Goal: Transaction & Acquisition: Book appointment/travel/reservation

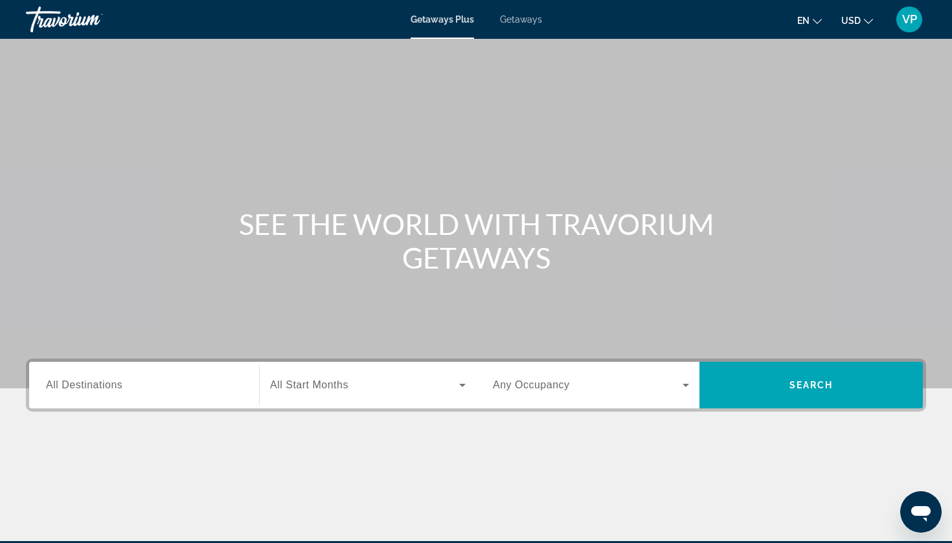
click at [530, 20] on span "Getaways" at bounding box center [521, 19] width 42 height 10
click at [120, 387] on span "All Destinations" at bounding box center [84, 385] width 76 height 11
click at [120, 387] on input "Destination All Destinations" at bounding box center [144, 386] width 196 height 16
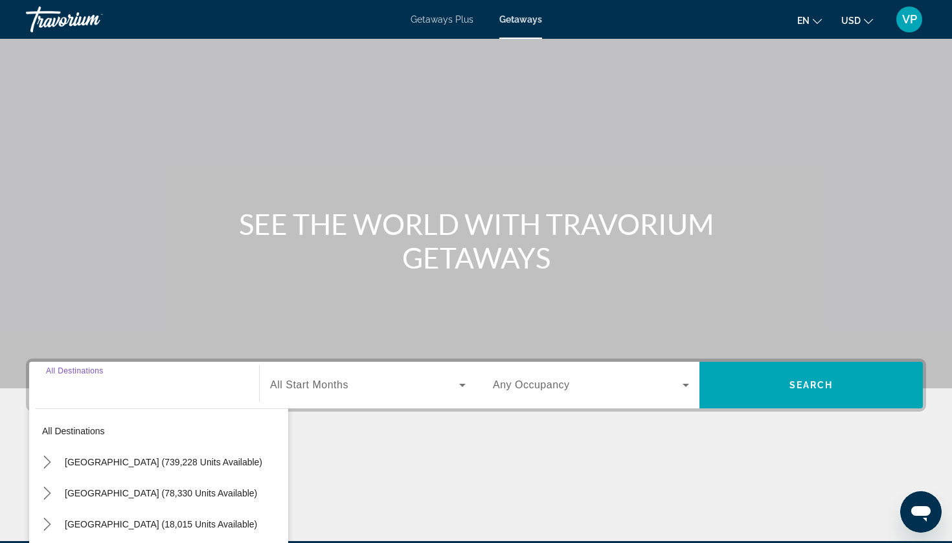
scroll to position [157, 0]
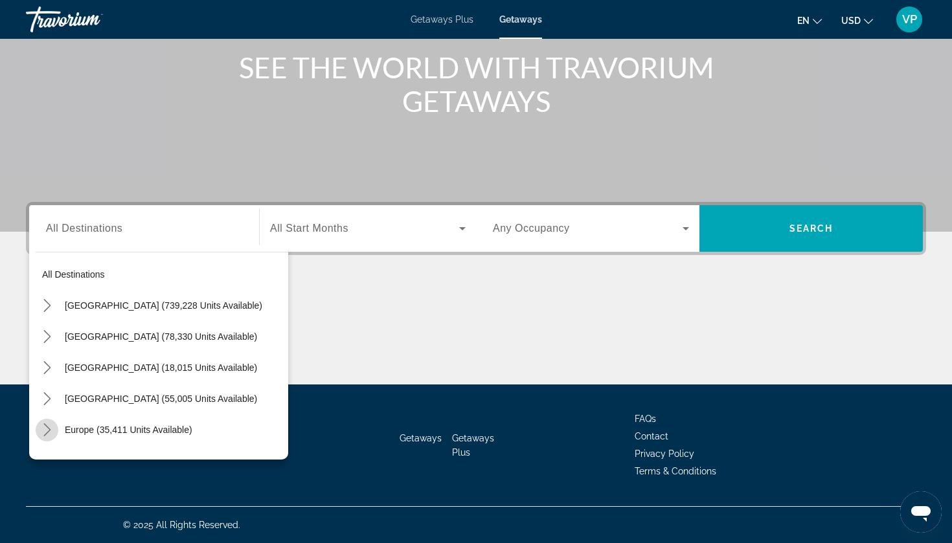
click at [46, 429] on icon "Toggle Europe (35,411 units available) submenu" at bounding box center [47, 430] width 13 height 13
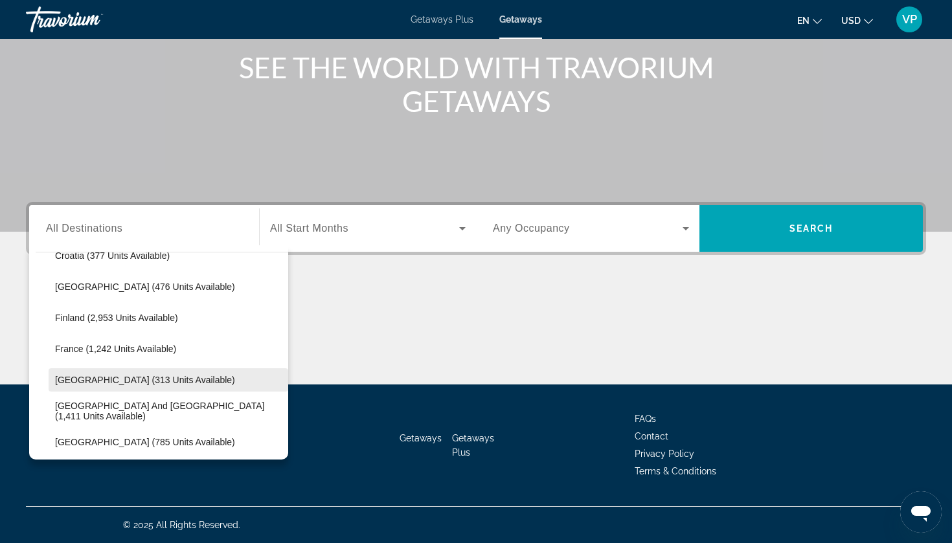
scroll to position [311, 0]
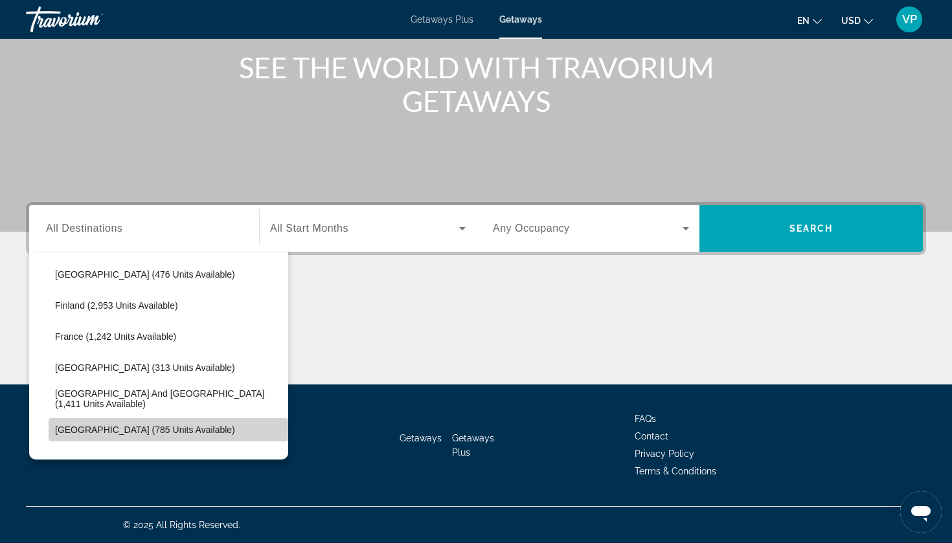
click at [97, 431] on span "[GEOGRAPHIC_DATA] (785 units available)" at bounding box center [145, 430] width 180 height 10
type input "**********"
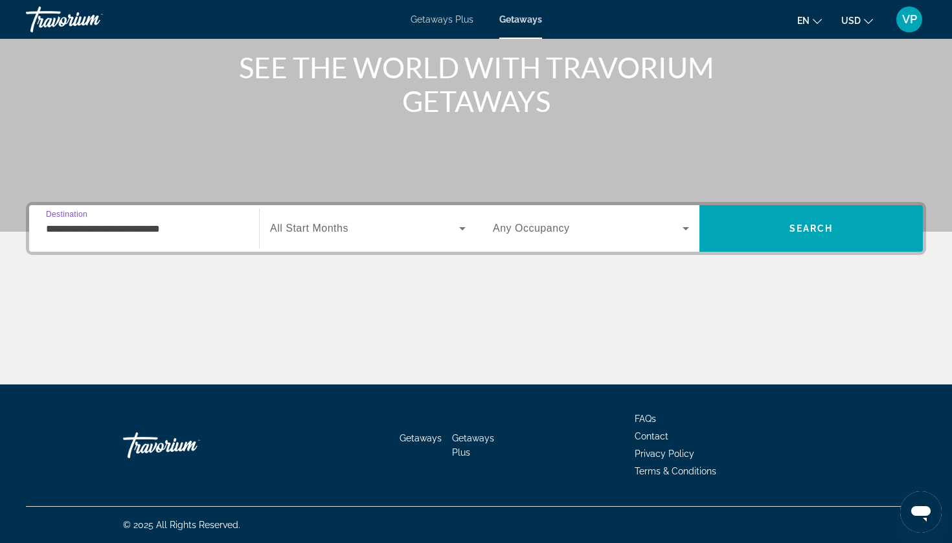
click at [343, 244] on div "Search widget" at bounding box center [368, 228] width 196 height 36
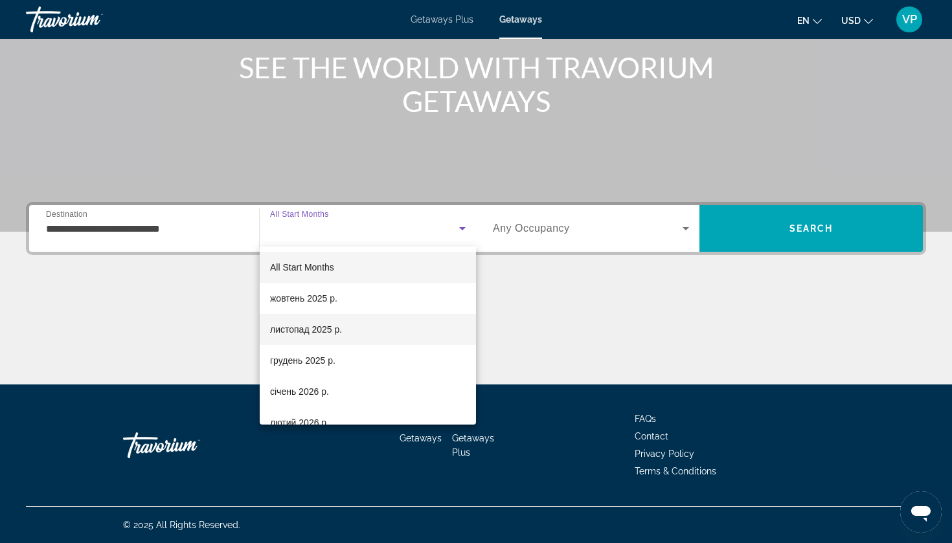
click at [317, 329] on span "листопад 2025 р." at bounding box center [306, 330] width 72 height 16
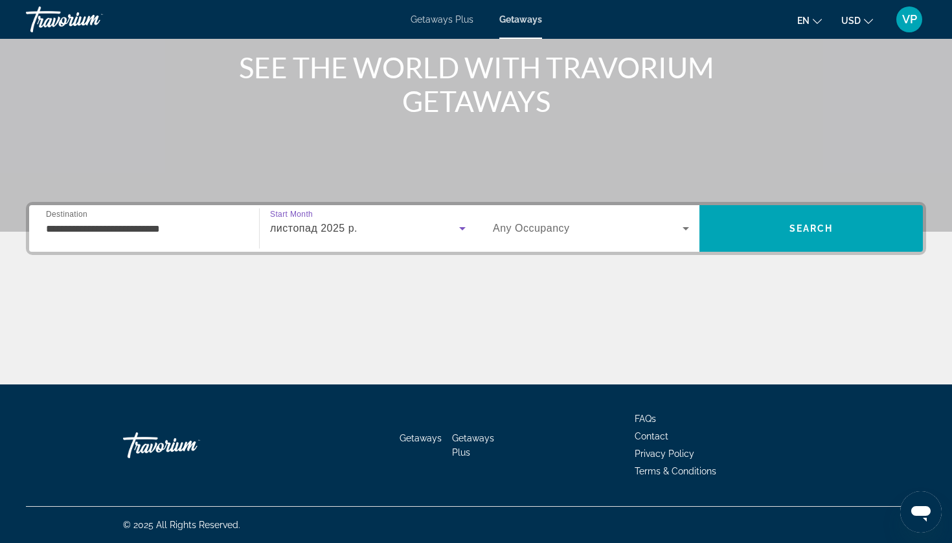
click at [601, 229] on span "Search widget" at bounding box center [588, 229] width 190 height 16
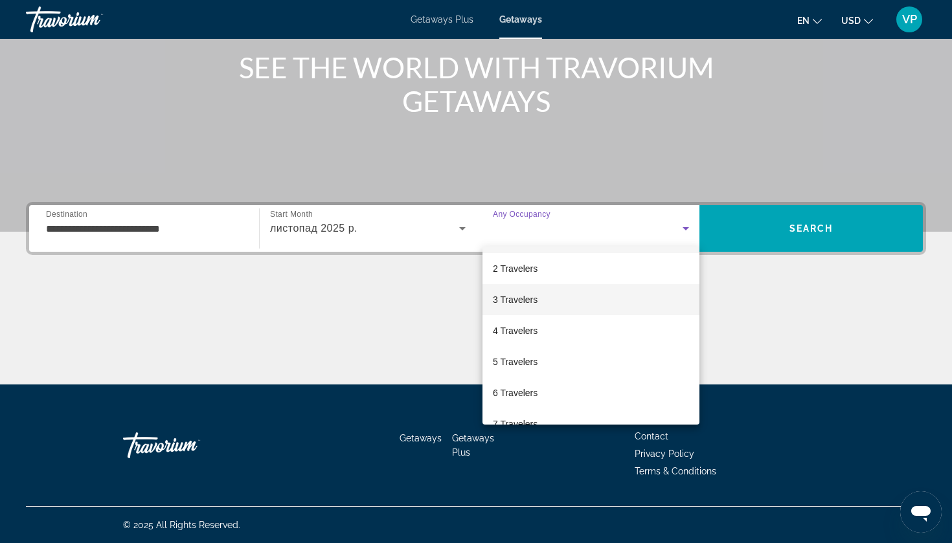
scroll to position [30, 0]
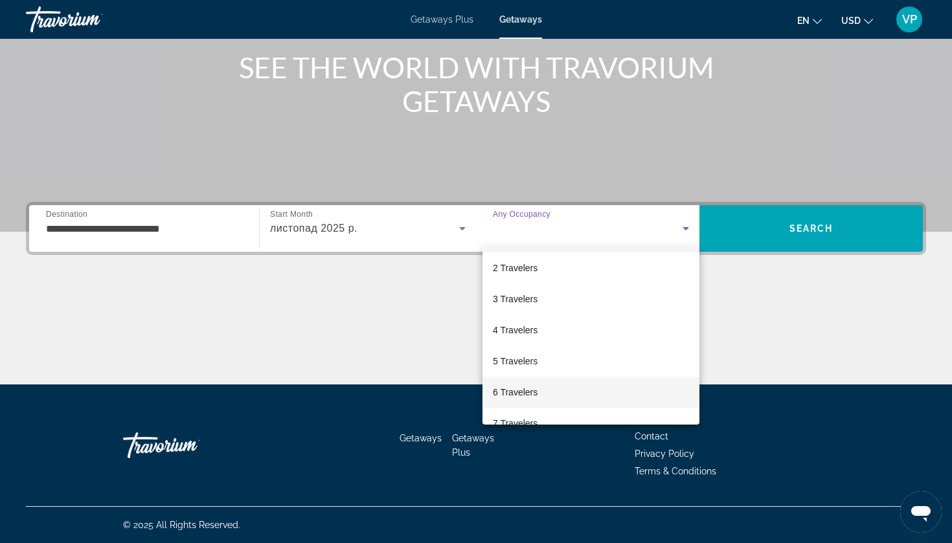
click at [521, 406] on mat-option "6 Travelers" at bounding box center [591, 392] width 217 height 31
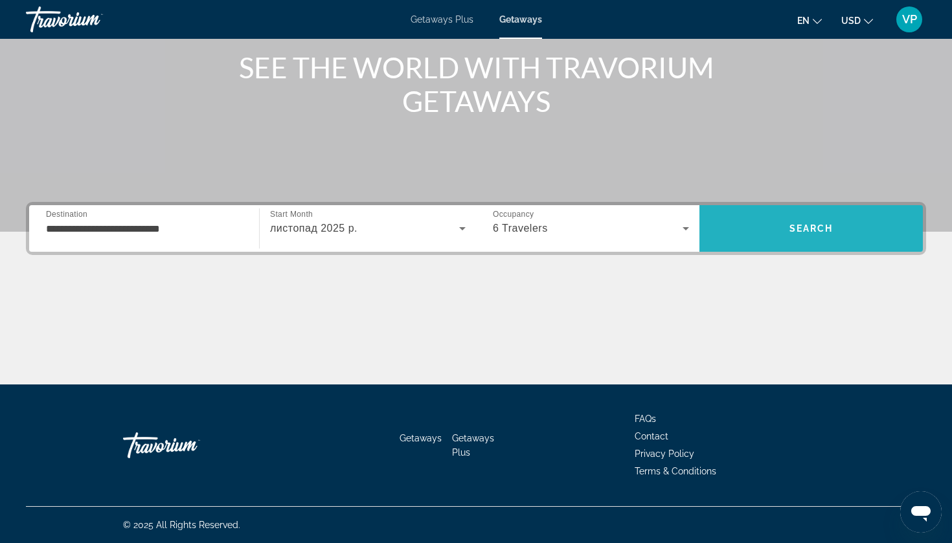
click at [839, 229] on span "Search" at bounding box center [810, 228] width 223 height 31
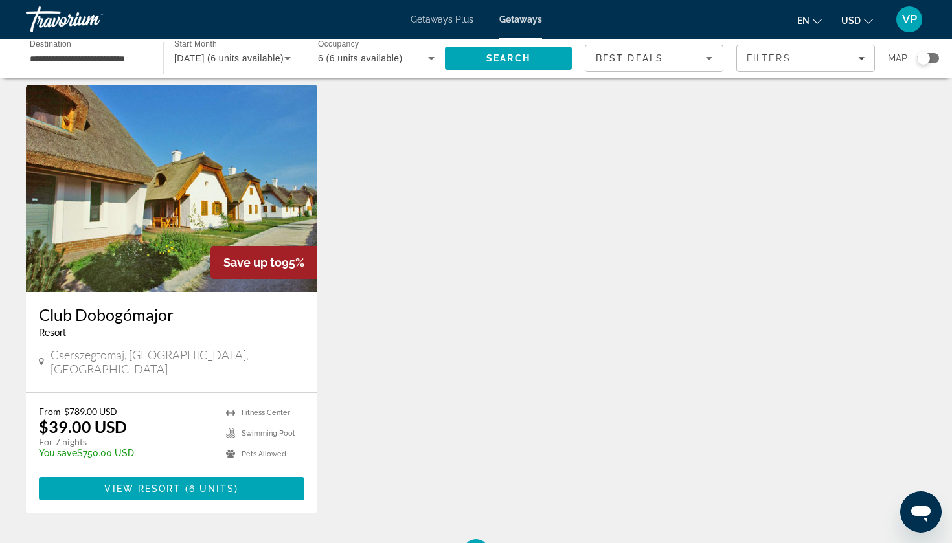
scroll to position [39, 0]
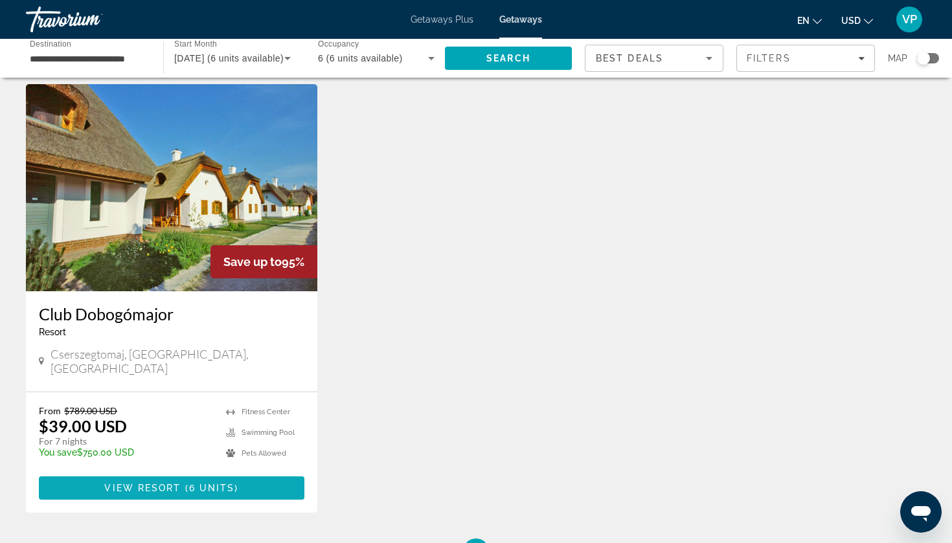
click at [214, 483] on span "6 units" at bounding box center [212, 488] width 46 height 10
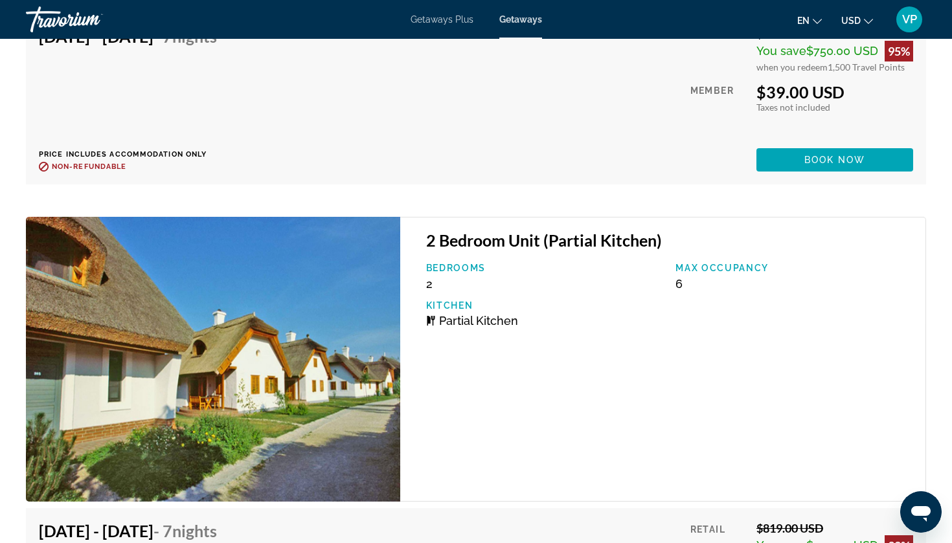
scroll to position [2642, 0]
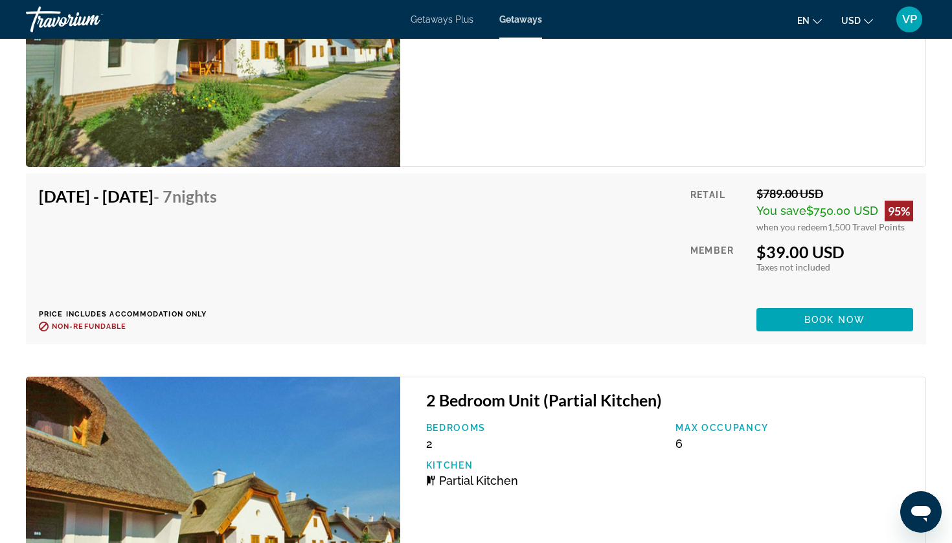
click at [449, 19] on span "Getaways Plus" at bounding box center [442, 19] width 63 height 10
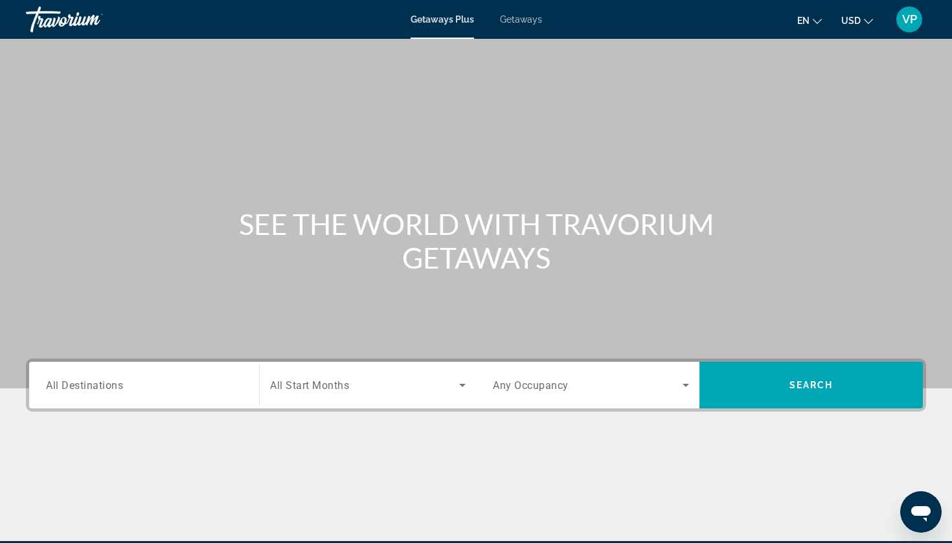
click at [124, 372] on div "Search widget" at bounding box center [144, 385] width 196 height 37
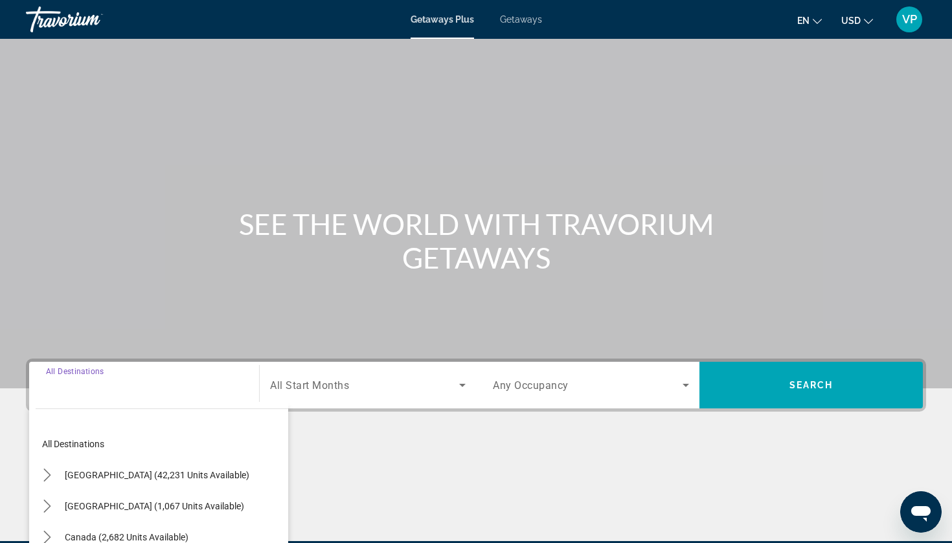
scroll to position [157, 0]
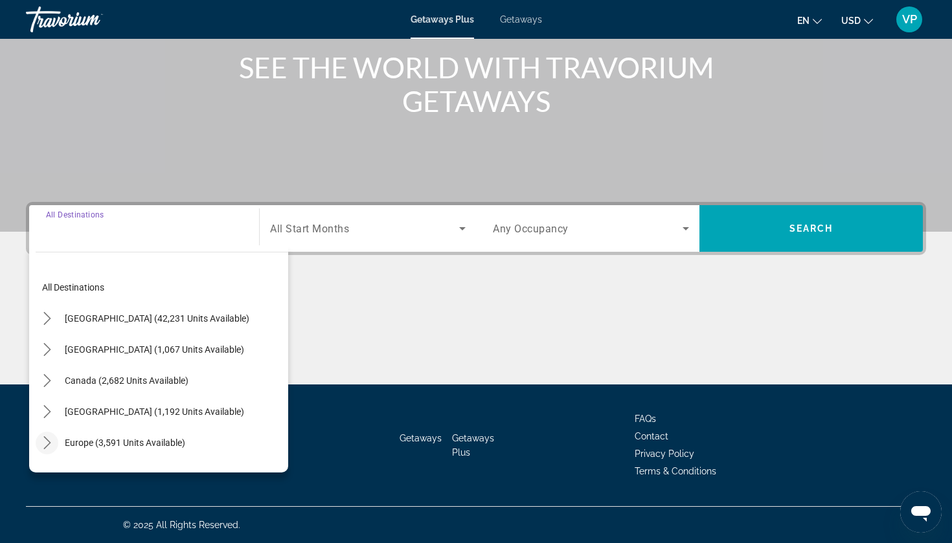
click at [51, 448] on icon "Toggle Europe (3,591 units available) submenu" at bounding box center [47, 443] width 13 height 13
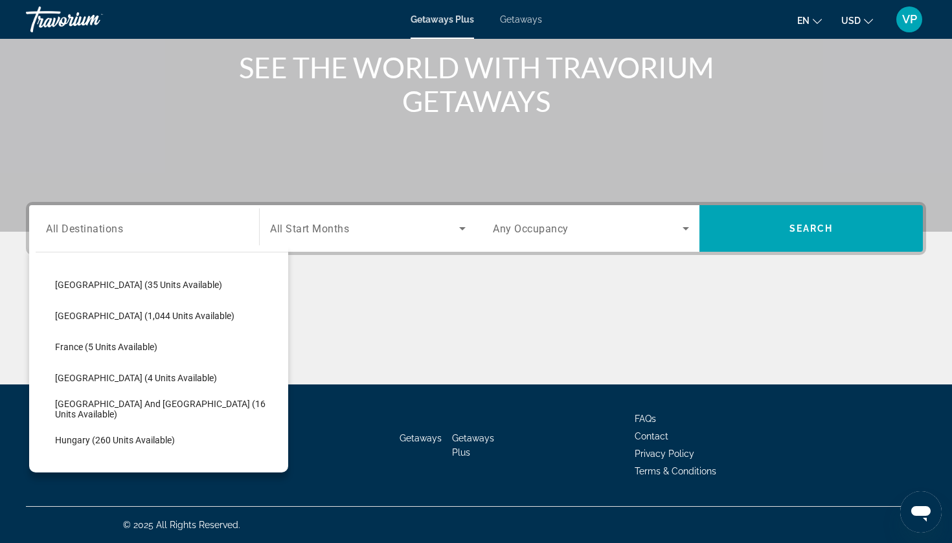
scroll to position [254, 0]
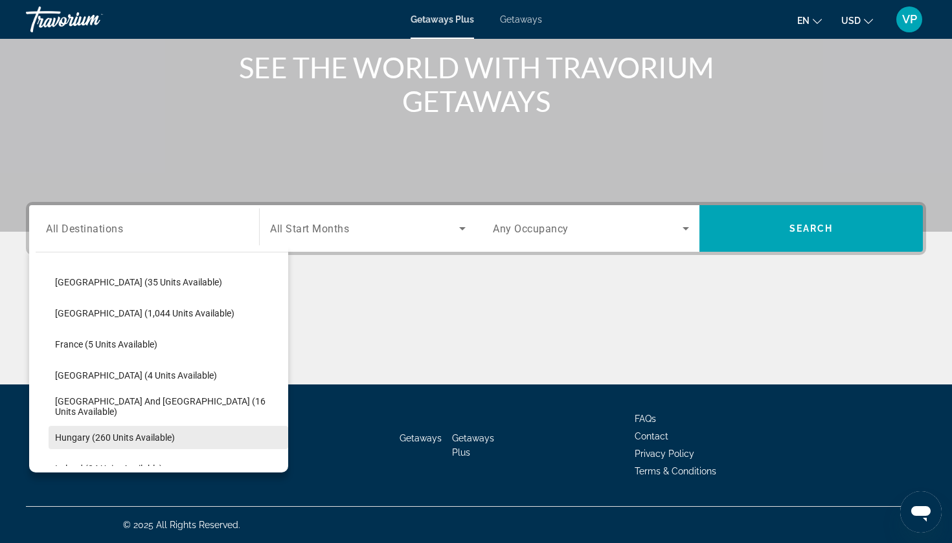
click at [109, 435] on span "Hungary (260 units available)" at bounding box center [115, 438] width 120 height 10
type input "**********"
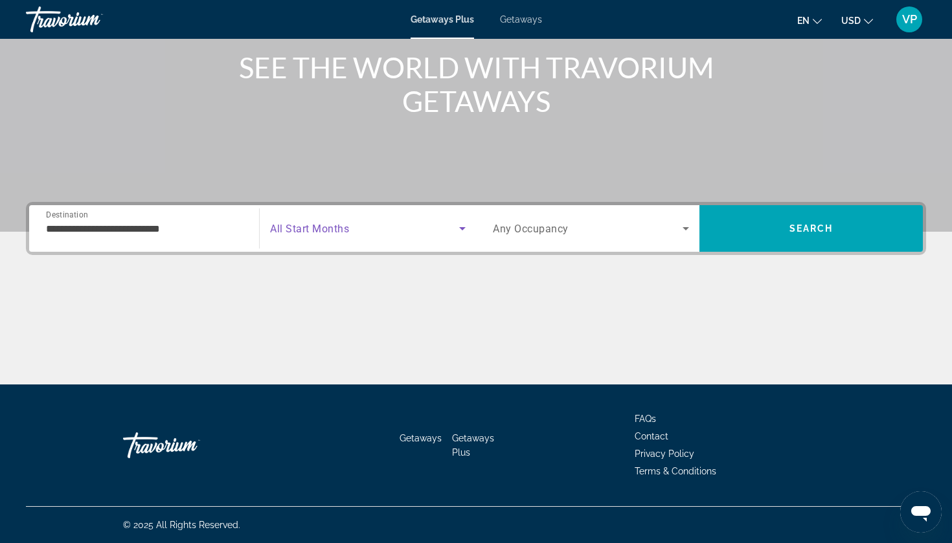
click at [377, 231] on span "Search widget" at bounding box center [364, 229] width 189 height 16
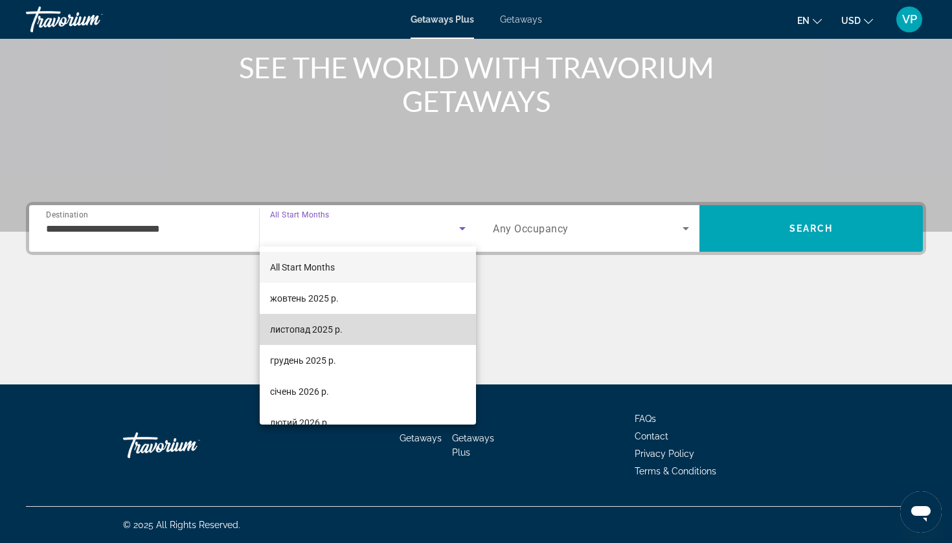
click at [324, 325] on span "листопад 2025 р." at bounding box center [306, 330] width 73 height 16
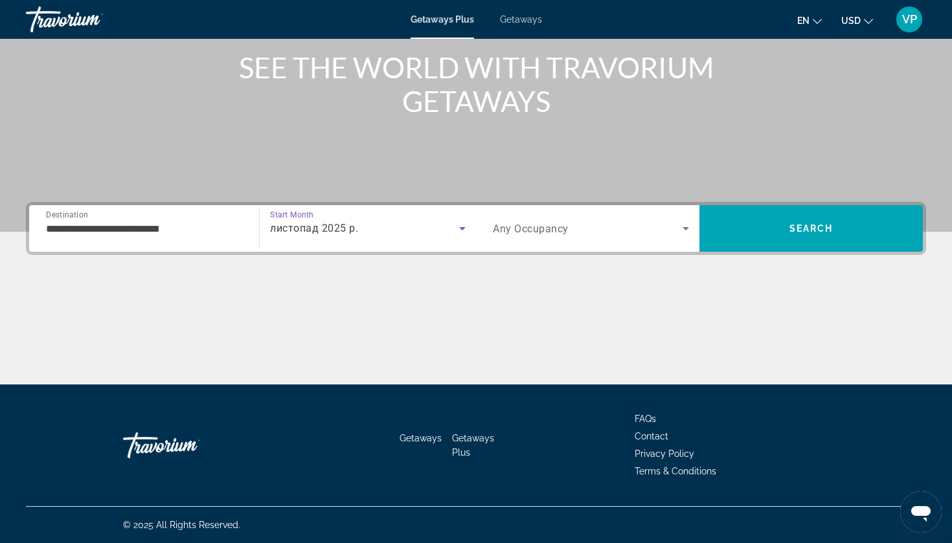
click at [617, 218] on div "Search widget" at bounding box center [591, 228] width 196 height 36
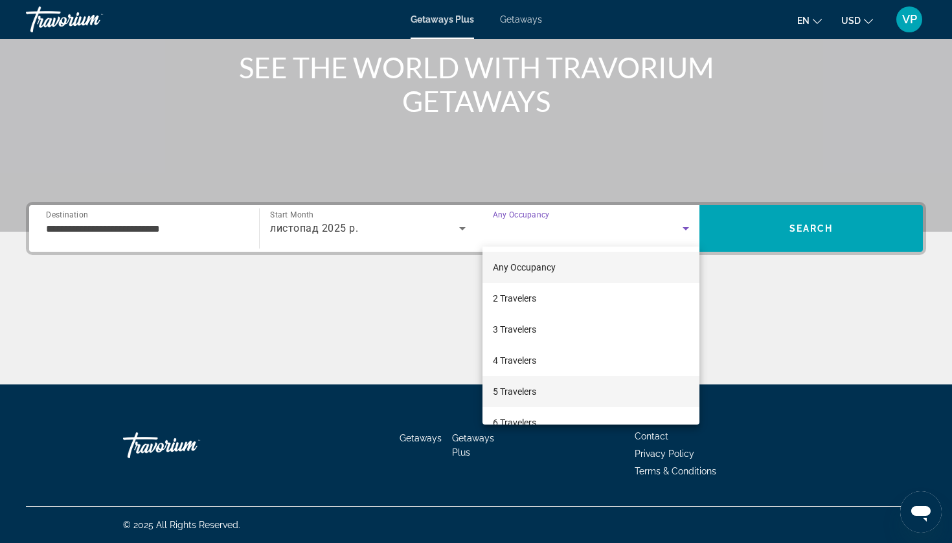
scroll to position [32, 0]
click at [530, 388] on span "6 Travelers" at bounding box center [514, 391] width 43 height 16
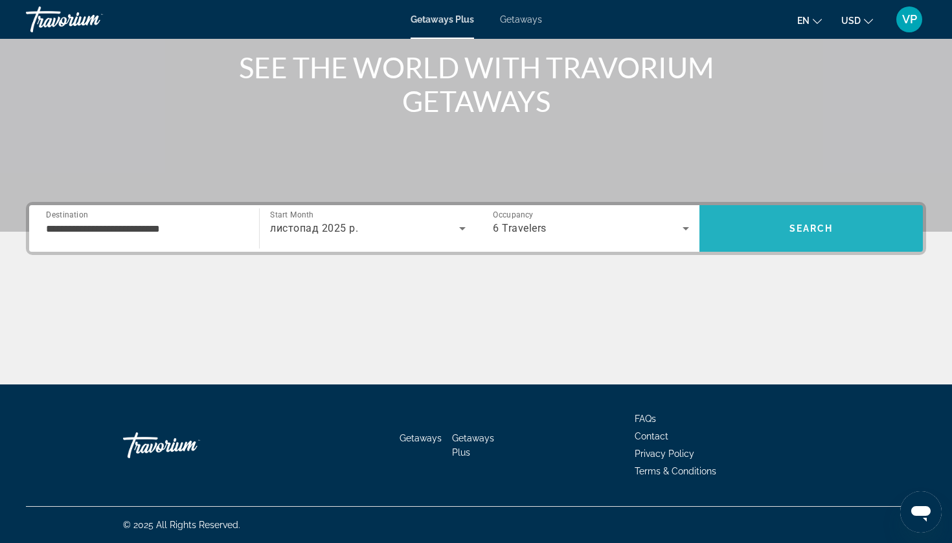
click at [819, 228] on span "Search" at bounding box center [811, 228] width 44 height 10
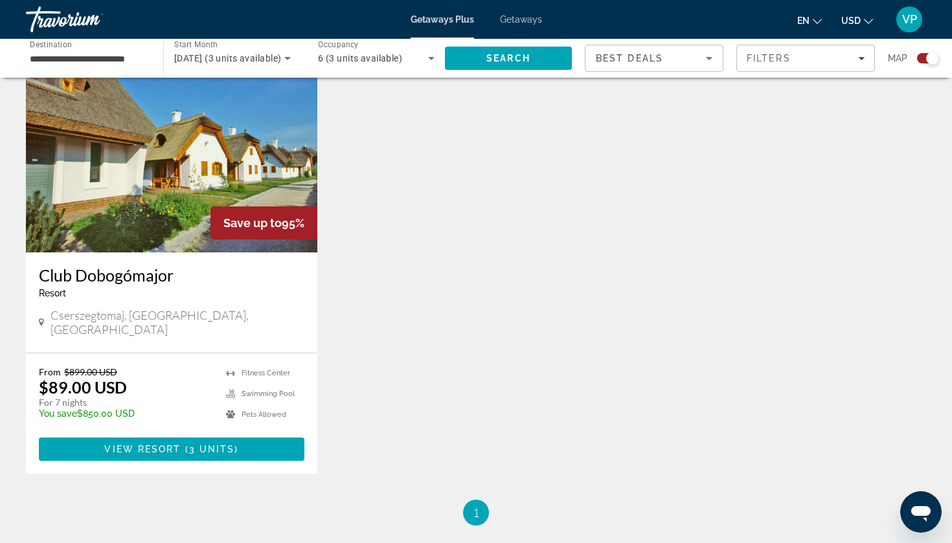
scroll to position [480, 0]
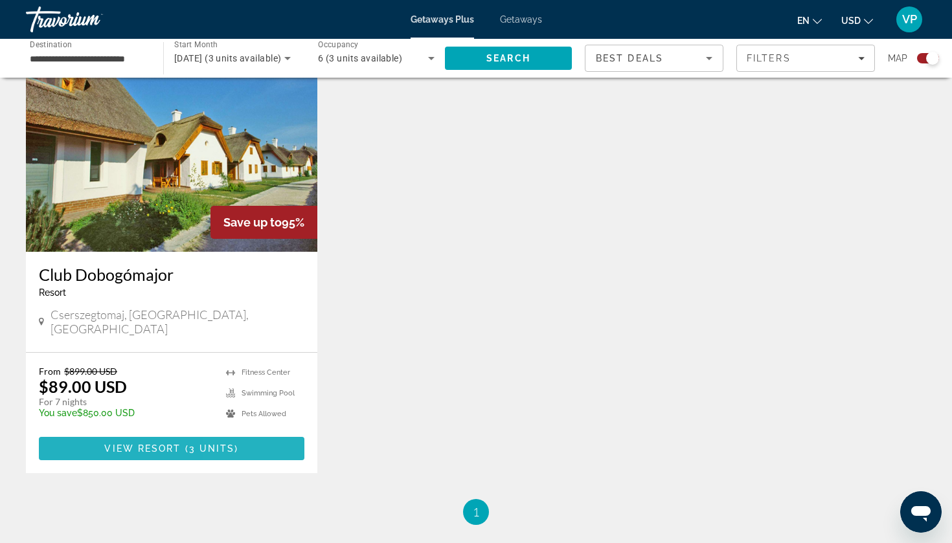
click at [253, 438] on span "Main content" at bounding box center [172, 448] width 266 height 31
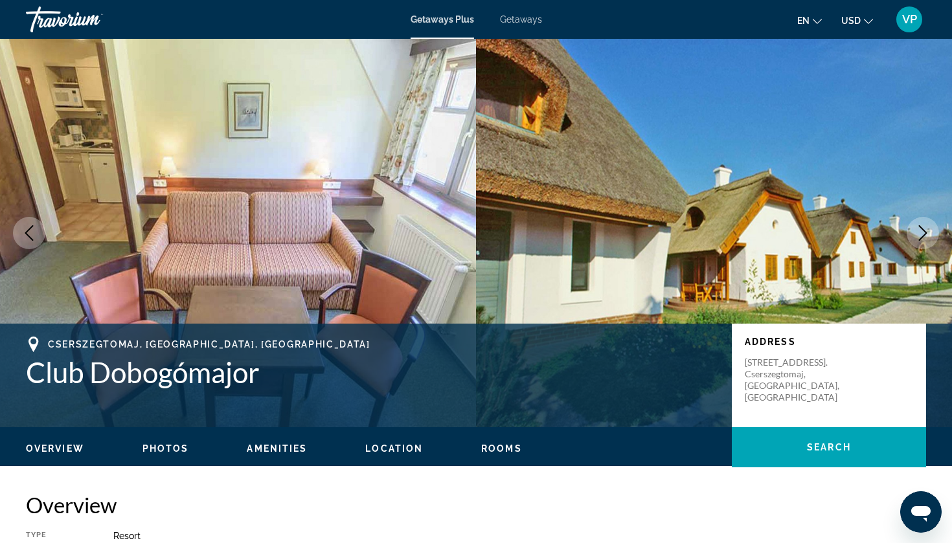
click at [530, 25] on div "Getaways Plus Getaways en English Español Français Italiano Português русский U…" at bounding box center [476, 20] width 952 height 34
click at [527, 25] on div "Getaways Plus Getaways en English Español Français Italiano Português русский U…" at bounding box center [476, 20] width 952 height 34
click at [521, 19] on span "Getaways" at bounding box center [521, 19] width 42 height 10
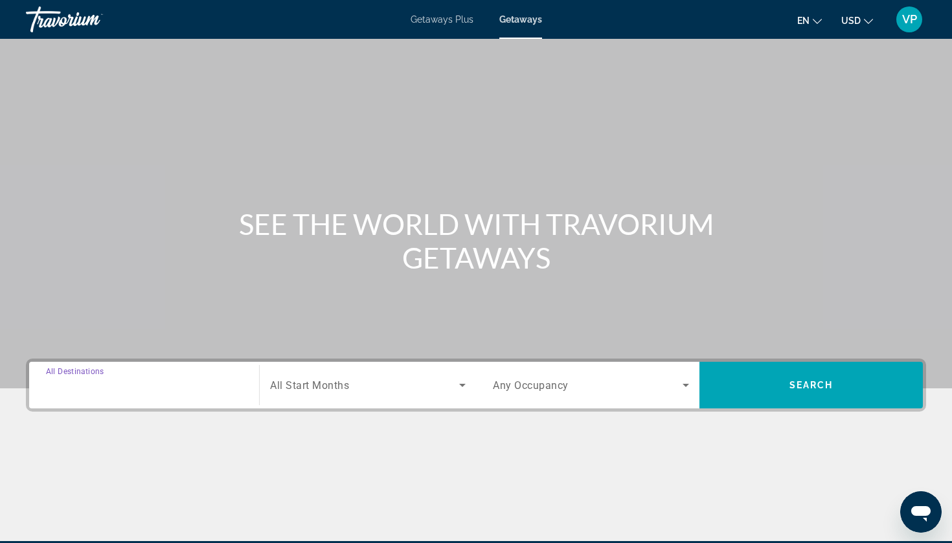
click at [141, 385] on input "Destination All Destinations" at bounding box center [144, 386] width 196 height 16
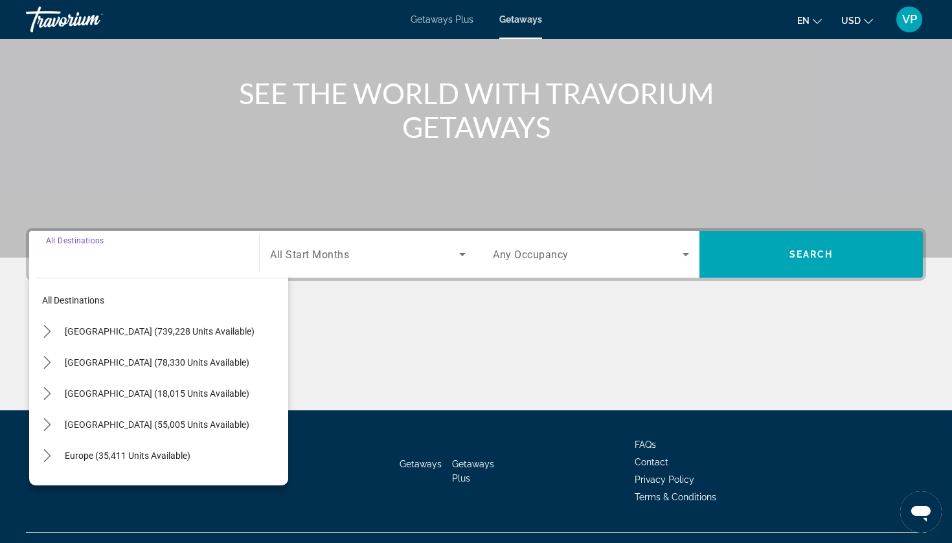
scroll to position [157, 0]
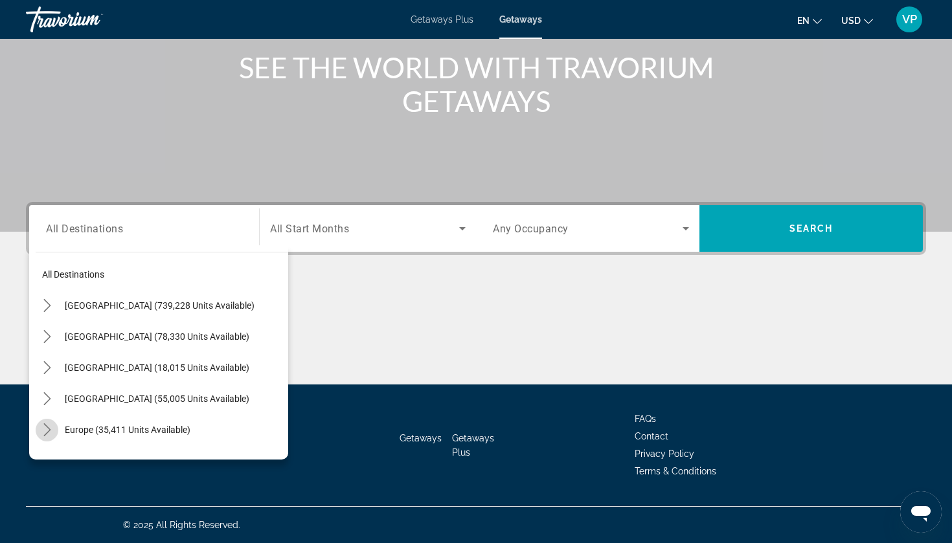
click at [45, 434] on icon "Toggle Europe (35,411 units available) submenu" at bounding box center [47, 430] width 13 height 13
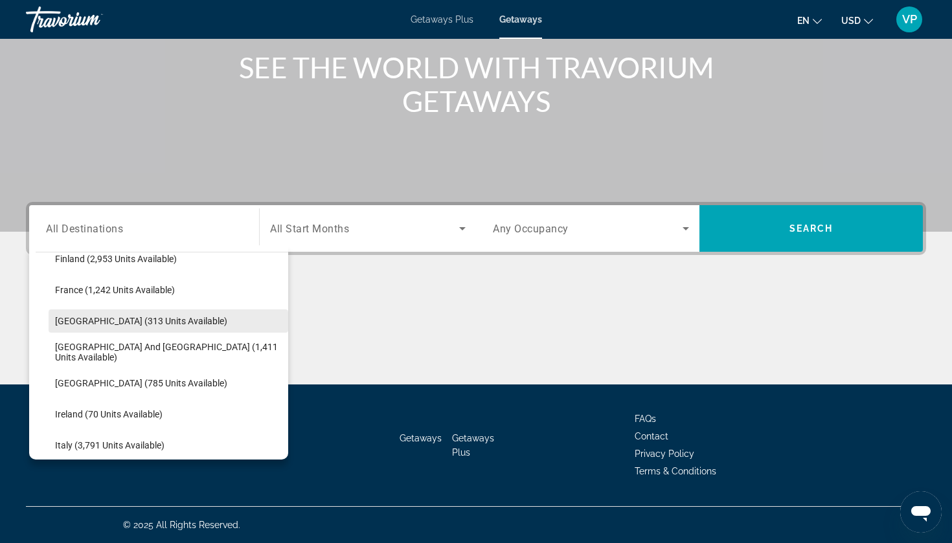
scroll to position [369, 0]
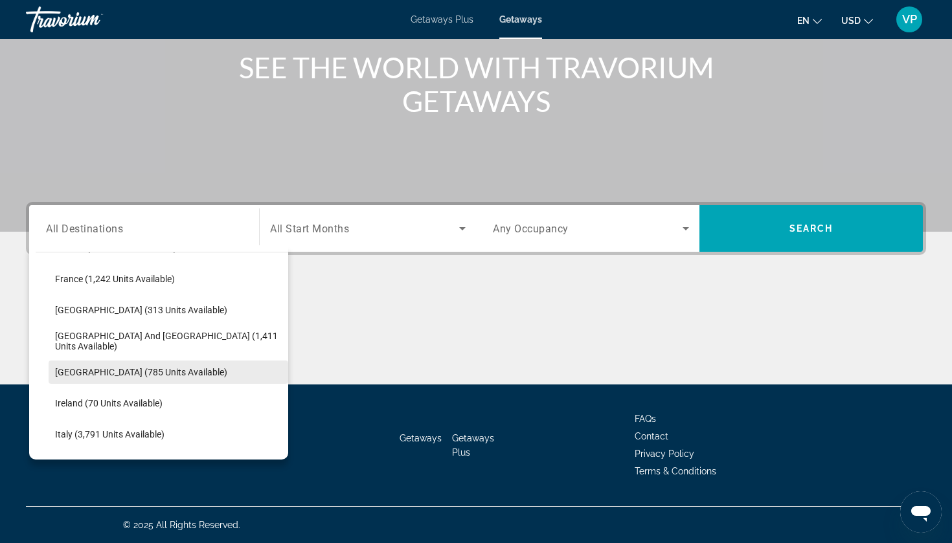
click at [110, 374] on span "[GEOGRAPHIC_DATA] (785 units available)" at bounding box center [141, 372] width 172 height 10
type input "**********"
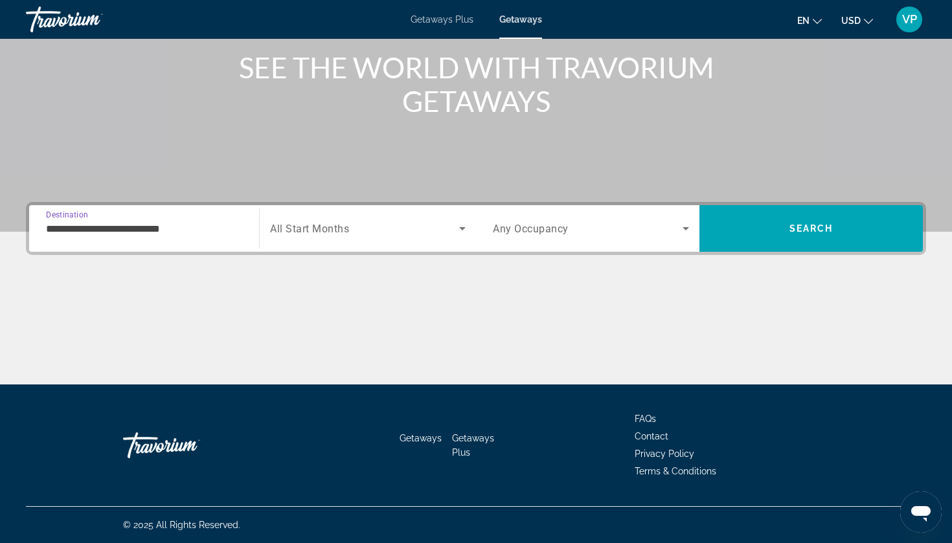
click at [343, 231] on span "All Start Months" at bounding box center [309, 229] width 79 height 12
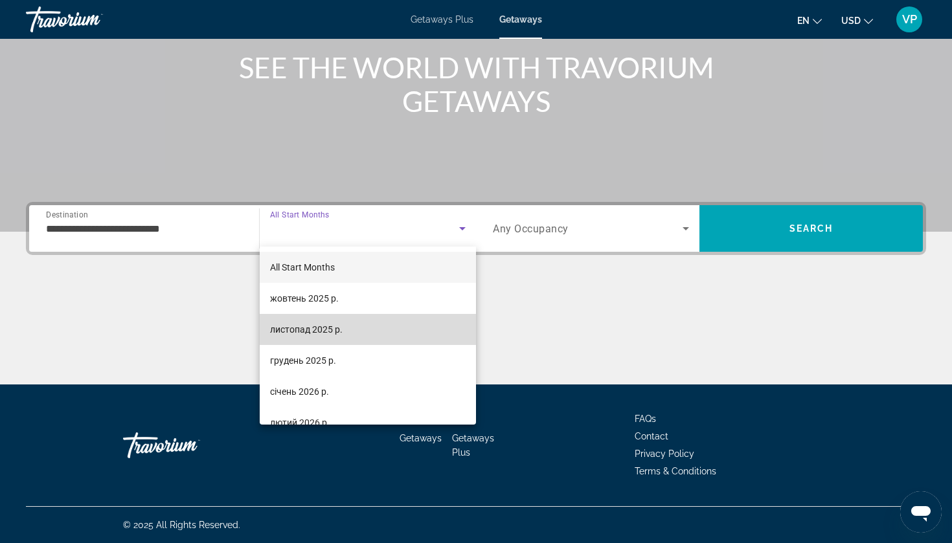
click at [289, 335] on span "листопад 2025 р." at bounding box center [306, 330] width 73 height 16
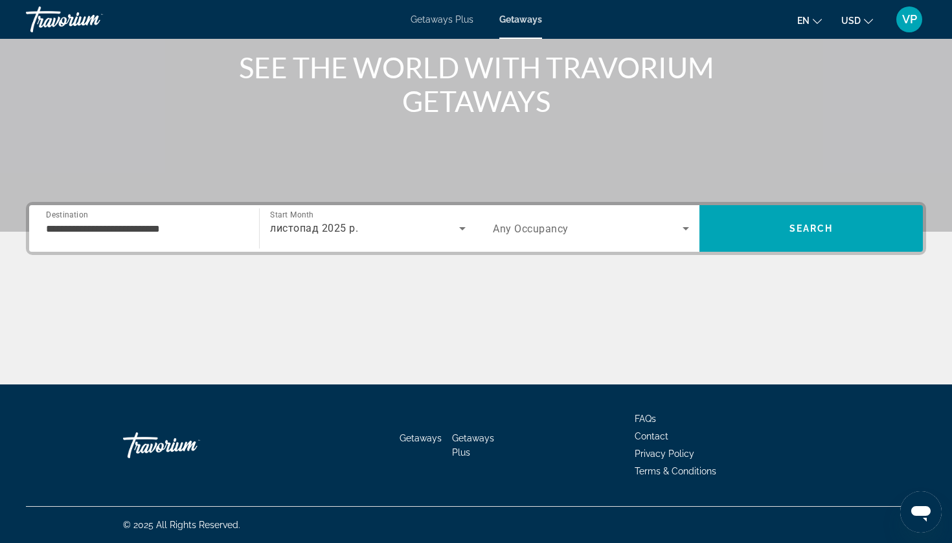
click at [534, 226] on span "Any Occupancy" at bounding box center [531, 229] width 76 height 12
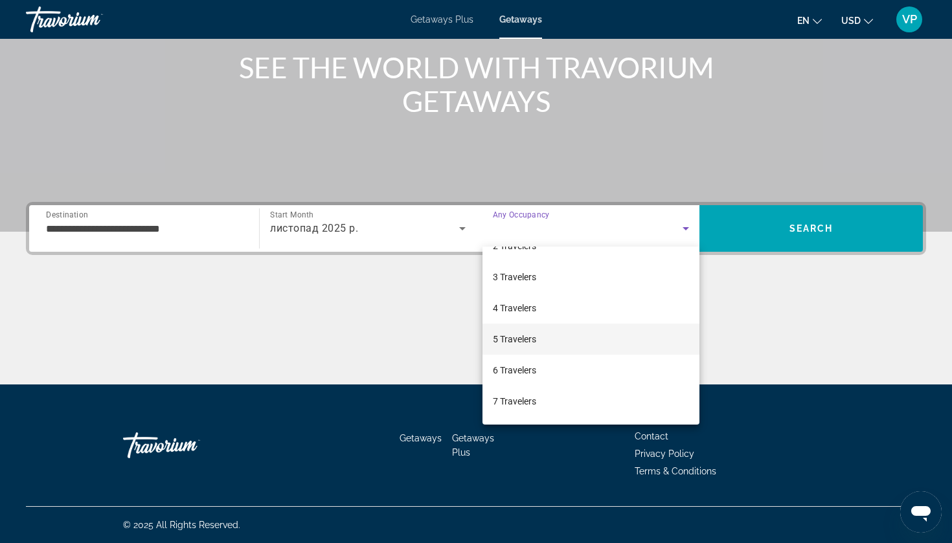
scroll to position [61, 0]
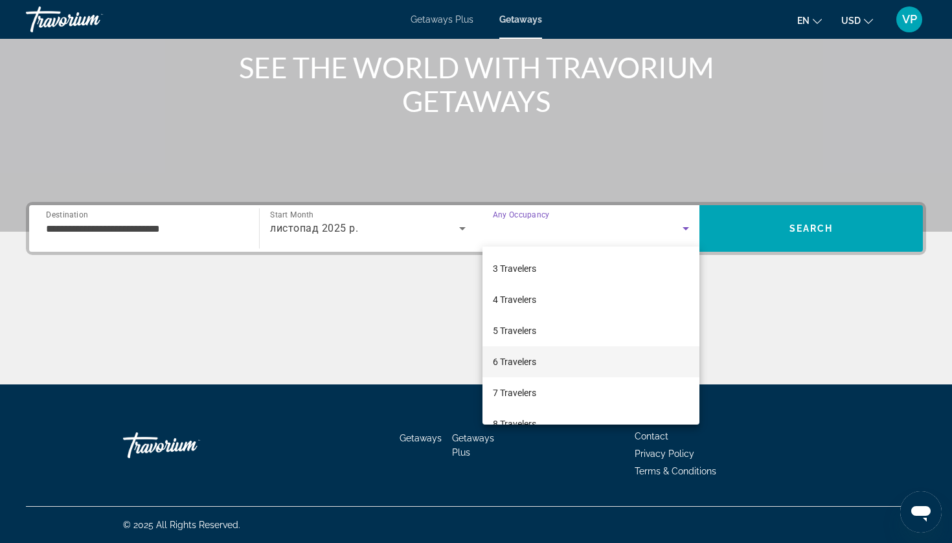
click at [516, 366] on span "6 Travelers" at bounding box center [514, 362] width 43 height 16
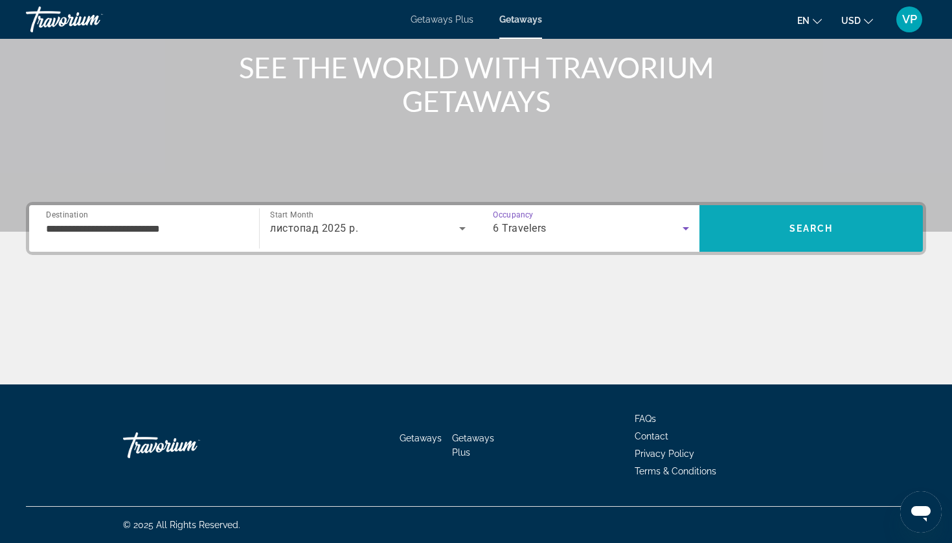
click at [799, 234] on span "Search" at bounding box center [810, 228] width 223 height 31
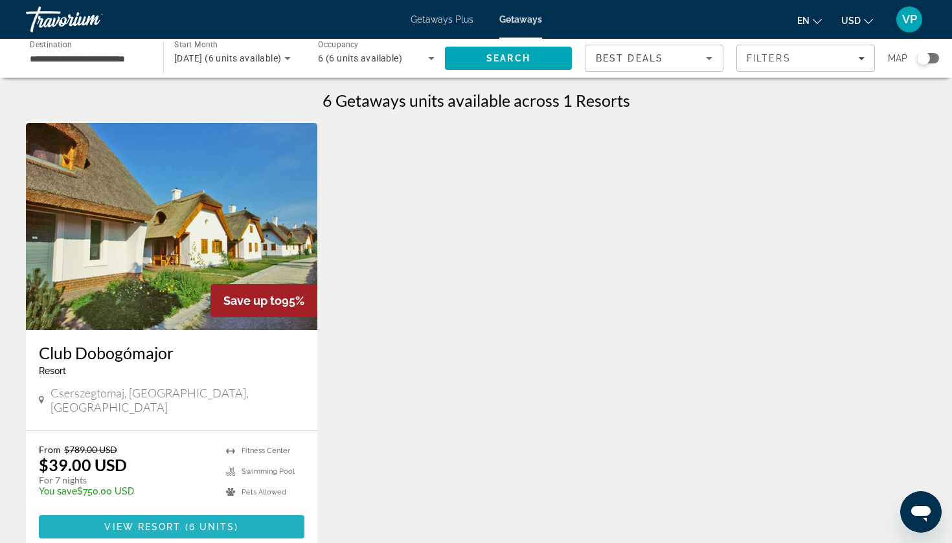
click at [206, 522] on span "6 units" at bounding box center [212, 527] width 46 height 10
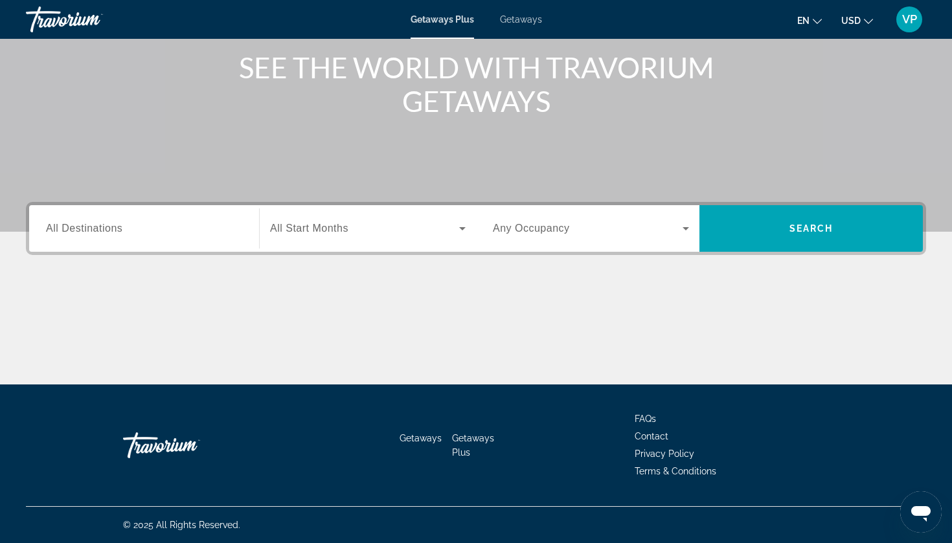
scroll to position [157, 0]
click at [146, 229] on input "Destination All Destinations" at bounding box center [144, 229] width 196 height 16
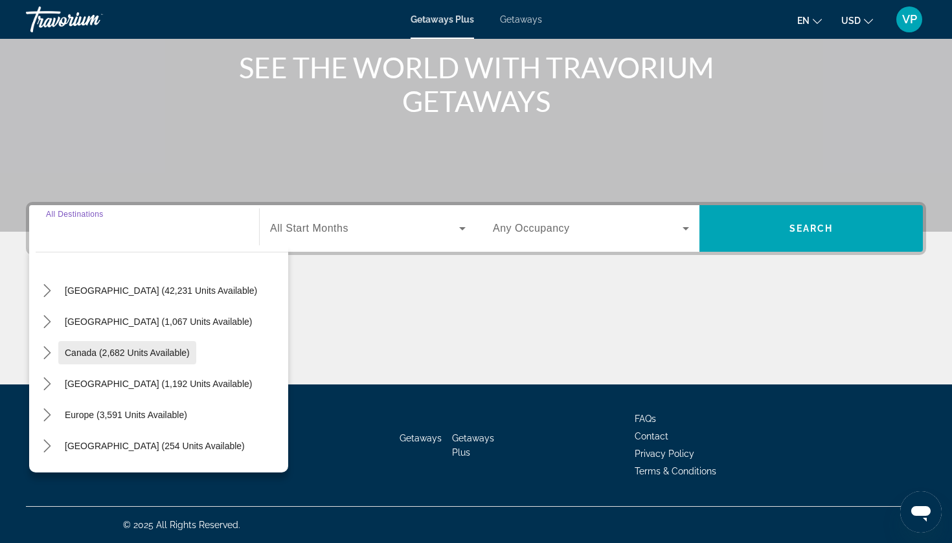
scroll to position [40, 0]
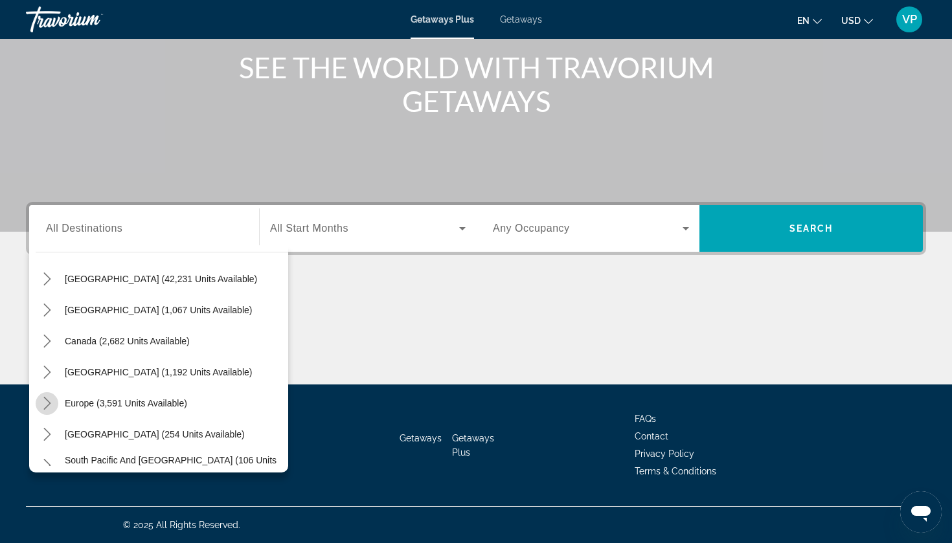
click at [43, 405] on icon "Toggle Europe (3,591 units available) submenu" at bounding box center [47, 403] width 13 height 13
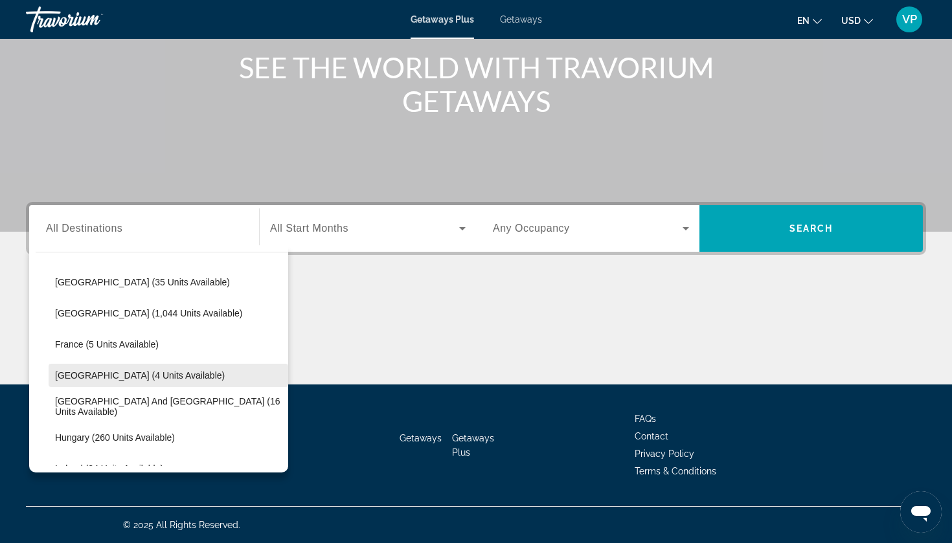
scroll to position [265, 0]
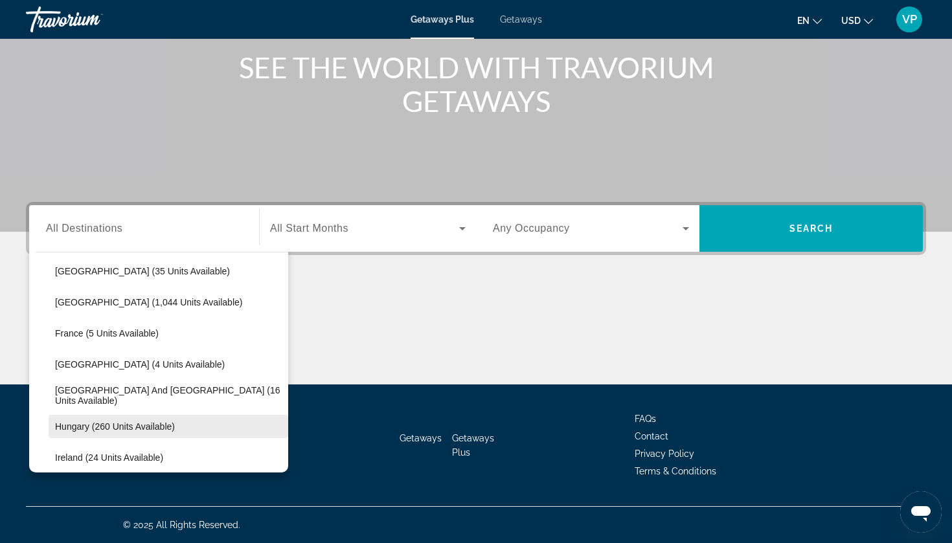
click at [90, 427] on span "Hungary (260 units available)" at bounding box center [115, 427] width 120 height 10
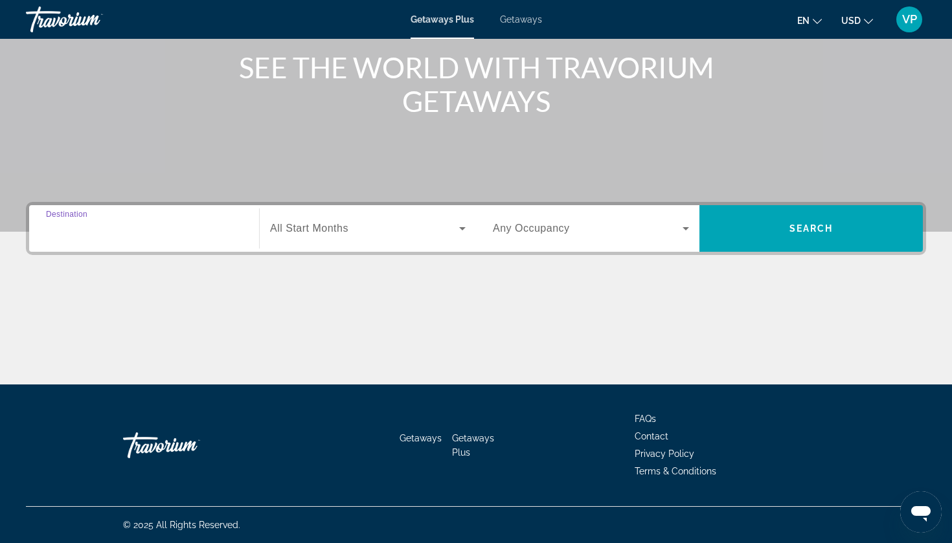
type input "**********"
click at [374, 229] on span "Search widget" at bounding box center [364, 229] width 189 height 16
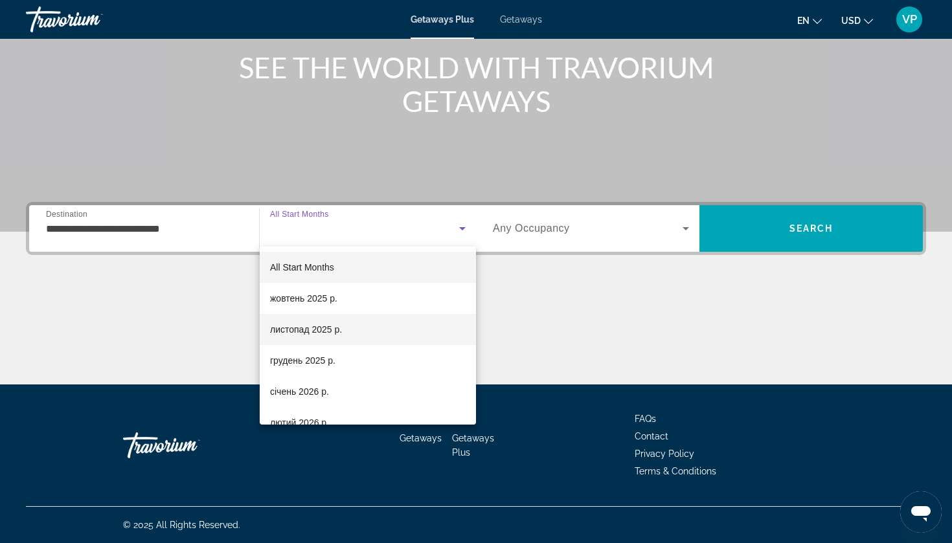
click at [311, 341] on mat-option "листопад 2025 р." at bounding box center [368, 329] width 216 height 31
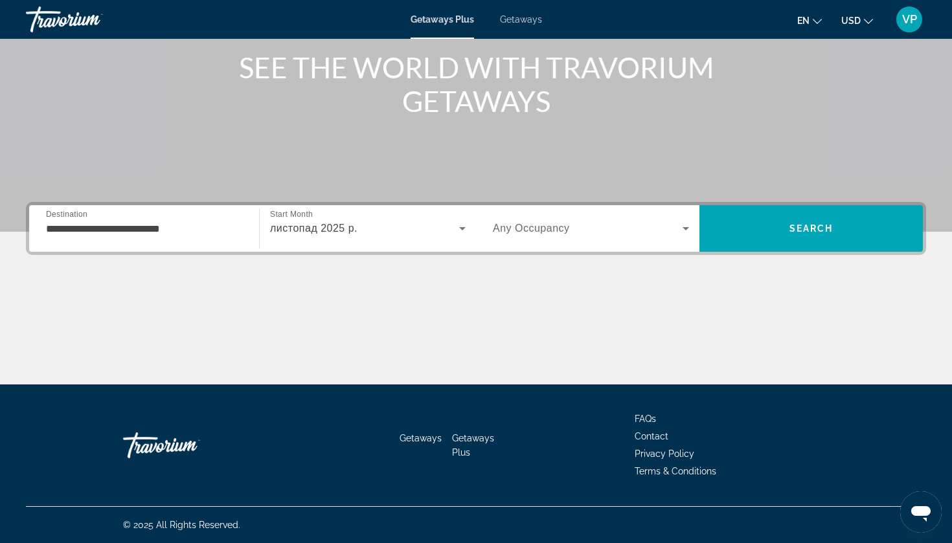
click at [548, 231] on span "Any Occupancy" at bounding box center [531, 228] width 77 height 11
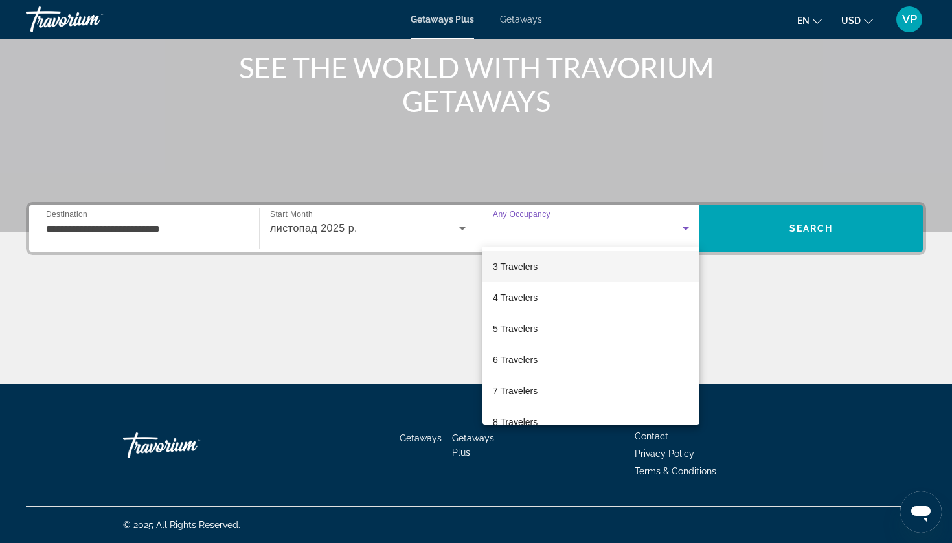
scroll to position [63, 0]
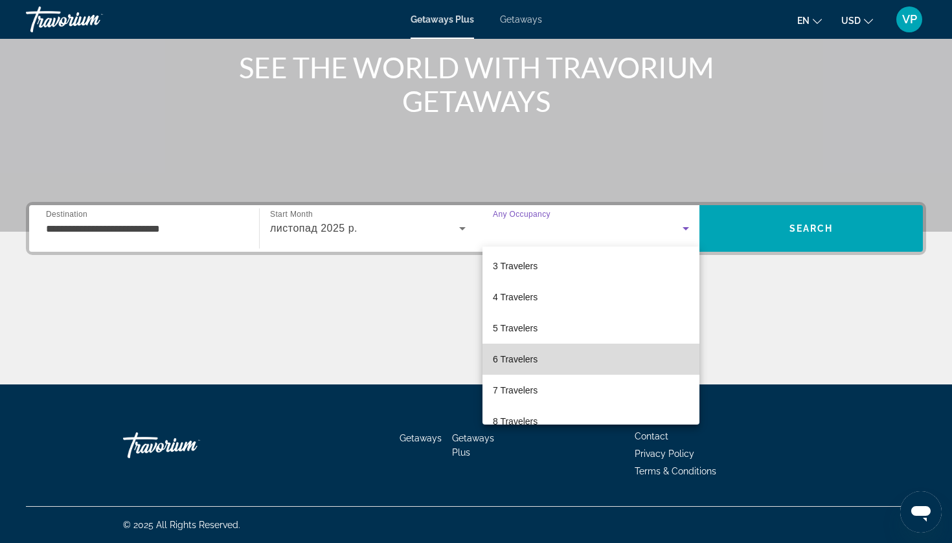
click at [525, 356] on span "6 Travelers" at bounding box center [515, 360] width 45 height 16
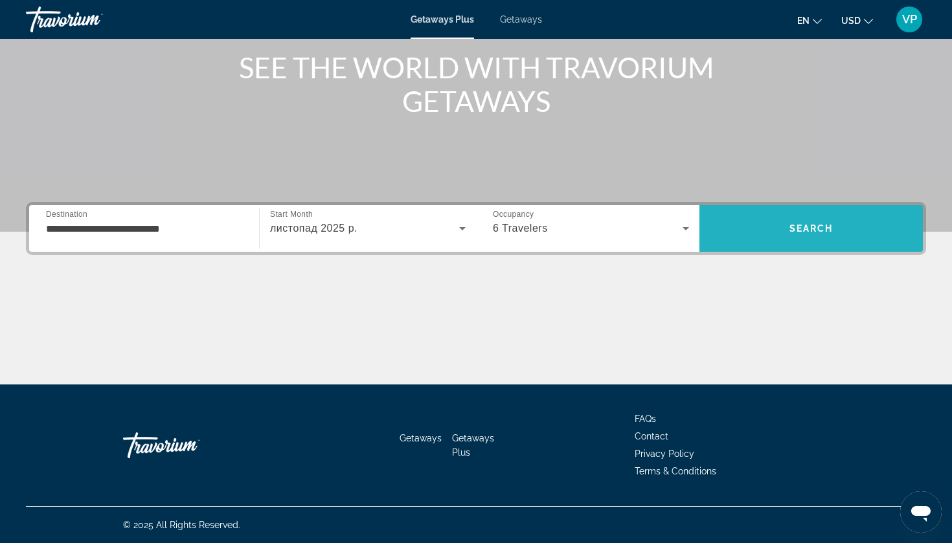
click at [788, 229] on span "Search" at bounding box center [810, 228] width 223 height 31
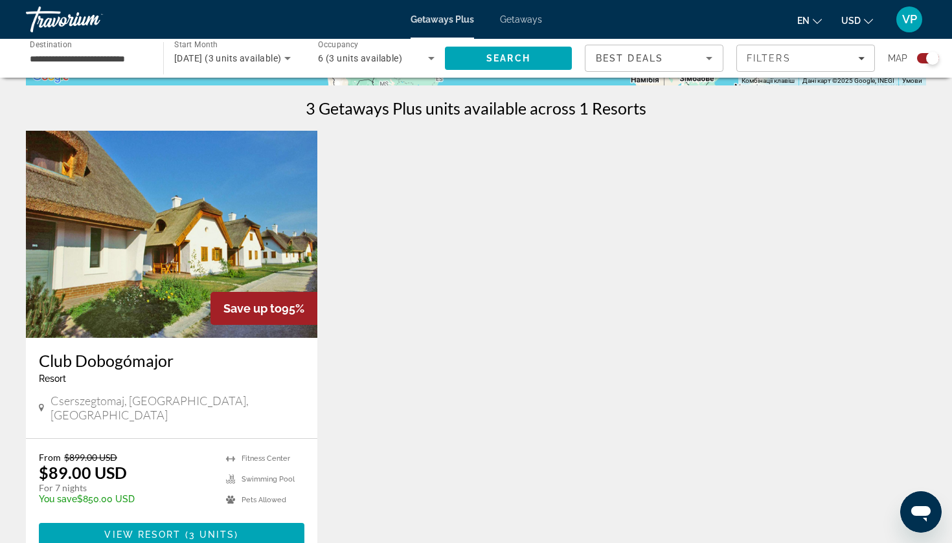
scroll to position [498, 0]
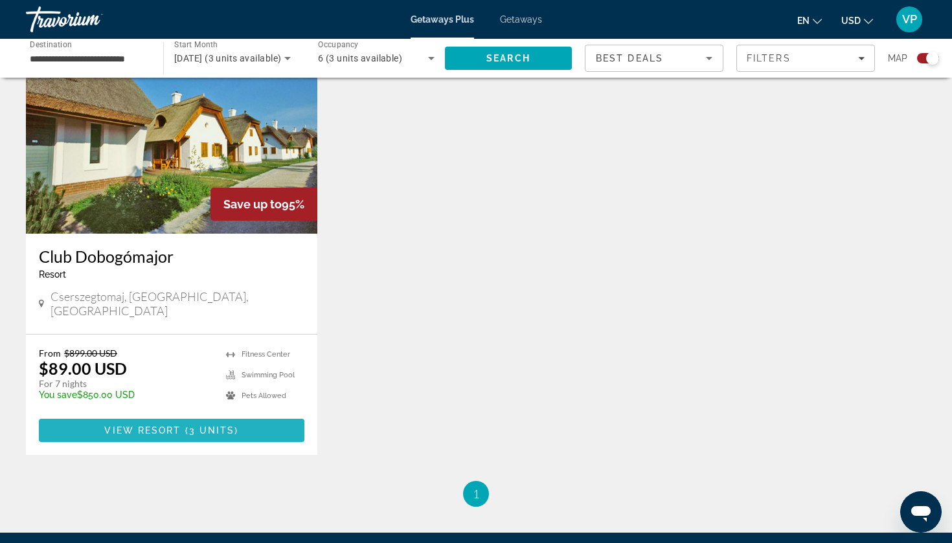
click at [226, 426] on span "3 units" at bounding box center [212, 431] width 46 height 10
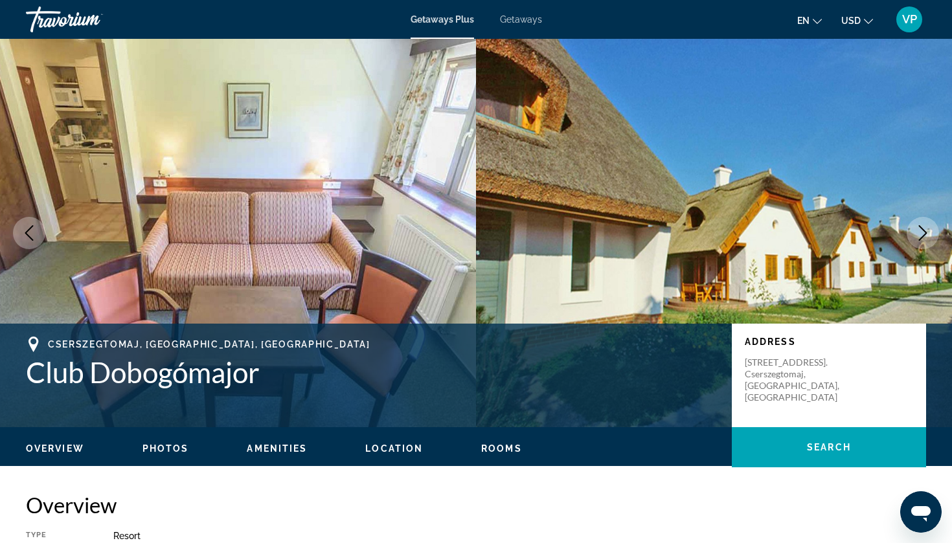
click at [528, 19] on span "Getaways" at bounding box center [521, 19] width 42 height 10
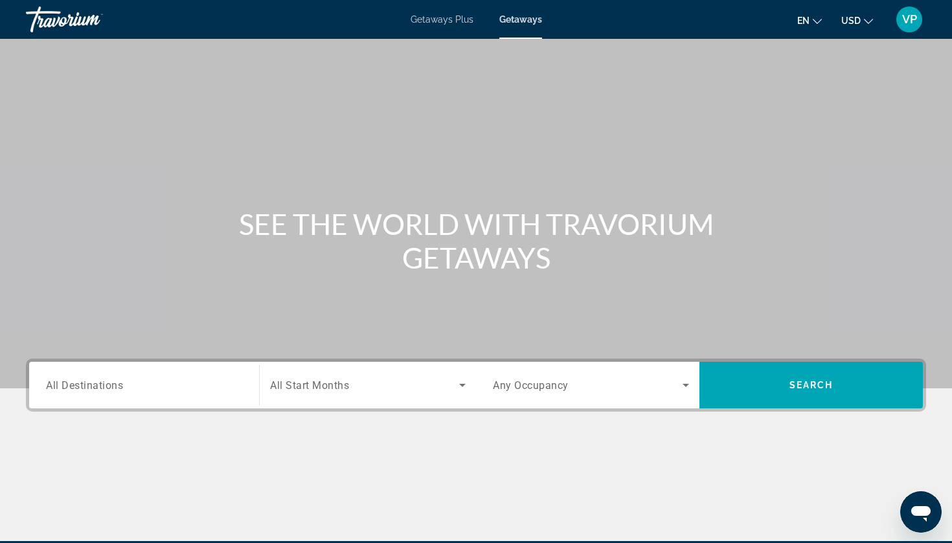
click at [126, 392] on input "Destination All Destinations" at bounding box center [144, 386] width 196 height 16
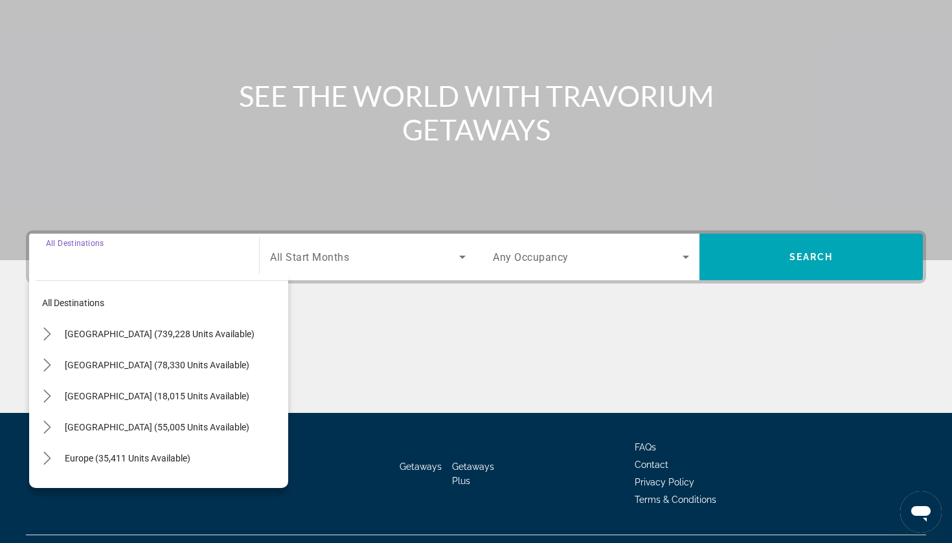
scroll to position [157, 0]
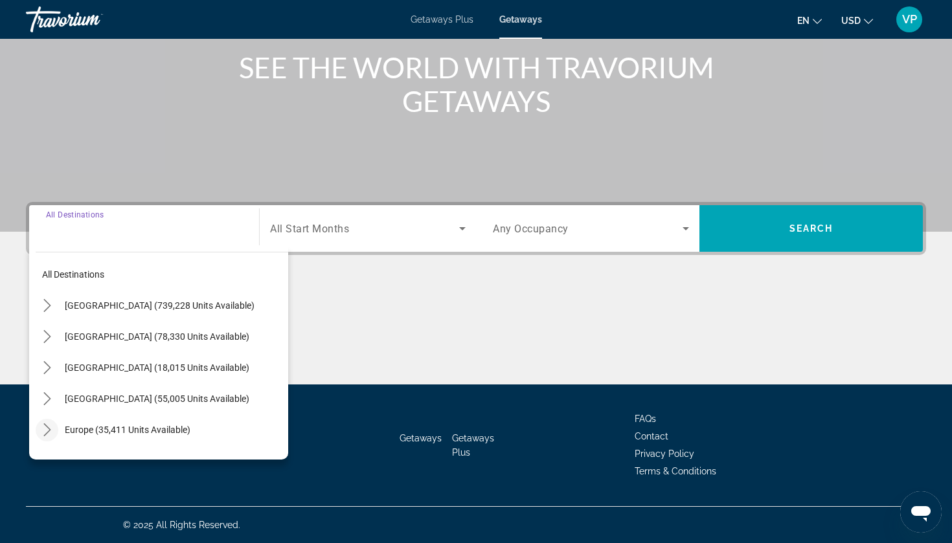
click at [52, 430] on icon "Toggle Europe (35,411 units available) submenu" at bounding box center [47, 430] width 13 height 13
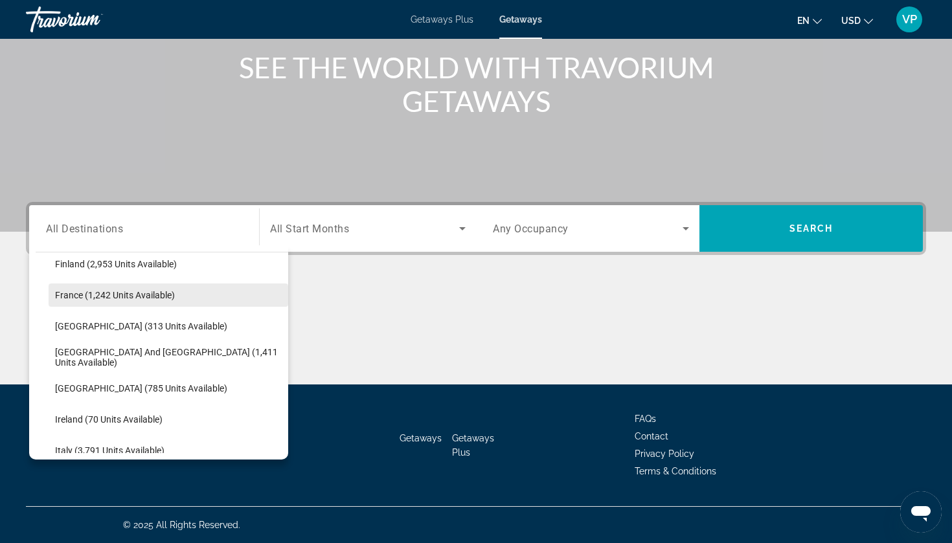
scroll to position [378, 0]
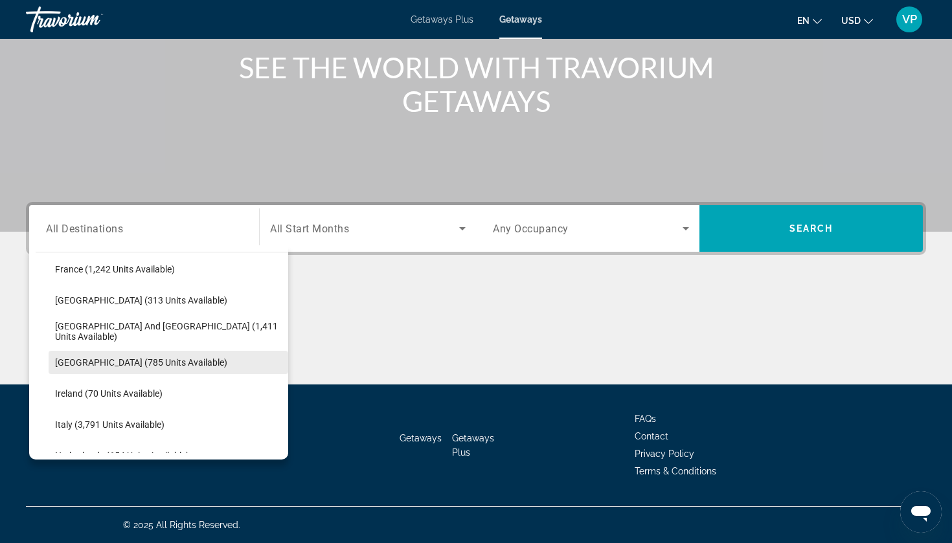
click at [107, 365] on span "[GEOGRAPHIC_DATA] (785 units available)" at bounding box center [141, 363] width 172 height 10
type input "**********"
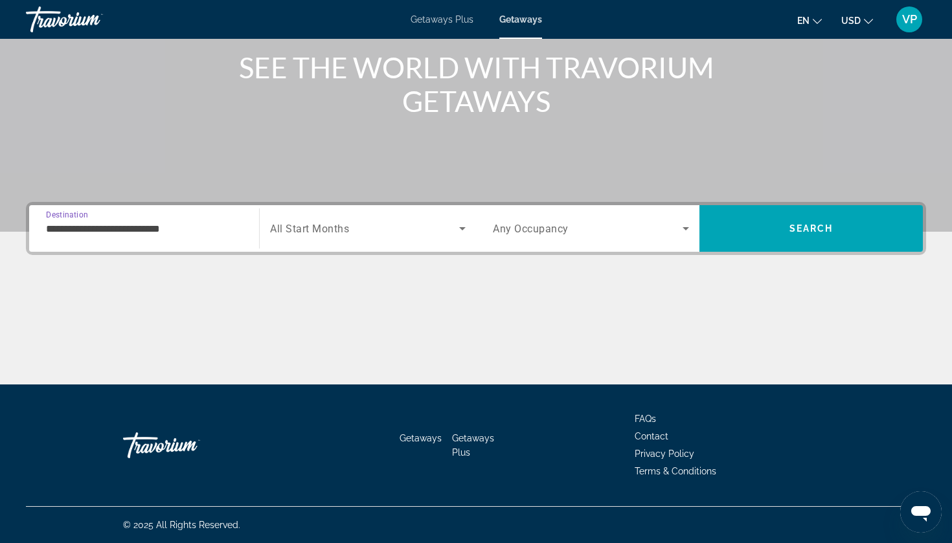
click at [352, 229] on span "Search widget" at bounding box center [364, 229] width 189 height 16
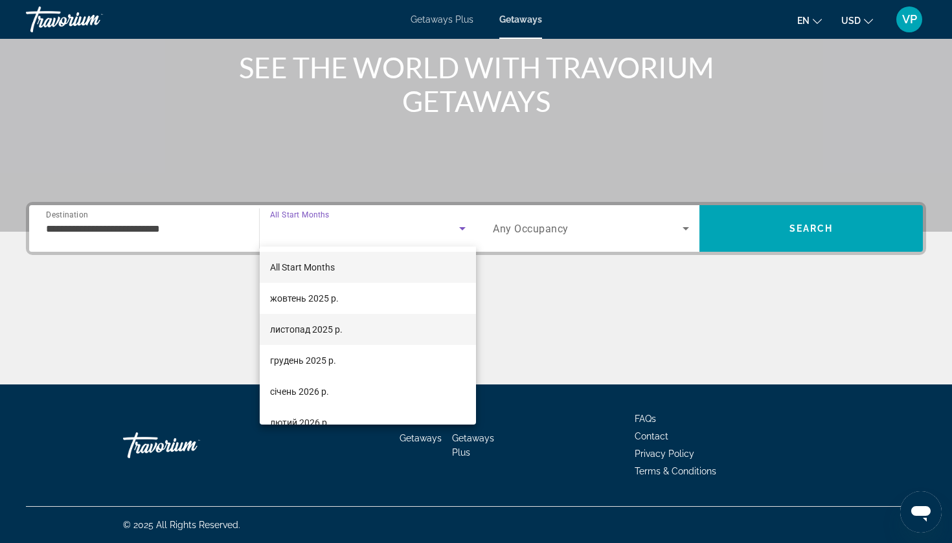
click at [316, 330] on span "листопад 2025 р." at bounding box center [306, 330] width 73 height 16
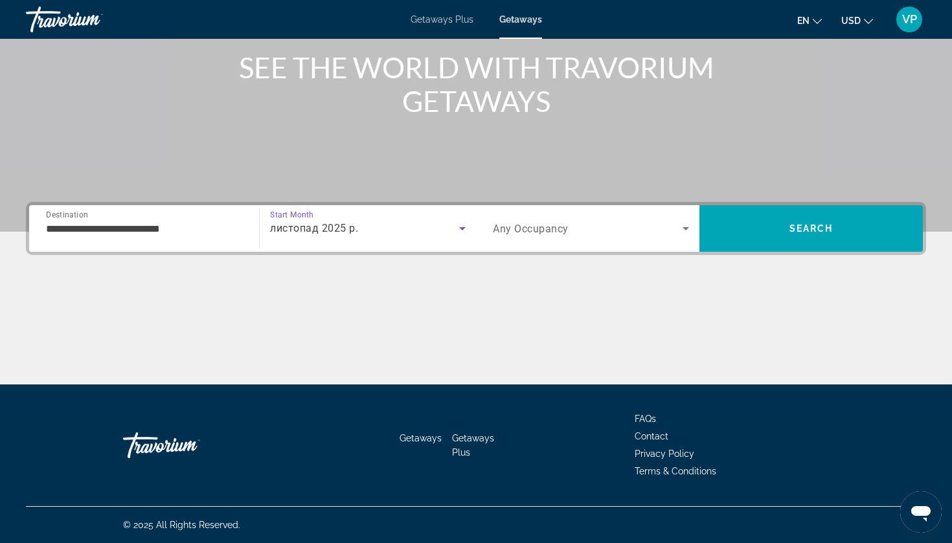
click at [574, 234] on span "Search widget" at bounding box center [588, 229] width 190 height 16
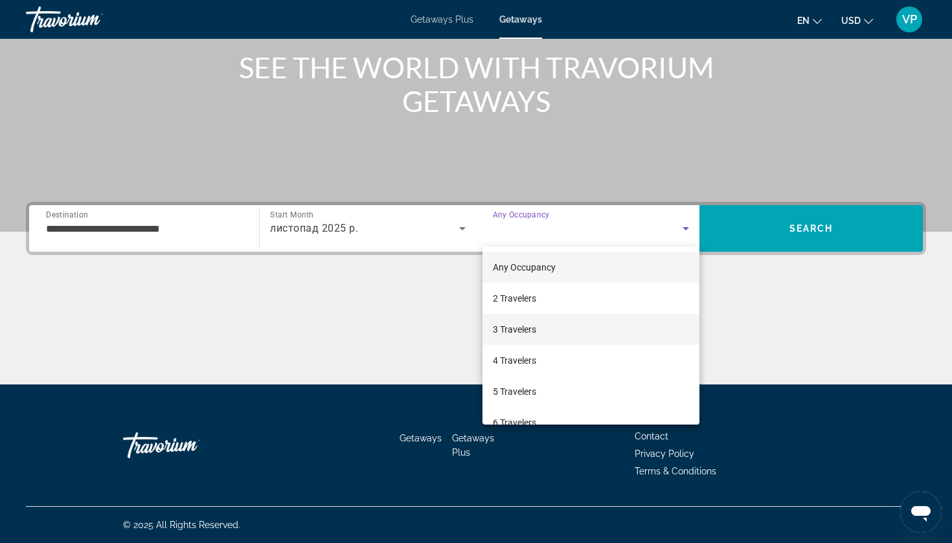
scroll to position [41, 0]
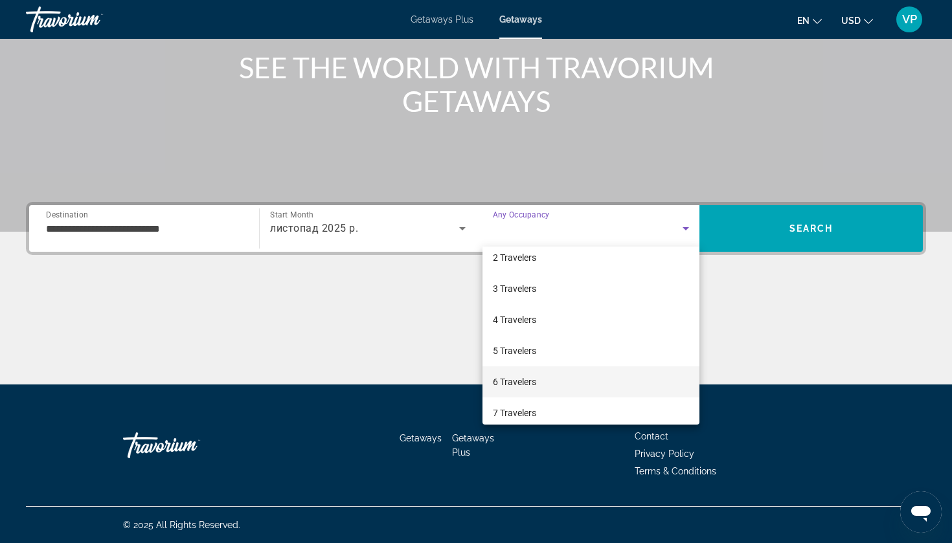
click at [529, 379] on span "6 Travelers" at bounding box center [514, 382] width 43 height 16
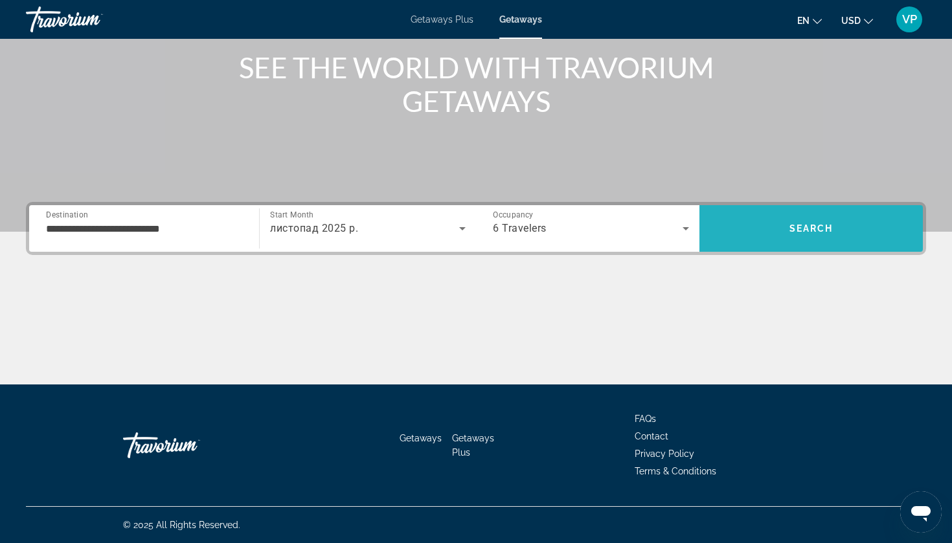
click at [783, 236] on span "Search" at bounding box center [810, 228] width 223 height 31
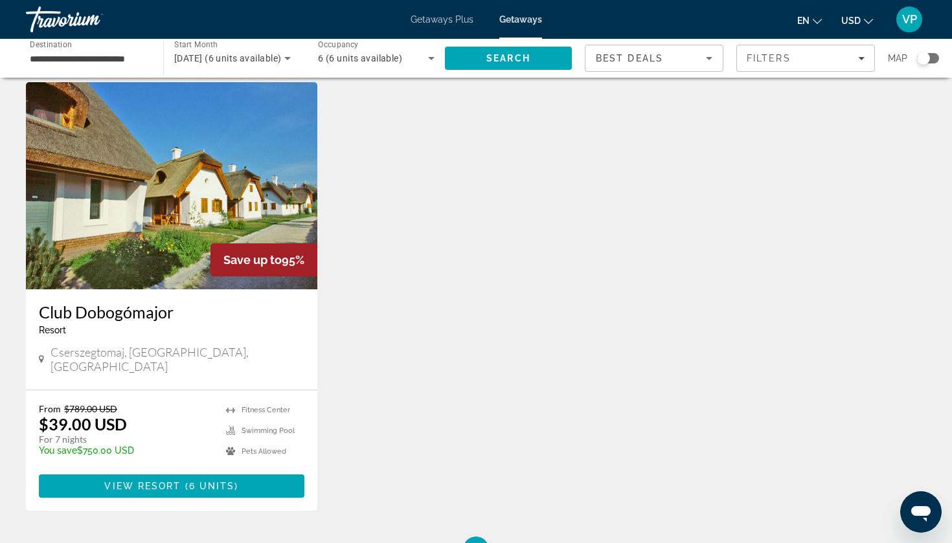
scroll to position [57, 0]
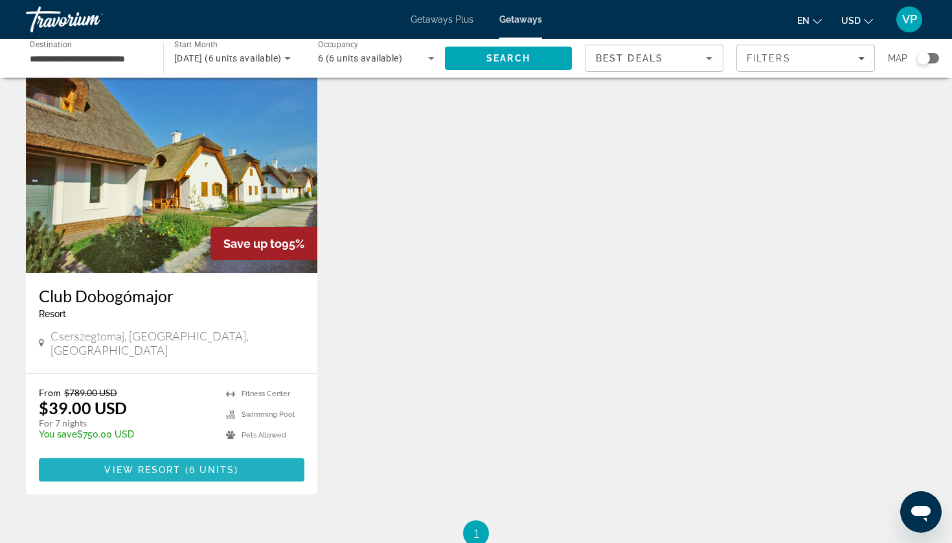
click at [242, 455] on span "Main content" at bounding box center [172, 470] width 266 height 31
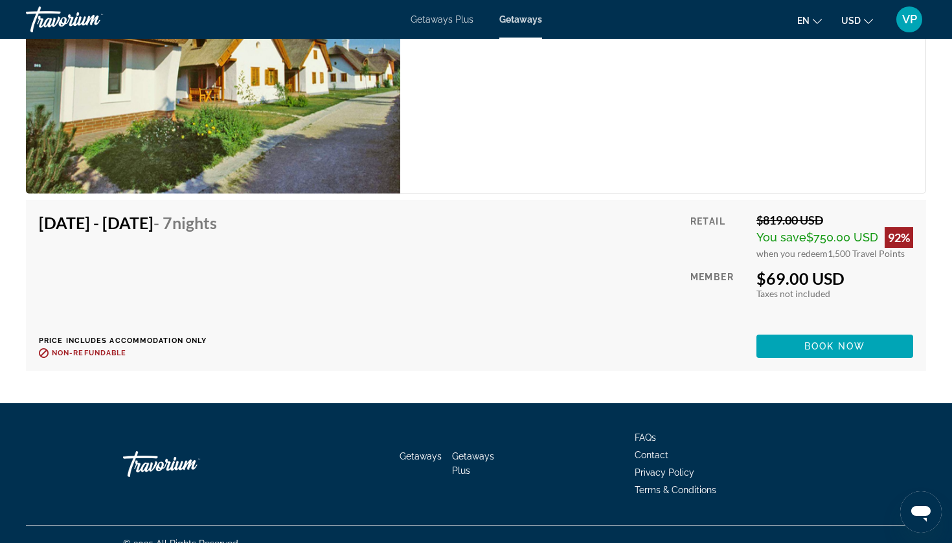
scroll to position [3104, 0]
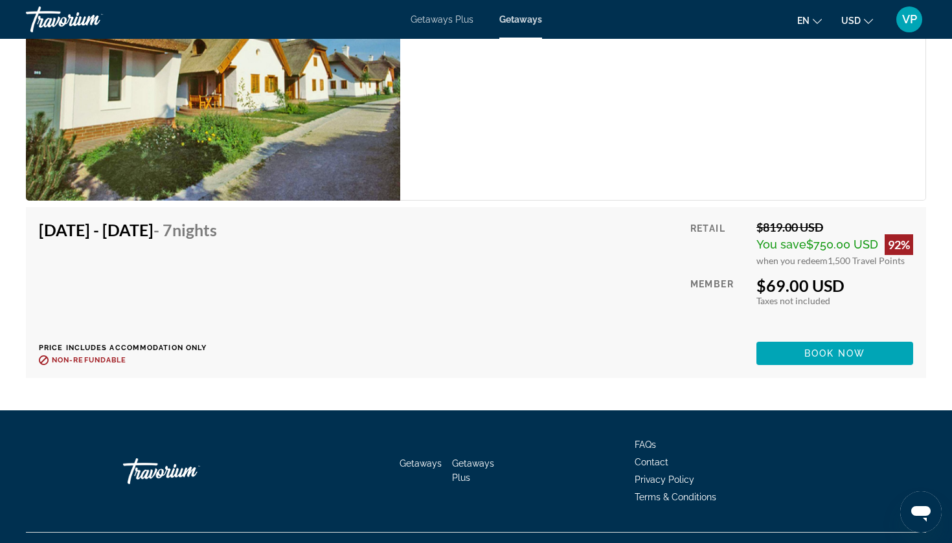
click at [921, 510] on icon "Відкрити вікно повідомлень" at bounding box center [920, 514] width 19 height 16
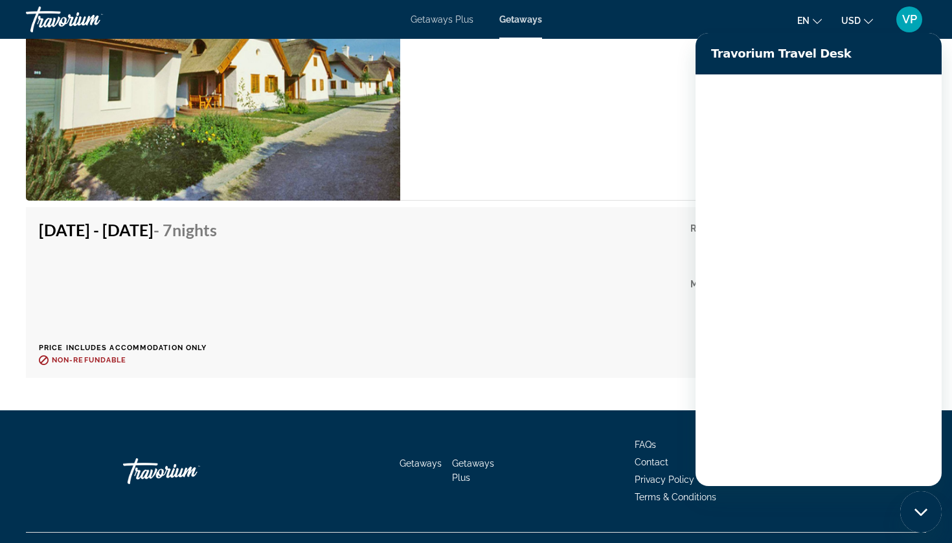
scroll to position [0, 0]
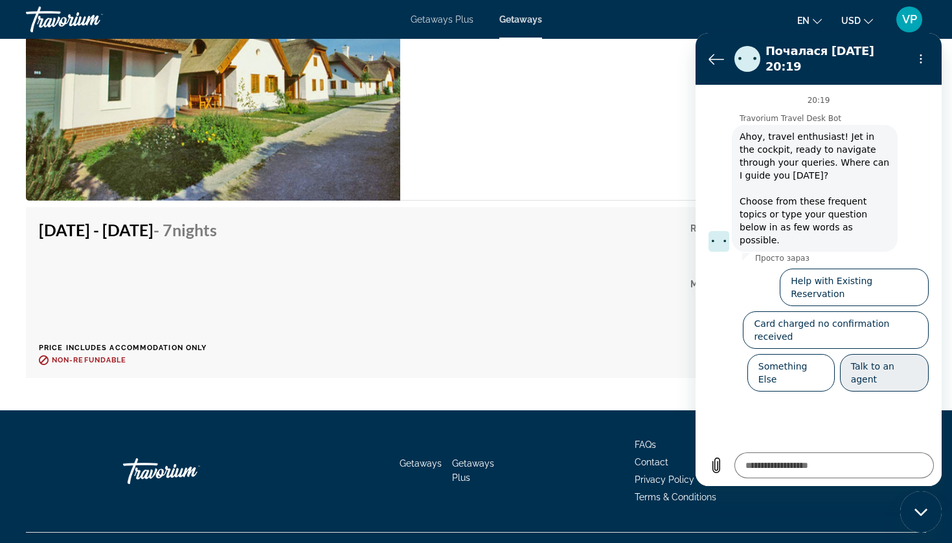
click at [879, 354] on button "Talk to an agent" at bounding box center [884, 373] width 89 height 38
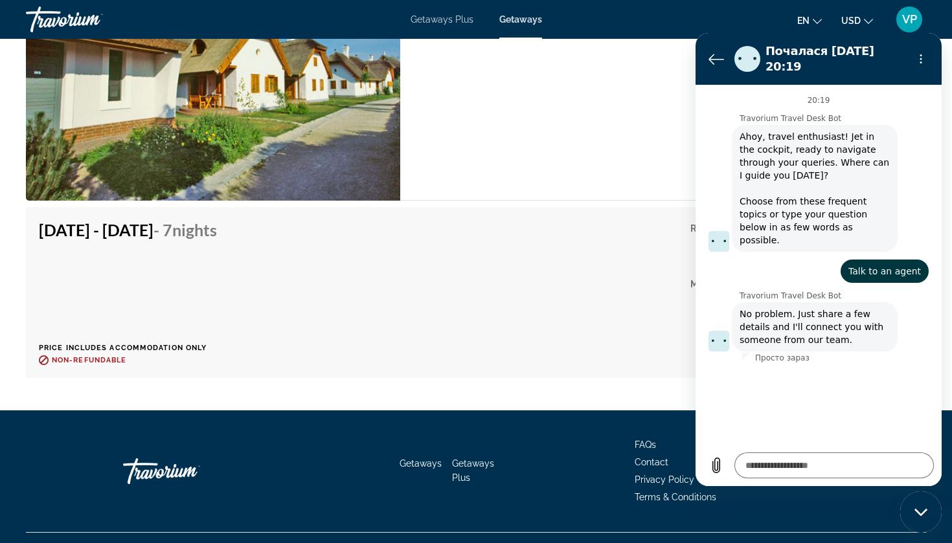
type textarea "*"
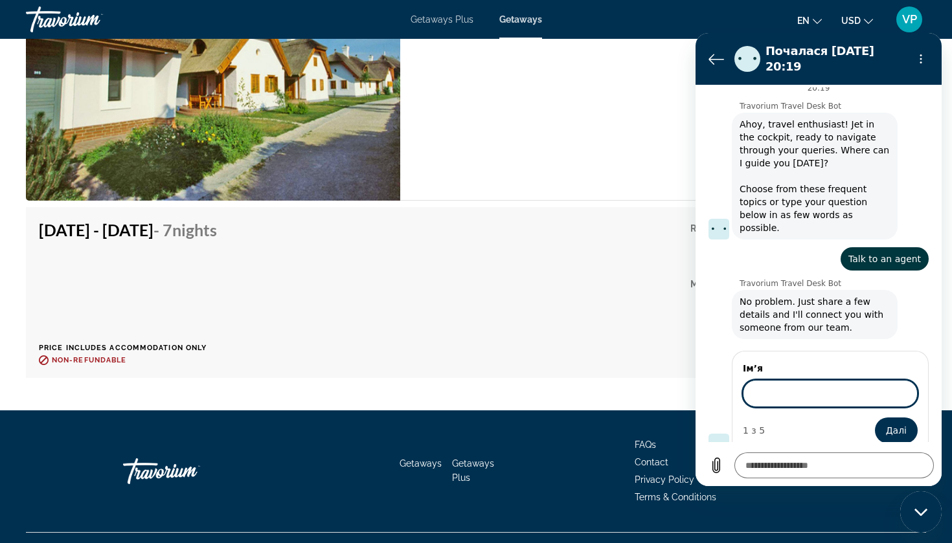
scroll to position [11, 0]
type input "*******"
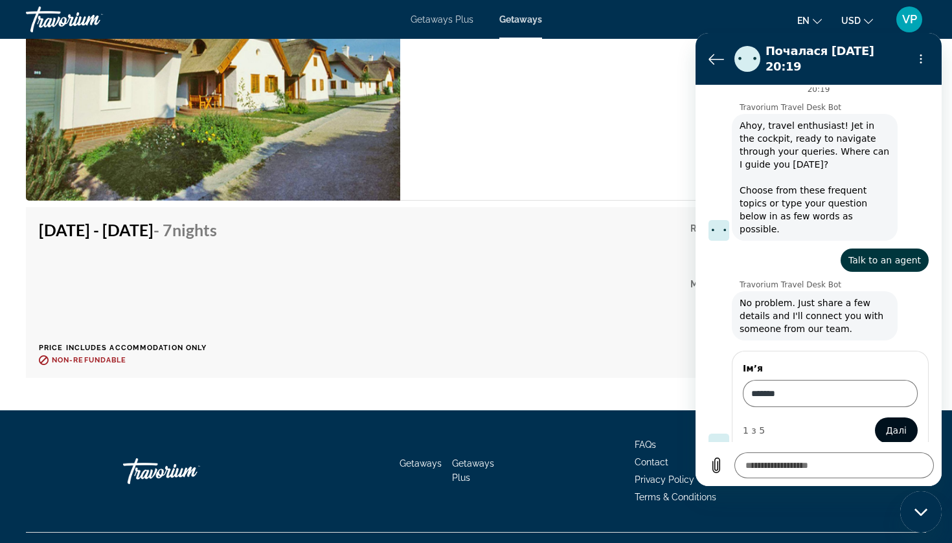
click at [896, 423] on span "Далі" at bounding box center [896, 431] width 21 height 16
type textarea "*"
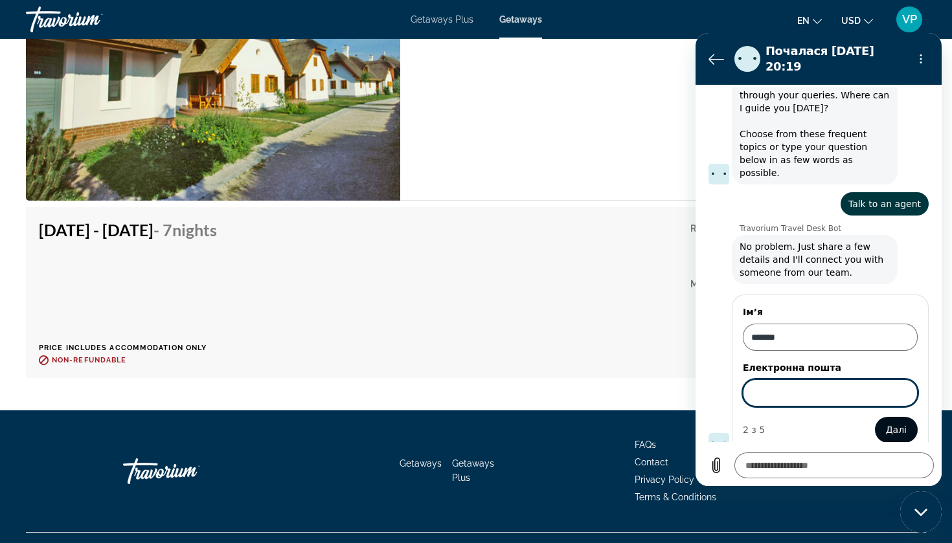
scroll to position [67, 0]
type input "**********"
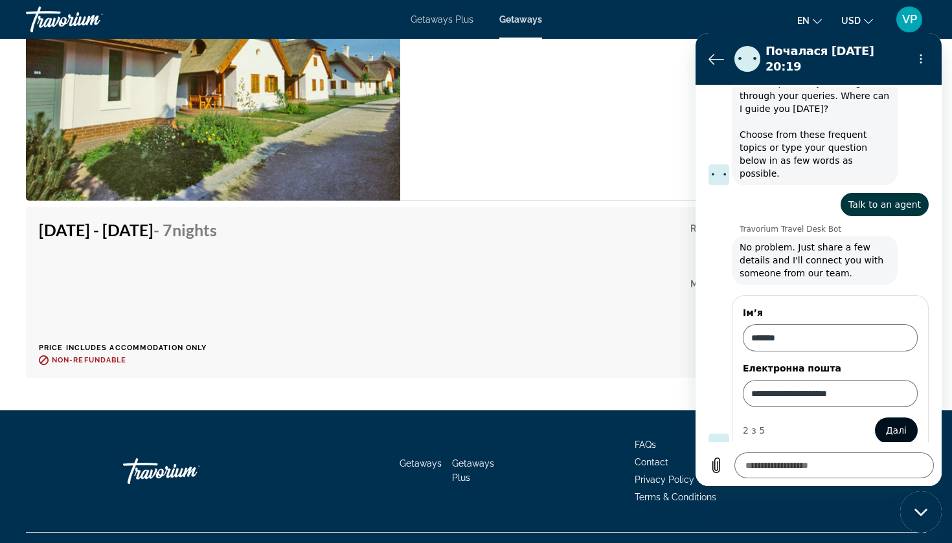
click at [890, 423] on span "Далі" at bounding box center [896, 431] width 21 height 16
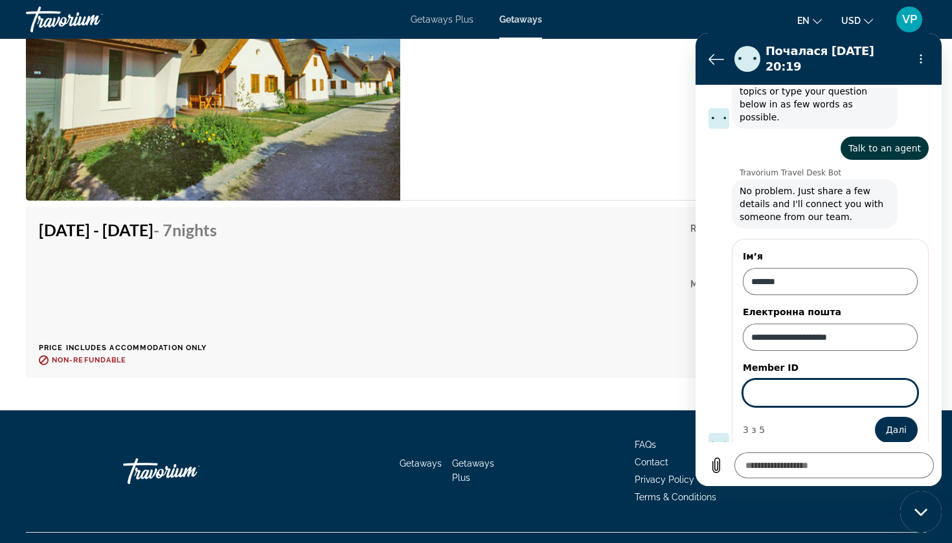
scroll to position [122, 0]
type textarea "*"
paste input "******"
type input "******"
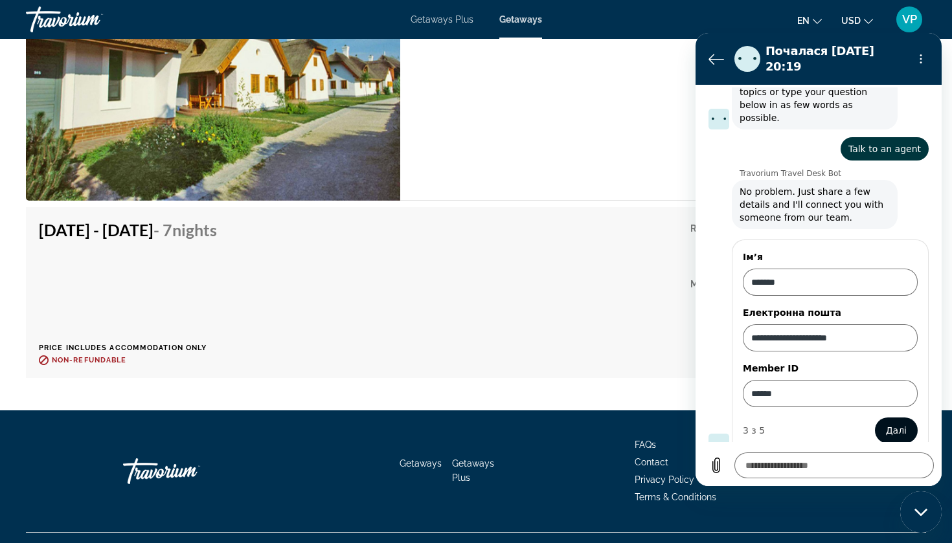
click at [890, 423] on span "Далі" at bounding box center [896, 431] width 21 height 16
type textarea "*"
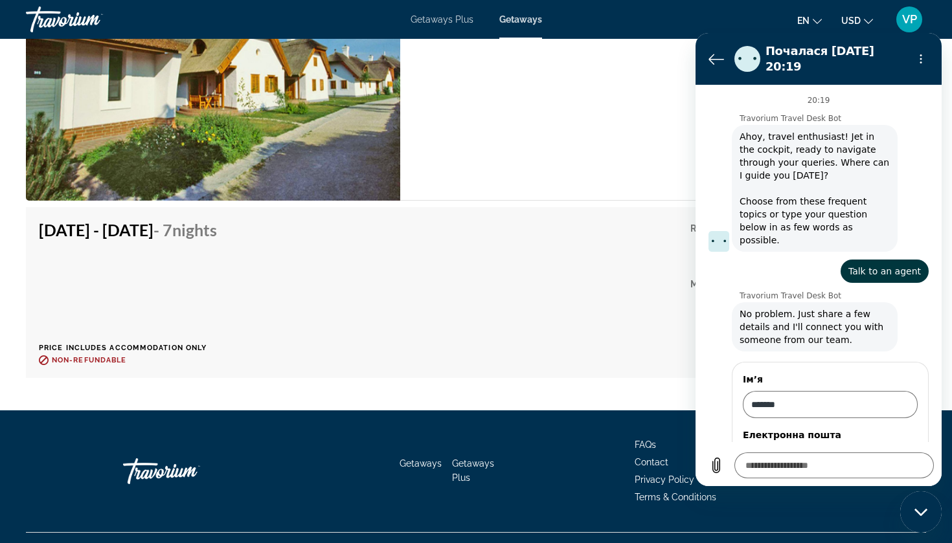
scroll to position [0, 0]
click at [709, 56] on icon "Повернутися до списку розмов" at bounding box center [717, 59] width 16 height 16
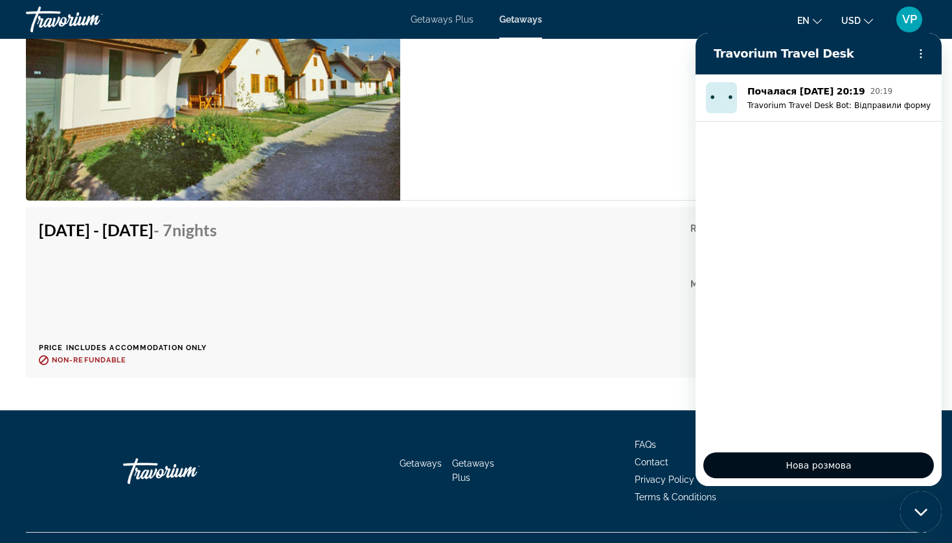
click at [812, 462] on span "Нова розмова" at bounding box center [818, 466] width 65 height 16
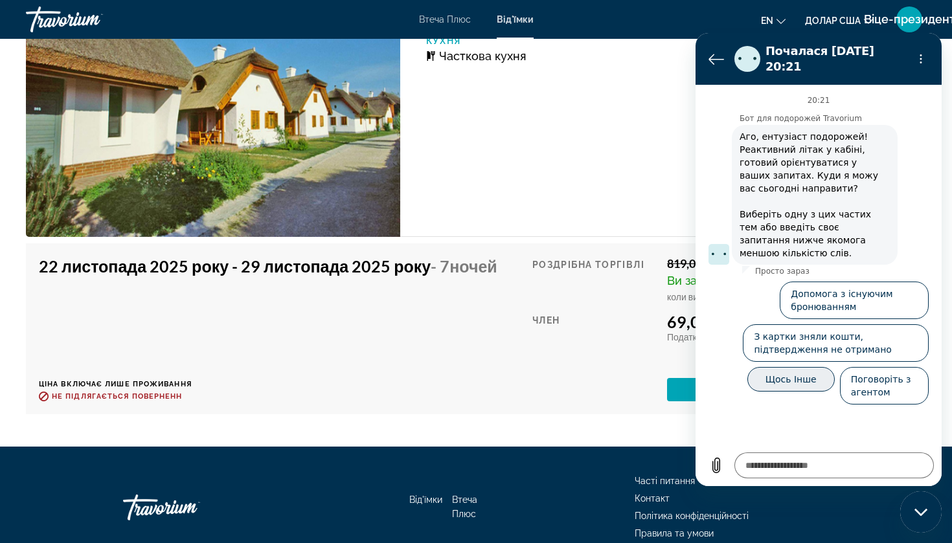
click at [793, 371] on button "Щось Інше" at bounding box center [790, 379] width 87 height 25
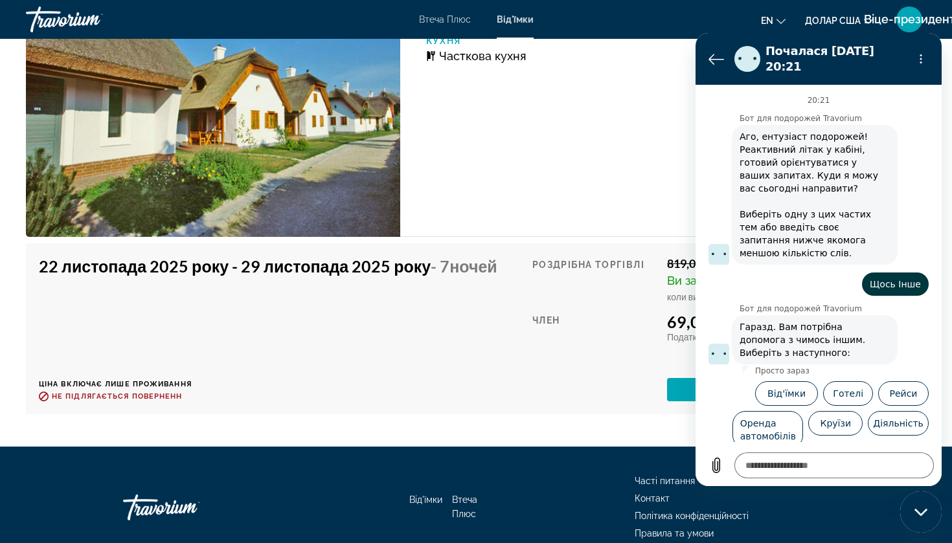
scroll to position [52, 0]
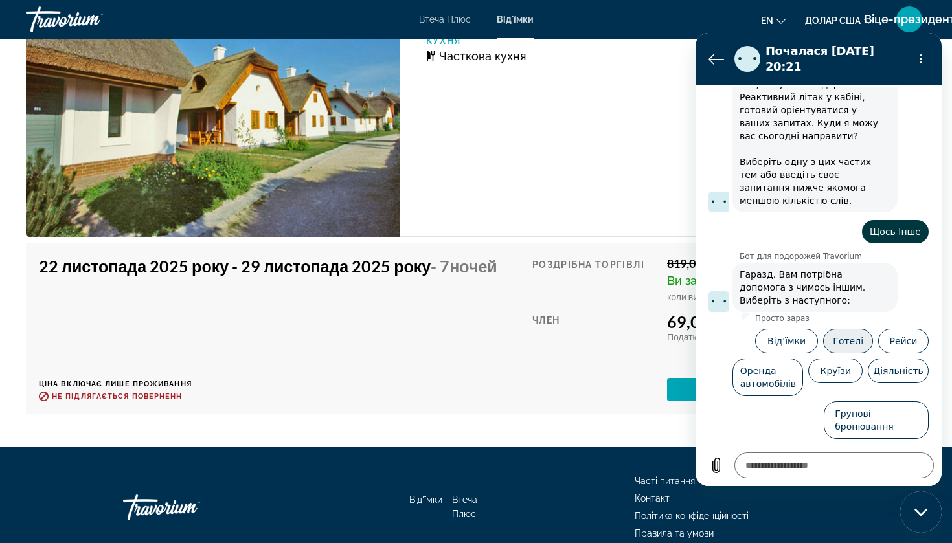
click at [843, 341] on button "Готелі" at bounding box center [848, 341] width 50 height 25
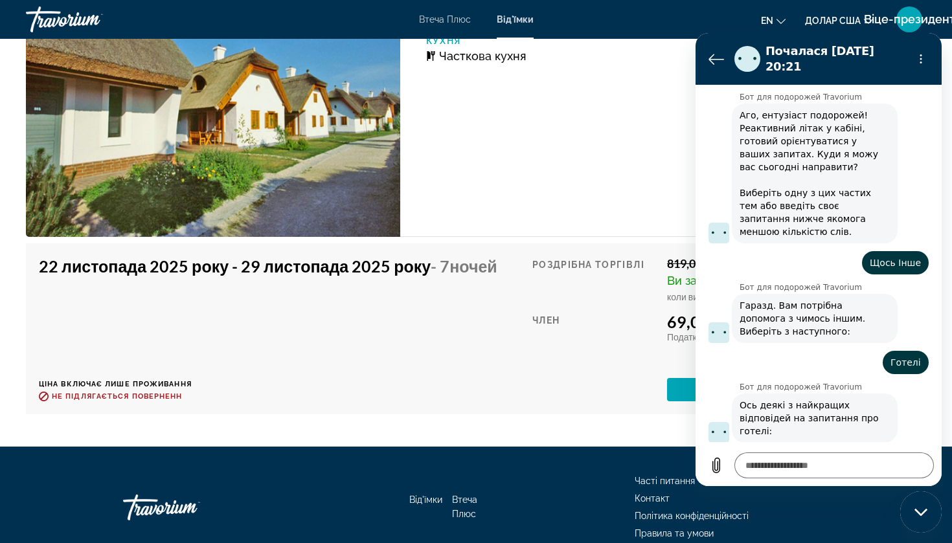
scroll to position [122, 0]
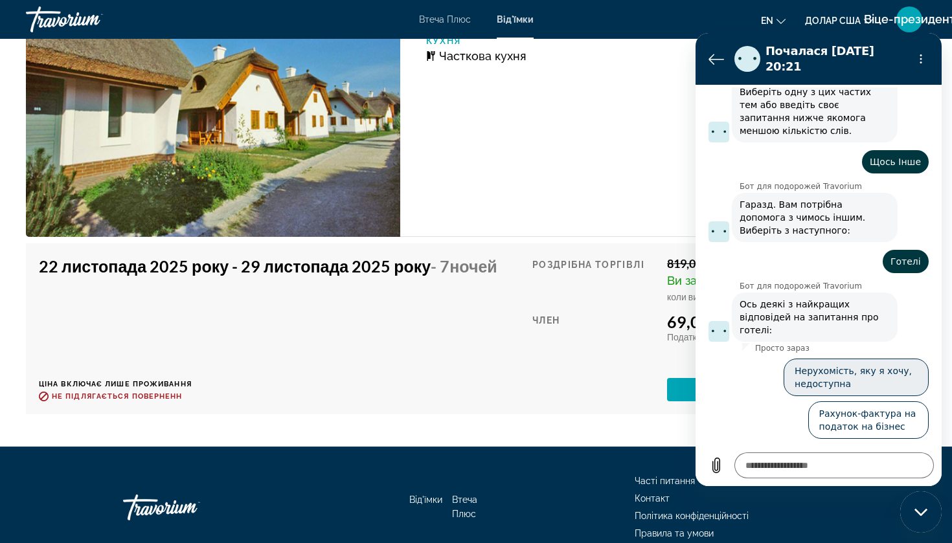
click at [841, 377] on button "Нерухомість, яку я хочу, недоступна" at bounding box center [856, 378] width 145 height 38
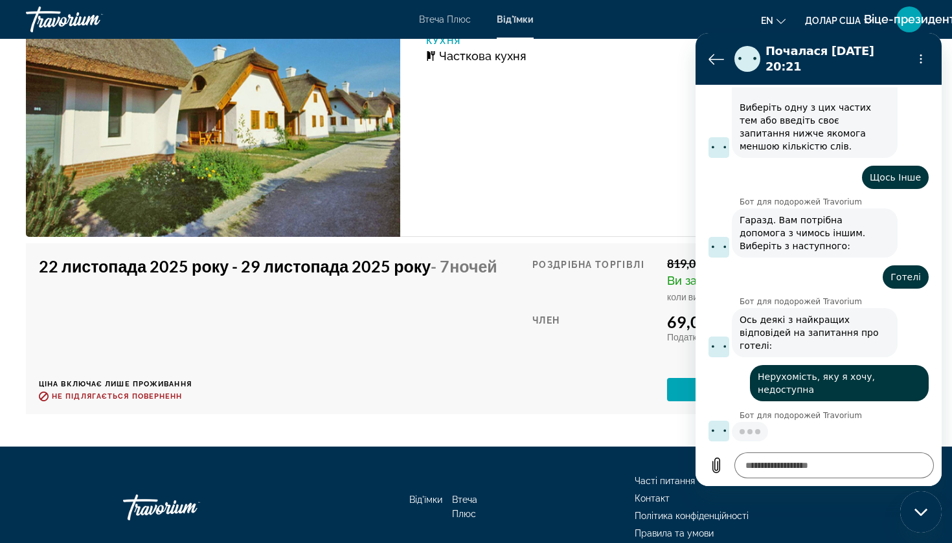
scroll to position [106, 0]
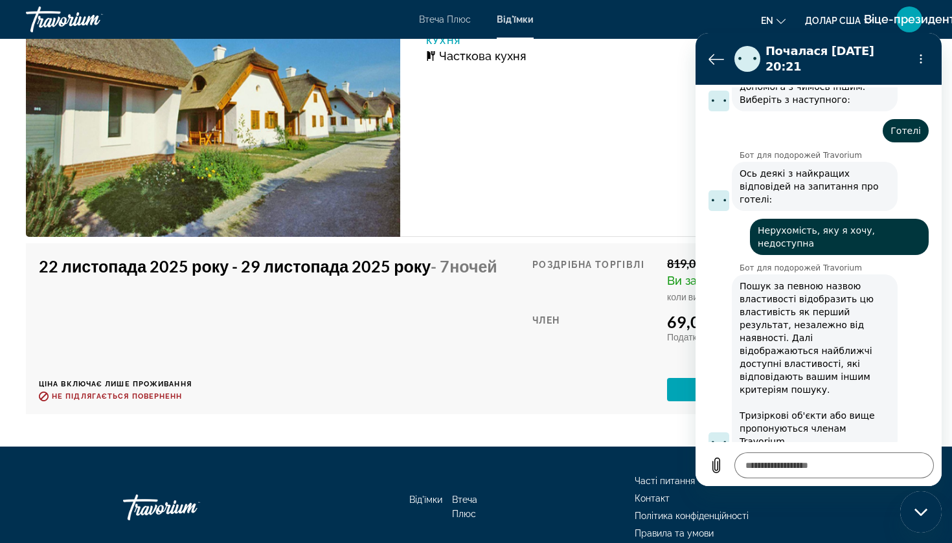
type textarea "*"
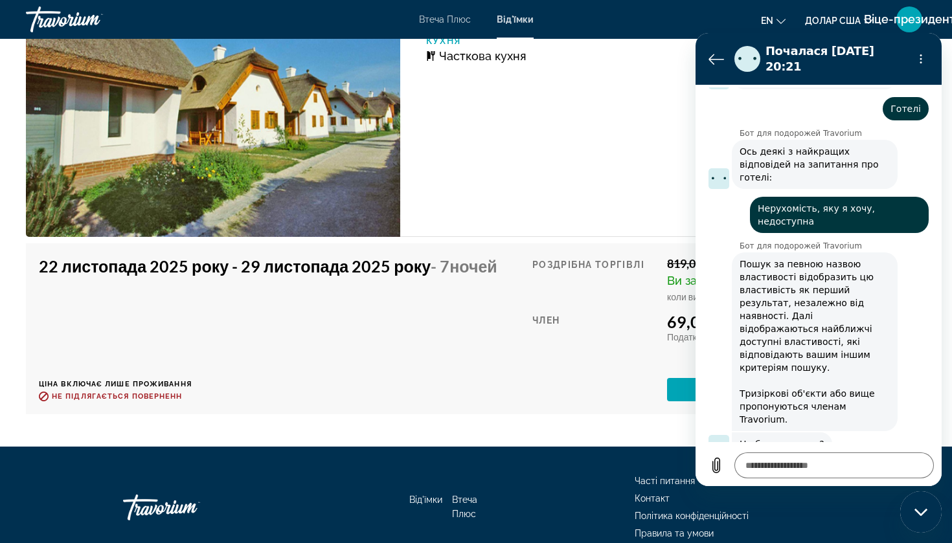
scroll to position [376, 0]
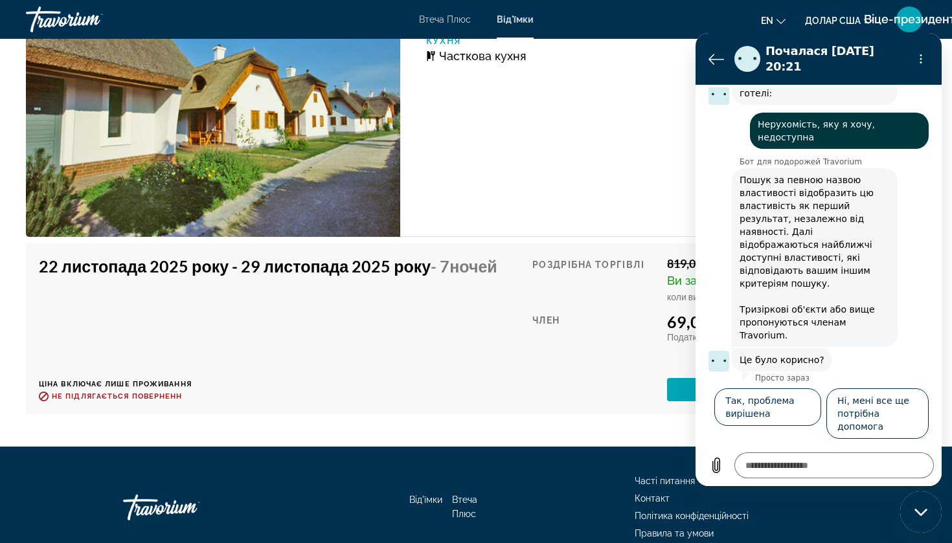
click at [448, 341] on div "22 листопада 2025 року - 29 листопада 2025 року - 7 ночей ЦІНА ВКЛЮЧАЄ ЛИШЕ ПРО…" at bounding box center [273, 328] width 468 height 145
click at [712, 58] on icon "Повернутися до списку розмов" at bounding box center [717, 59] width 16 height 16
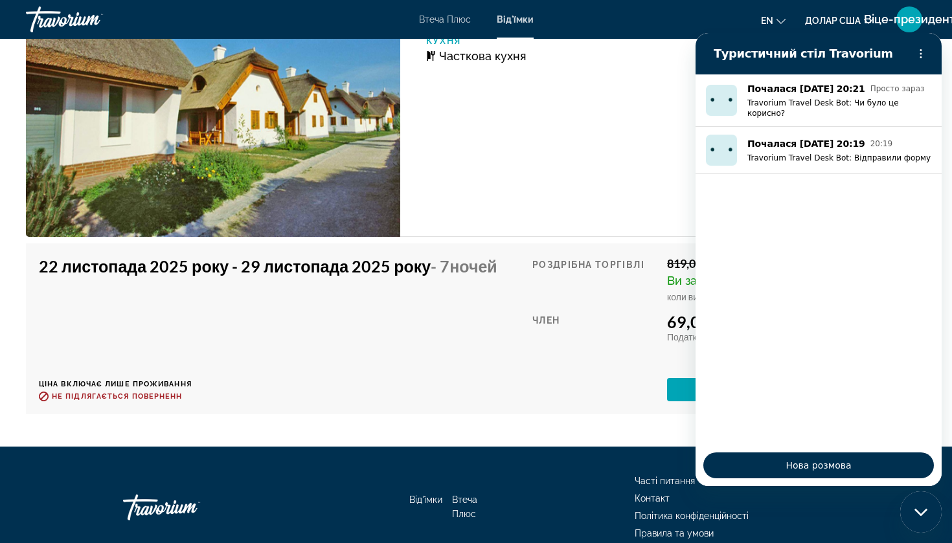
click at [624, 91] on div "2 Спальні (Часткова Кухня) СПАЛЬНІ 2 МАКСИМАЛЬНА ЗАПОВНЮВАНІСТЬ 6 КУХНЯ Частков…" at bounding box center [663, 94] width 527 height 285
click at [918, 516] on icon "Закрити вікно обміну повідомленнями" at bounding box center [921, 512] width 14 height 8
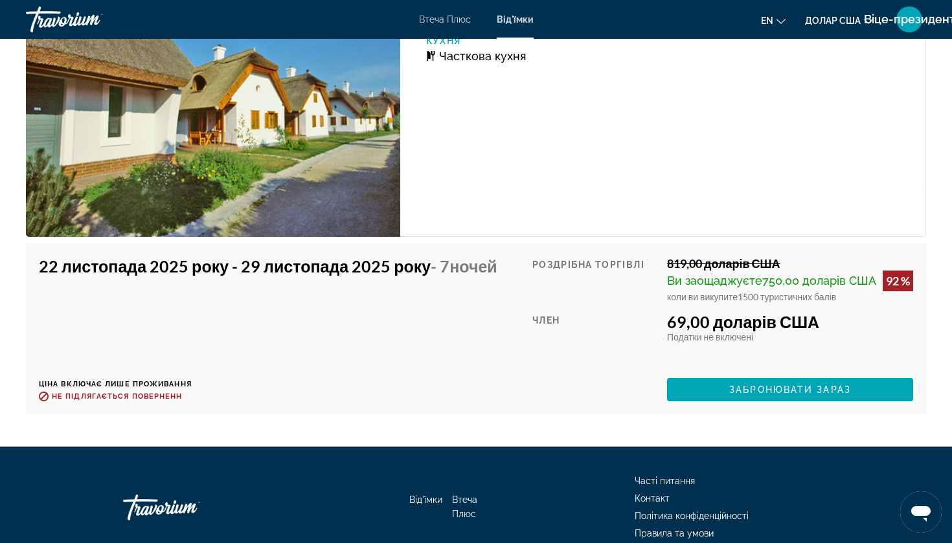
click at [657, 494] on span "Контакт" at bounding box center [652, 499] width 35 height 10
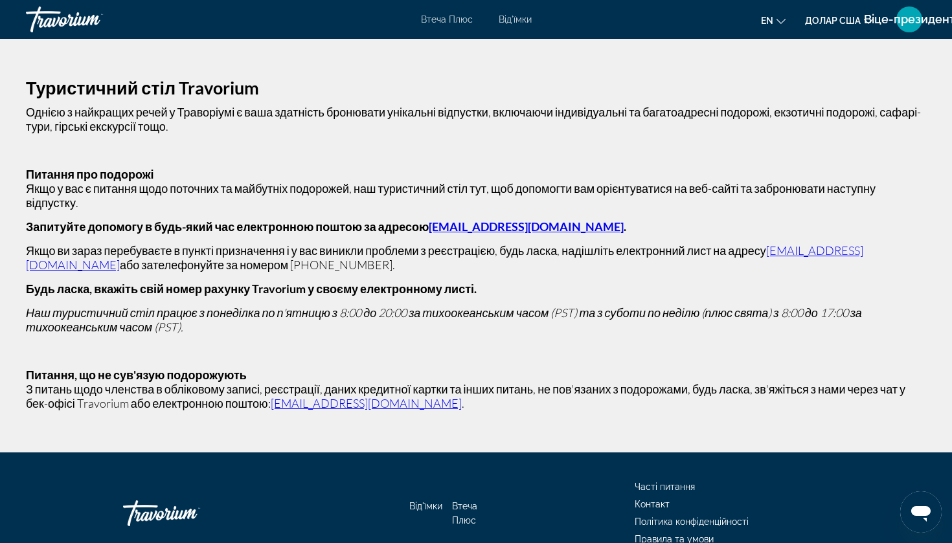
click at [538, 220] on link "traveldesk@travorium.com" at bounding box center [526, 227] width 195 height 14
click at [590, 220] on p "Запитуйте допомогу в будь-який час електронною поштою за адресою traveldesk@tra…" at bounding box center [476, 227] width 900 height 14
drag, startPoint x: 580, startPoint y: 210, endPoint x: 437, endPoint y: 209, distance: 142.5
click at [437, 220] on strong "Запитуйте допомогу в будь-який час електронною поштою за адресою traveldesk@tra…" at bounding box center [326, 227] width 600 height 14
copy strong "Запитуйте допомогу в будь-який час електронною поштою за адресою traveldesk@tra…"
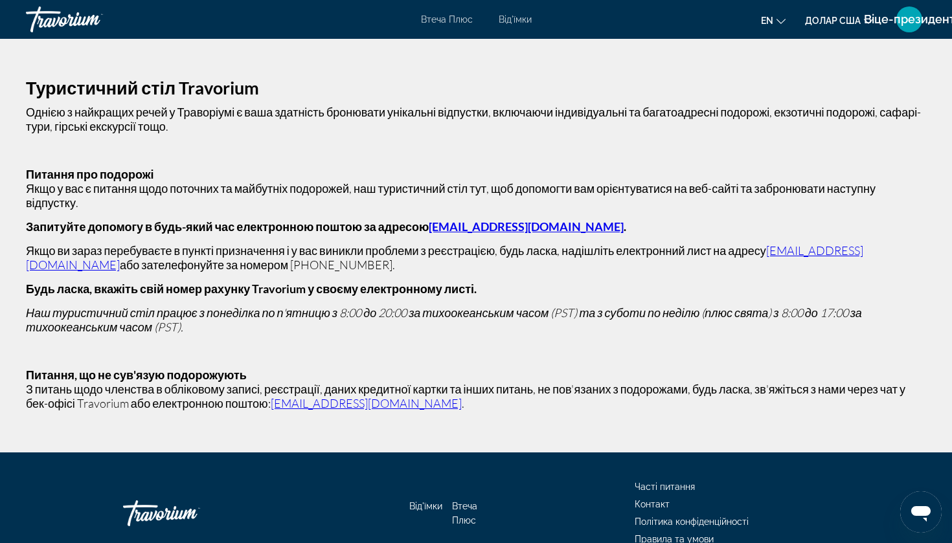
click at [650, 499] on span "Контакт" at bounding box center [652, 504] width 35 height 10
click at [649, 499] on span "Контакт" at bounding box center [652, 504] width 35 height 10
click at [923, 507] on icon "Відкрити вікно повідомлень" at bounding box center [920, 514] width 19 height 16
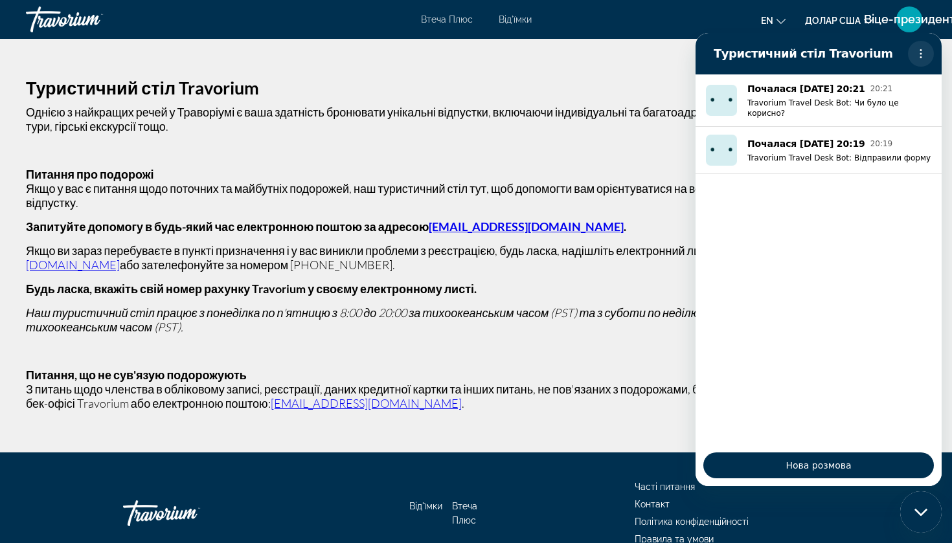
click at [927, 54] on button "Меню опцій" at bounding box center [921, 54] width 26 height 26
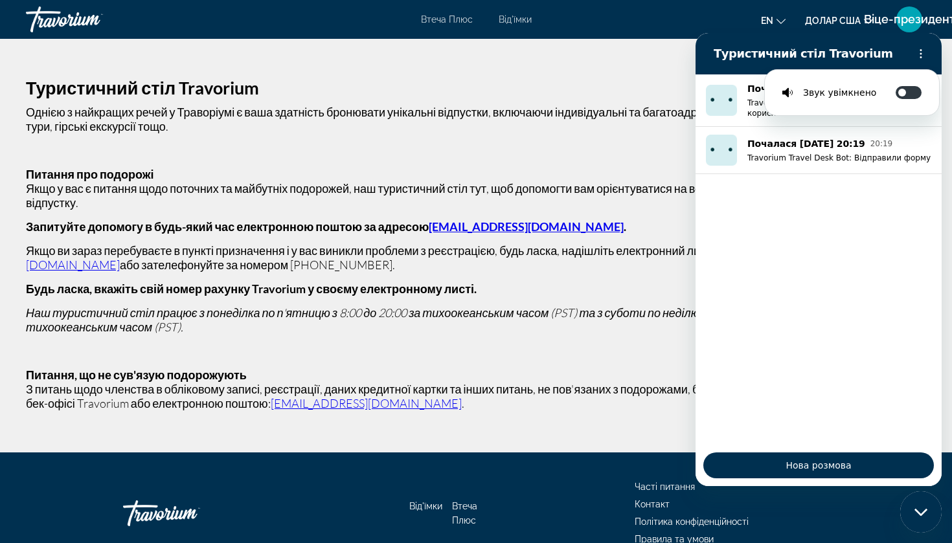
click at [410, 49] on div "Туристичний стіл Travorium Однією з найкращих речей у Траворіумі є ваша здатніс…" at bounding box center [476, 246] width 952 height 414
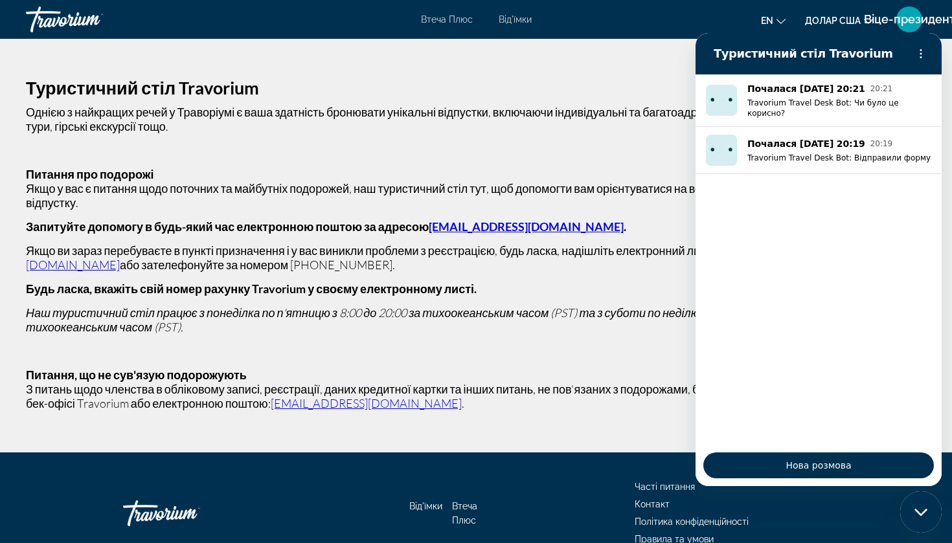
click at [477, 72] on div "Туристичний стіл Travorium Однією з найкращих речей у Траворіумі є ваша здатніс…" at bounding box center [476, 246] width 952 height 414
click at [800, 534] on ul "Часті питання Контакт Політика конфіденційності Правила та умови" at bounding box center [732, 514] width 194 height 70
click at [920, 57] on circle "Меню опцій" at bounding box center [921, 57] width 2 height 2
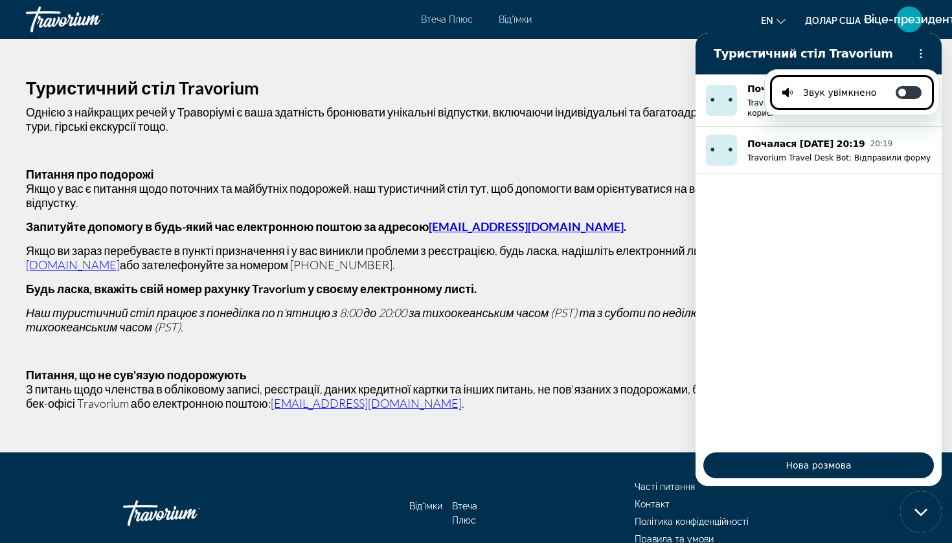
click at [929, 509] on div "Закрити вікно обміну повідомленнями" at bounding box center [921, 512] width 39 height 39
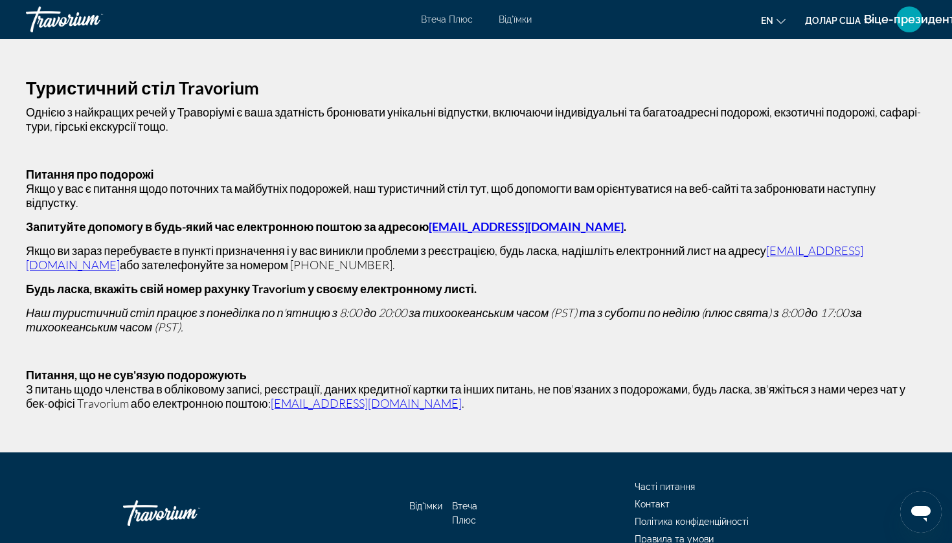
scroll to position [-29, 0]
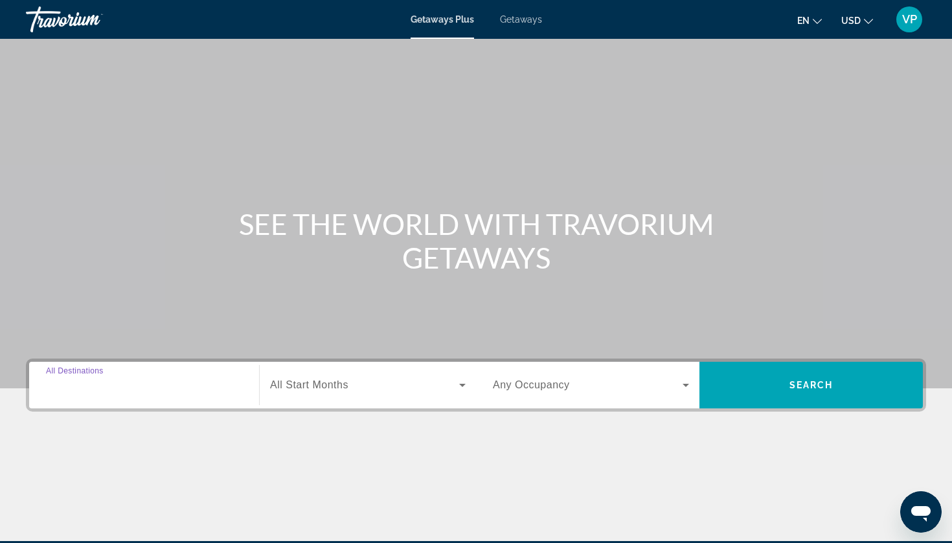
click at [113, 379] on input "Destination All Destinations" at bounding box center [144, 386] width 196 height 16
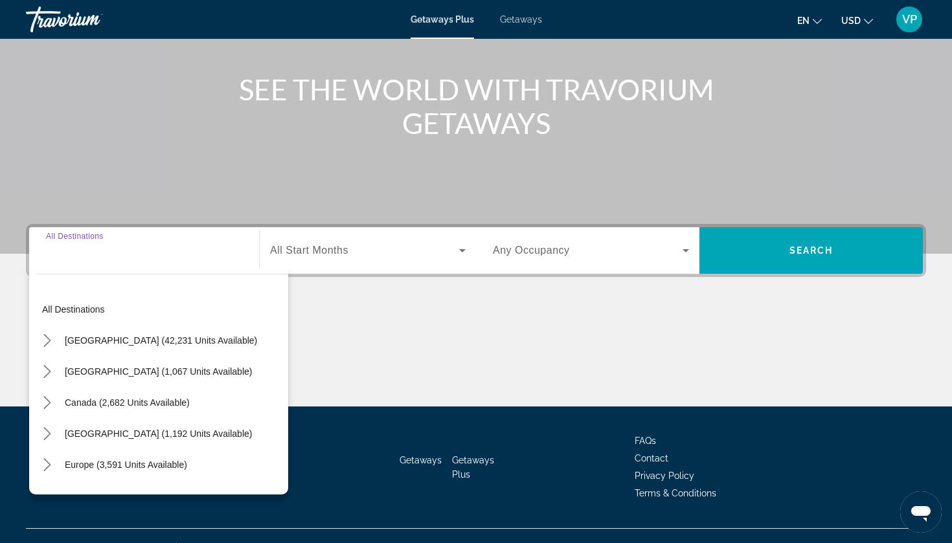
scroll to position [157, 0]
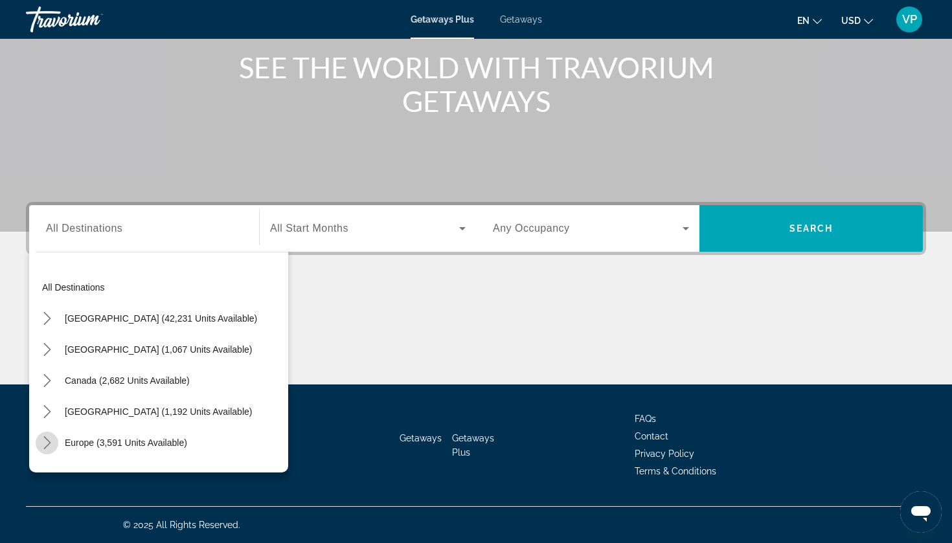
click at [49, 444] on icon "Toggle Europe (3,591 units available) submenu" at bounding box center [46, 443] width 7 height 13
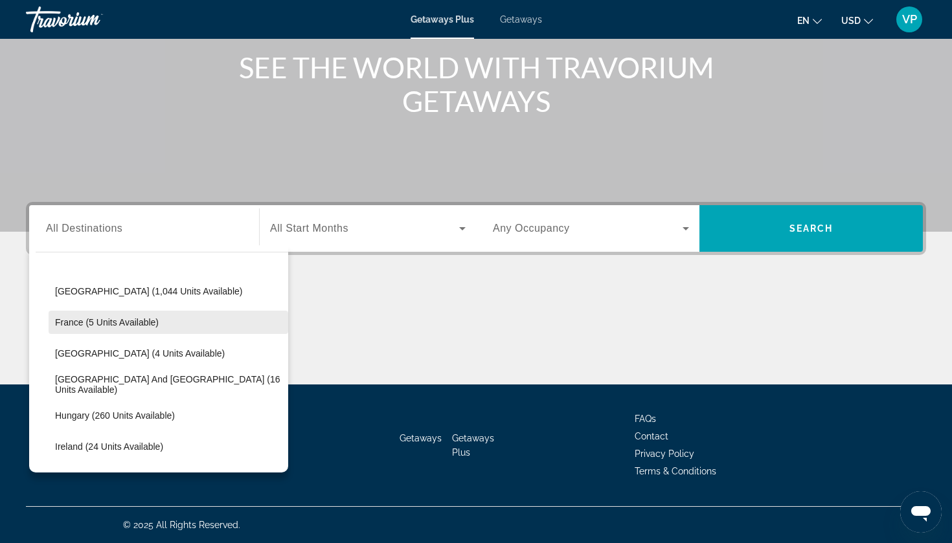
scroll to position [278, 0]
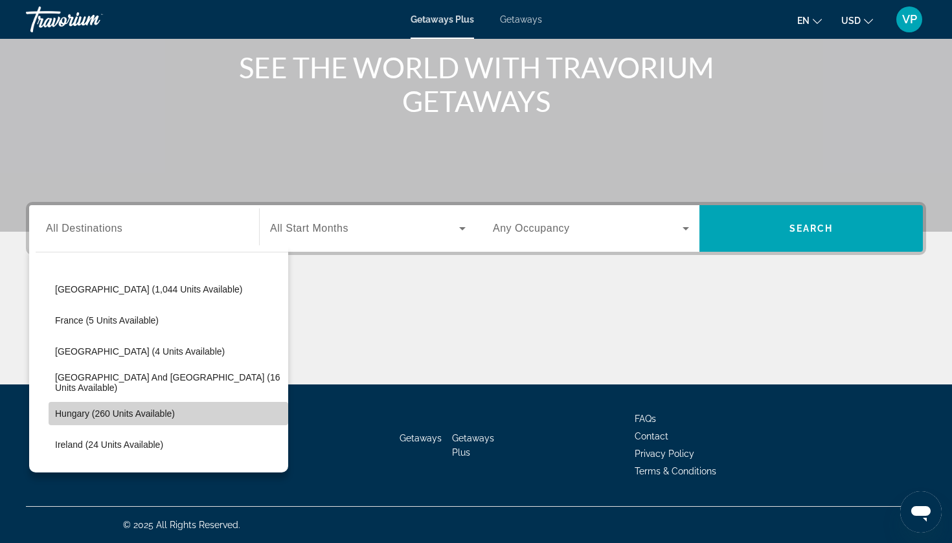
click at [95, 413] on span "Hungary (260 units available)" at bounding box center [115, 414] width 120 height 10
type input "**********"
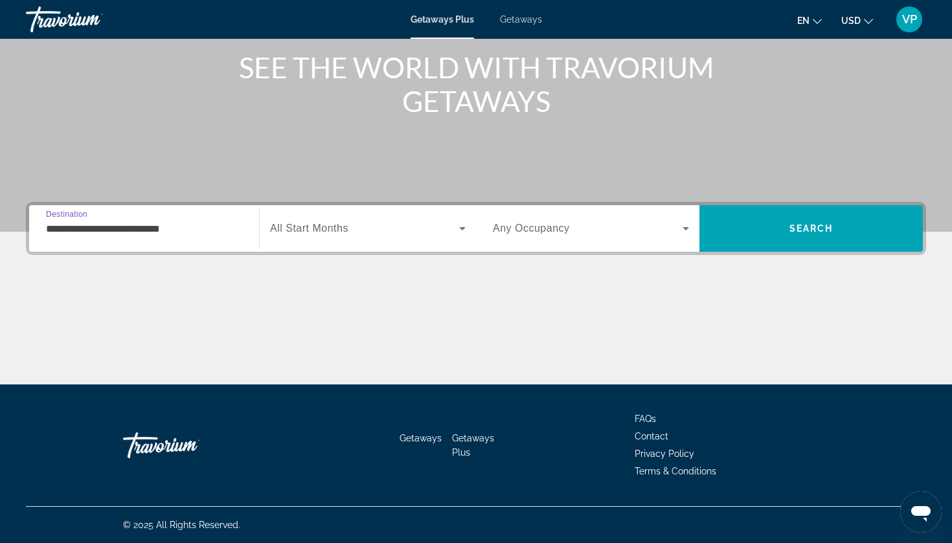
click at [318, 231] on span "All Start Months" at bounding box center [309, 228] width 78 height 11
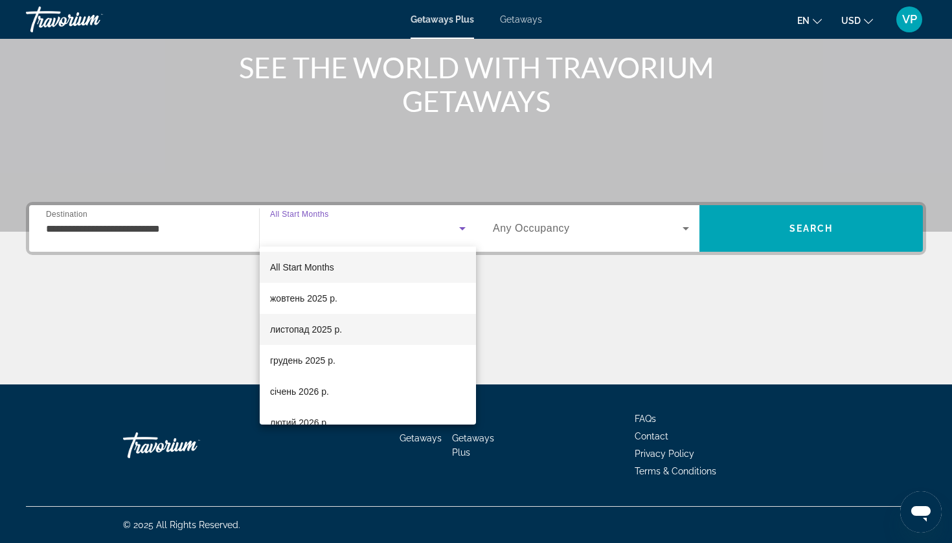
click at [308, 325] on span "листопад 2025 р." at bounding box center [306, 330] width 72 height 16
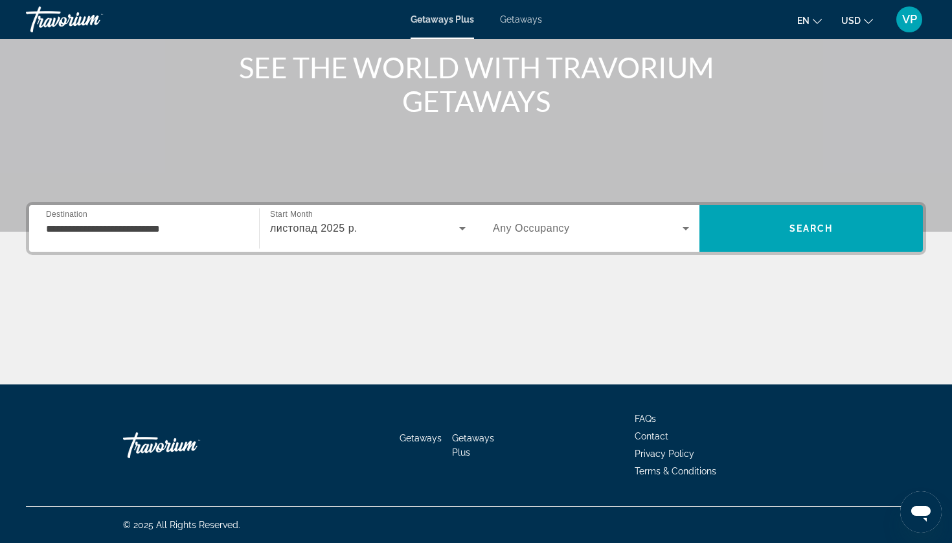
click at [539, 223] on span "Any Occupancy" at bounding box center [531, 228] width 77 height 11
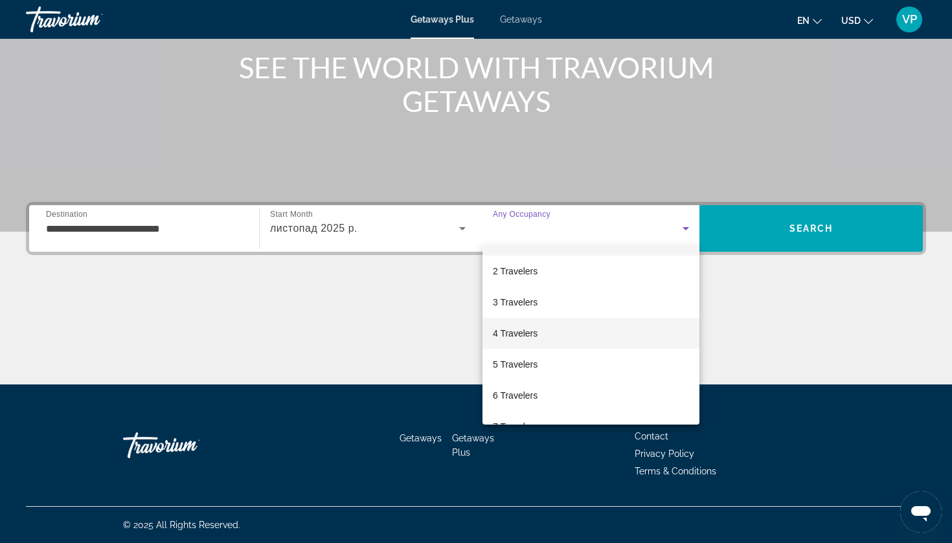
scroll to position [38, 0]
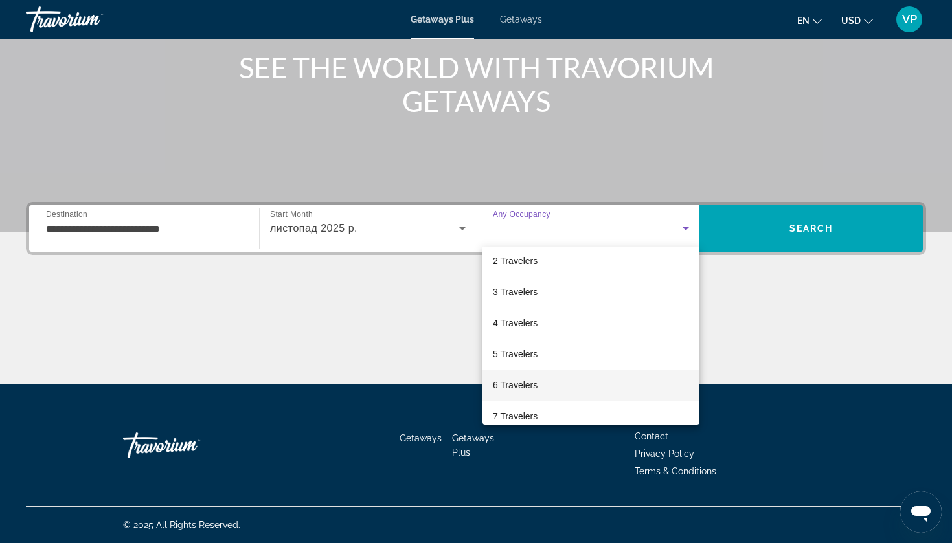
click at [521, 383] on span "6 Travelers" at bounding box center [515, 386] width 45 height 16
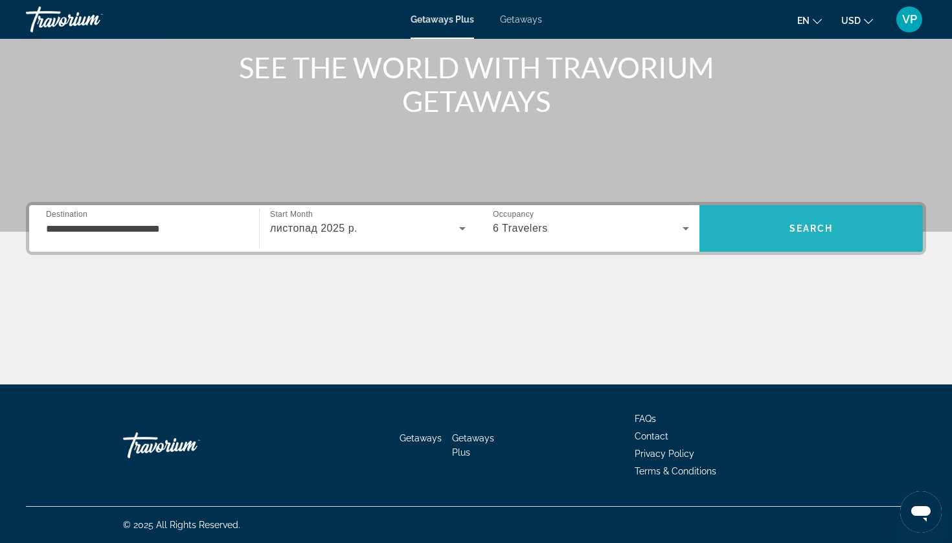
click at [761, 240] on span "Search" at bounding box center [810, 228] width 223 height 31
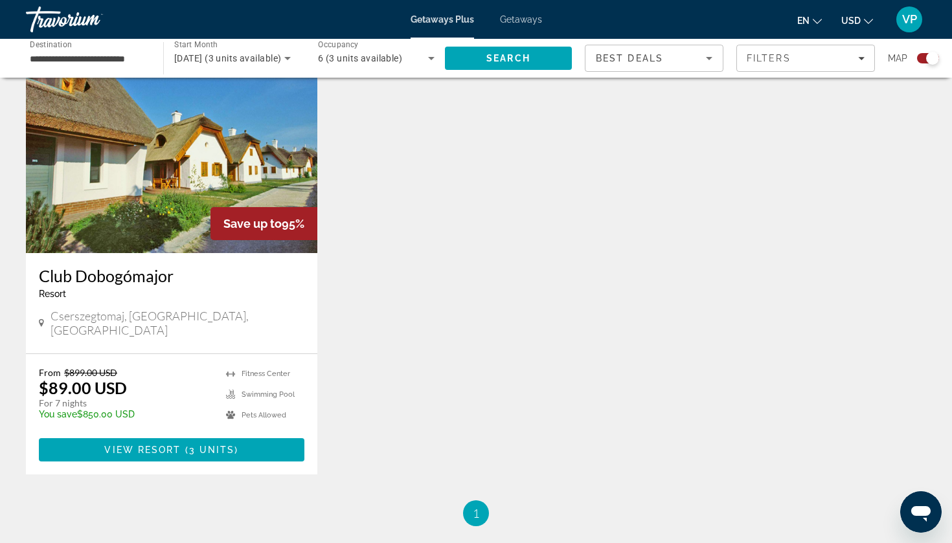
scroll to position [480, 0]
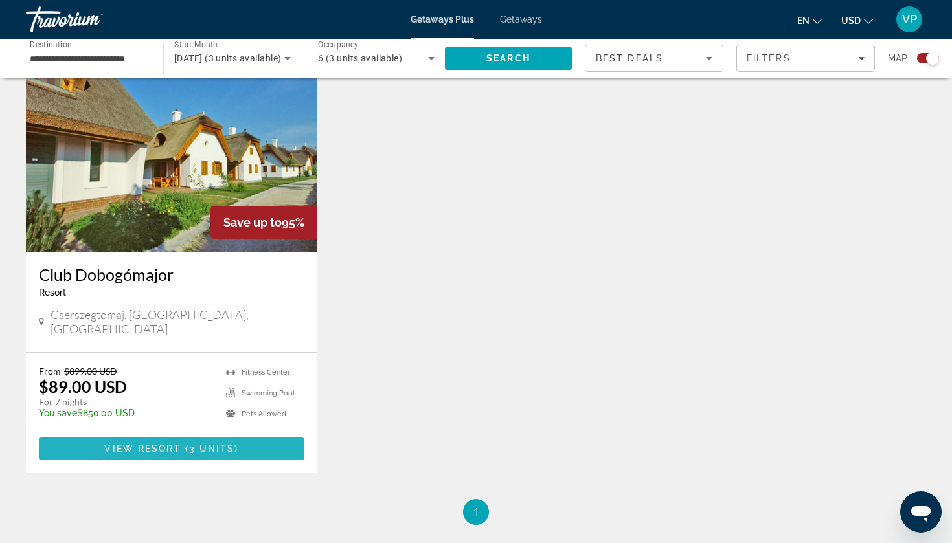
click at [244, 433] on span "Main content" at bounding box center [172, 448] width 266 height 31
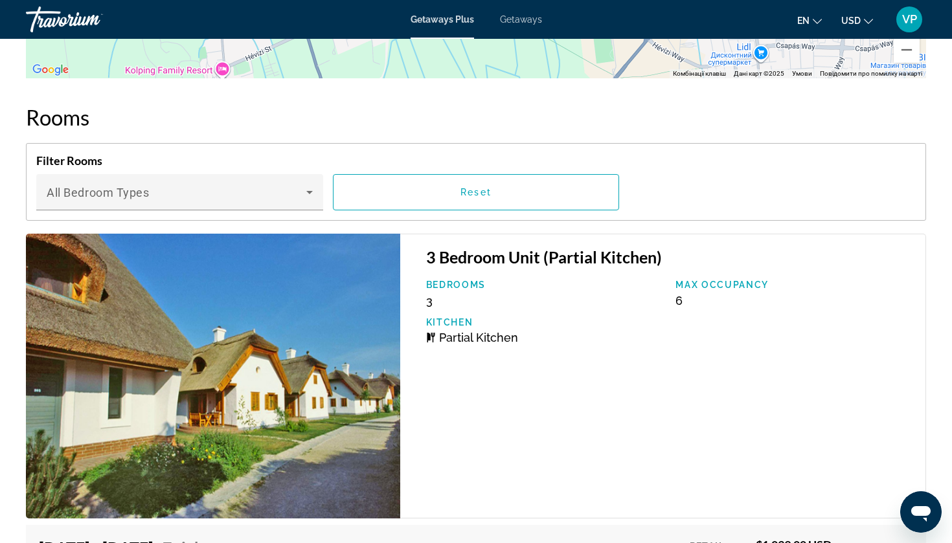
scroll to position [2276, 0]
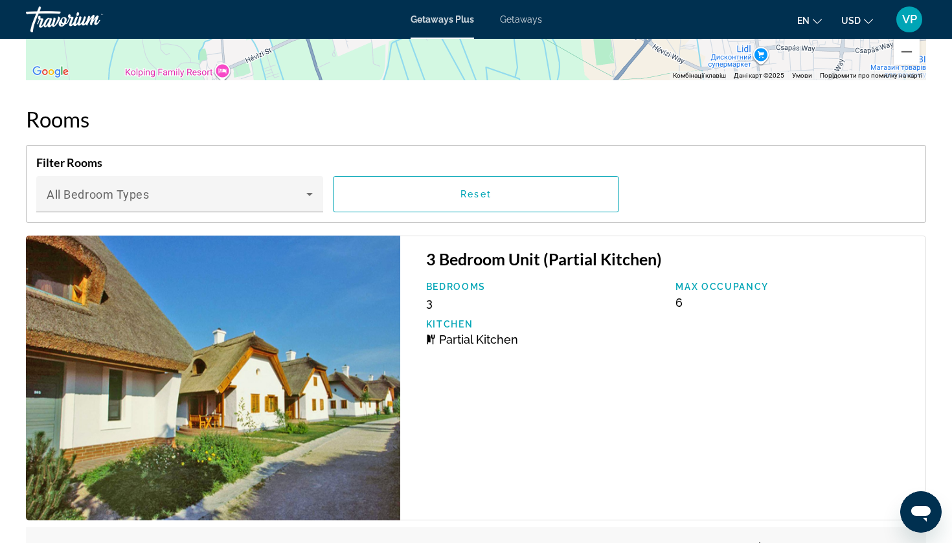
click at [524, 12] on div "Getaways Plus Getaways en English Español Français Italiano Português русский U…" at bounding box center [476, 20] width 952 height 34
click at [519, 20] on span "Getaways" at bounding box center [521, 19] width 42 height 10
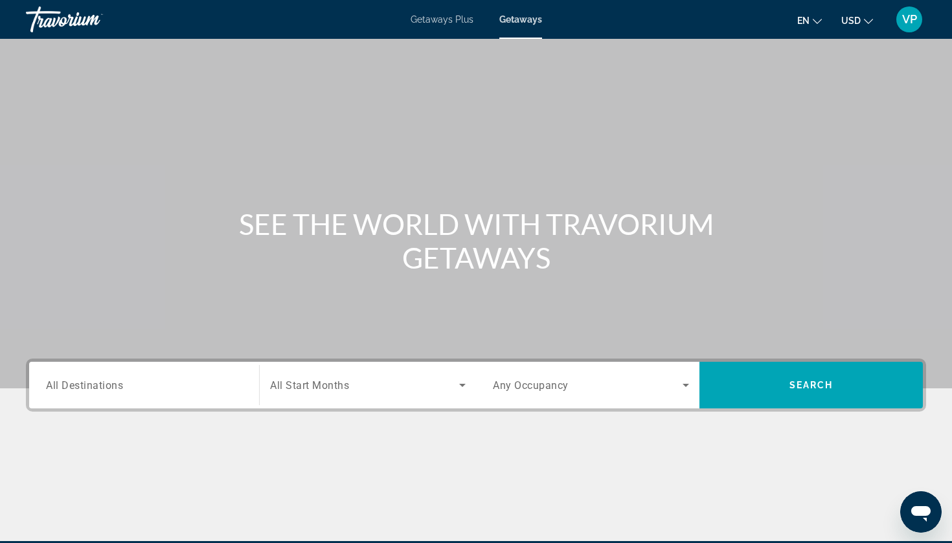
click at [102, 385] on span "All Destinations" at bounding box center [84, 385] width 77 height 12
click at [102, 385] on input "Destination All Destinations" at bounding box center [144, 386] width 196 height 16
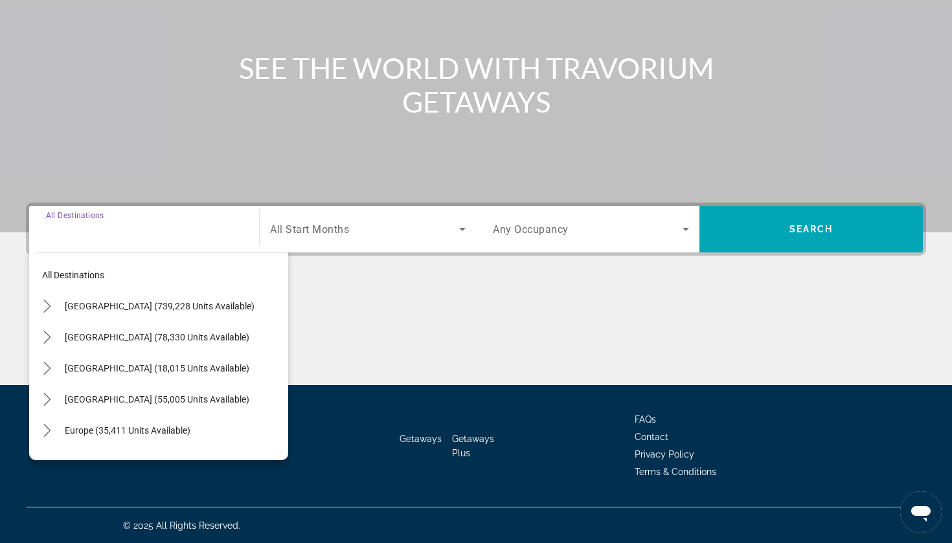
scroll to position [157, 0]
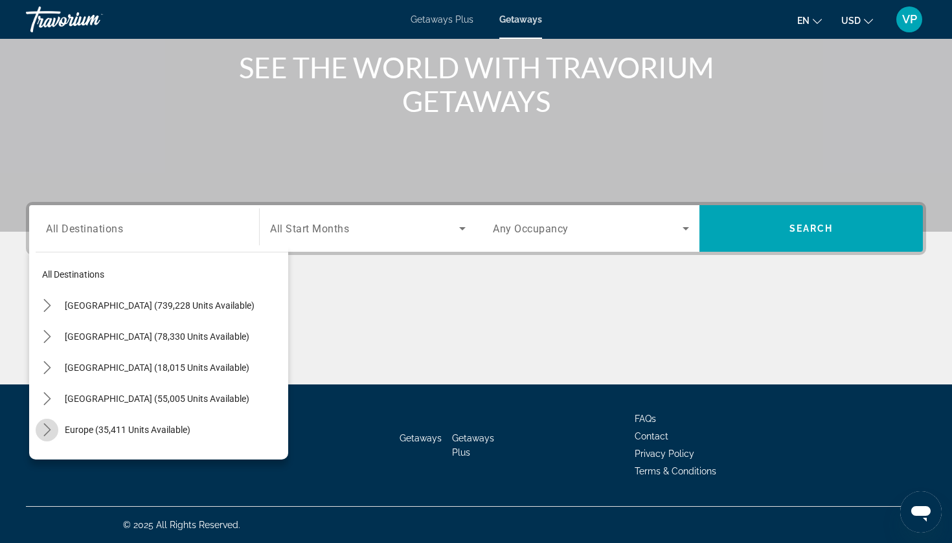
click at [43, 430] on icon "Toggle Europe (35,411 units available) submenu" at bounding box center [47, 430] width 13 height 13
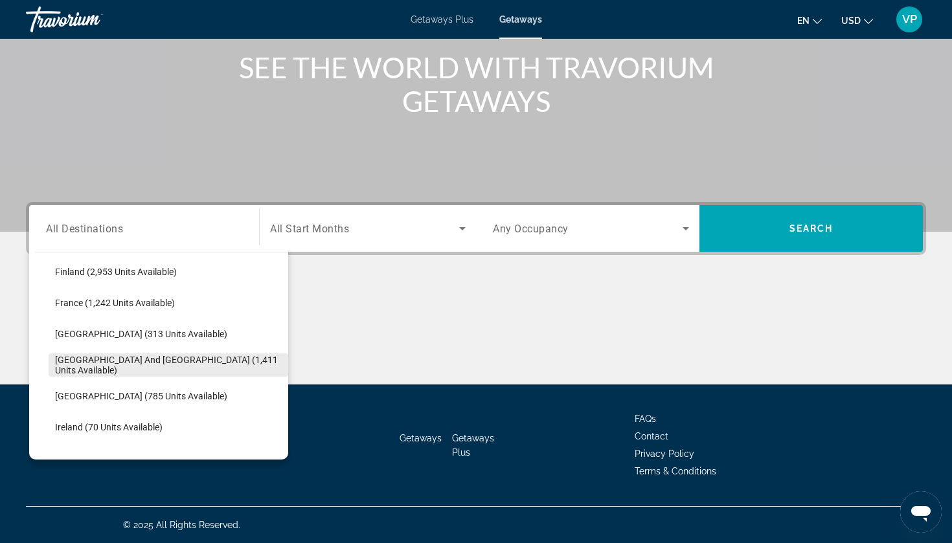
scroll to position [347, 0]
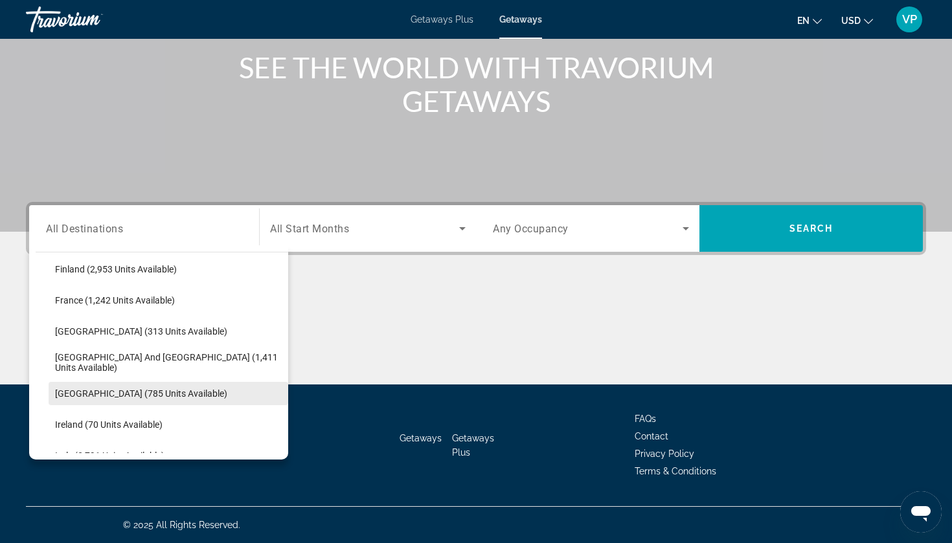
click at [98, 389] on span "[GEOGRAPHIC_DATA] (785 units available)" at bounding box center [141, 394] width 172 height 10
type input "**********"
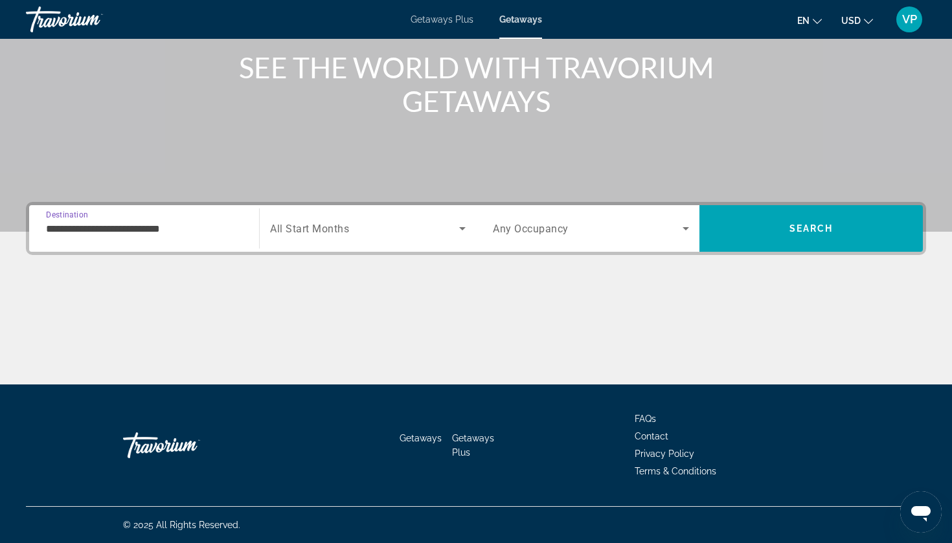
click at [337, 238] on div "Search widget" at bounding box center [368, 228] width 196 height 36
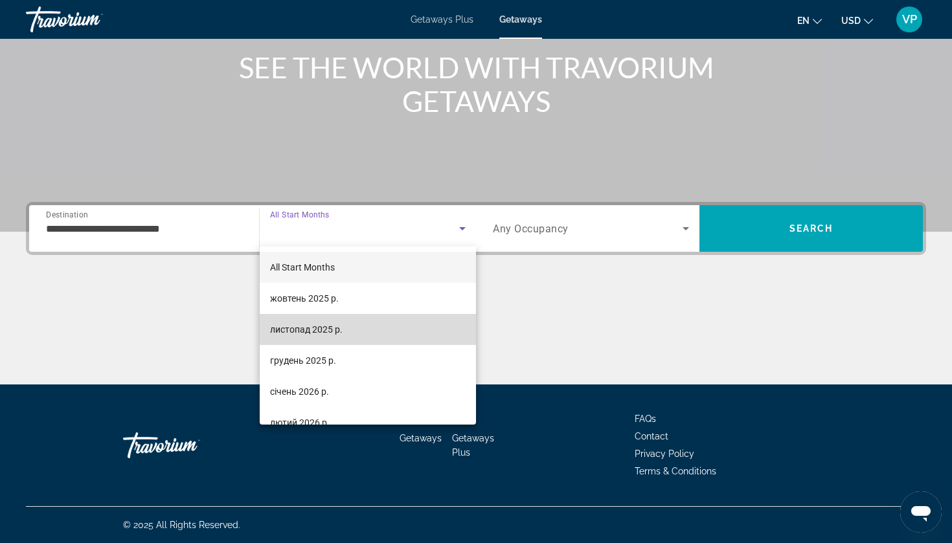
click at [310, 324] on span "листопад 2025 р." at bounding box center [306, 330] width 73 height 16
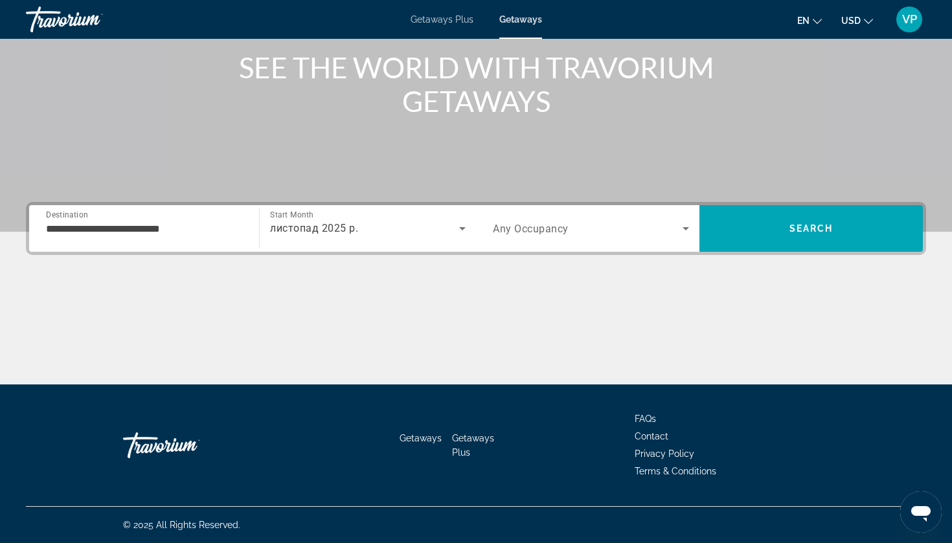
click at [552, 218] on div "Search widget" at bounding box center [591, 228] width 196 height 36
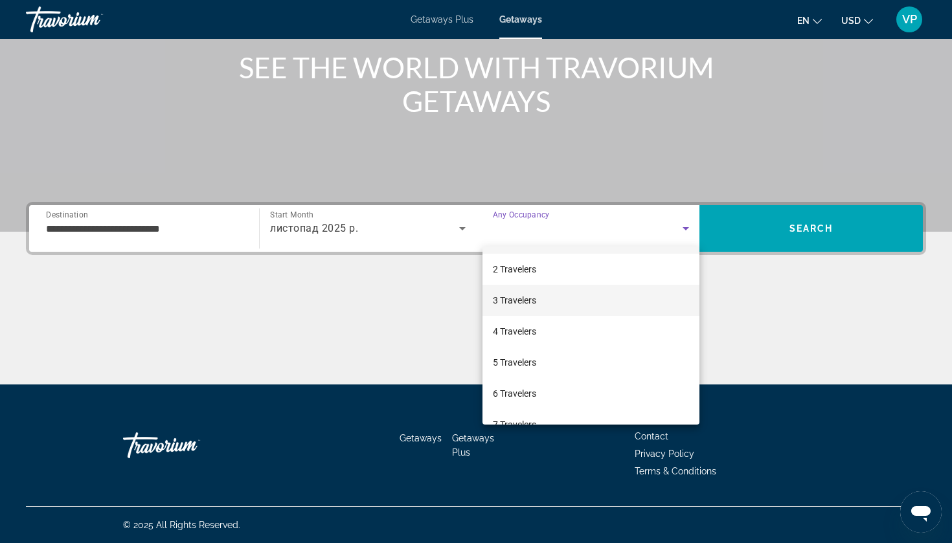
scroll to position [47, 0]
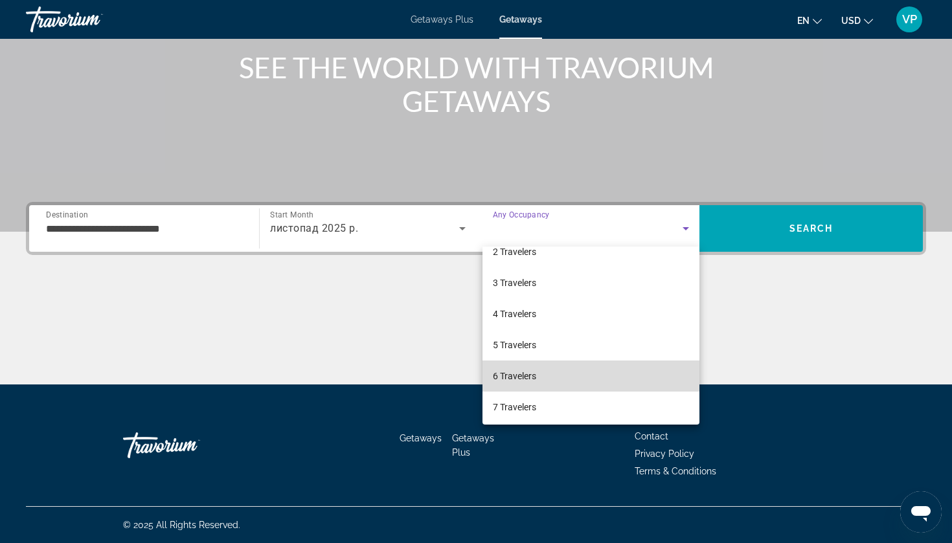
click at [514, 376] on span "6 Travelers" at bounding box center [514, 377] width 43 height 16
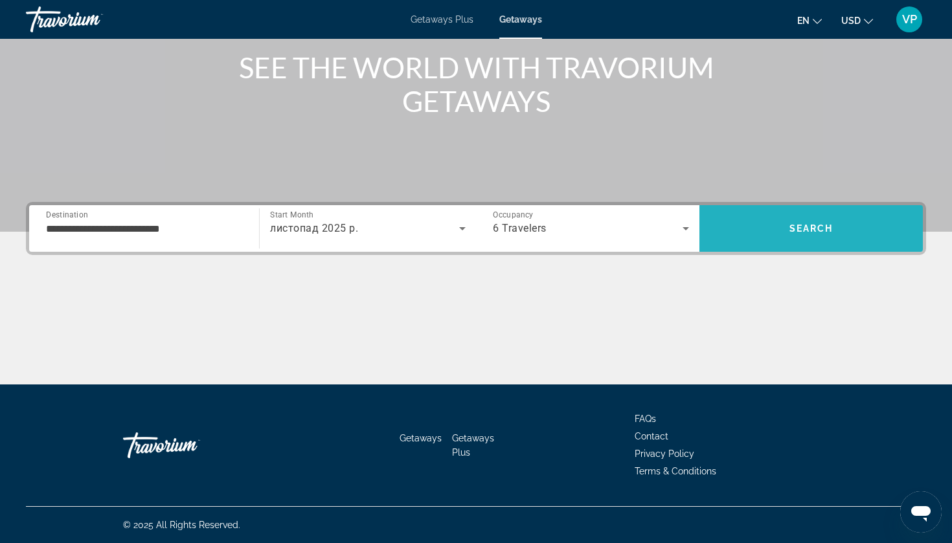
click at [799, 231] on span "Search" at bounding box center [811, 228] width 44 height 10
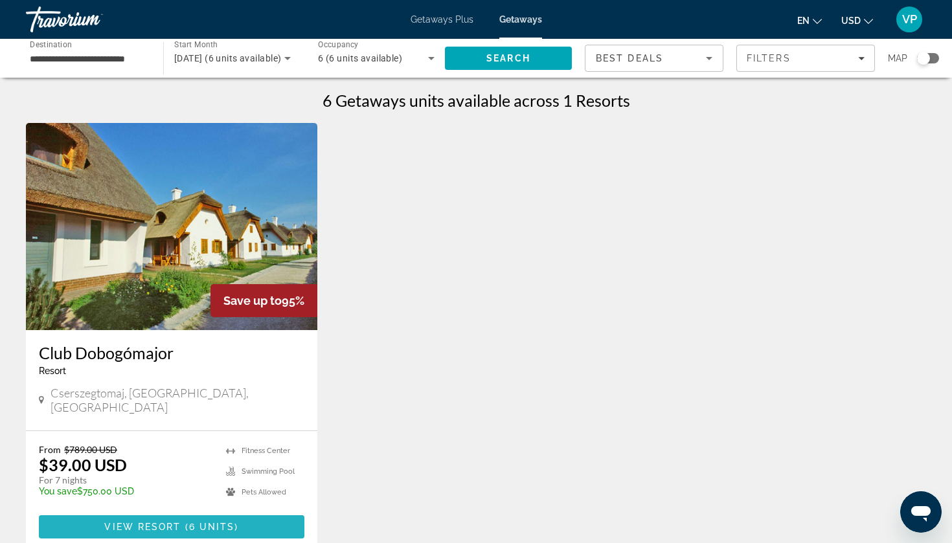
click at [247, 512] on span "Main content" at bounding box center [172, 527] width 266 height 31
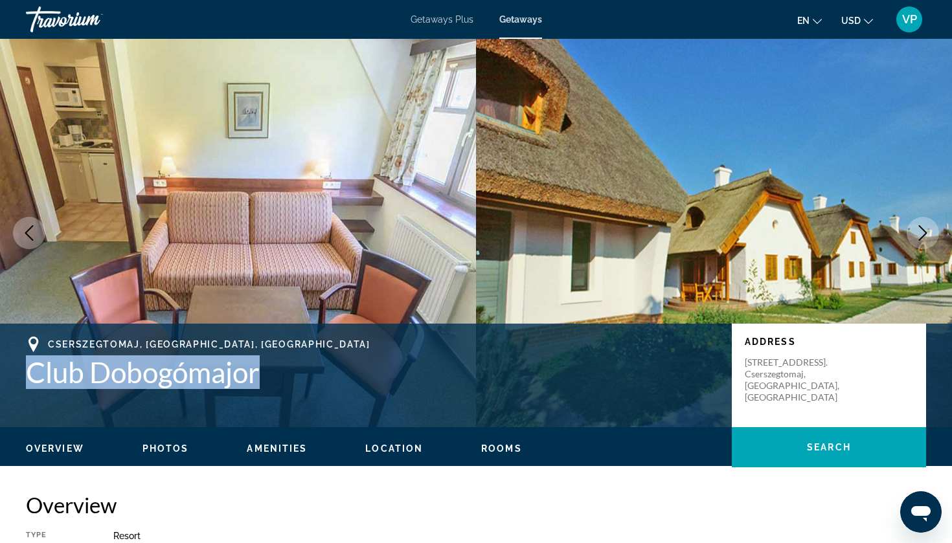
drag, startPoint x: 23, startPoint y: 363, endPoint x: 279, endPoint y: 370, distance: 255.9
click at [279, 370] on div "Cserszegtomaj, HUNGARY, Hungary Club Dobogómajor Address Hévízi út 1. Cserszegt…" at bounding box center [476, 376] width 952 height 78
copy h1 "Club Dobogómajor"
click at [34, 361] on h1 "Club Dobogómajor" at bounding box center [372, 373] width 693 height 34
drag, startPoint x: 30, startPoint y: 361, endPoint x: 264, endPoint y: 371, distance: 234.0
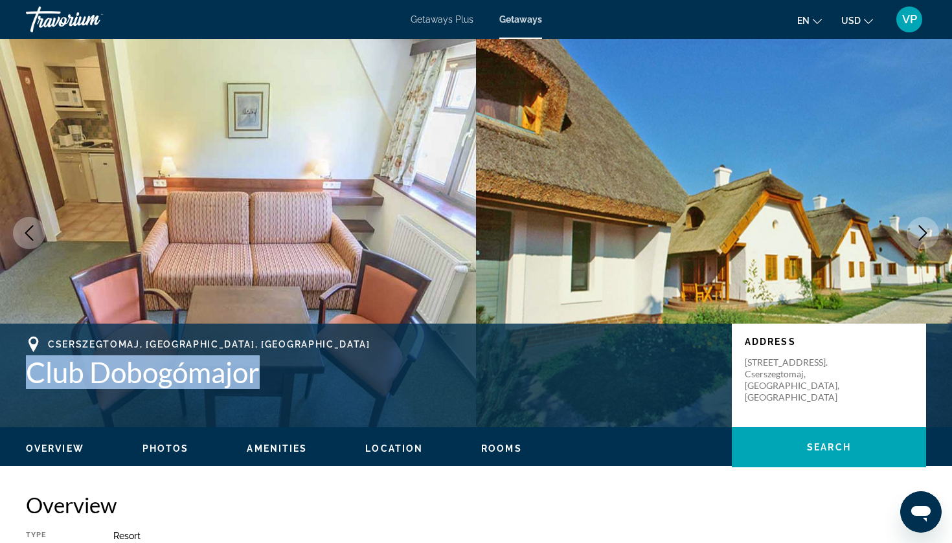
click at [264, 371] on h1 "Club Dobogómajor" at bounding box center [372, 373] width 693 height 34
copy h1 "Club Dobogómajor"
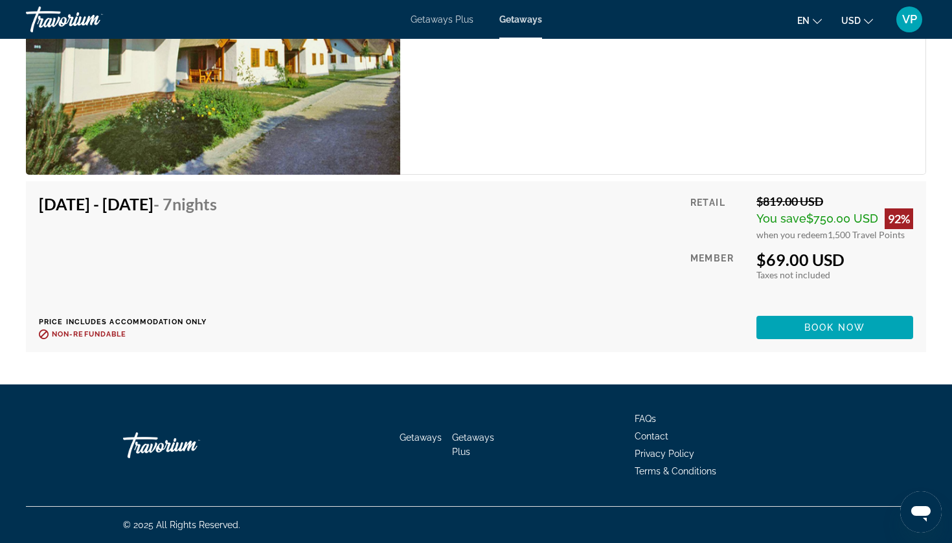
scroll to position [3129, 0]
click at [653, 437] on span "Contact" at bounding box center [652, 436] width 34 height 10
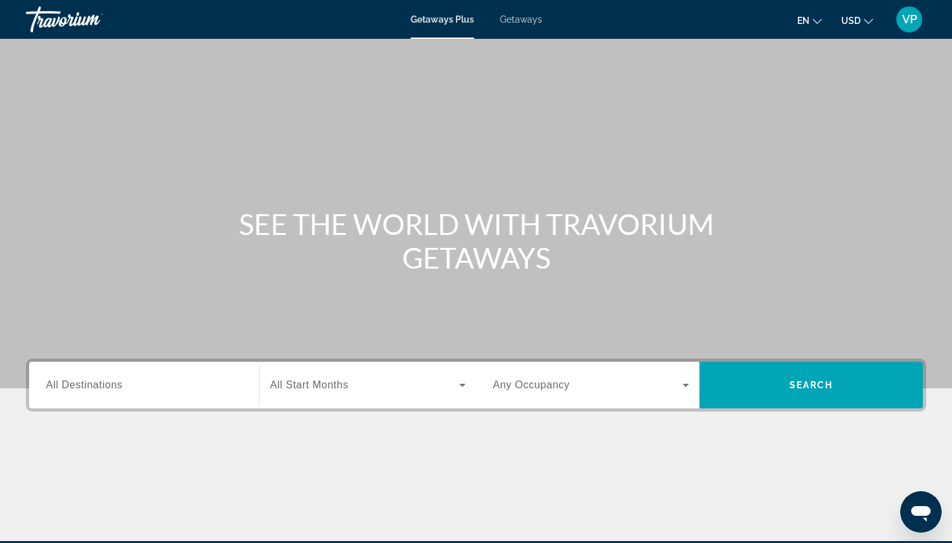
click at [506, 12] on div "Getaways Plus Getaways en English Español Français Italiano Português русский U…" at bounding box center [476, 20] width 952 height 34
click at [518, 25] on div "Getaways Plus Getaways en English Español Français Italiano Português русский U…" at bounding box center [476, 20] width 952 height 34
click at [518, 21] on span "Getaways" at bounding box center [521, 19] width 42 height 10
click at [864, 19] on icon "Change currency" at bounding box center [868, 21] width 9 height 9
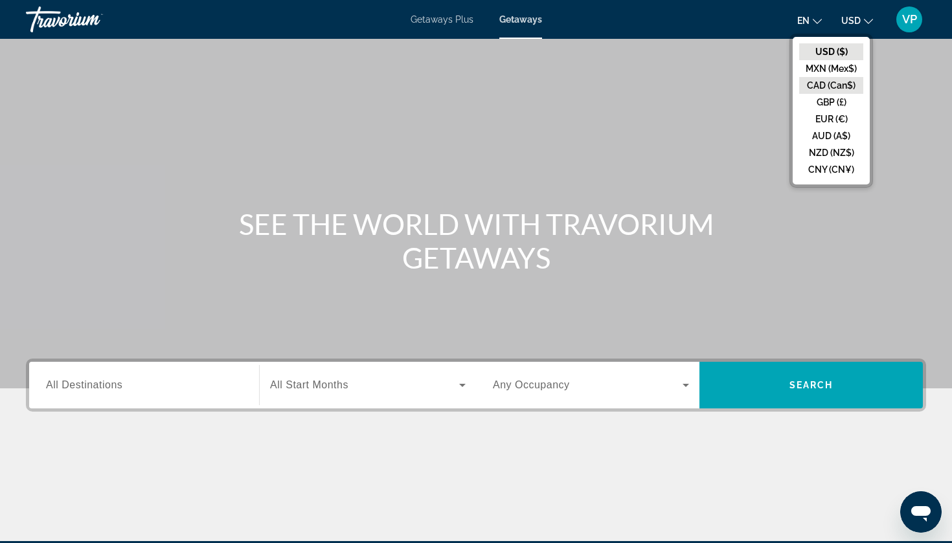
click at [815, 85] on button "CAD (Can$)" at bounding box center [831, 85] width 64 height 17
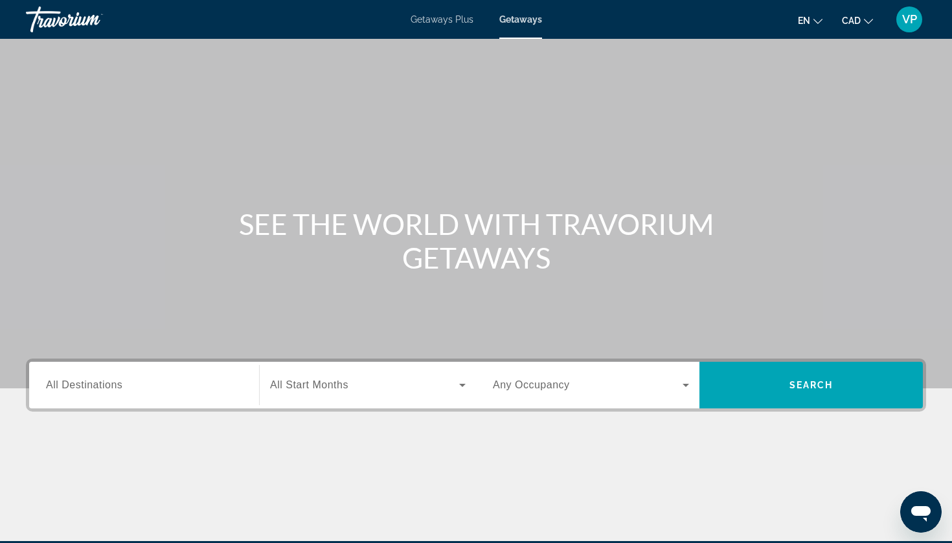
click at [189, 373] on div "Search widget" at bounding box center [144, 385] width 196 height 37
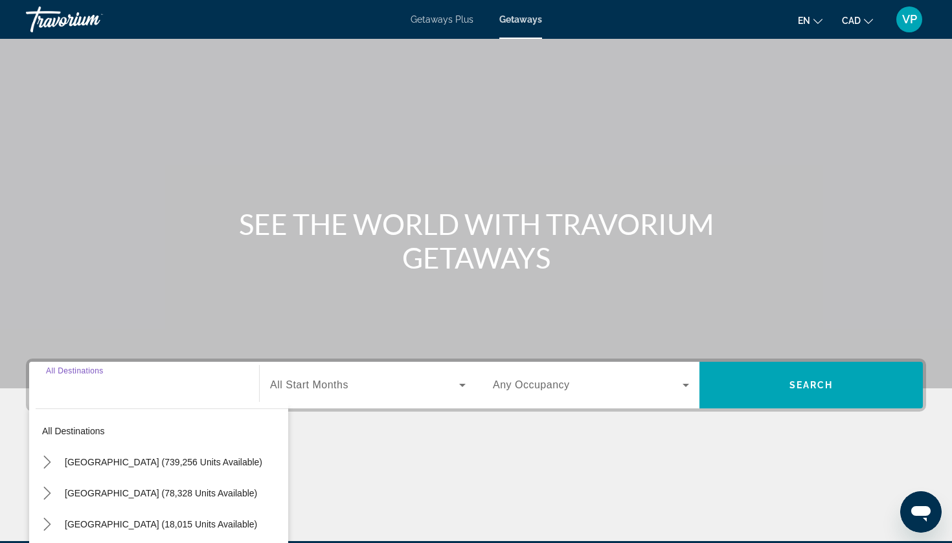
scroll to position [157, 0]
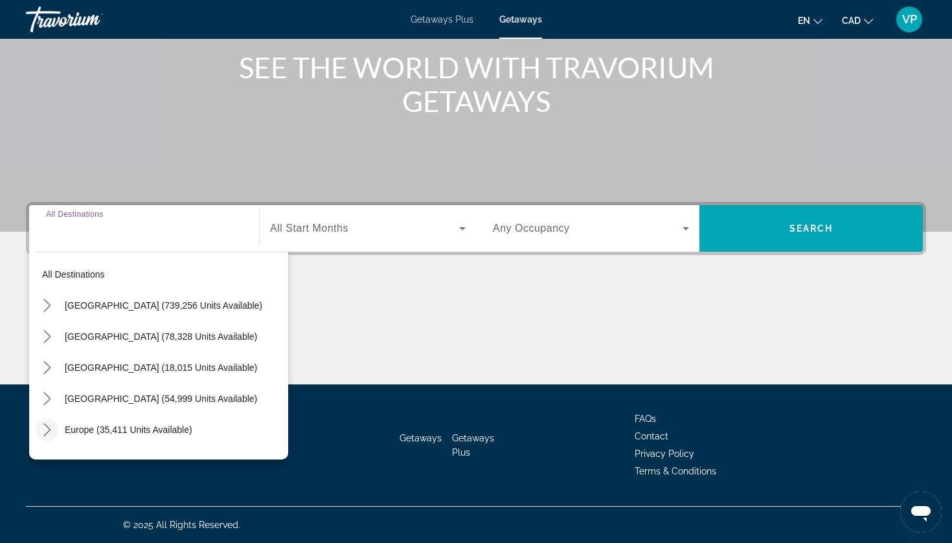
click at [49, 426] on icon "Toggle Europe (35,411 units available) submenu" at bounding box center [47, 430] width 13 height 13
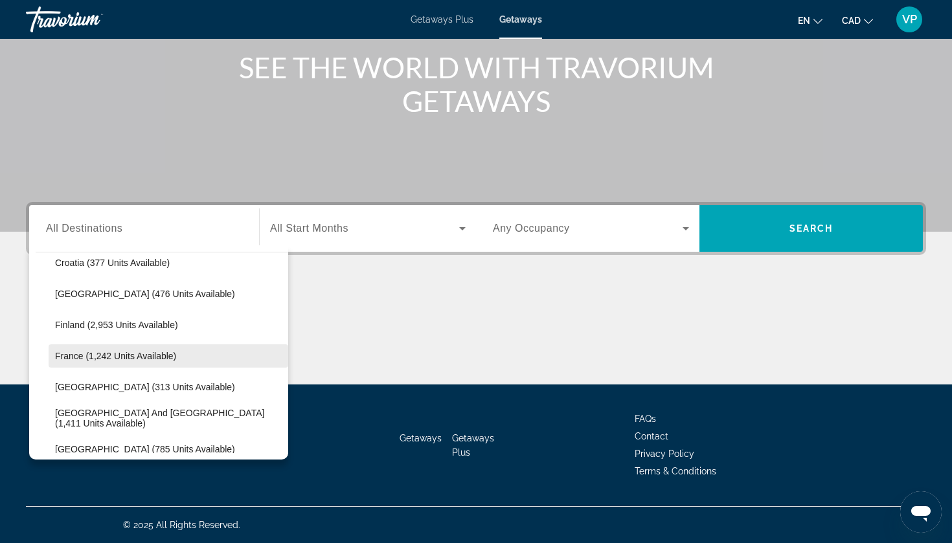
scroll to position [302, 0]
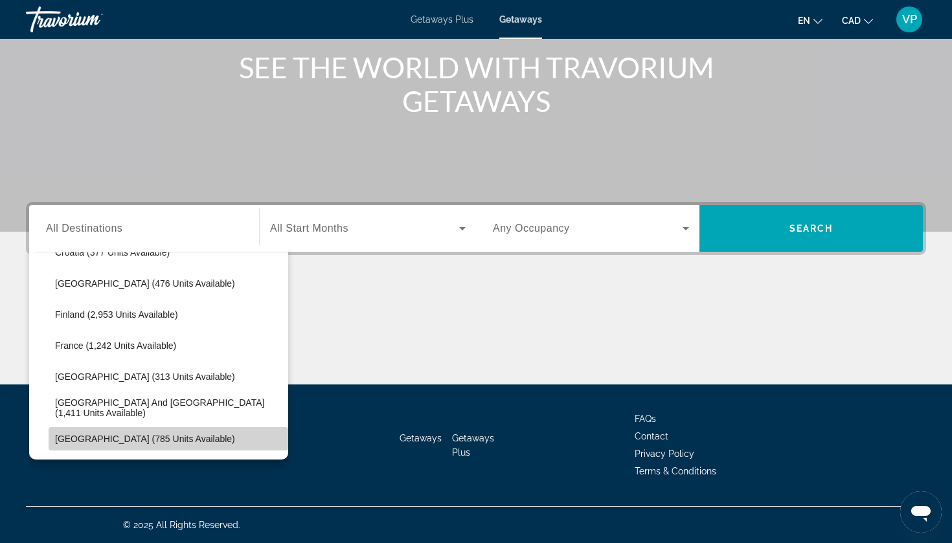
click at [84, 446] on span "Select destination: Hungary (785 units available)" at bounding box center [169, 439] width 240 height 31
type input "**********"
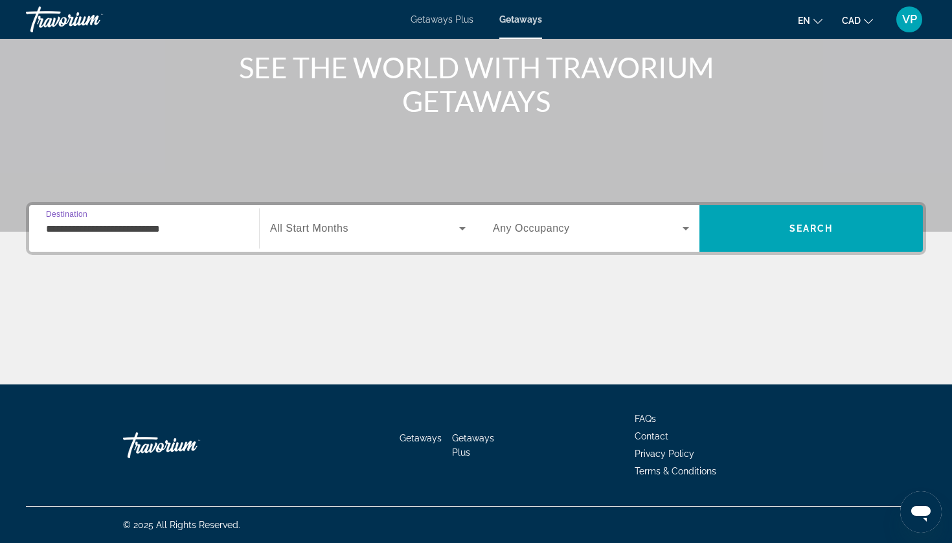
click at [340, 237] on div "Search widget" at bounding box center [368, 228] width 196 height 36
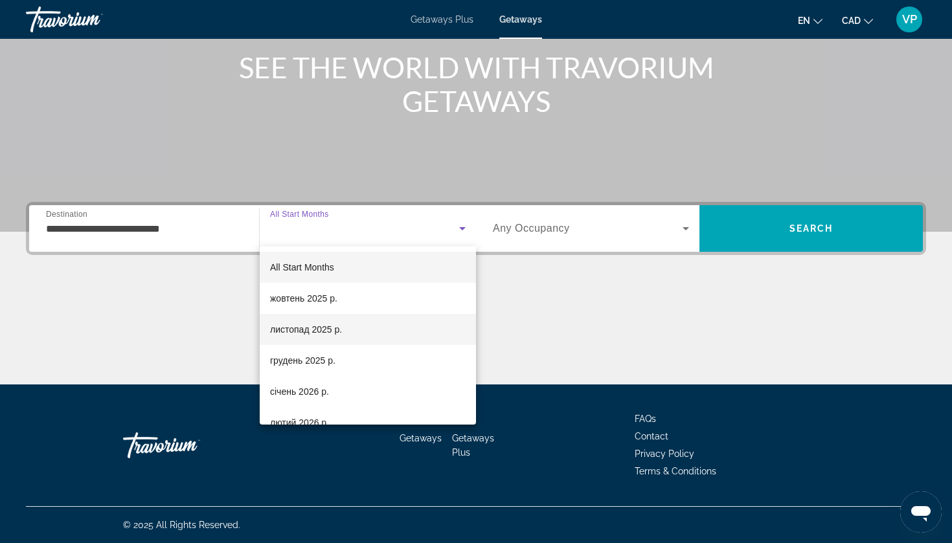
click at [307, 332] on span "листопад 2025 р." at bounding box center [306, 330] width 72 height 16
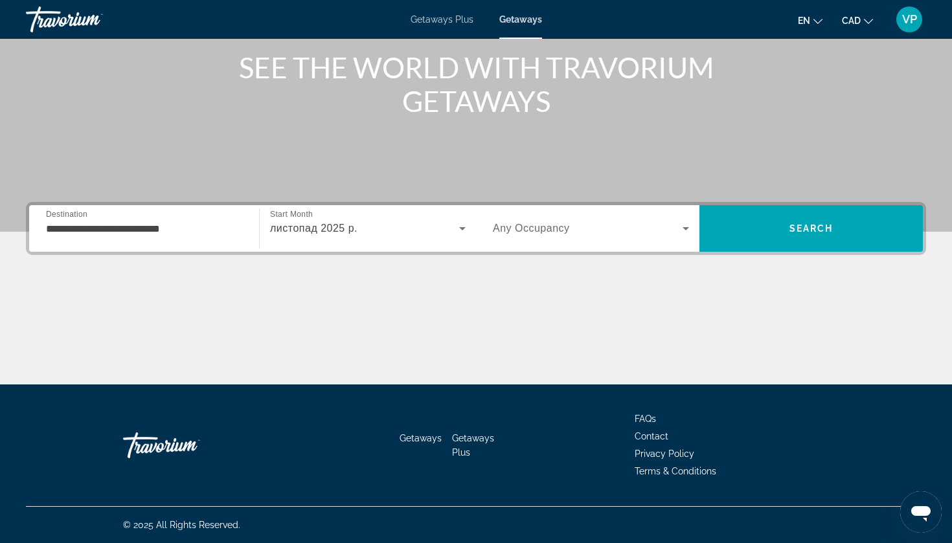
click at [566, 217] on div "Search widget" at bounding box center [591, 228] width 196 height 36
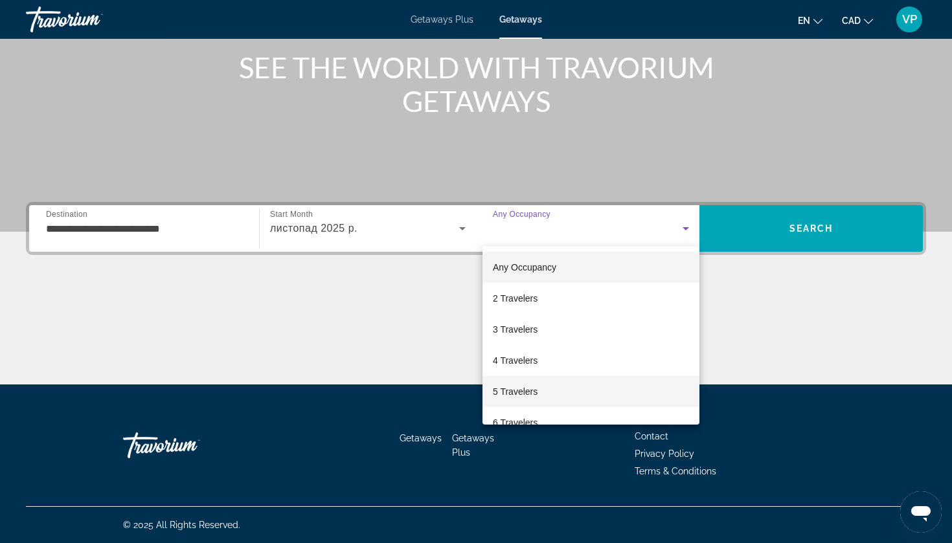
scroll to position [27, 0]
click at [532, 390] on span "6 Travelers" at bounding box center [515, 397] width 45 height 16
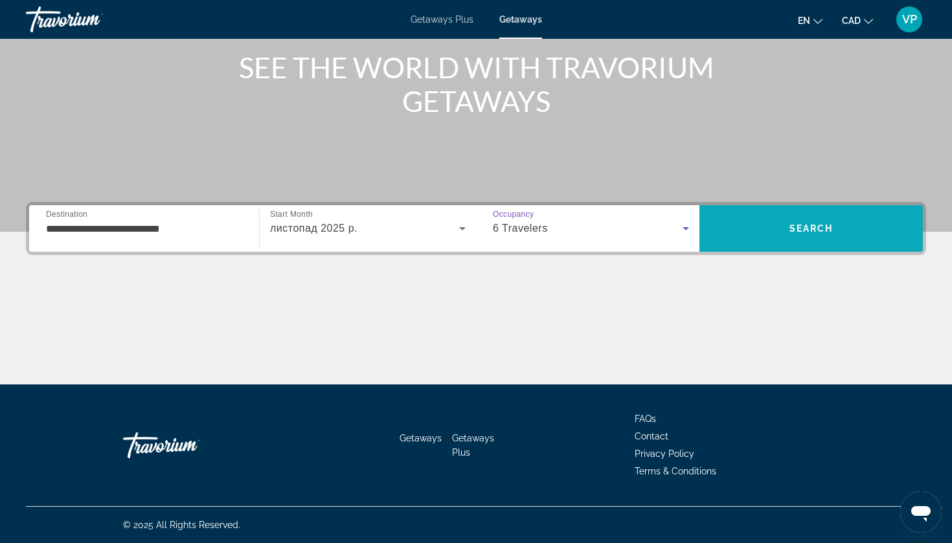
click at [806, 225] on span "Search" at bounding box center [811, 228] width 44 height 10
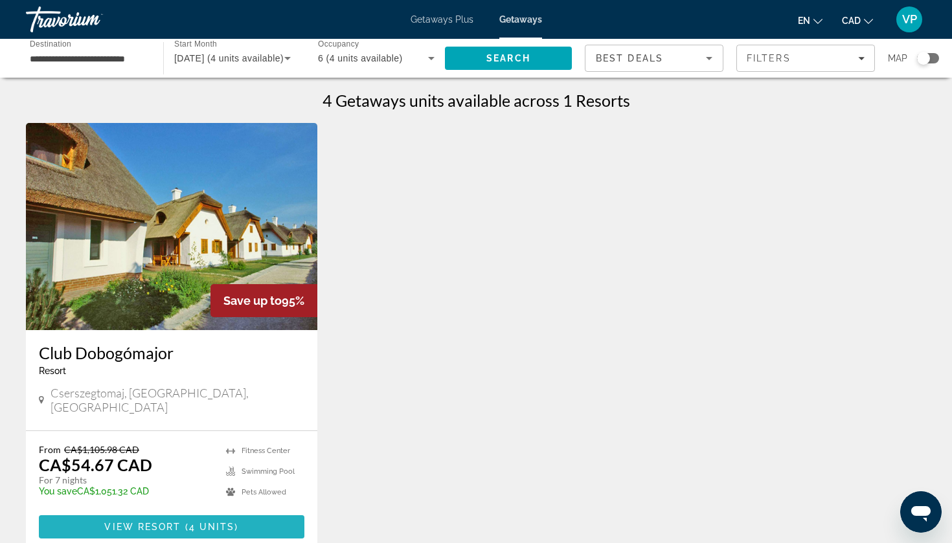
click at [233, 512] on span "Main content" at bounding box center [172, 527] width 266 height 31
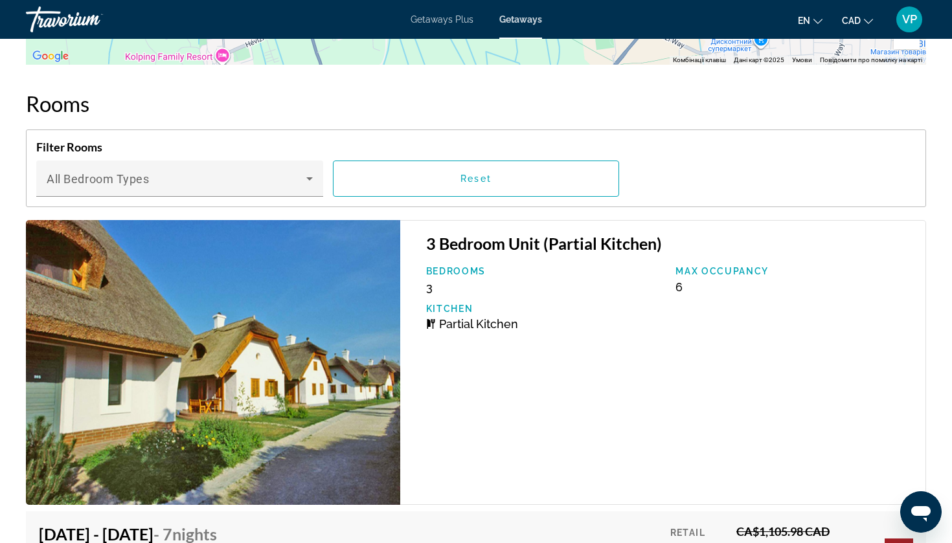
scroll to position [2304, 0]
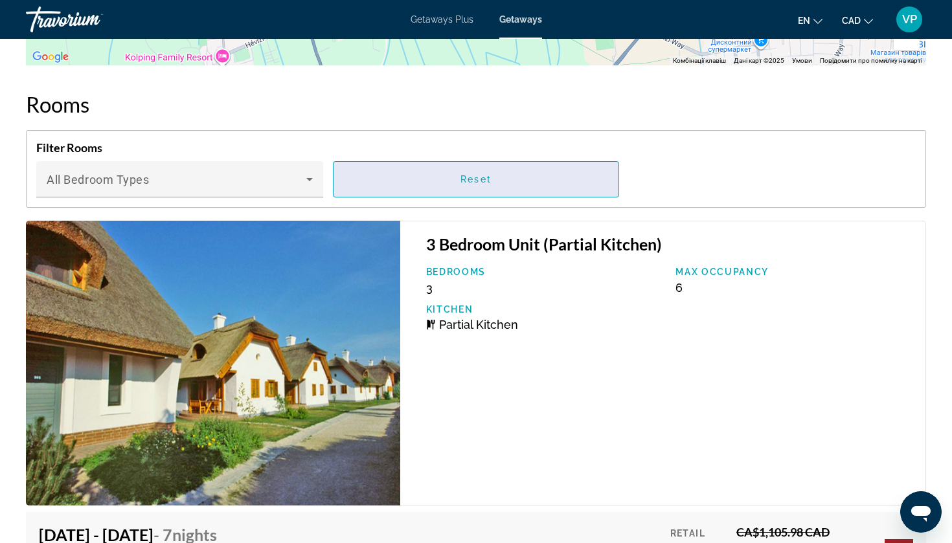
click at [490, 176] on span "Reset" at bounding box center [475, 179] width 31 height 10
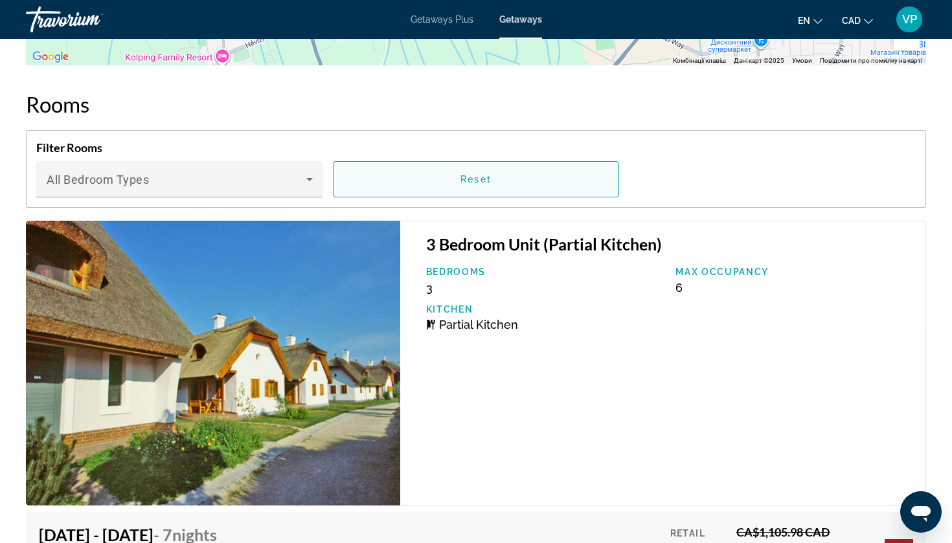
click at [510, 176] on span "Main content" at bounding box center [477, 179] width 286 height 31
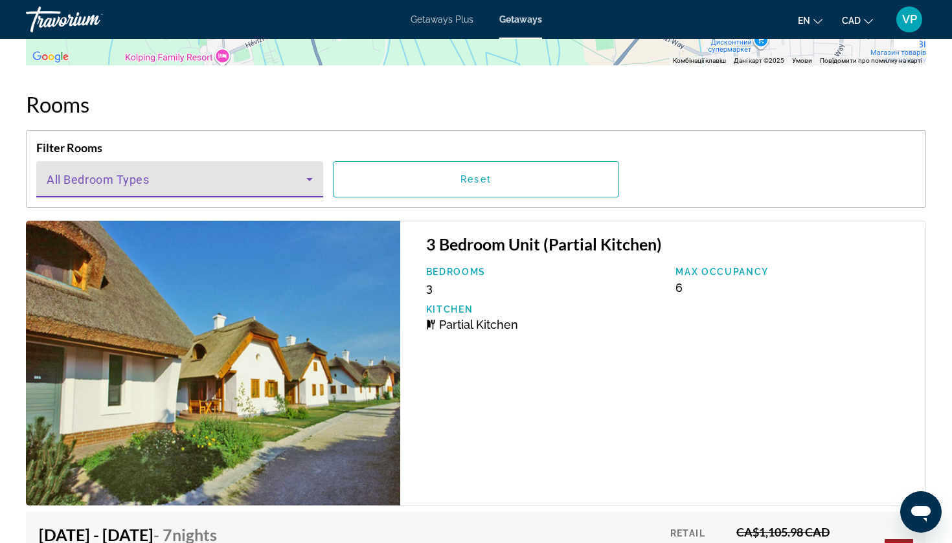
click at [272, 177] on span "Main content" at bounding box center [177, 185] width 260 height 16
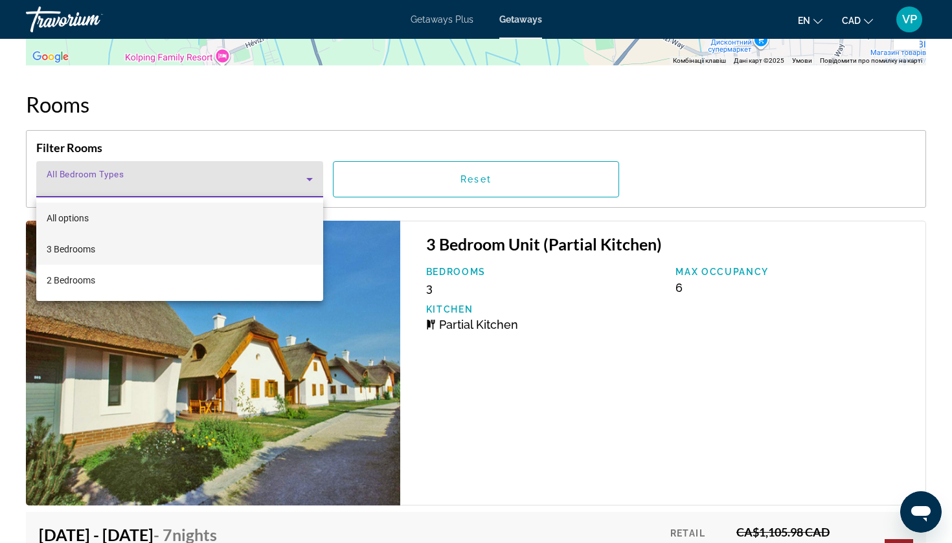
click at [156, 247] on mat-option "3 Bedrooms" at bounding box center [179, 249] width 287 height 31
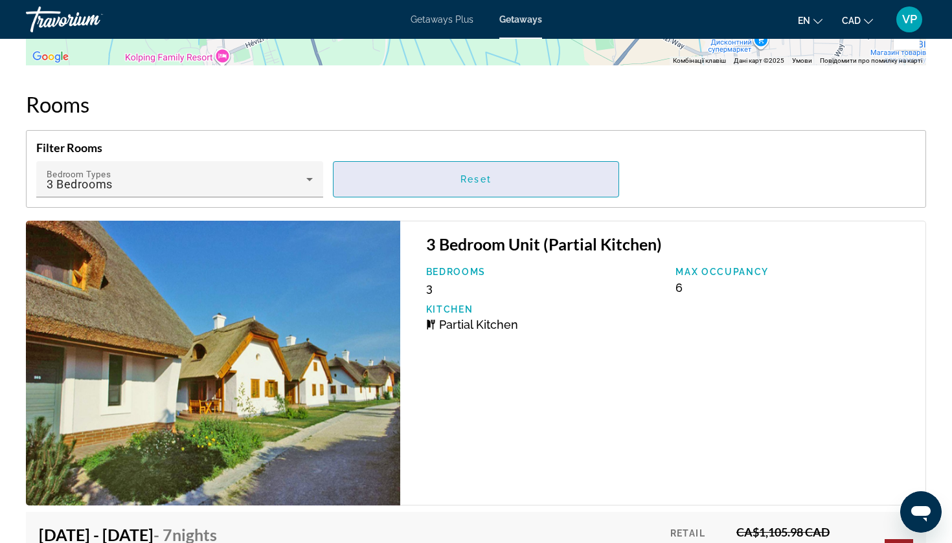
click at [398, 183] on span "Main content" at bounding box center [477, 179] width 286 height 31
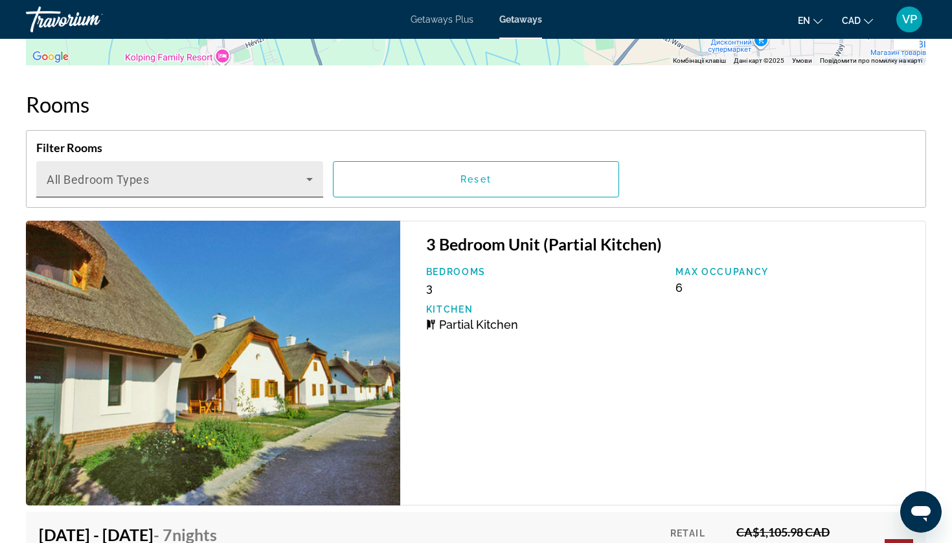
click at [214, 167] on div "Bedroom Types All Bedroom Types" at bounding box center [180, 179] width 266 height 36
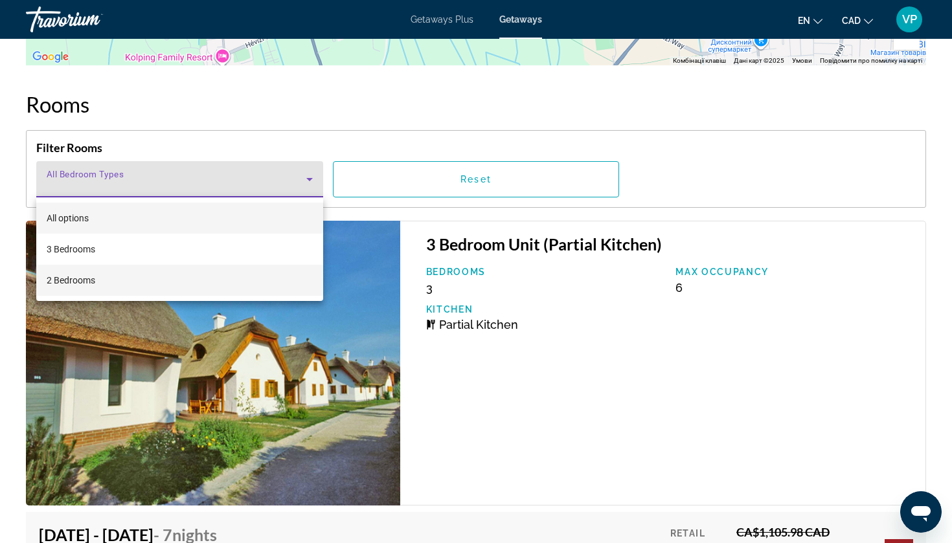
click at [126, 292] on mat-option "2 Bedrooms" at bounding box center [179, 280] width 287 height 31
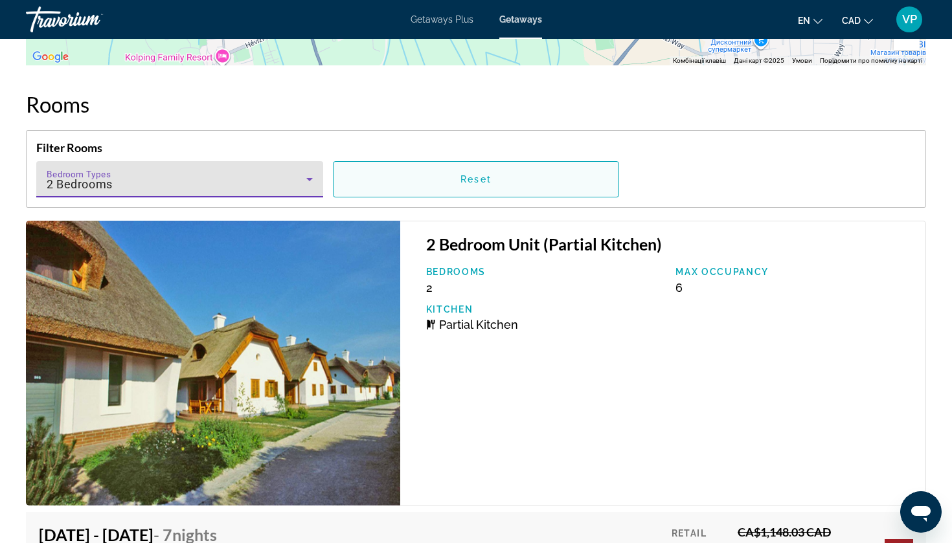
click at [467, 196] on span "Main content" at bounding box center [477, 179] width 286 height 35
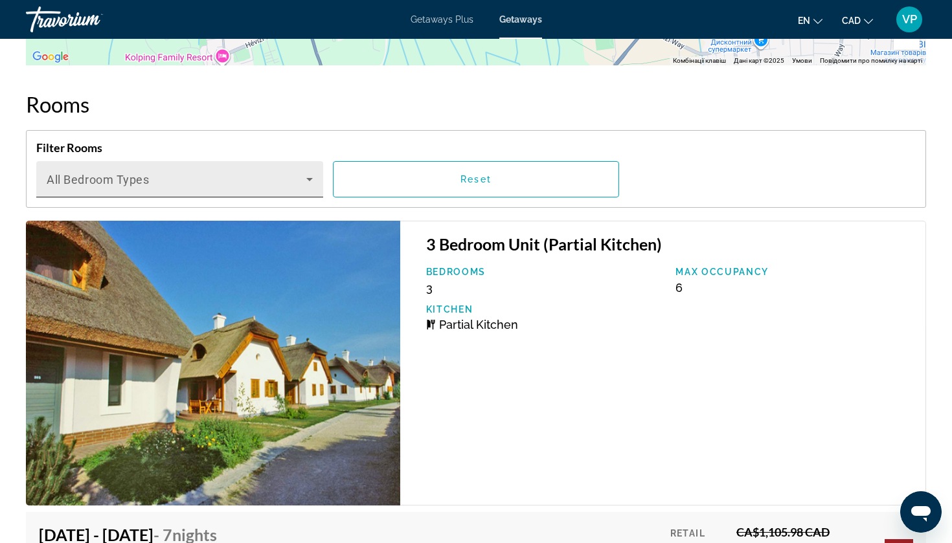
click at [291, 187] on span "Main content" at bounding box center [177, 185] width 260 height 16
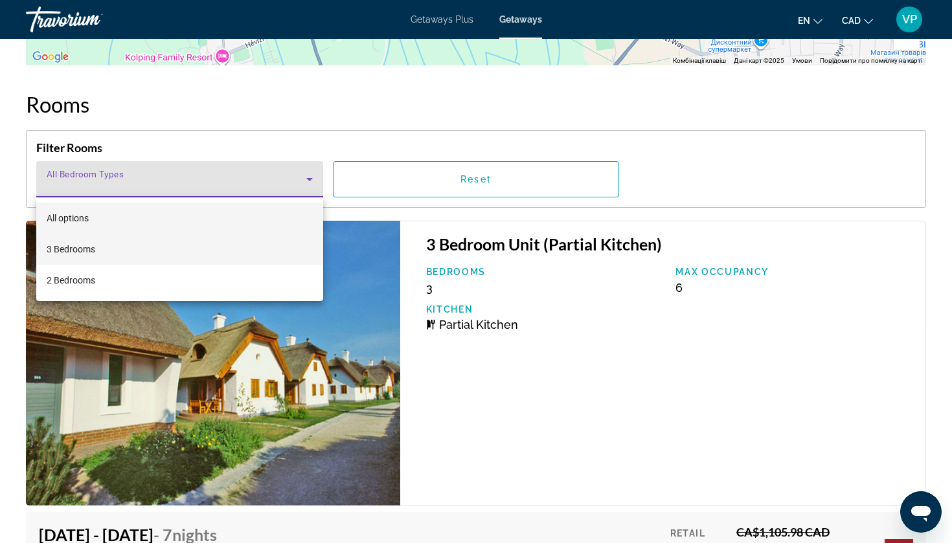
click at [238, 251] on mat-option "3 Bedrooms" at bounding box center [179, 249] width 287 height 31
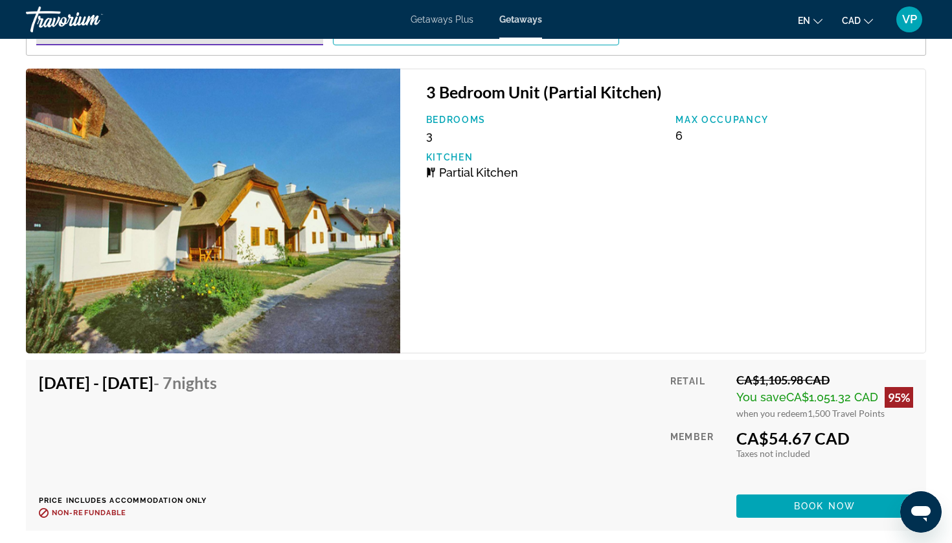
scroll to position [2455, 0]
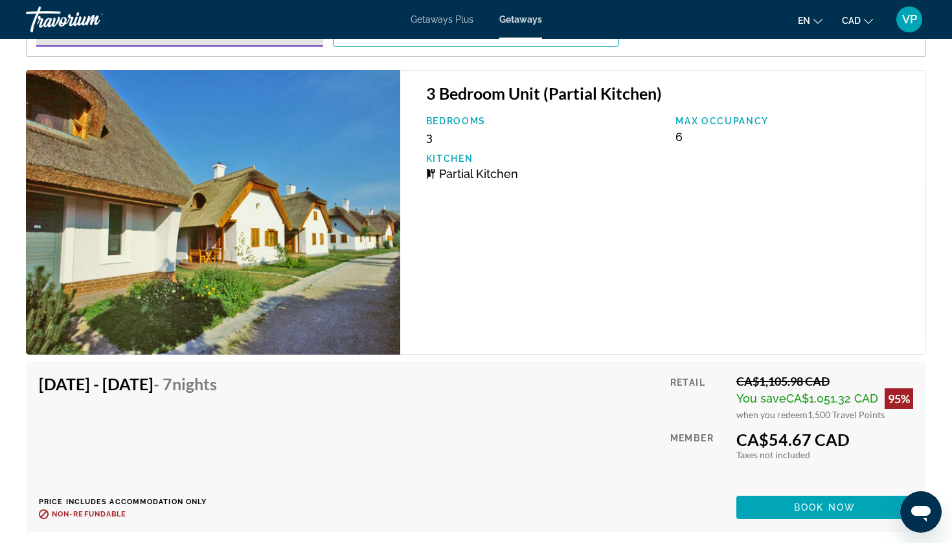
click at [437, 29] on div "Getaways Plus Getaways en English Español Français Italiano Português русский C…" at bounding box center [476, 20] width 952 height 34
click at [435, 21] on span "Getaways Plus" at bounding box center [442, 19] width 63 height 10
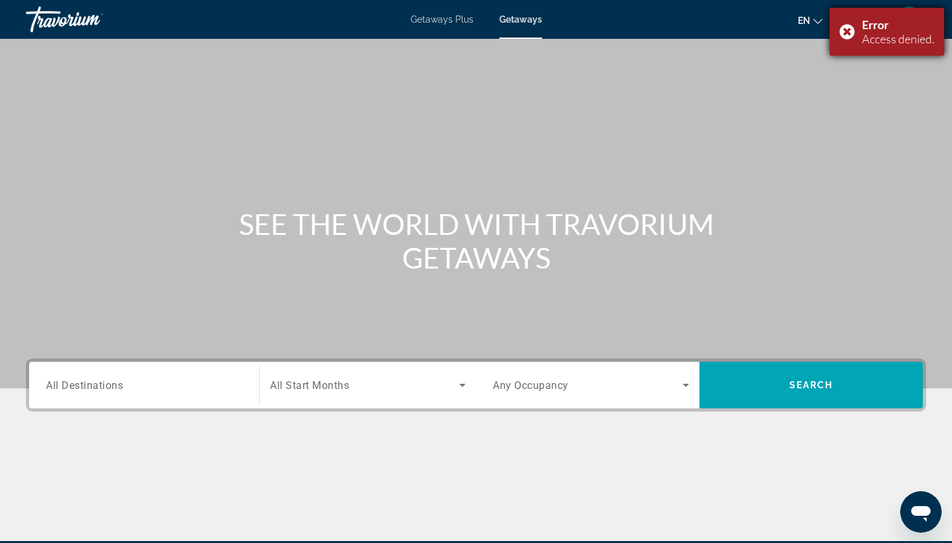
click at [848, 32] on div "Error Access denied." at bounding box center [887, 32] width 115 height 48
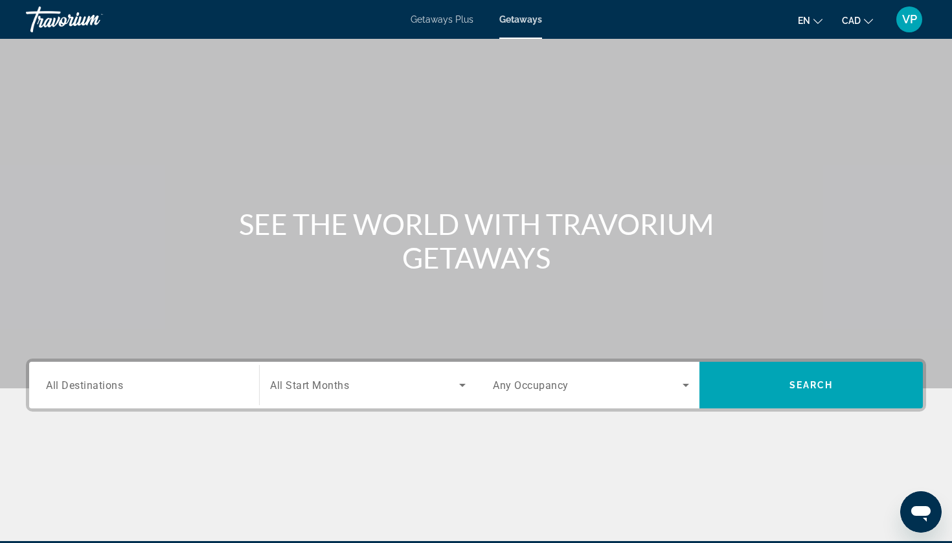
click at [446, 24] on span "Getaways Plus" at bounding box center [442, 19] width 63 height 10
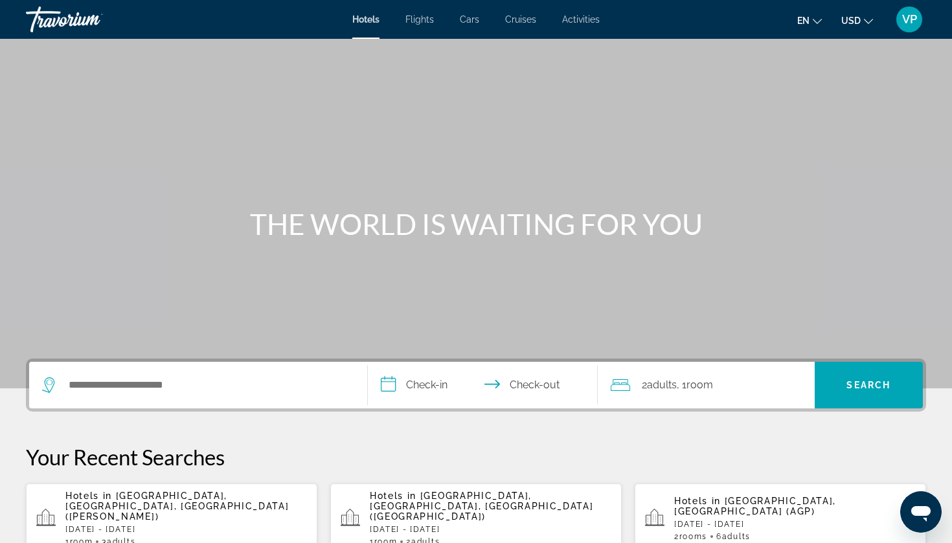
click at [470, 21] on span "Cars" at bounding box center [469, 19] width 19 height 10
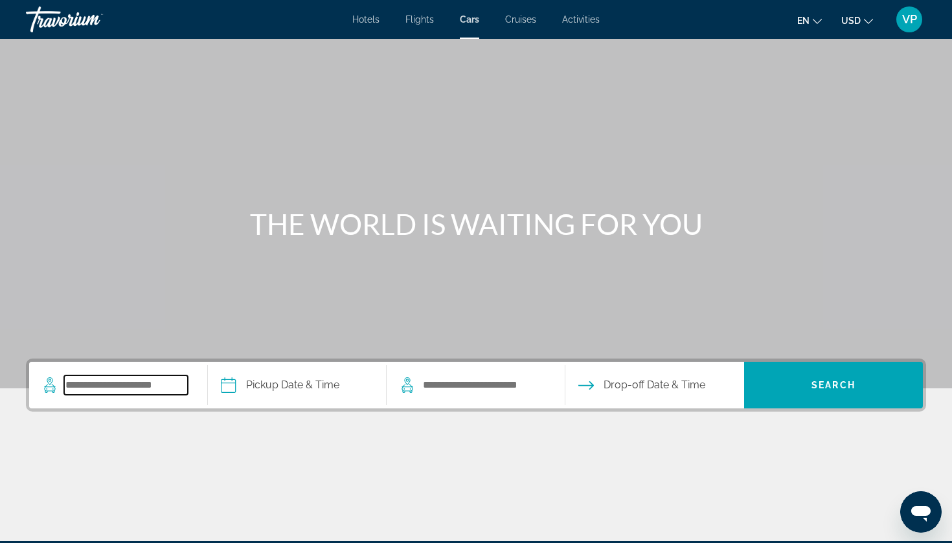
click at [120, 387] on input "Search pickup location" at bounding box center [126, 385] width 124 height 19
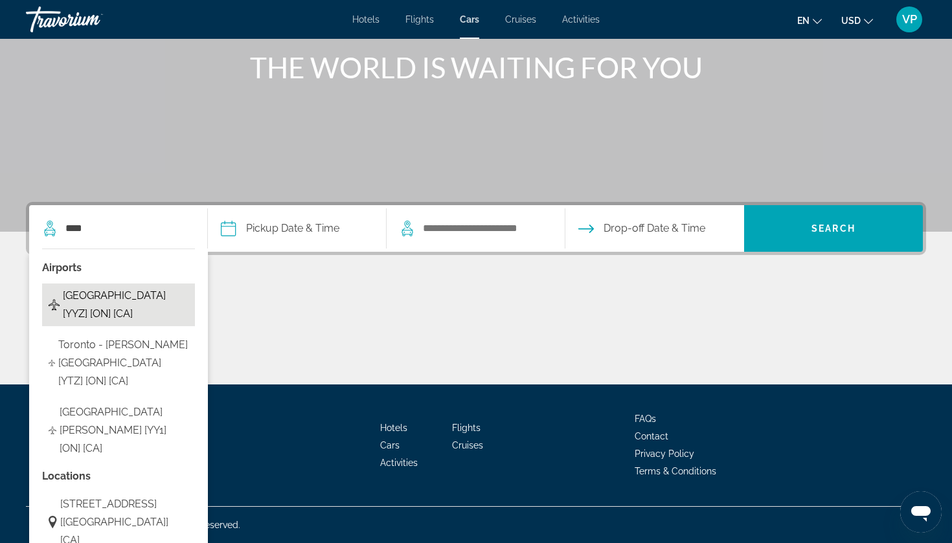
click at [114, 302] on span "[GEOGRAPHIC_DATA] [YYZ] [ON] [CA]" at bounding box center [126, 305] width 126 height 36
type input "**********"
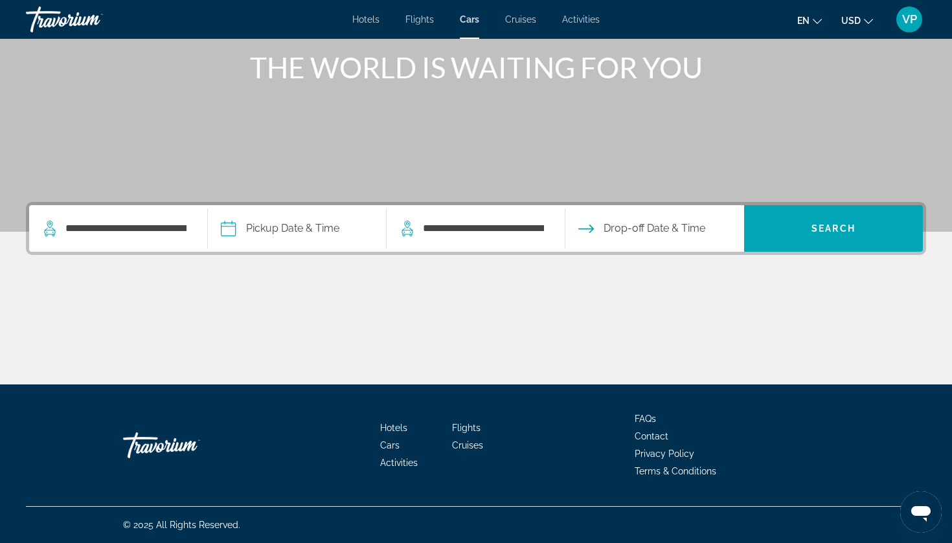
click at [332, 224] on input "Pickup date" at bounding box center [297, 230] width 184 height 51
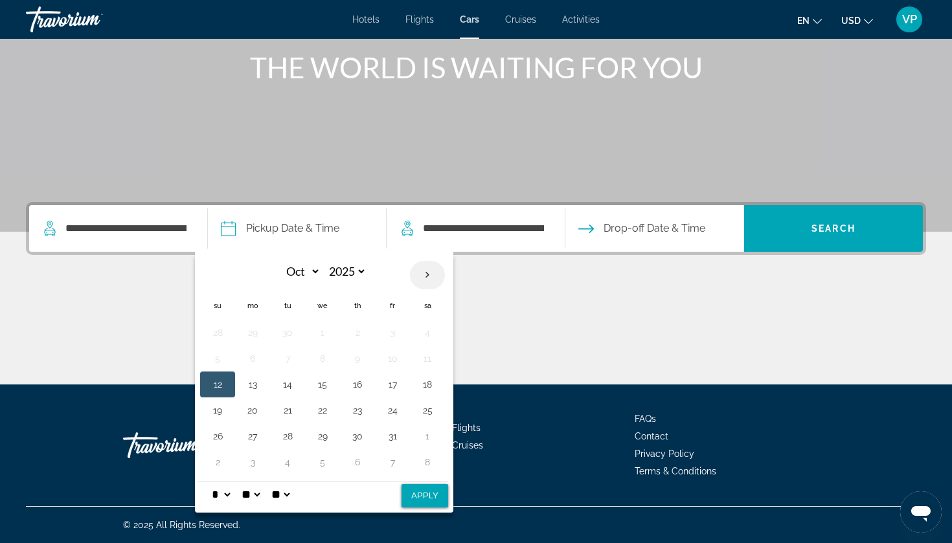
click at [429, 273] on th "Next month" at bounding box center [427, 275] width 35 height 28
select select "**"
click at [355, 355] on button "6" at bounding box center [357, 359] width 21 height 18
click at [222, 386] on button "9" at bounding box center [217, 385] width 21 height 18
click at [368, 356] on button "6" at bounding box center [357, 359] width 21 height 18
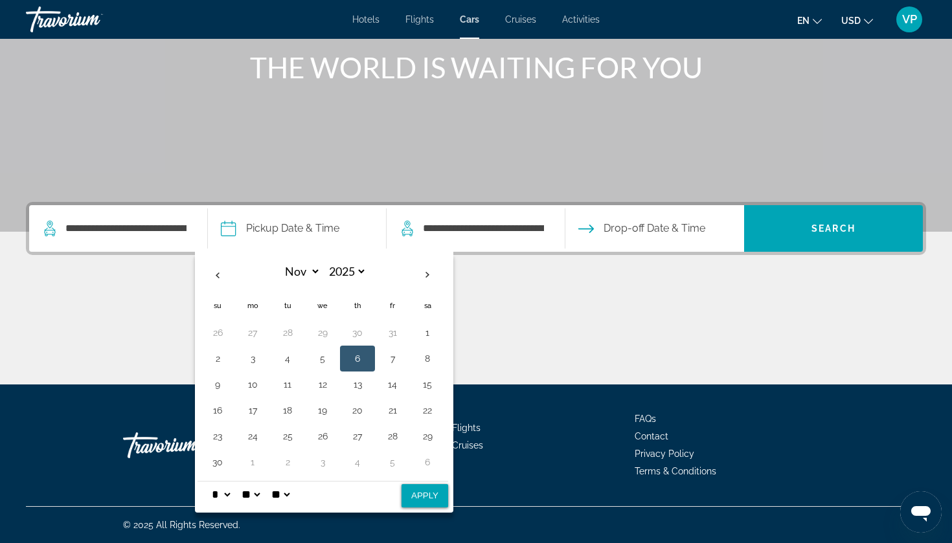
click at [438, 484] on button "Apply" at bounding box center [425, 495] width 47 height 23
type input "**********"
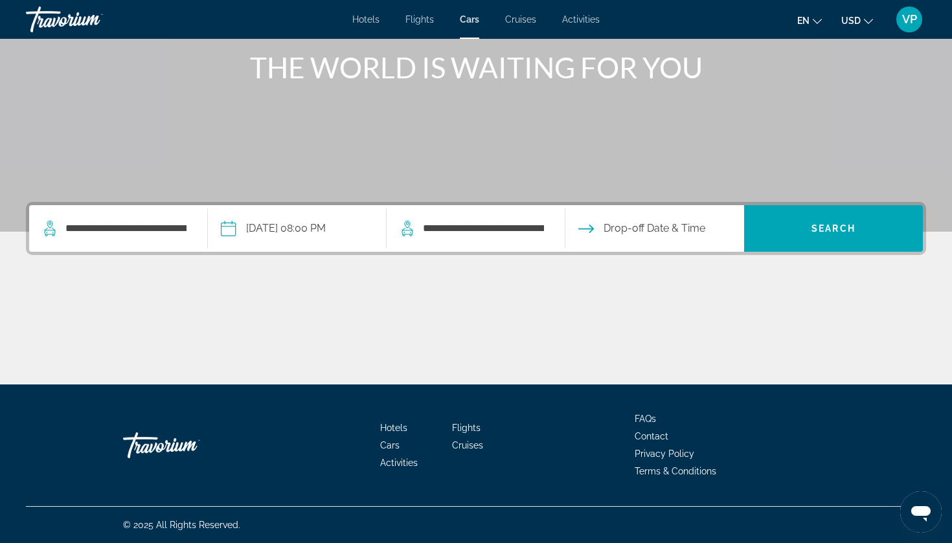
click at [656, 223] on input "Drop-off date" at bounding box center [654, 230] width 184 height 51
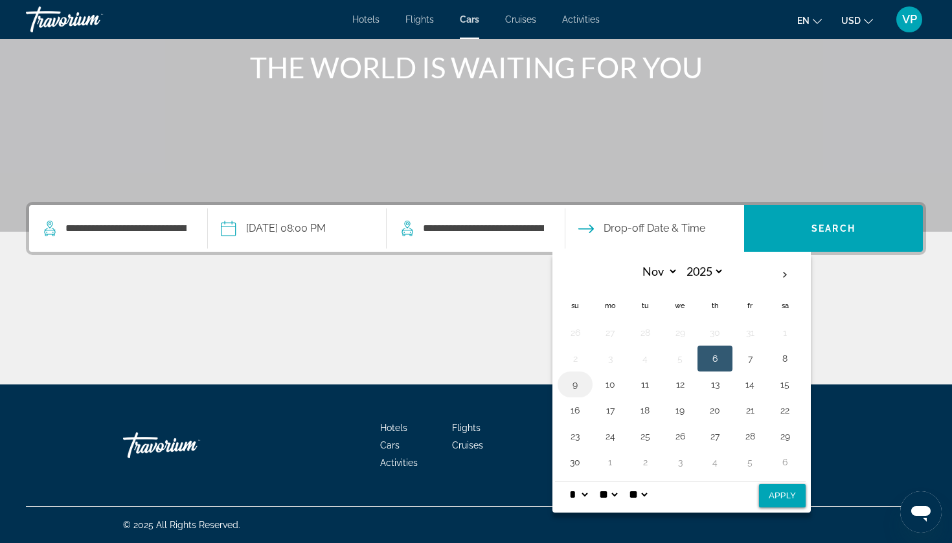
click at [582, 384] on button "9" at bounding box center [575, 385] width 21 height 18
click at [799, 493] on button "Apply" at bounding box center [782, 495] width 47 height 23
type input "**********"
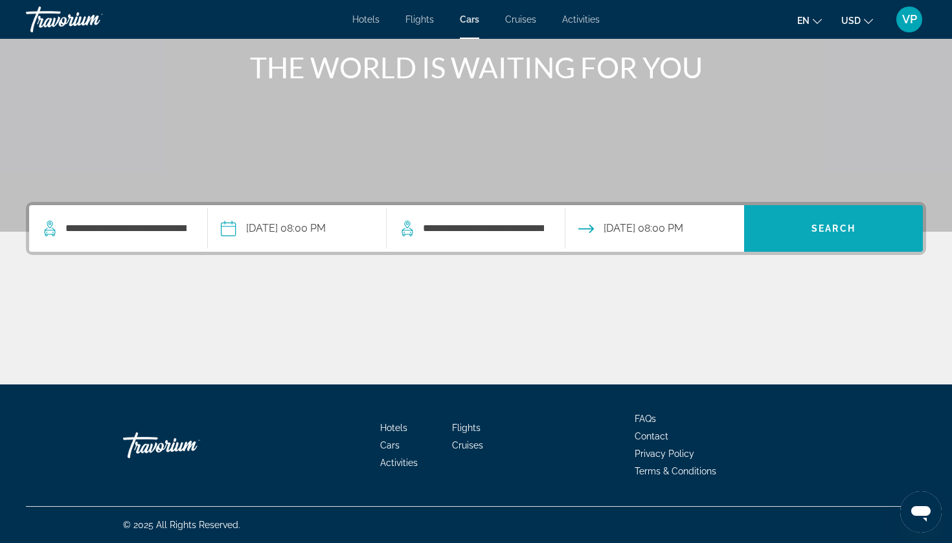
click at [853, 227] on span "Search" at bounding box center [834, 228] width 44 height 10
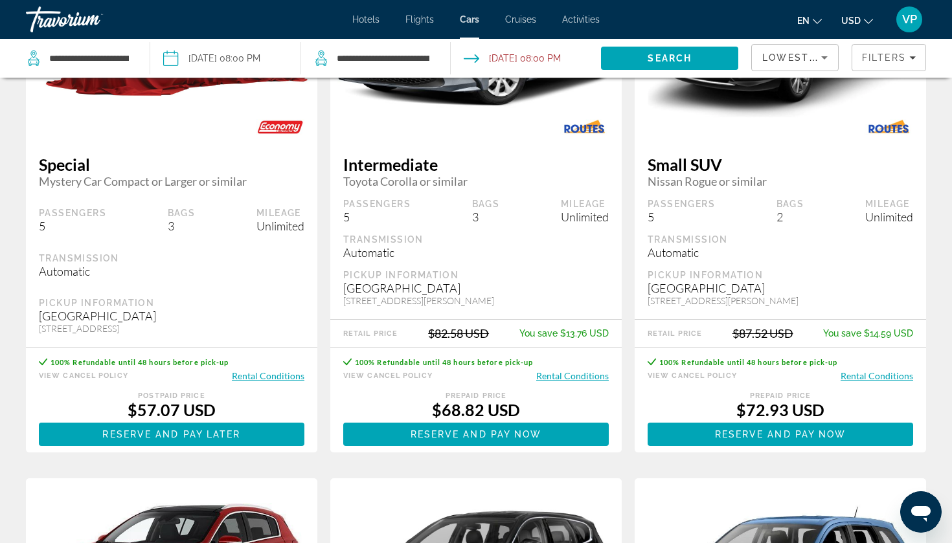
scroll to position [191, 0]
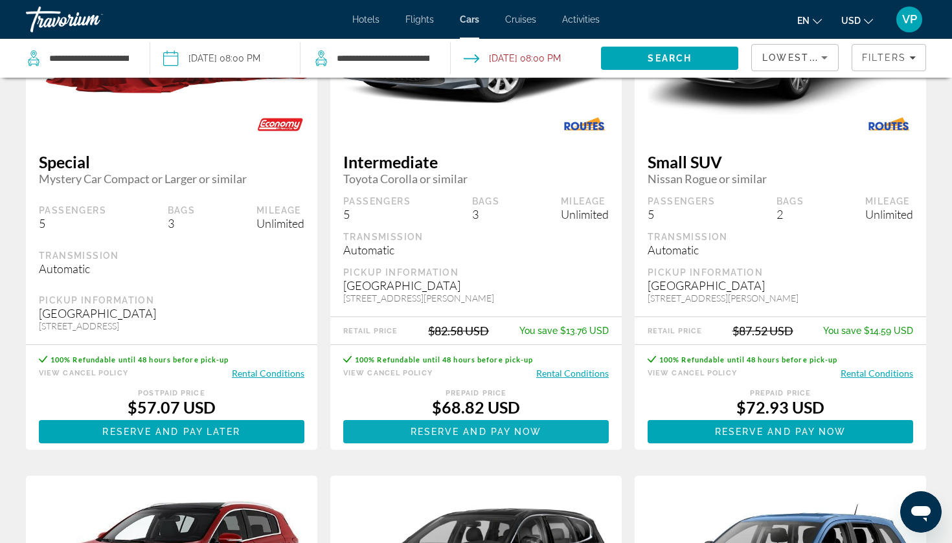
click at [488, 437] on span "Reserve and pay now" at bounding box center [476, 432] width 131 height 10
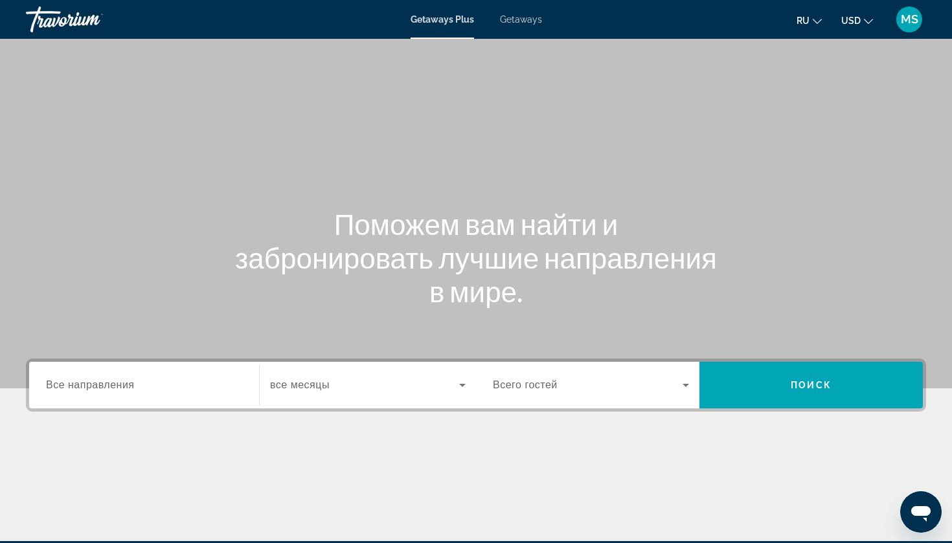
click at [519, 17] on span "Getaways" at bounding box center [521, 19] width 42 height 10
click at [166, 392] on input "Destination Все направления" at bounding box center [144, 386] width 196 height 16
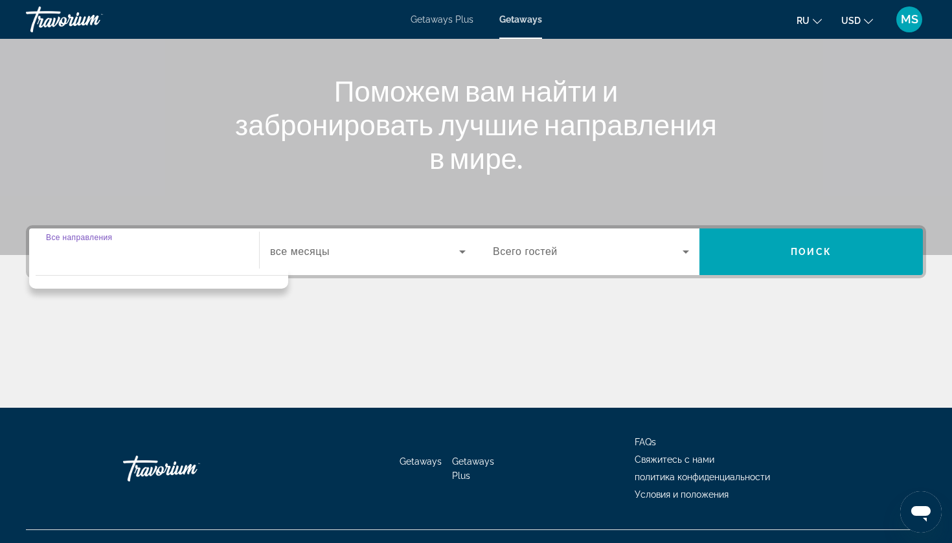
scroll to position [157, 0]
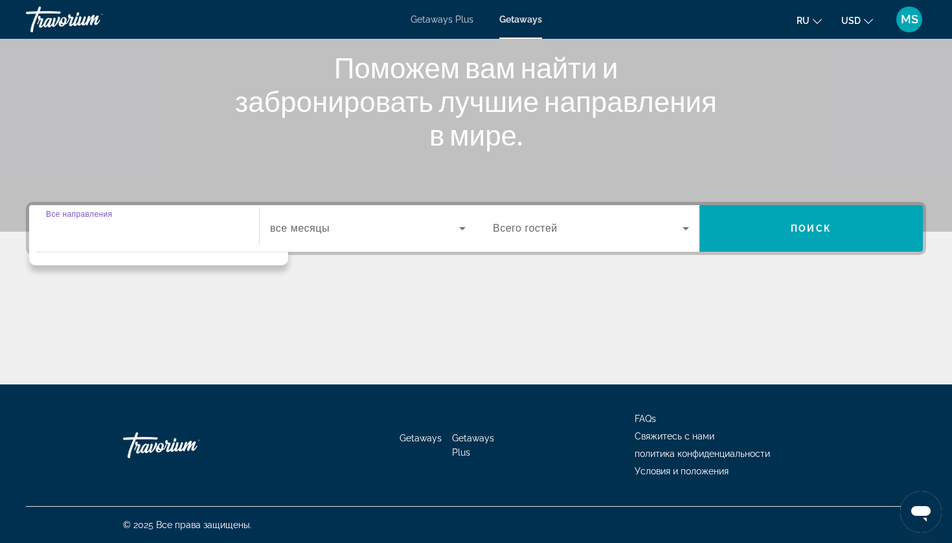
click at [154, 234] on input "Destination Все направления" at bounding box center [144, 229] width 196 height 16
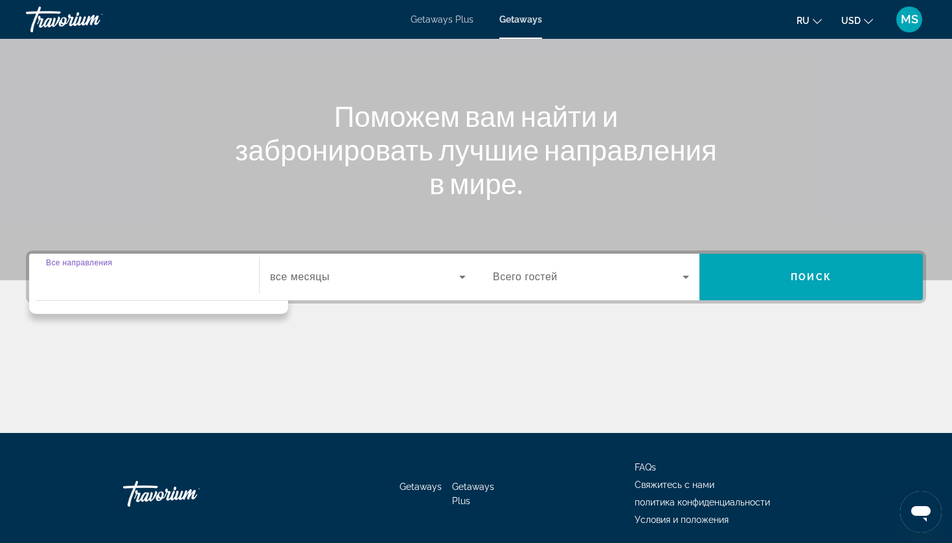
scroll to position [57, 0]
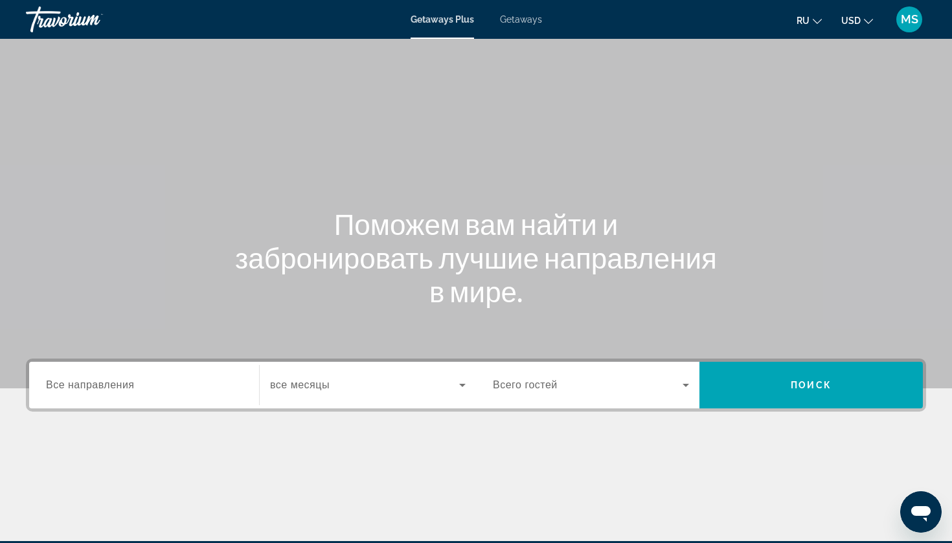
click at [528, 21] on span "Getaways" at bounding box center [521, 19] width 42 height 10
click at [140, 390] on input "Destination Все направления" at bounding box center [144, 386] width 196 height 16
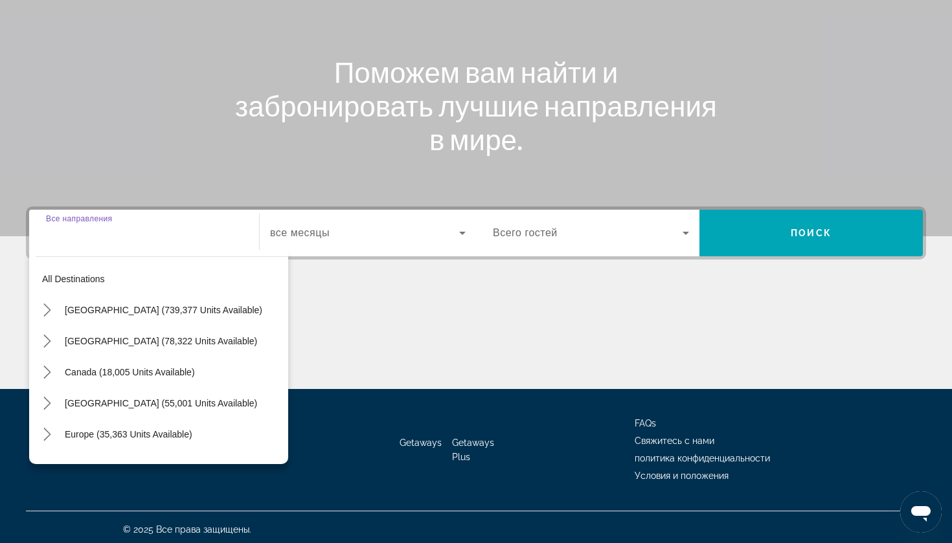
scroll to position [157, 0]
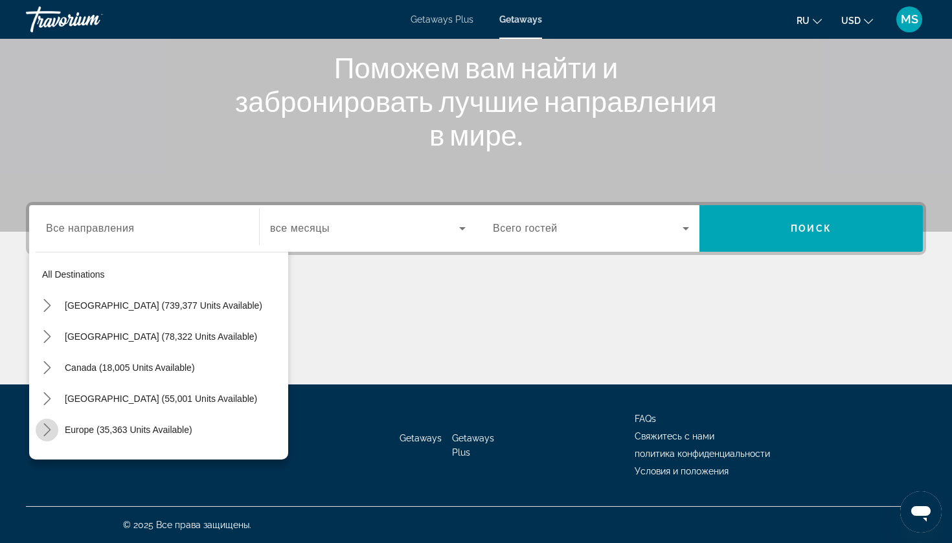
click at [46, 433] on icon "Toggle Europe (35,363 units available) submenu" at bounding box center [47, 430] width 13 height 13
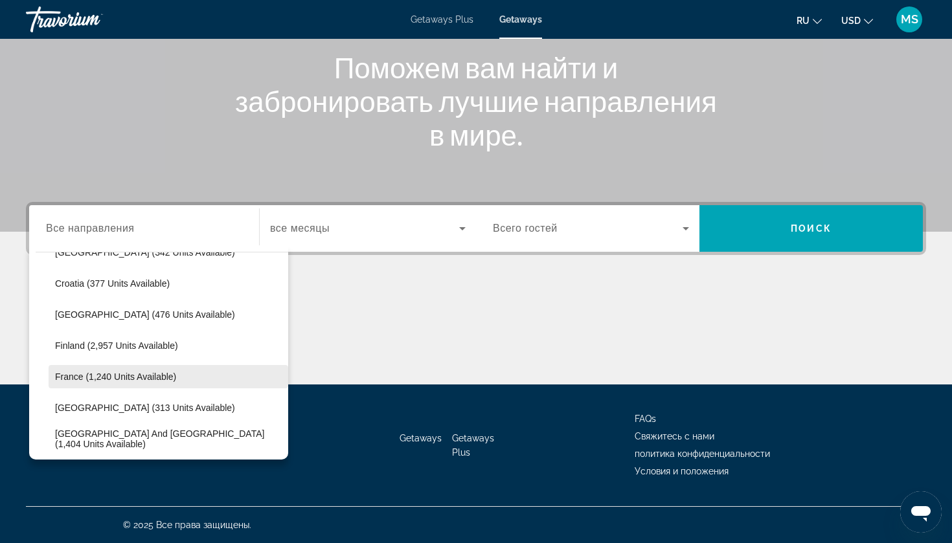
scroll to position [315, 0]
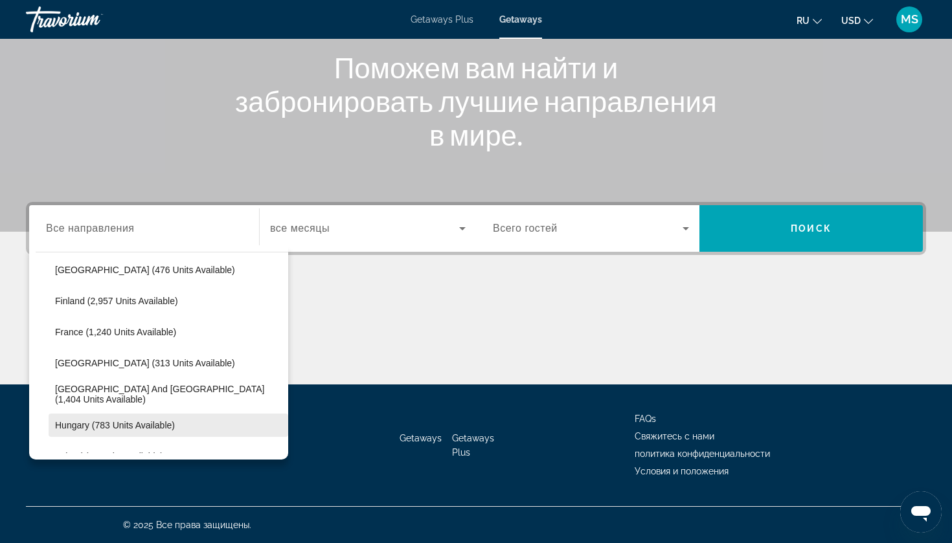
click at [88, 426] on span "Hungary (783 units available)" at bounding box center [115, 425] width 120 height 10
type input "**********"
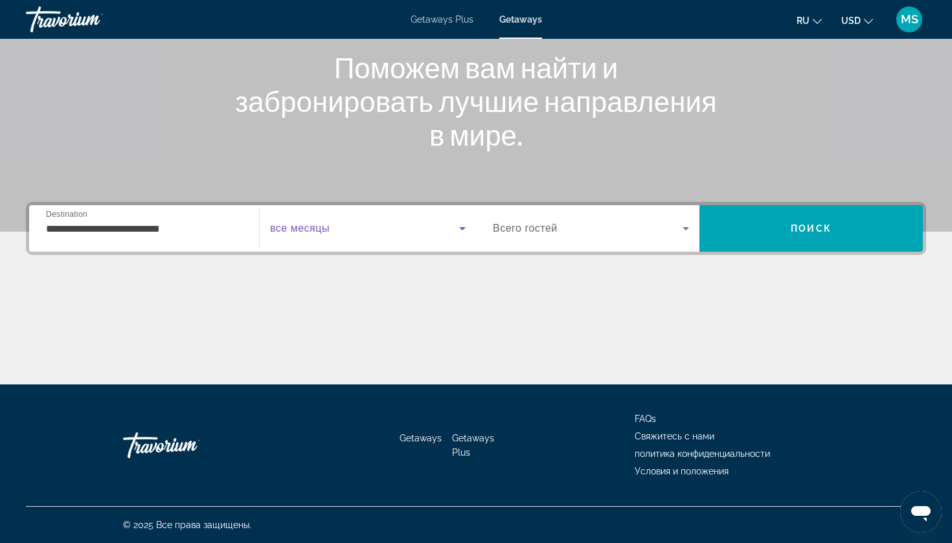
click at [362, 225] on span "Search widget" at bounding box center [364, 229] width 189 height 16
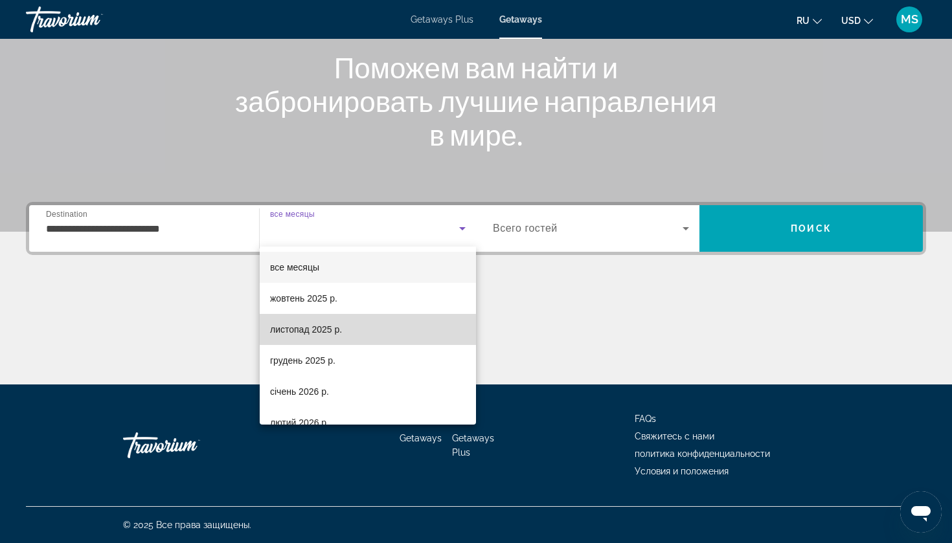
click at [303, 330] on span "листопад 2025 р." at bounding box center [306, 330] width 72 height 16
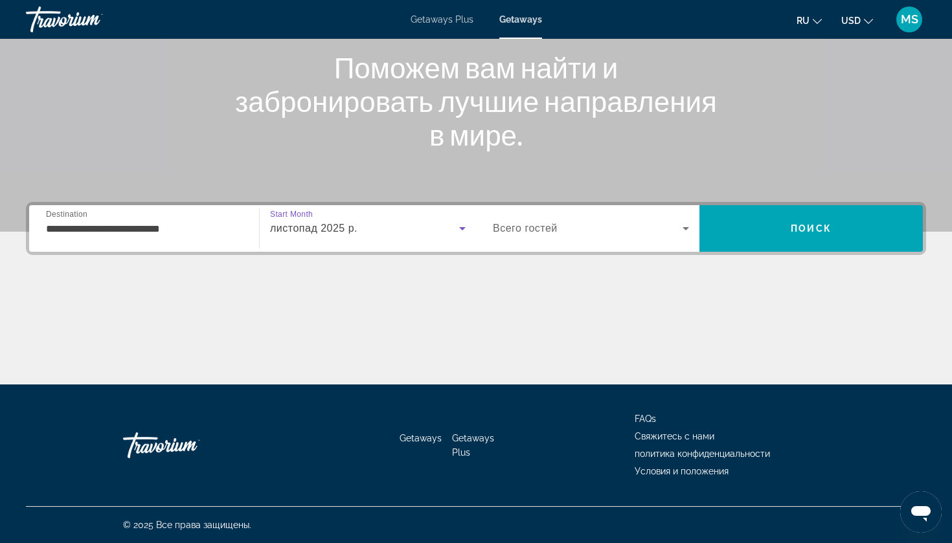
click at [583, 220] on div "Search widget" at bounding box center [591, 228] width 196 height 36
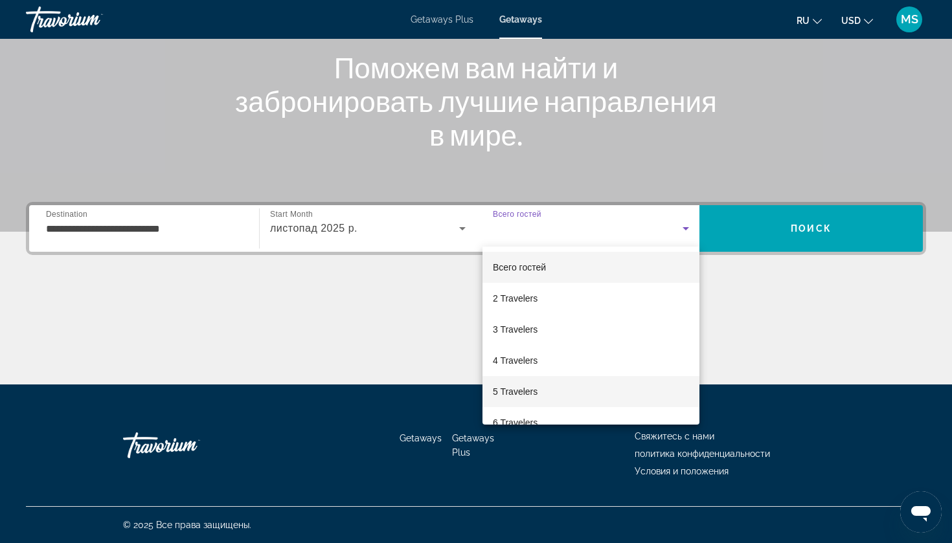
scroll to position [34, 0]
click at [526, 389] on span "6 Travelers" at bounding box center [515, 389] width 45 height 16
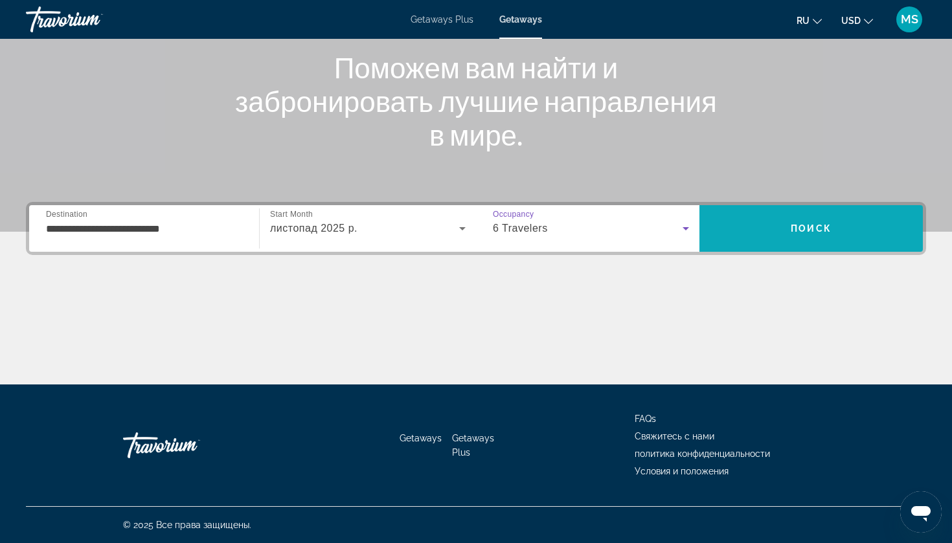
click at [794, 225] on span "Поиск" at bounding box center [811, 228] width 41 height 10
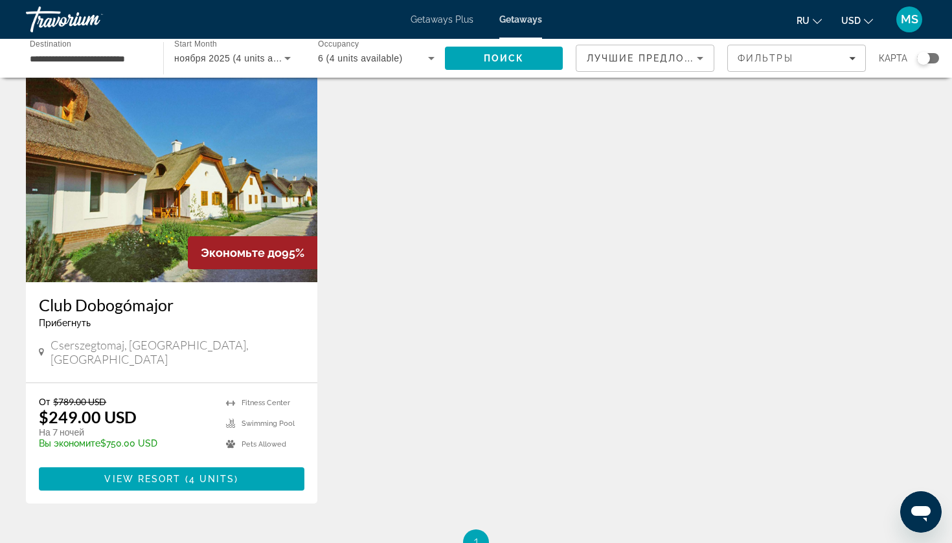
scroll to position [80, 0]
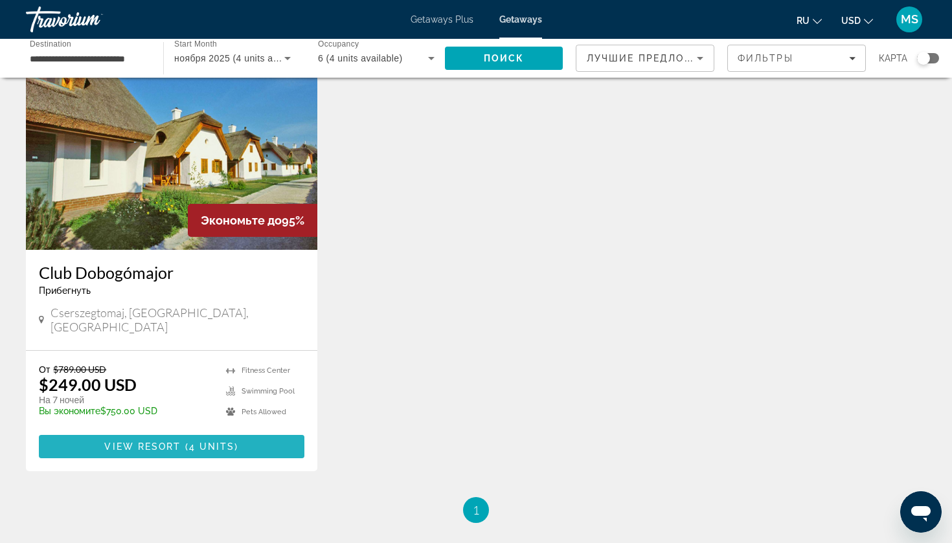
click at [170, 442] on span "View Resort" at bounding box center [142, 447] width 76 height 10
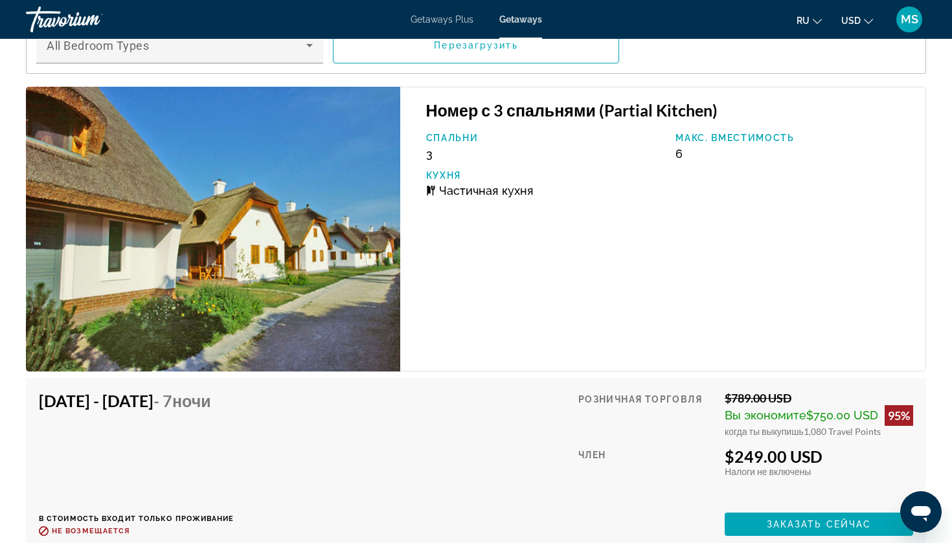
scroll to position [2443, 0]
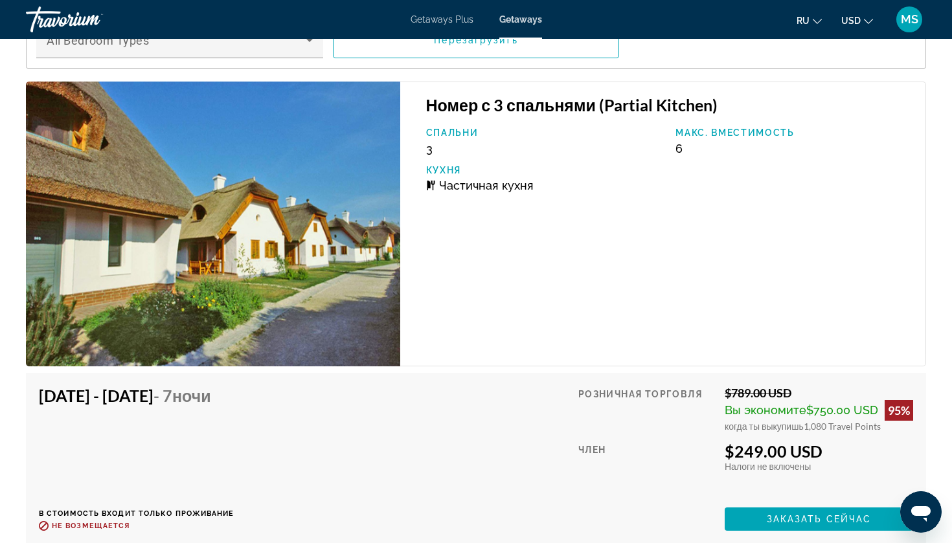
click at [916, 23] on span "MS" at bounding box center [909, 19] width 17 height 13
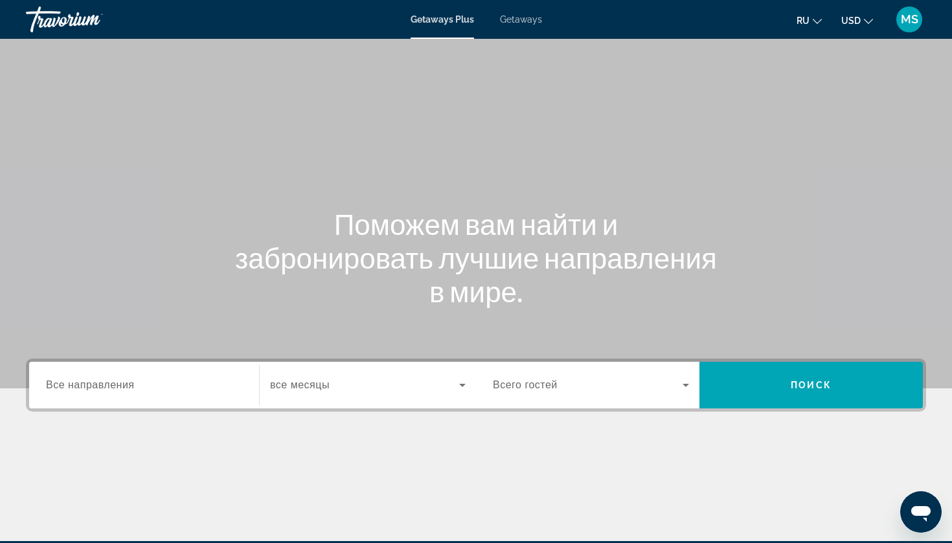
click at [529, 18] on span "Getaways" at bounding box center [521, 19] width 42 height 10
click at [119, 383] on span "Все направления" at bounding box center [90, 385] width 89 height 11
click at [119, 383] on input "Destination Все направления" at bounding box center [144, 386] width 196 height 16
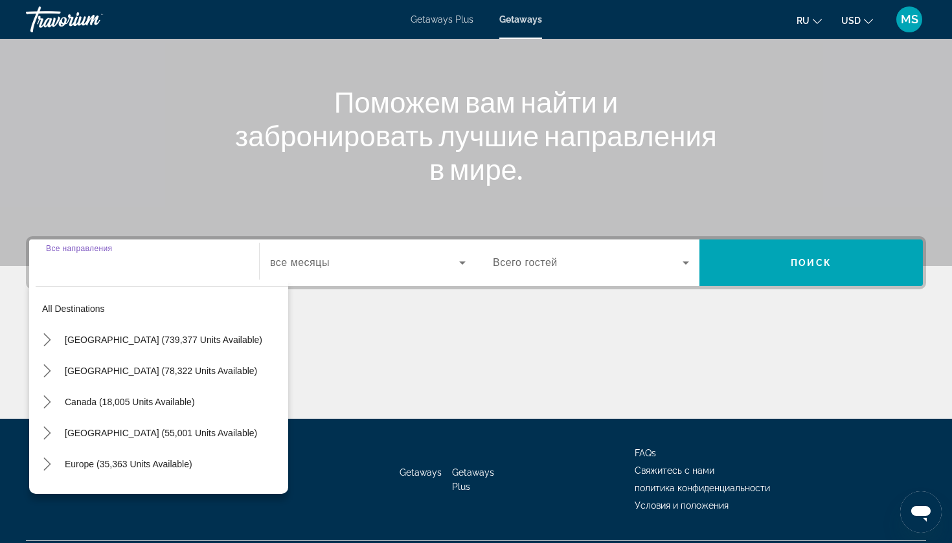
scroll to position [157, 0]
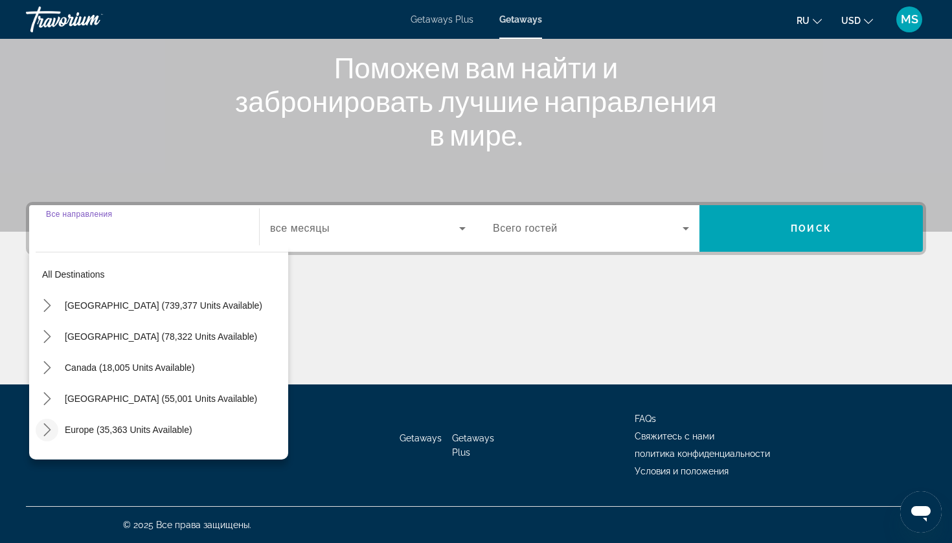
click at [45, 431] on icon "Toggle Europe (35,363 units available) submenu" at bounding box center [47, 430] width 13 height 13
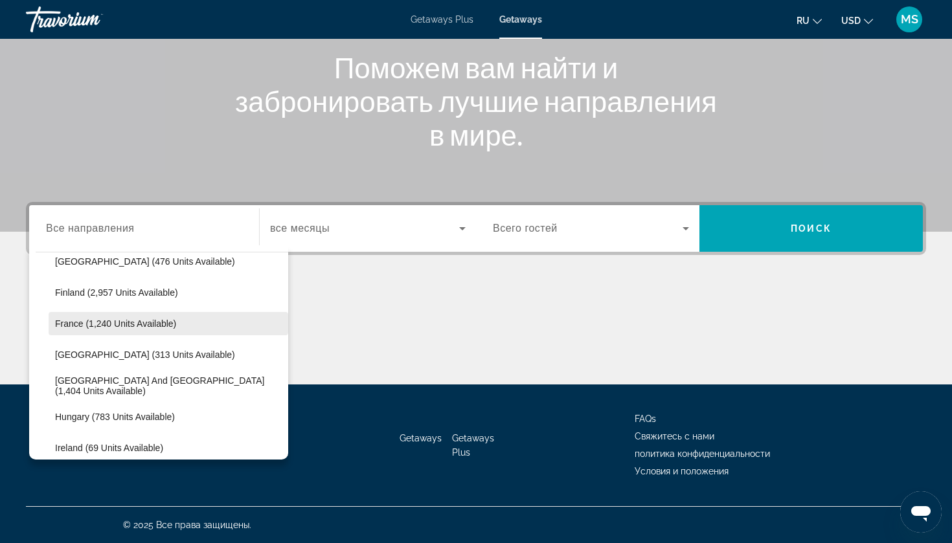
scroll to position [341, 0]
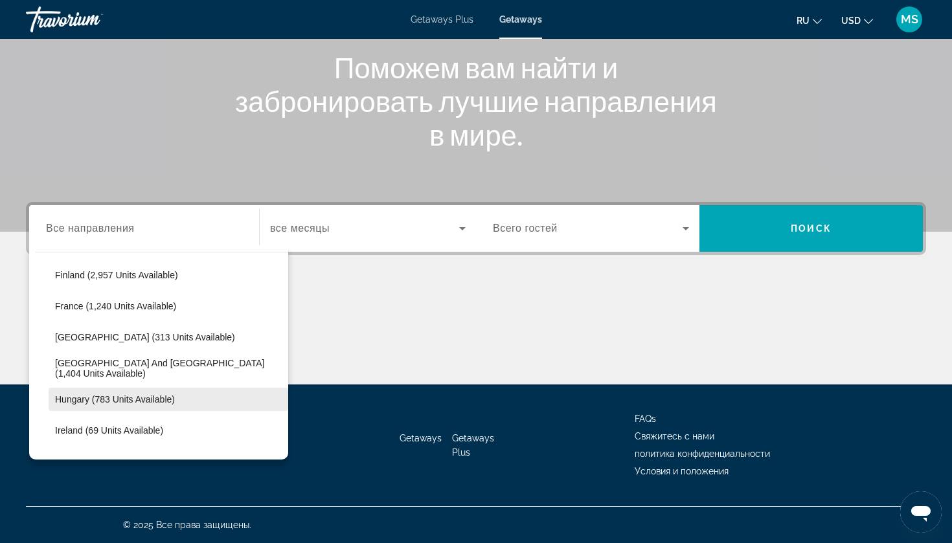
click at [98, 395] on span "Hungary (783 units available)" at bounding box center [115, 399] width 120 height 10
type input "**********"
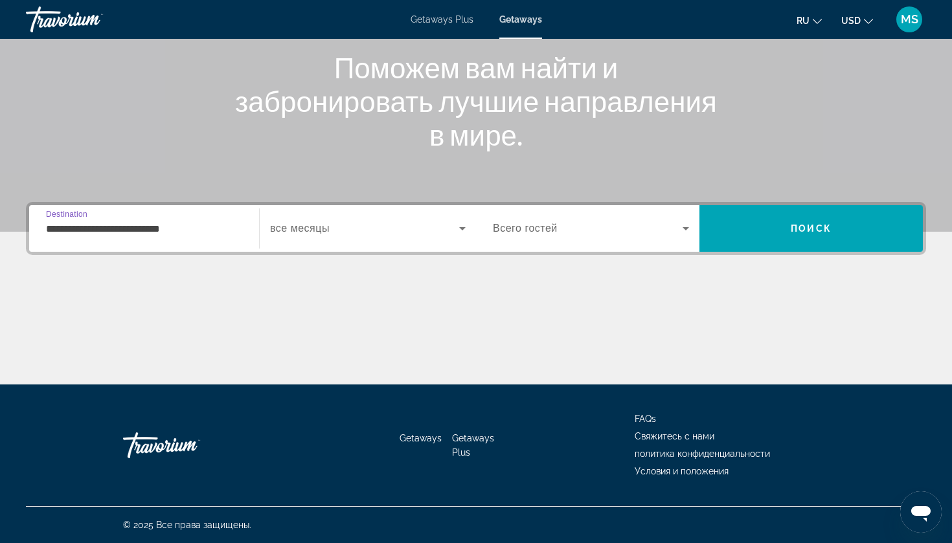
click at [346, 233] on span "Search widget" at bounding box center [364, 229] width 189 height 16
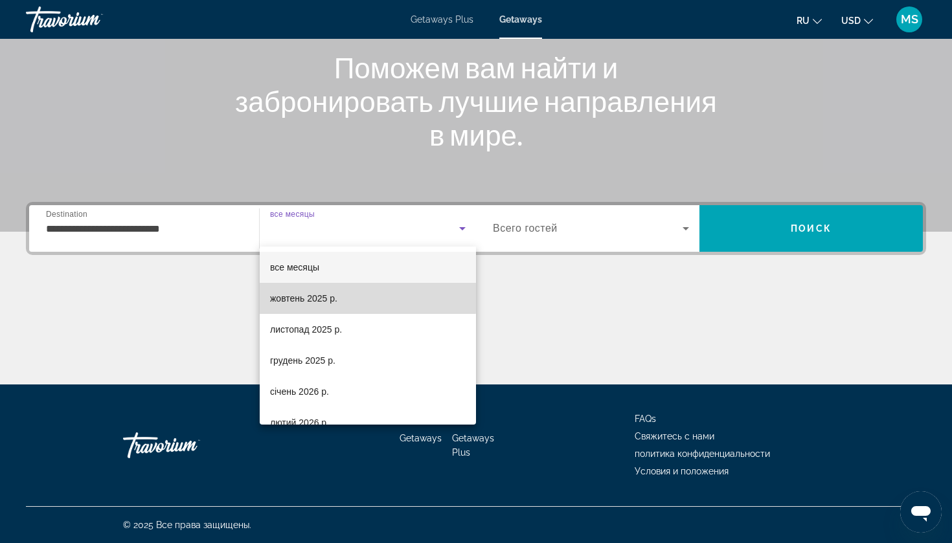
click at [324, 298] on span "жовтень 2025 р." at bounding box center [303, 299] width 67 height 16
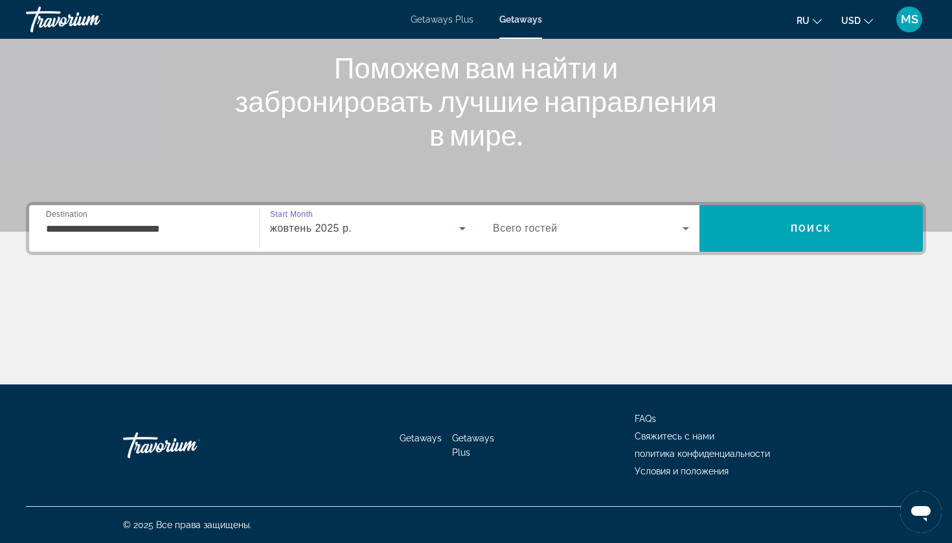
click at [563, 220] on div "Search widget" at bounding box center [591, 228] width 196 height 36
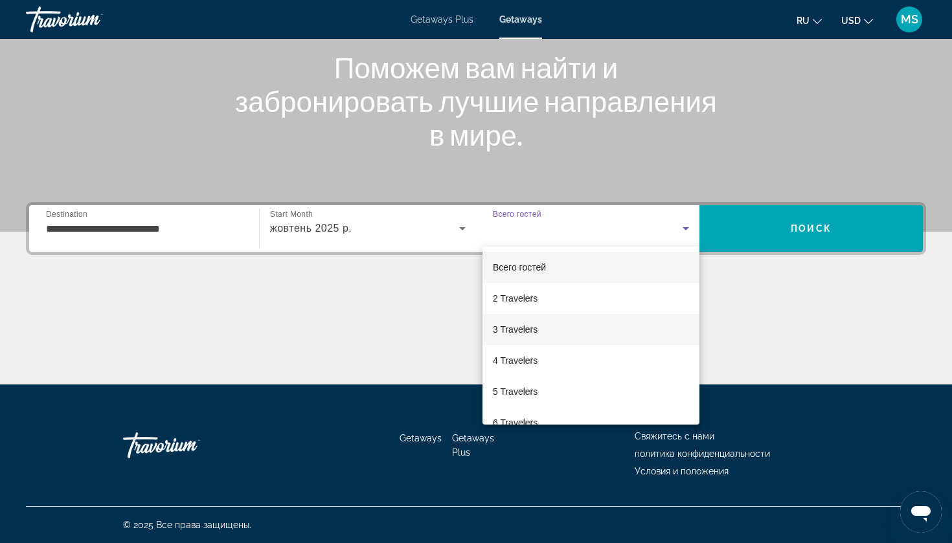
scroll to position [53, 0]
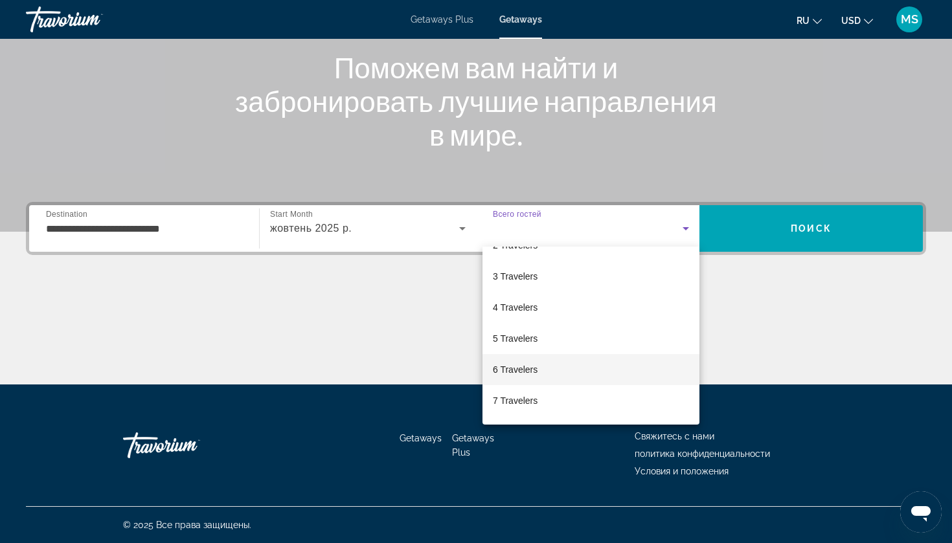
click at [541, 358] on mat-option "6 Travelers" at bounding box center [591, 369] width 217 height 31
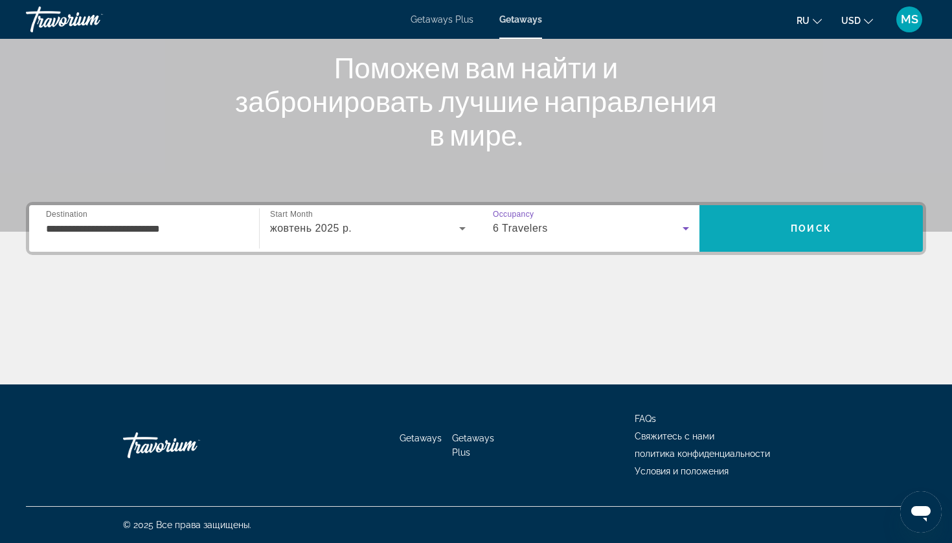
click at [765, 223] on span "Search" at bounding box center [810, 228] width 223 height 31
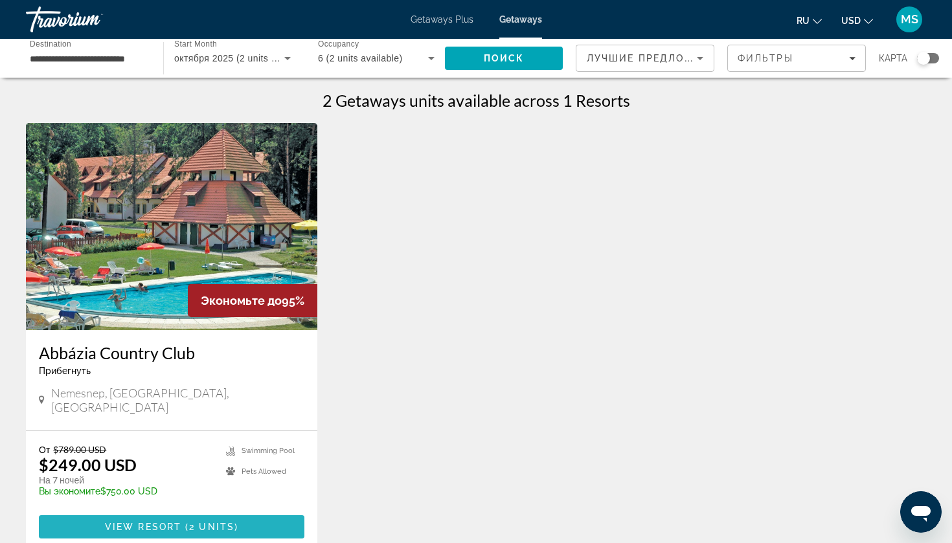
click at [172, 512] on span "Main content" at bounding box center [172, 527] width 266 height 31
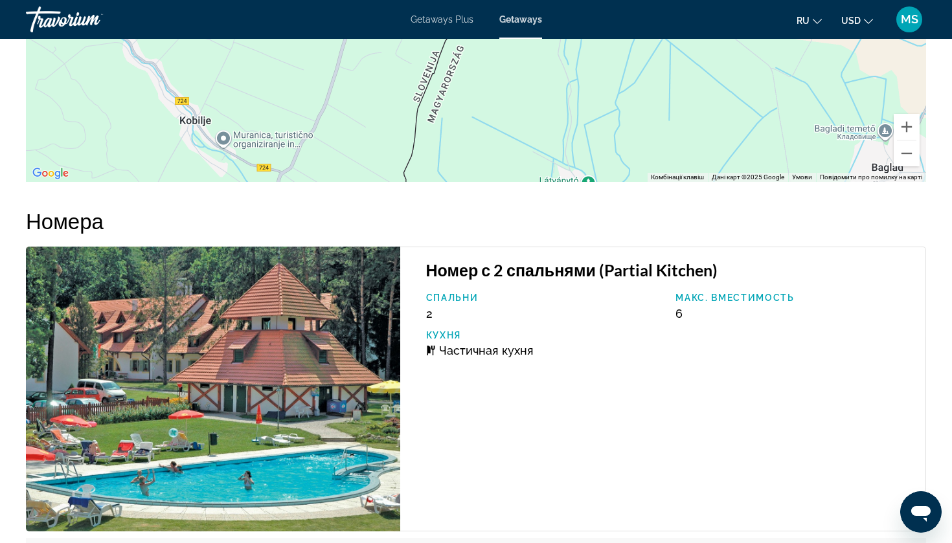
scroll to position [1964, 0]
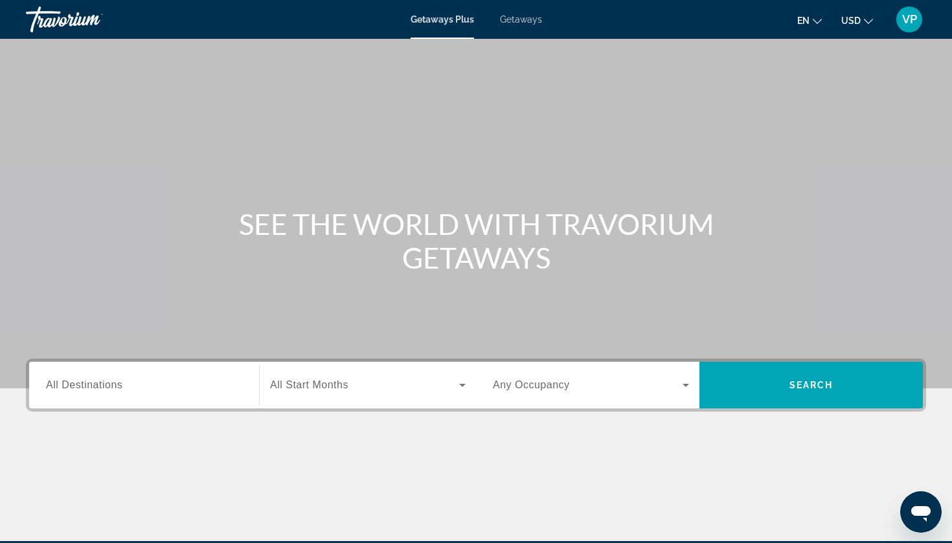
click at [514, 22] on span "Getaways" at bounding box center [521, 19] width 42 height 10
click at [216, 373] on div "Search widget" at bounding box center [144, 385] width 196 height 37
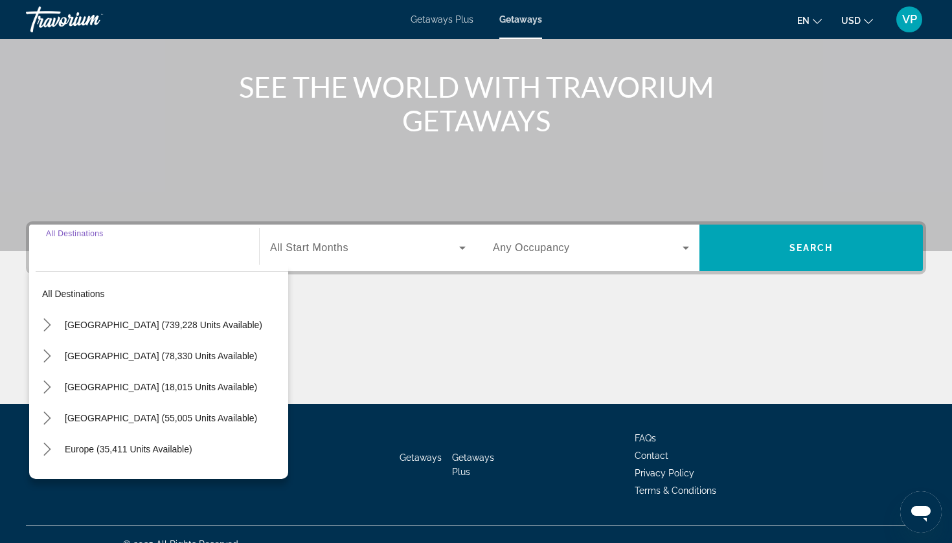
scroll to position [157, 0]
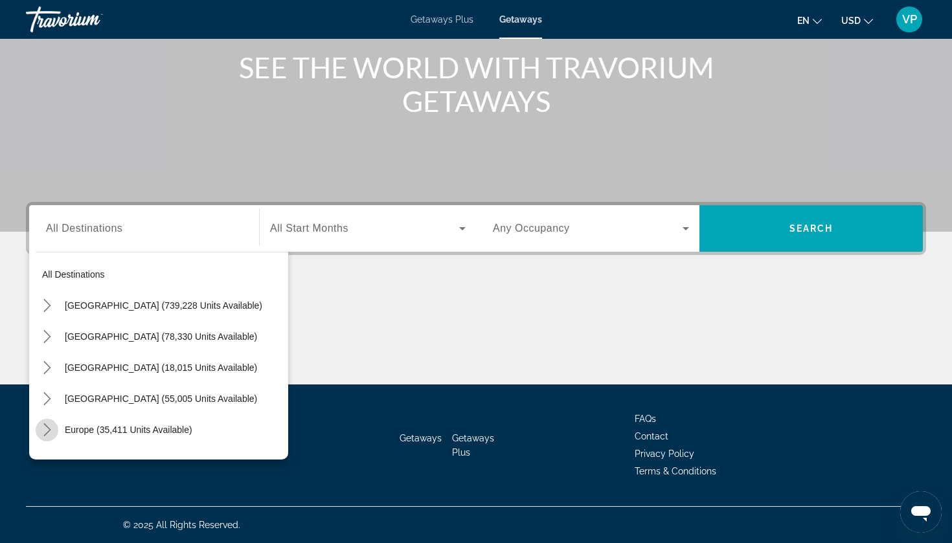
click at [56, 437] on mat-icon "Toggle Europe (35,411 units available) submenu" at bounding box center [47, 430] width 23 height 23
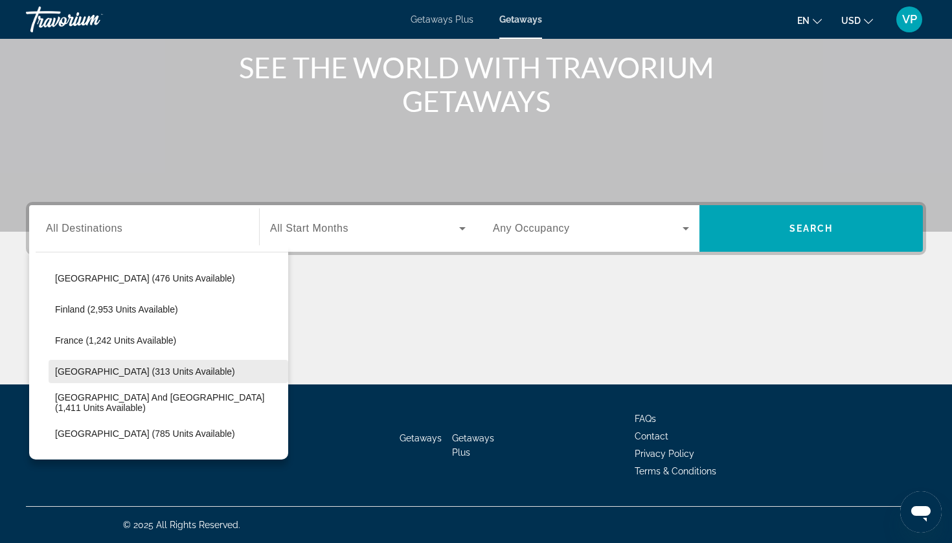
scroll to position [358, 0]
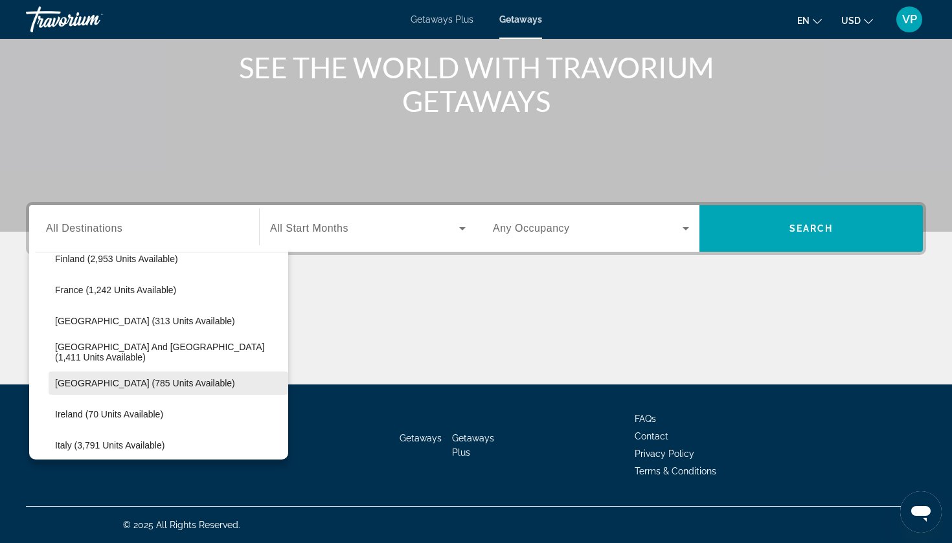
click at [83, 381] on span "[GEOGRAPHIC_DATA] (785 units available)" at bounding box center [145, 383] width 180 height 10
type input "**********"
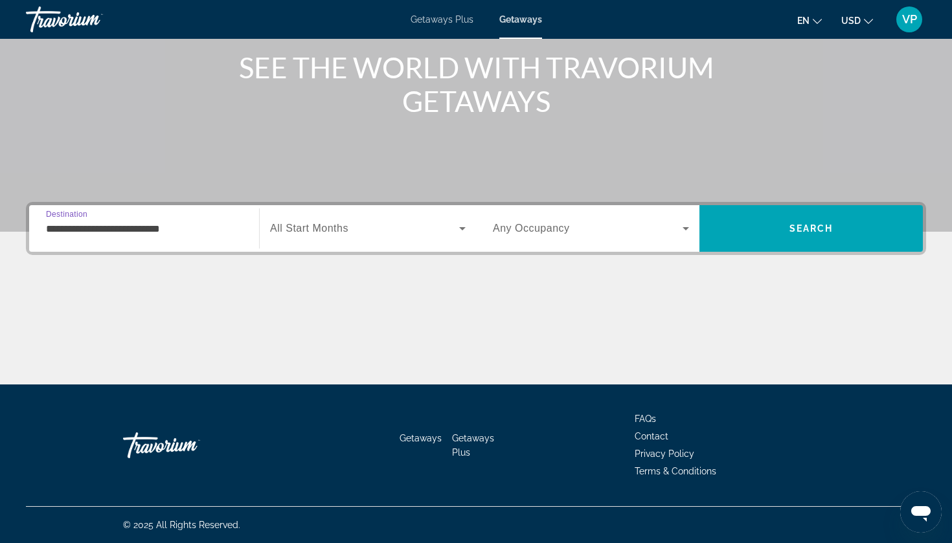
click at [377, 227] on span "Search widget" at bounding box center [364, 229] width 189 height 16
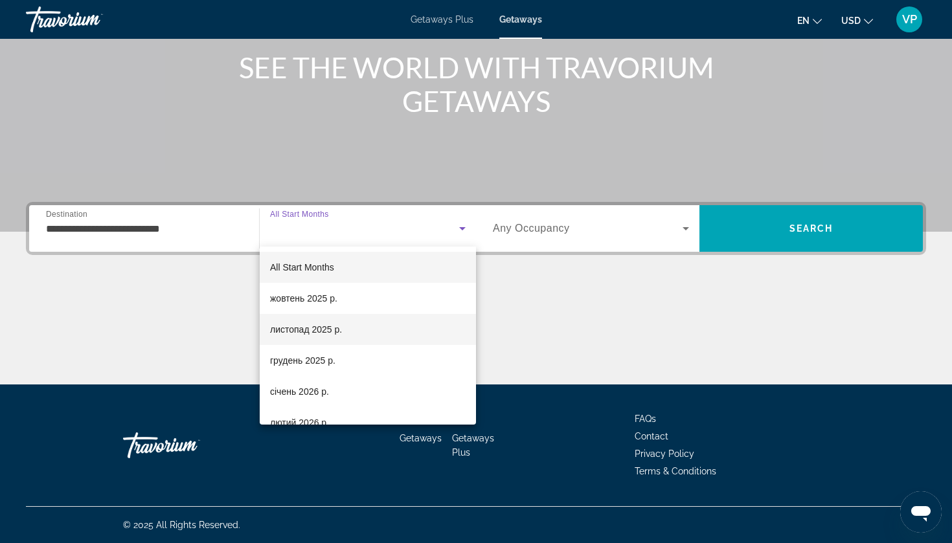
click at [313, 326] on span "листопад 2025 р." at bounding box center [306, 330] width 72 height 16
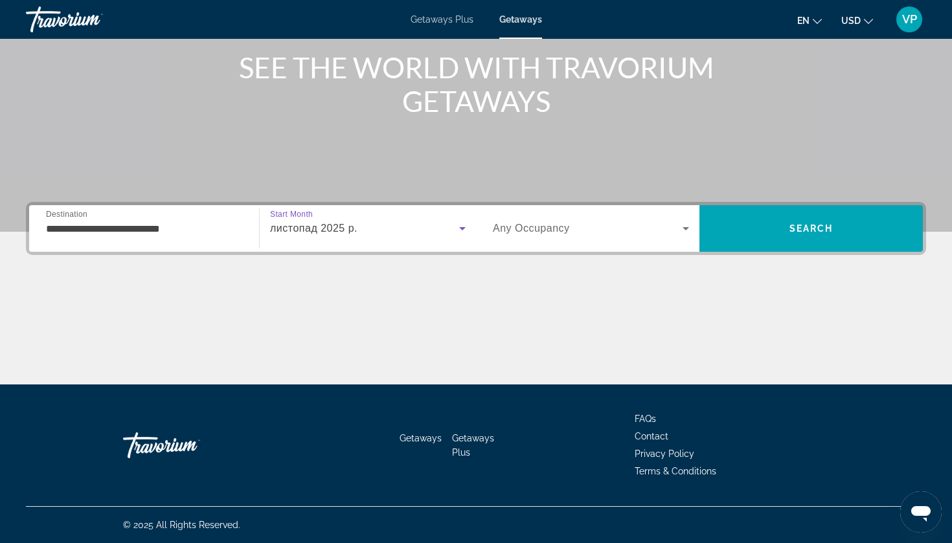
click at [570, 225] on span "Search widget" at bounding box center [588, 229] width 190 height 16
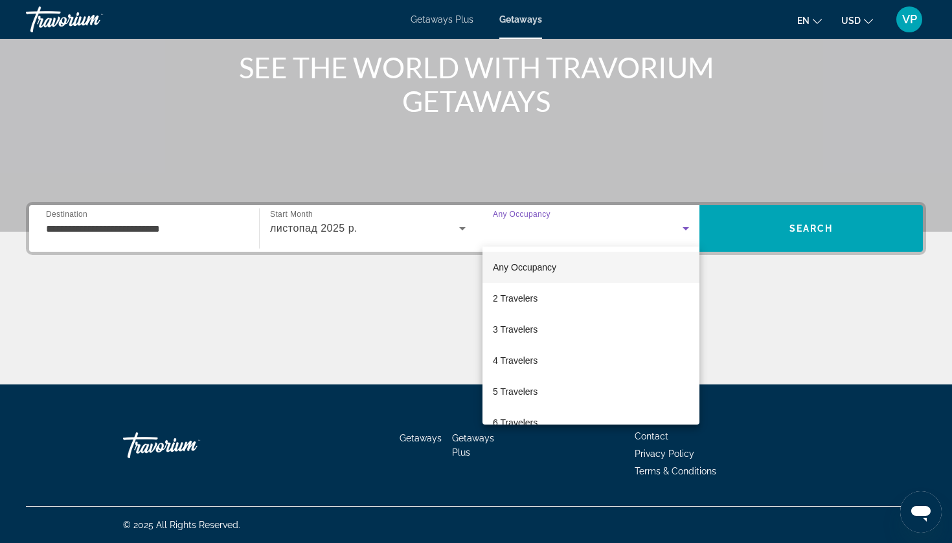
click at [793, 227] on div at bounding box center [476, 271] width 952 height 543
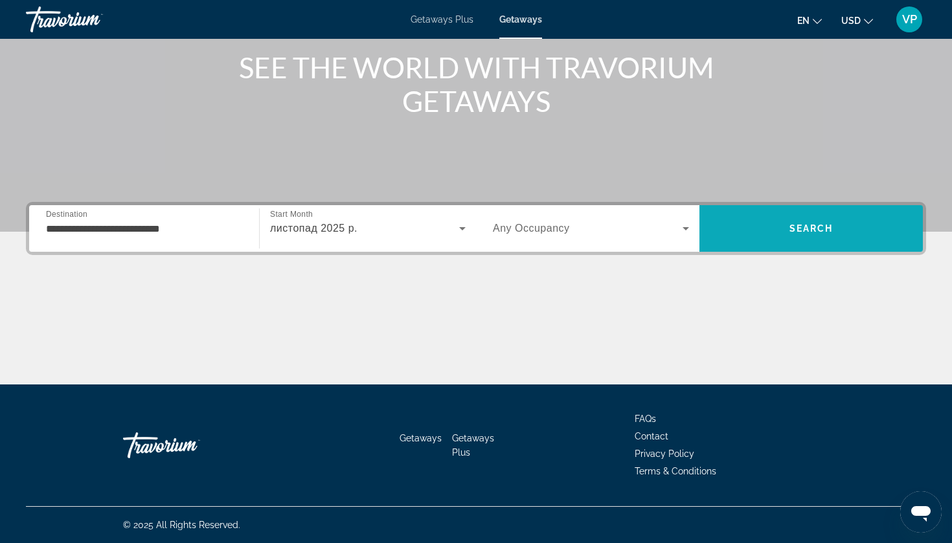
click at [803, 231] on span "Search" at bounding box center [811, 228] width 44 height 10
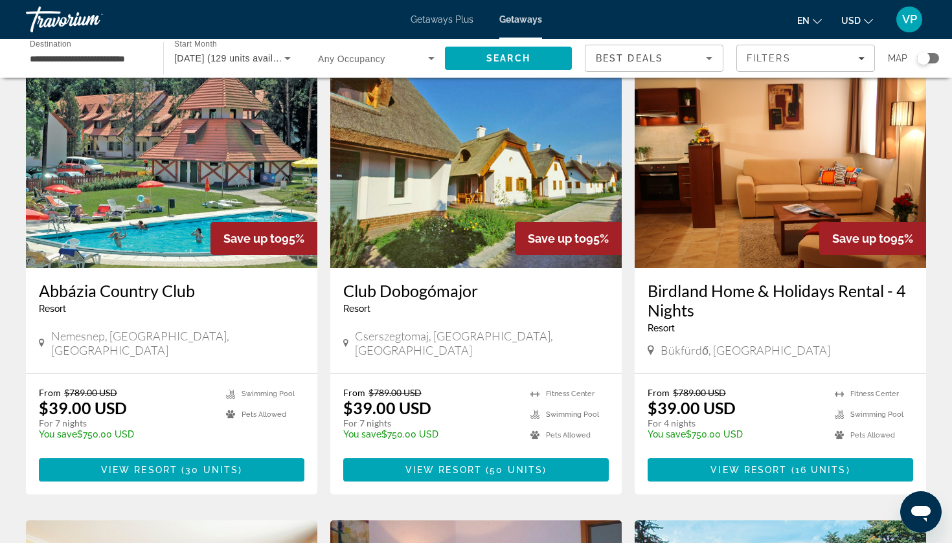
scroll to position [85, 0]
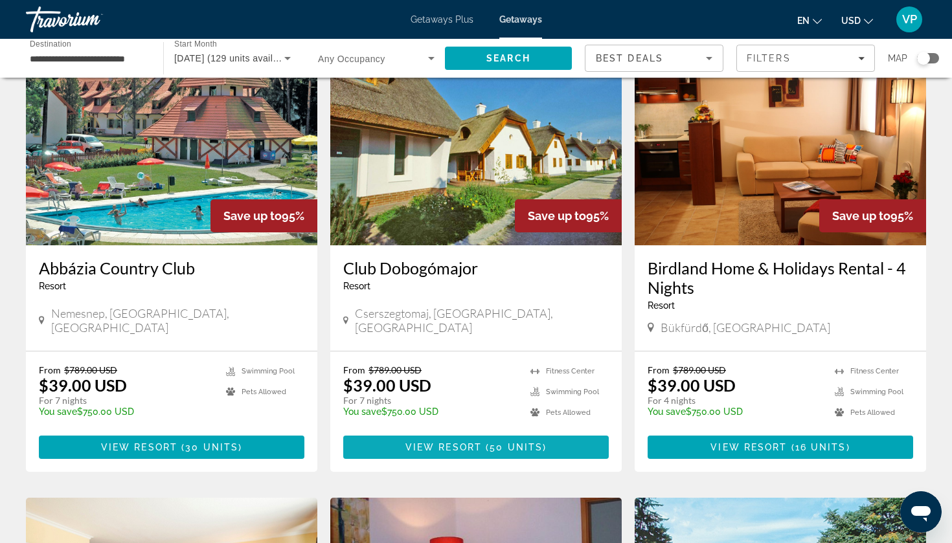
click at [463, 441] on span "Main content" at bounding box center [476, 447] width 266 height 31
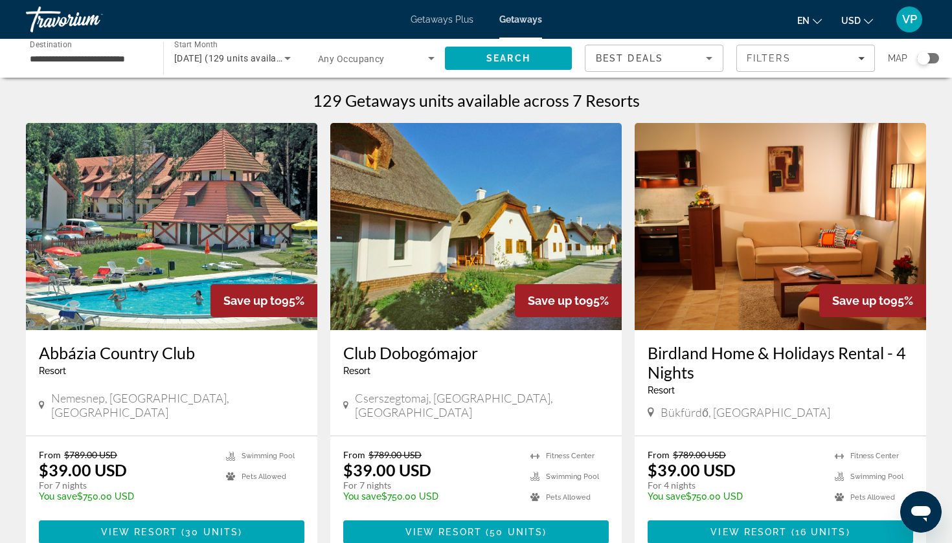
click at [490, 268] on img "Main content" at bounding box center [475, 226] width 291 height 207
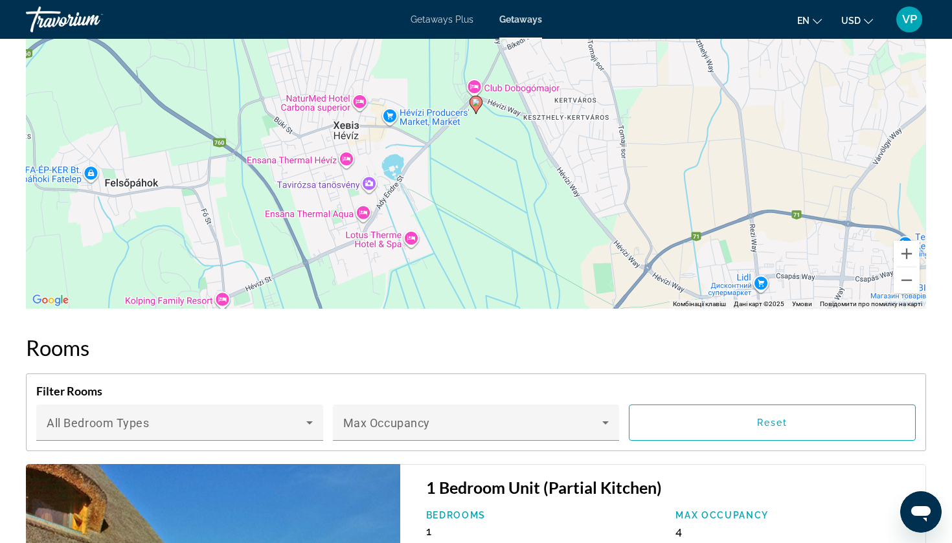
scroll to position [1997, 0]
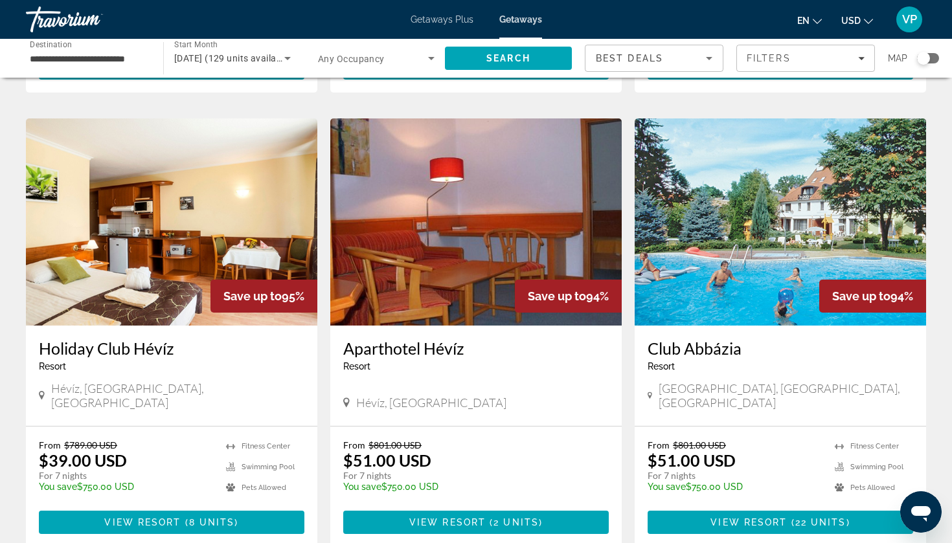
scroll to position [408, 0]
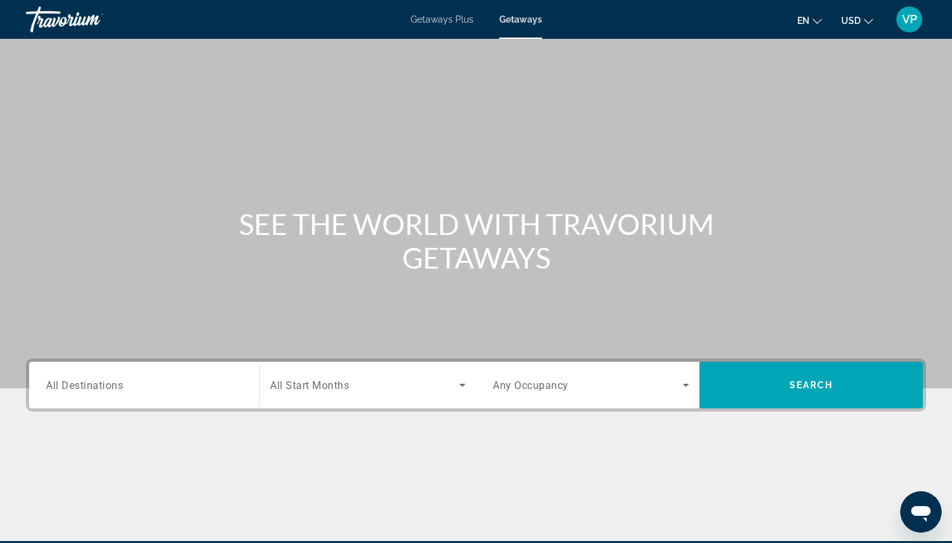
click at [125, 385] on input "Destination All Destinations" at bounding box center [144, 386] width 196 height 16
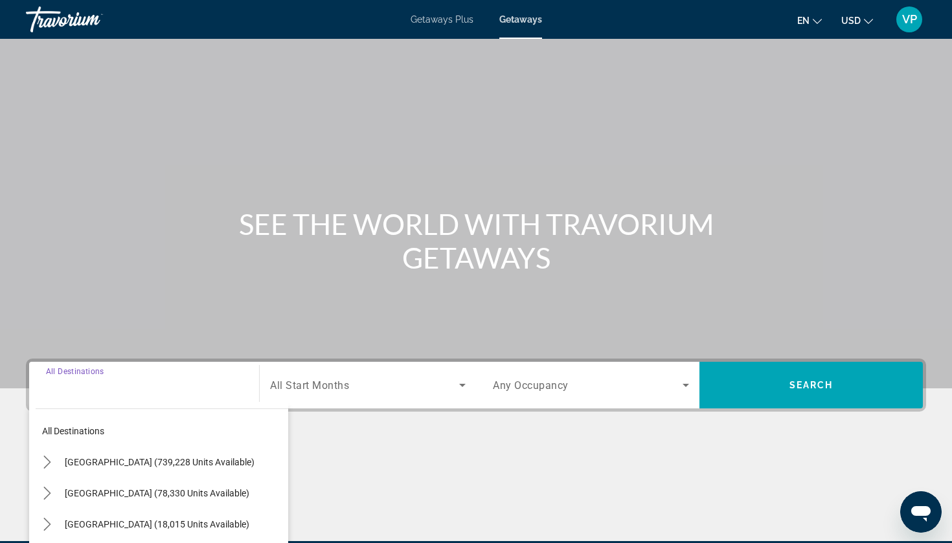
scroll to position [157, 0]
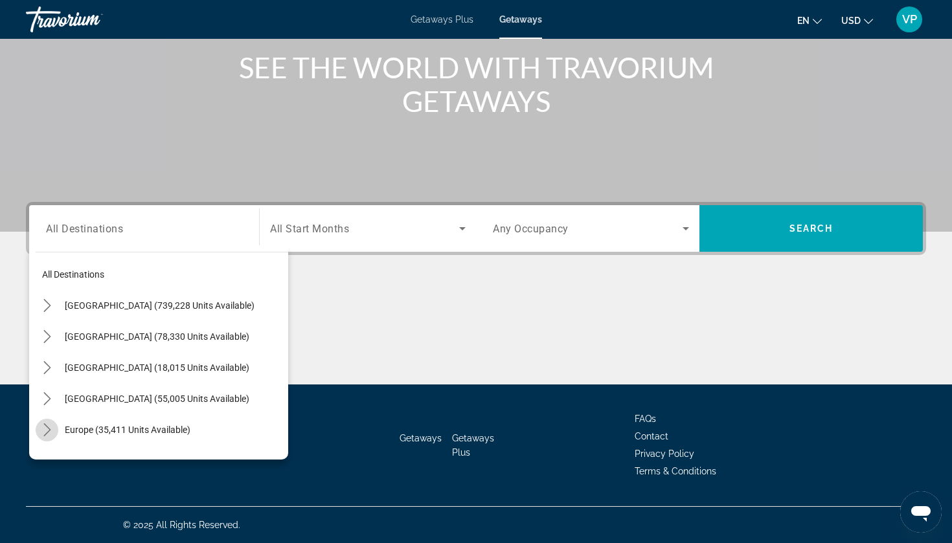
click at [49, 427] on icon "Toggle Europe (35,411 units available) submenu" at bounding box center [47, 430] width 13 height 13
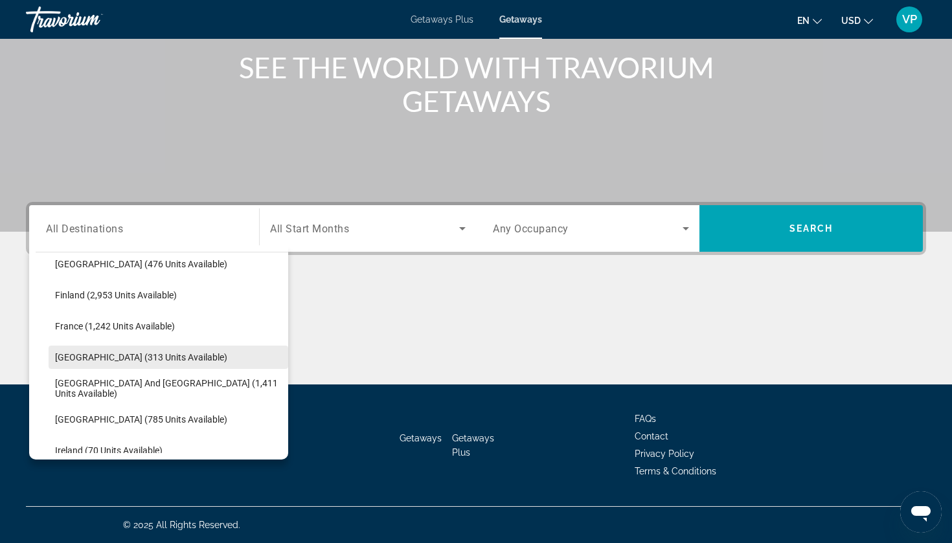
scroll to position [343, 0]
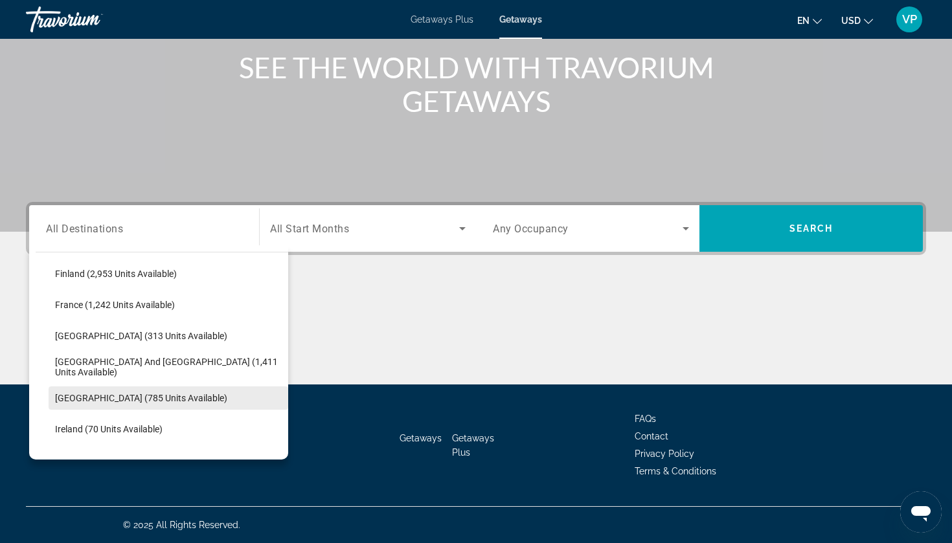
click at [109, 394] on span "[GEOGRAPHIC_DATA] (785 units available)" at bounding box center [141, 398] width 172 height 10
type input "**********"
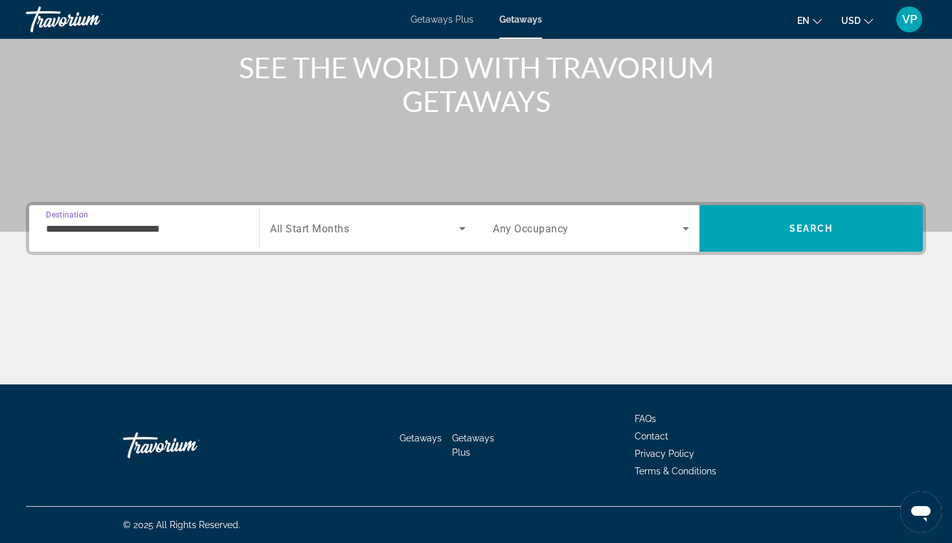
click at [341, 232] on span "All Start Months" at bounding box center [309, 229] width 79 height 12
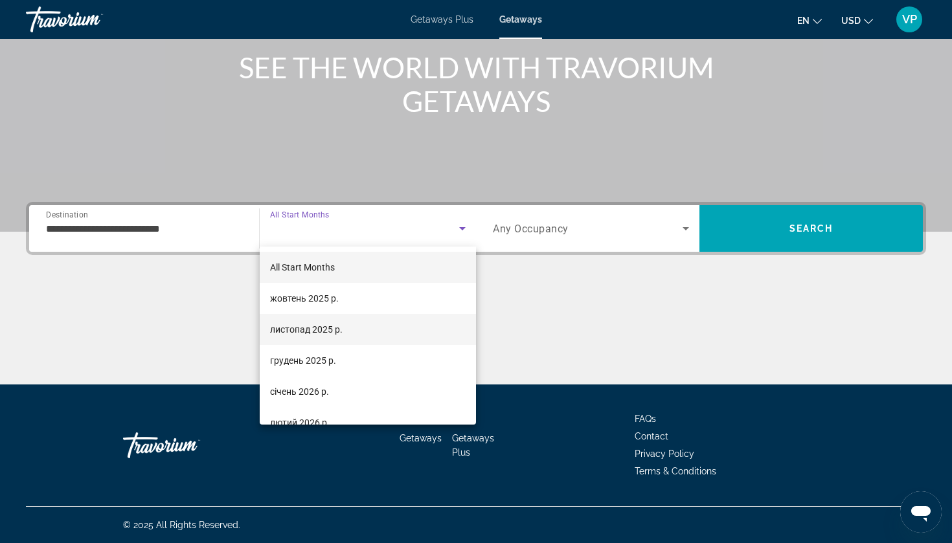
click at [325, 324] on span "листопад 2025 р." at bounding box center [306, 330] width 73 height 16
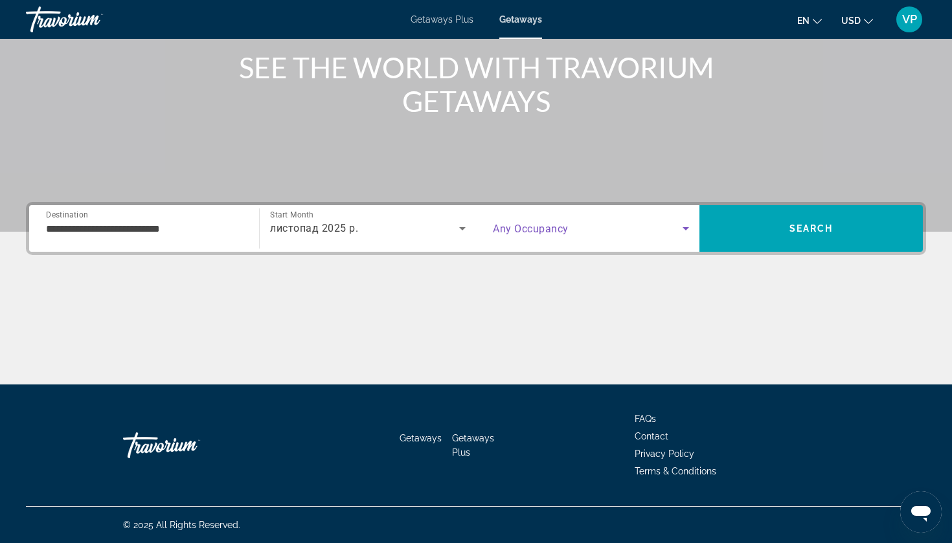
click at [570, 228] on span "Search widget" at bounding box center [588, 229] width 190 height 16
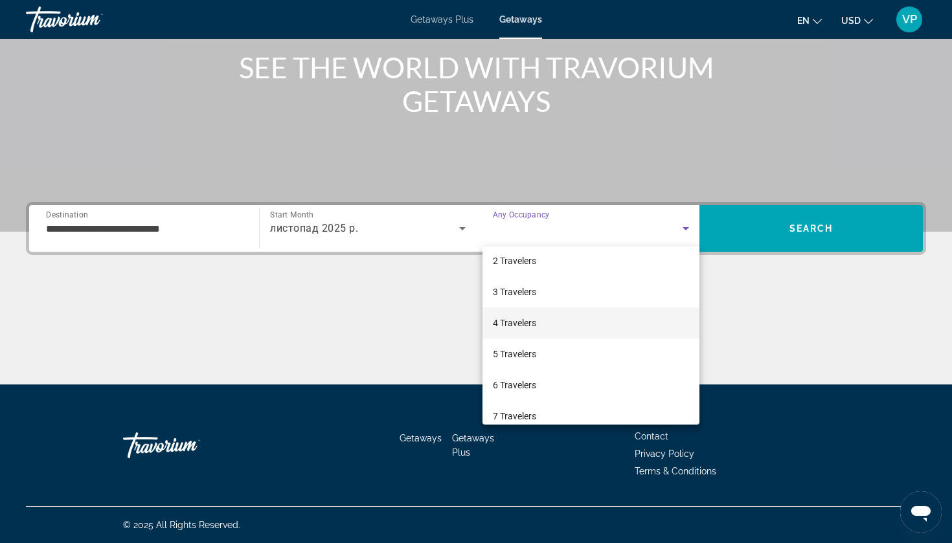
scroll to position [47, 0]
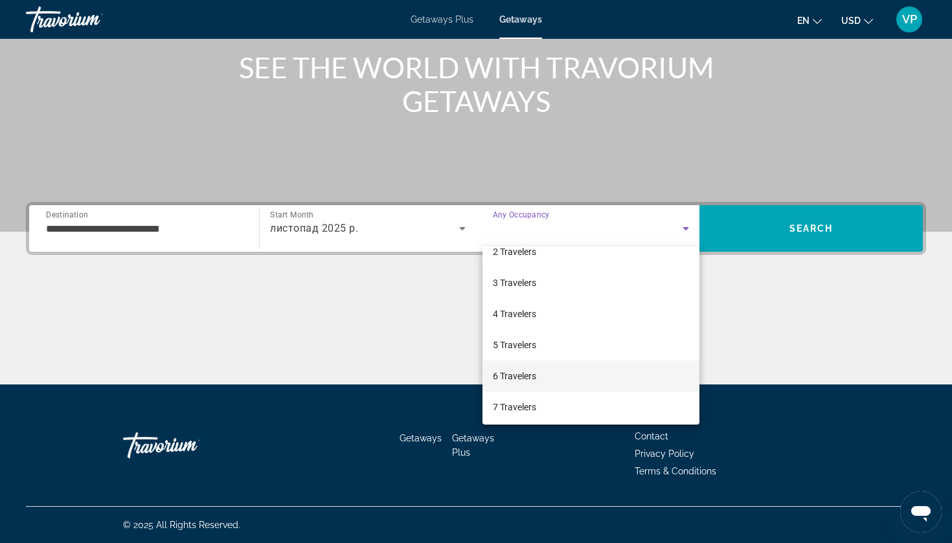
click at [534, 372] on span "6 Travelers" at bounding box center [514, 377] width 43 height 16
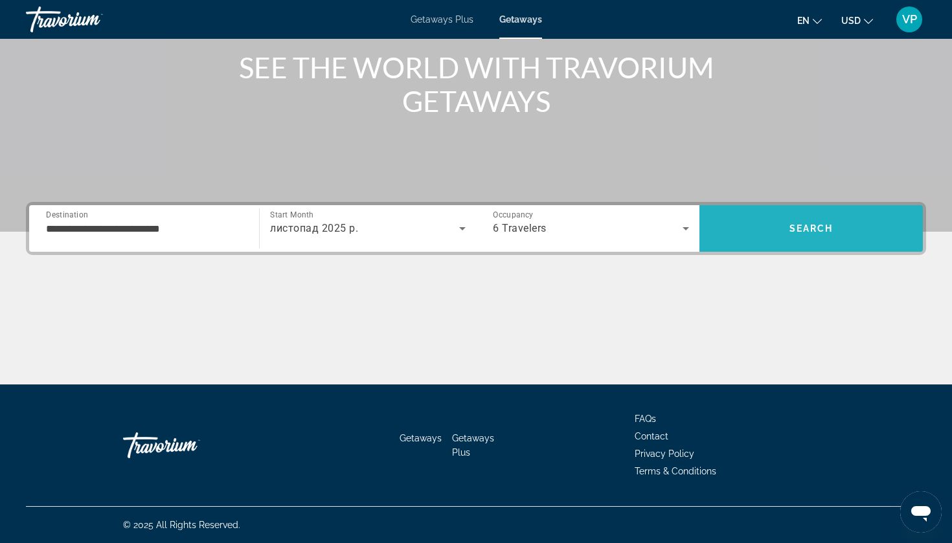
click at [812, 220] on span "Search" at bounding box center [810, 228] width 223 height 31
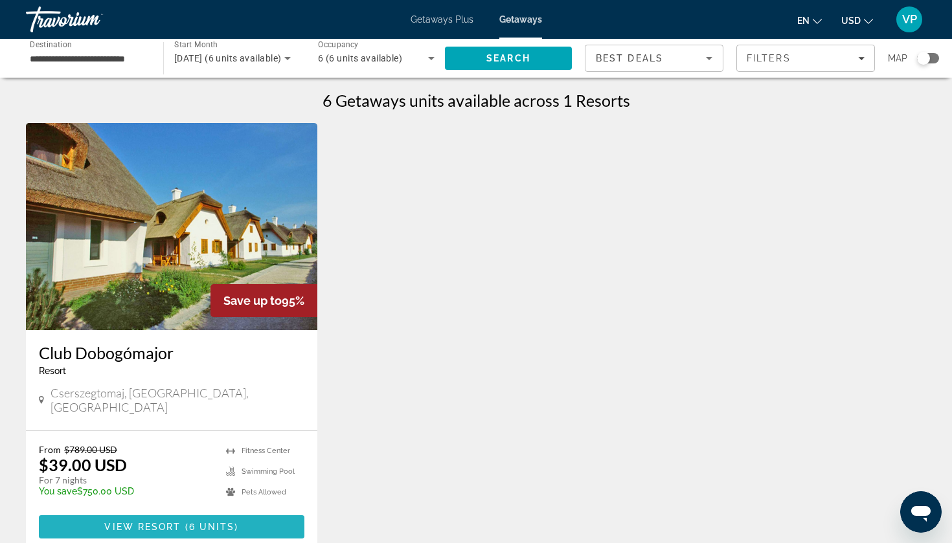
click at [204, 522] on span "6 units" at bounding box center [212, 527] width 46 height 10
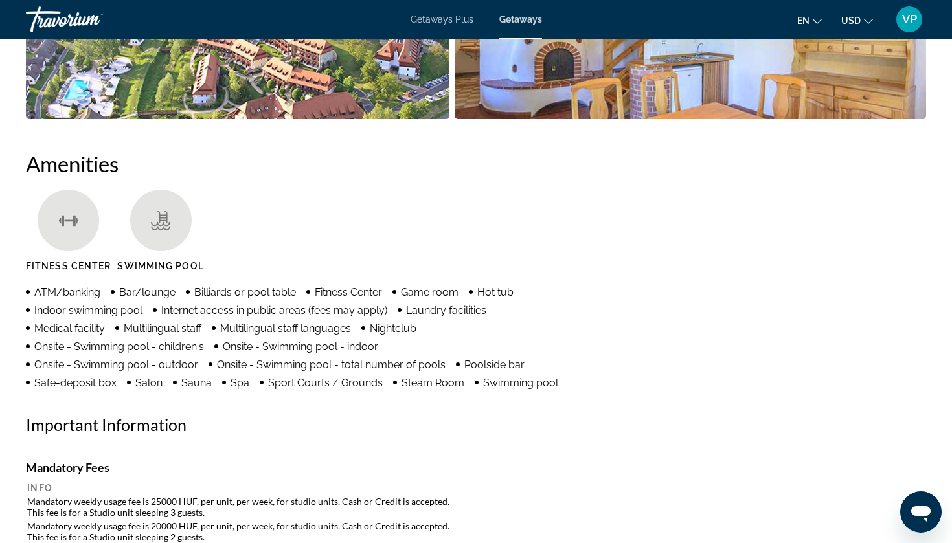
scroll to position [587, 0]
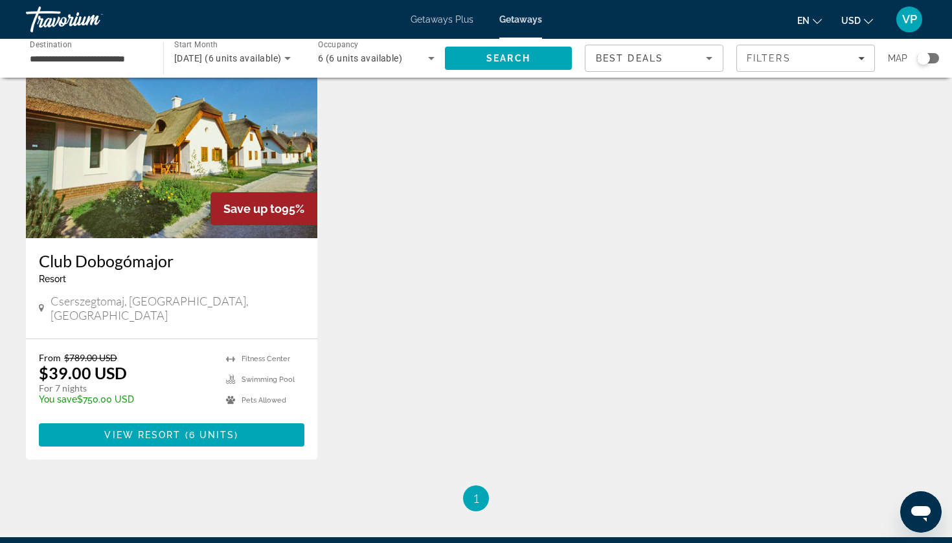
scroll to position [89, 0]
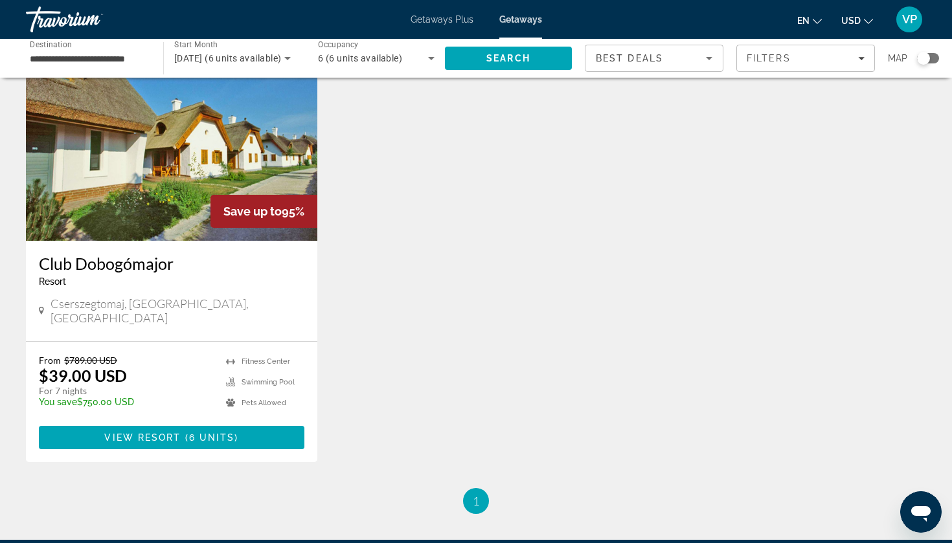
click at [369, 61] on span "6 (6 units available)" at bounding box center [360, 58] width 84 height 10
click at [364, 98] on span "Any Occupancy" at bounding box center [349, 97] width 63 height 10
click at [508, 55] on span "Search" at bounding box center [508, 58] width 44 height 10
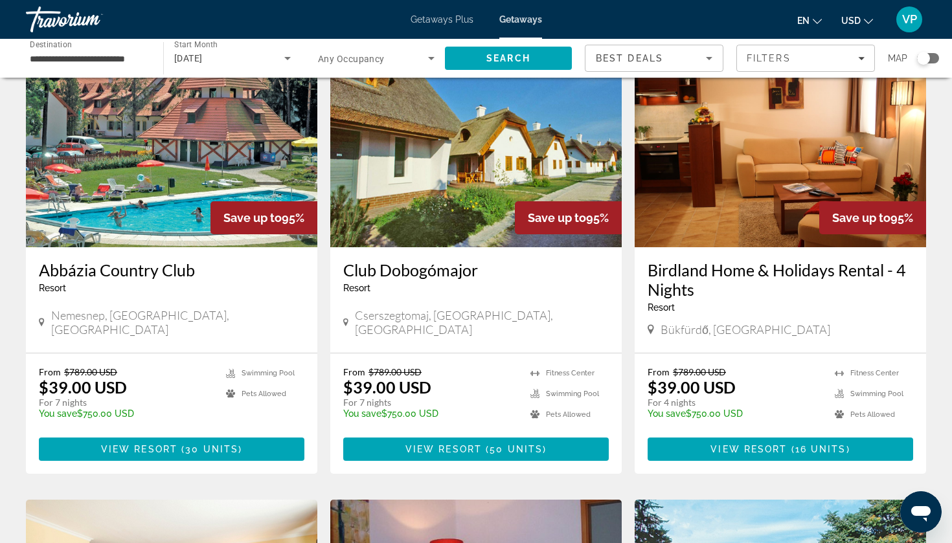
scroll to position [82, 0]
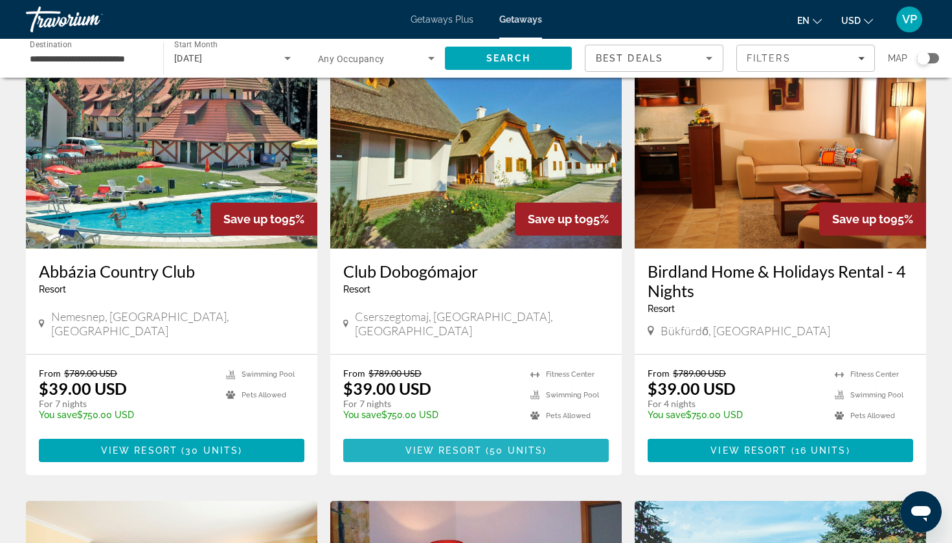
click at [449, 451] on span "View Resort" at bounding box center [443, 451] width 76 height 10
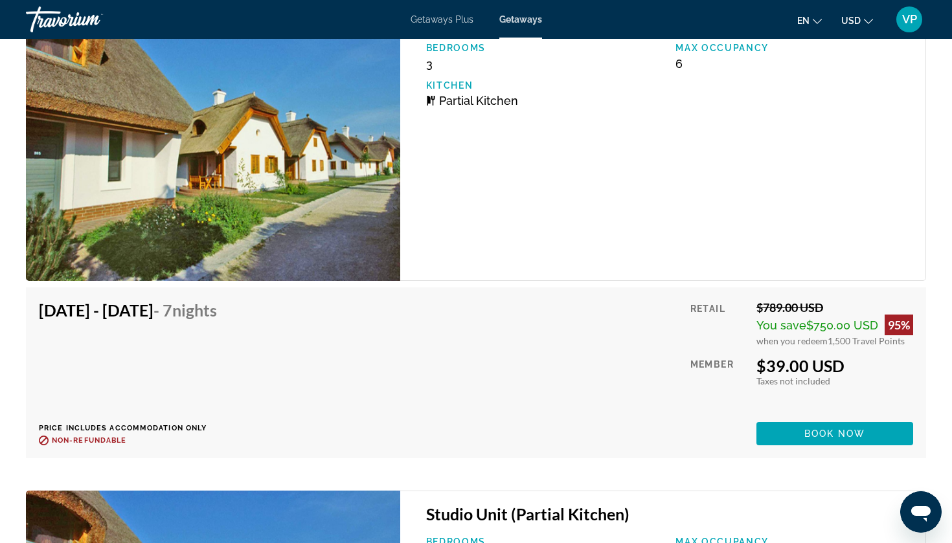
scroll to position [5434, 0]
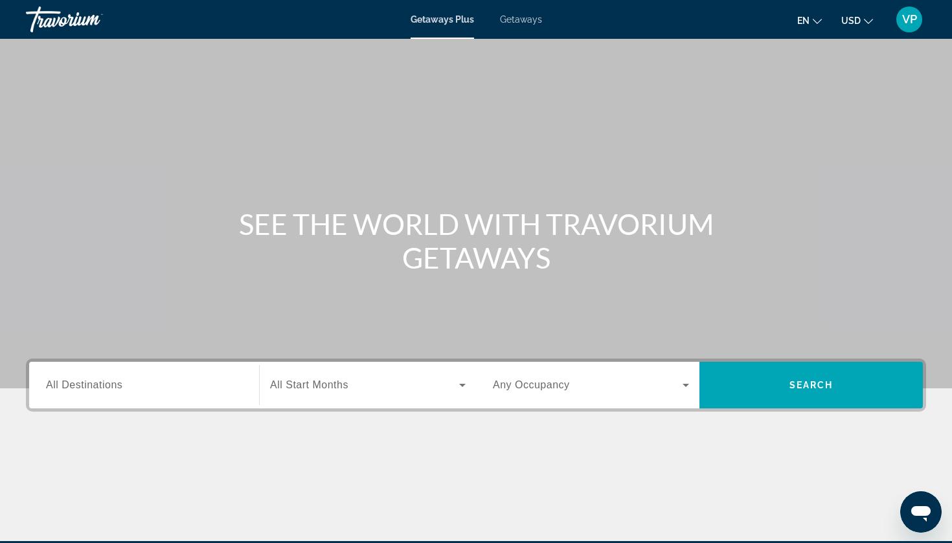
click at [505, 17] on span "Getaways" at bounding box center [521, 19] width 42 height 10
click at [141, 387] on input "Destination All Destinations" at bounding box center [144, 386] width 196 height 16
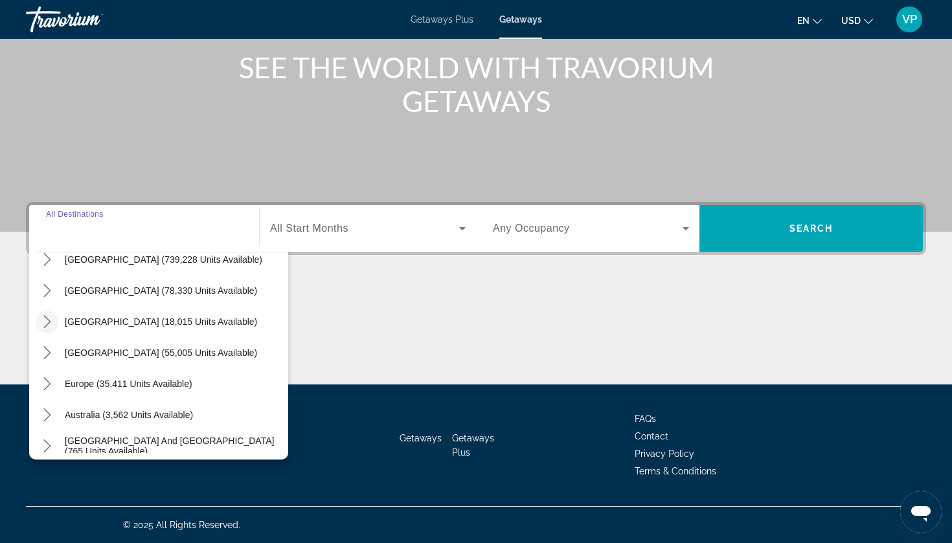
scroll to position [48, 0]
click at [45, 377] on icon "Toggle Europe (35,411 units available) submenu" at bounding box center [46, 382] width 7 height 13
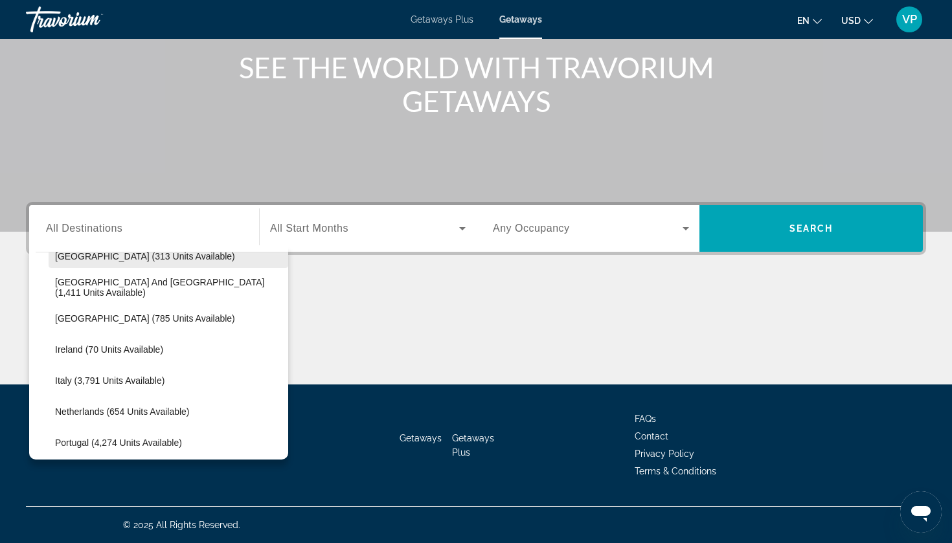
scroll to position [424, 0]
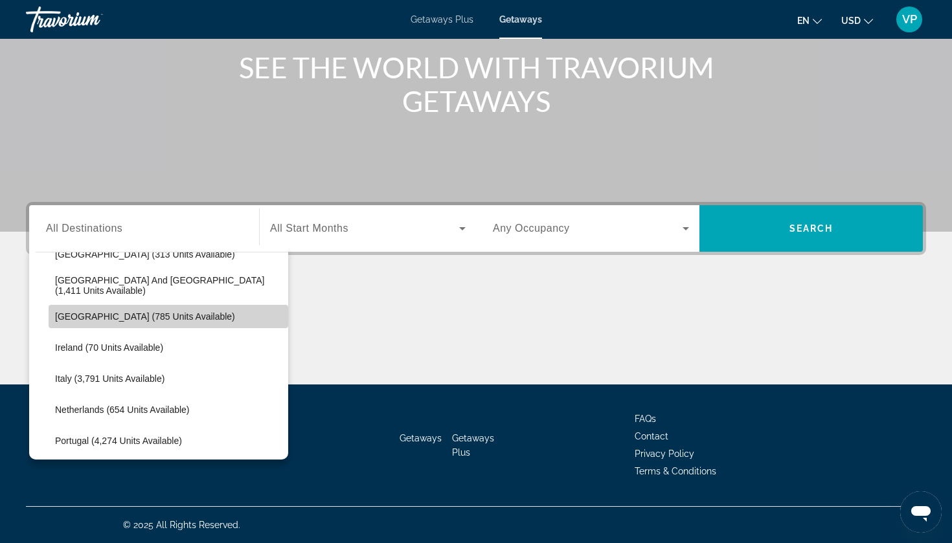
click at [118, 320] on span "Hungary (785 units available)" at bounding box center [145, 317] width 180 height 10
type input "**********"
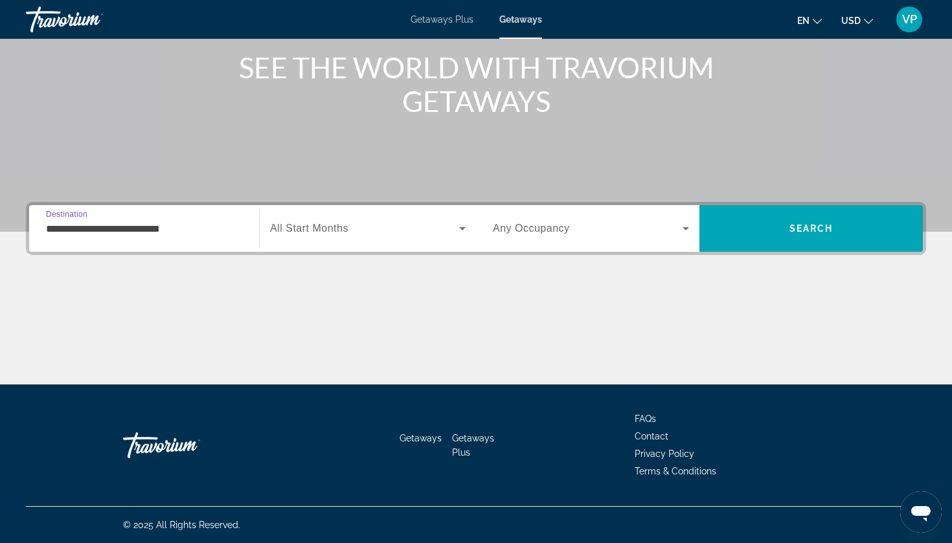
click at [304, 227] on span "All Start Months" at bounding box center [309, 228] width 78 height 11
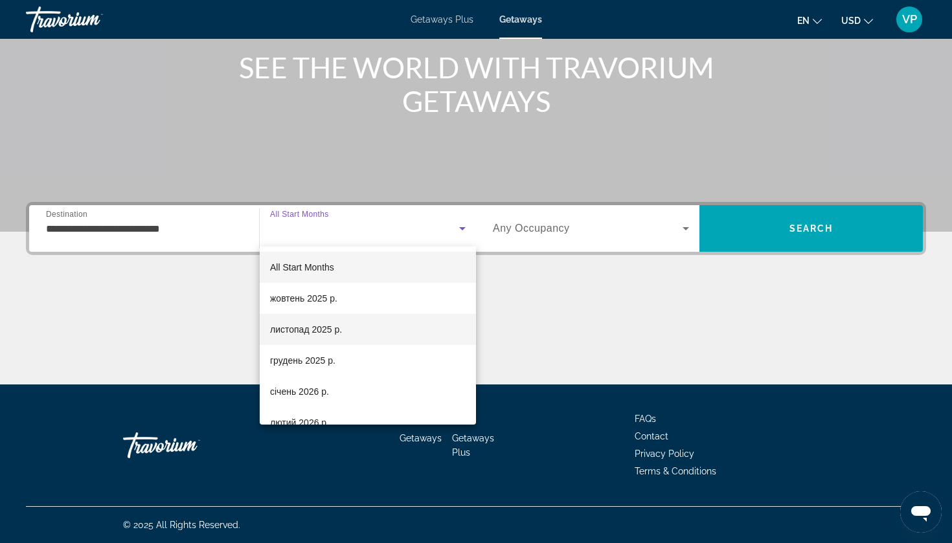
click at [311, 334] on span "листопад 2025 р." at bounding box center [306, 330] width 72 height 16
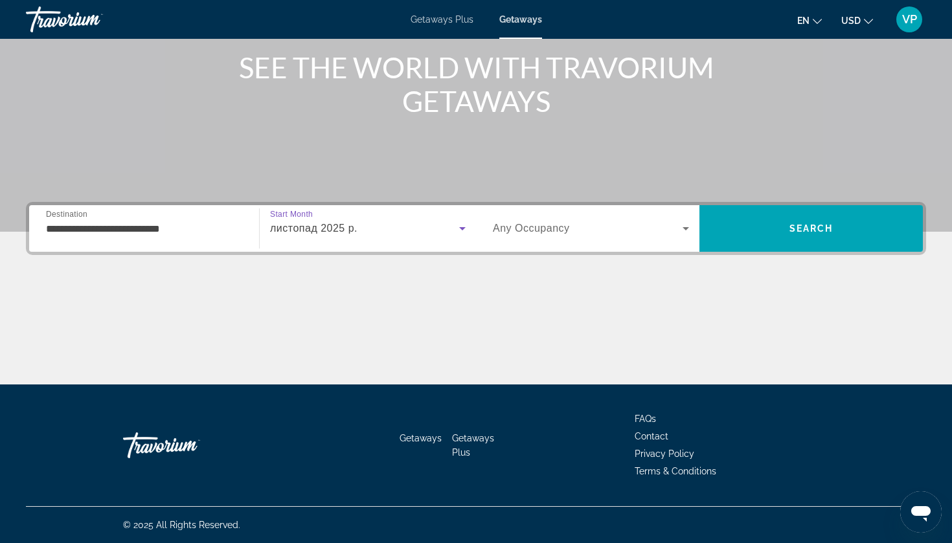
click at [565, 227] on span "Any Occupancy" at bounding box center [531, 228] width 77 height 11
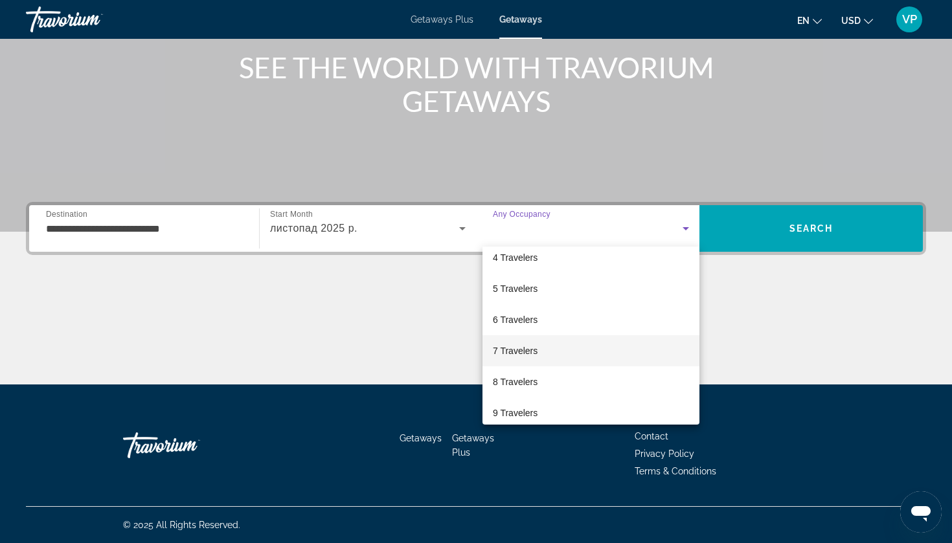
scroll to position [112, 0]
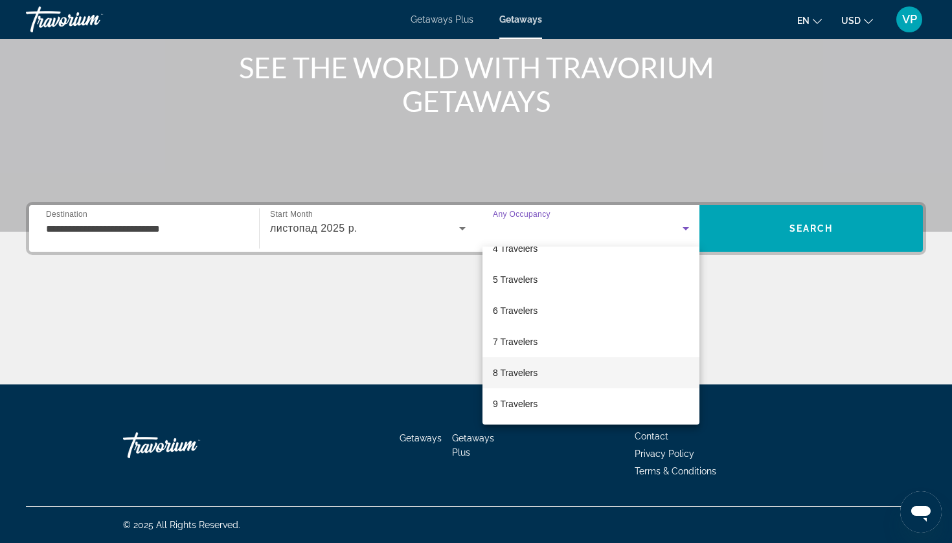
click at [533, 374] on span "8 Travelers" at bounding box center [515, 373] width 45 height 16
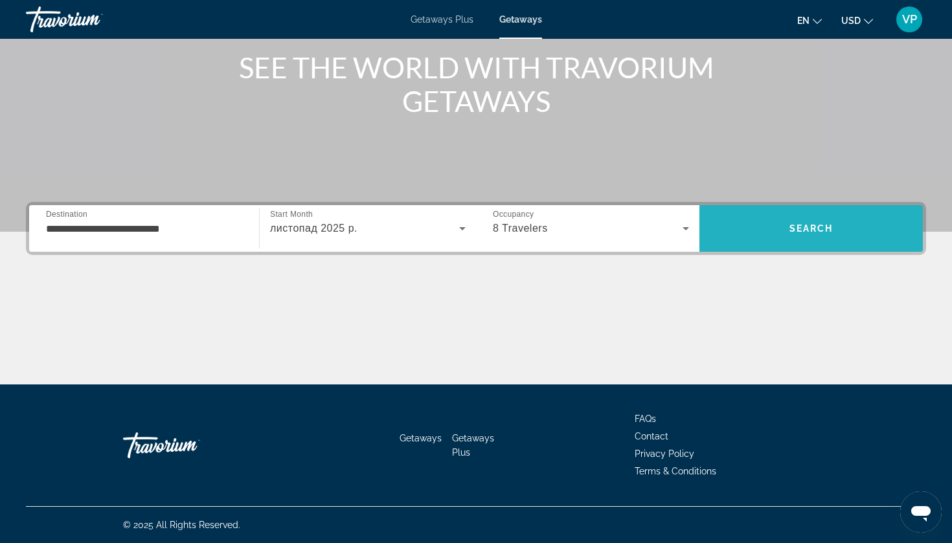
click at [745, 229] on span "Search" at bounding box center [810, 228] width 223 height 31
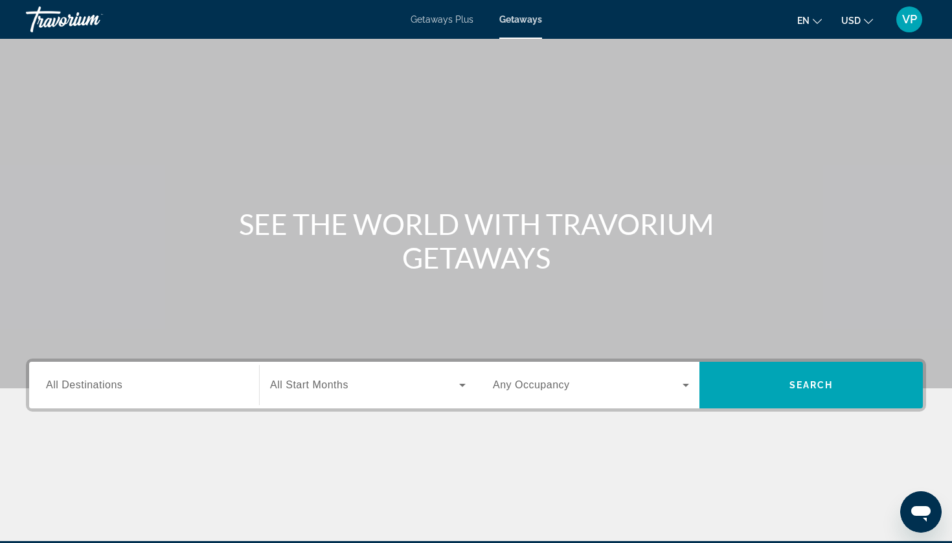
click at [126, 380] on input "Destination All Destinations" at bounding box center [144, 386] width 196 height 16
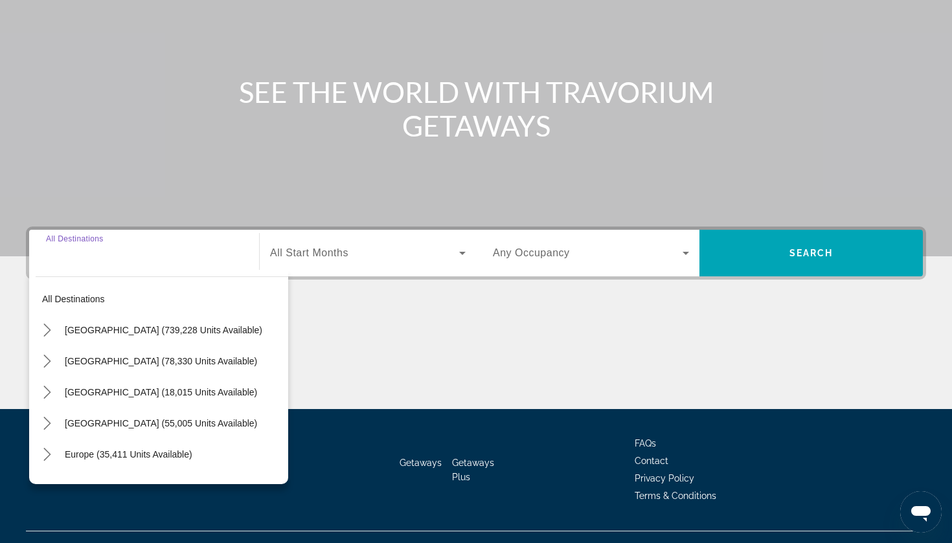
scroll to position [157, 0]
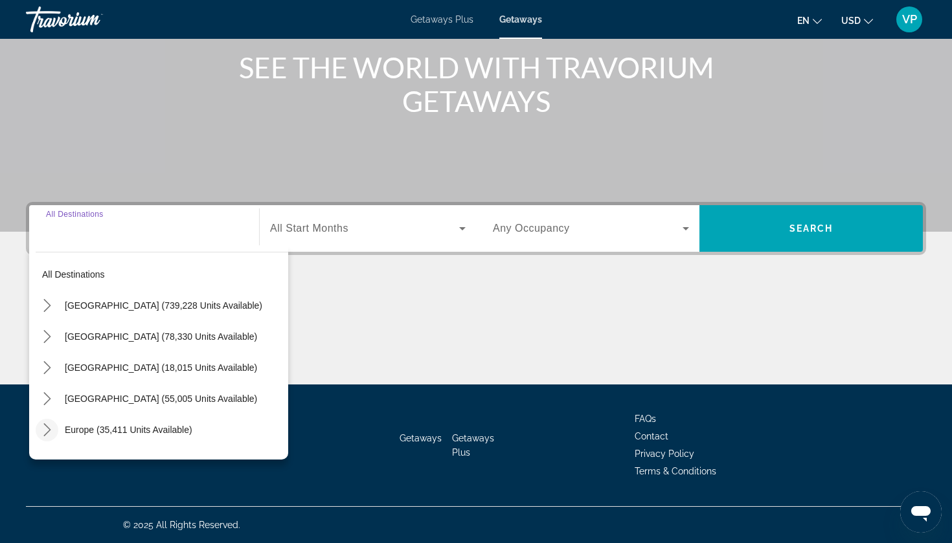
click at [49, 427] on icon "Toggle Europe (35,411 units available) submenu" at bounding box center [47, 430] width 13 height 13
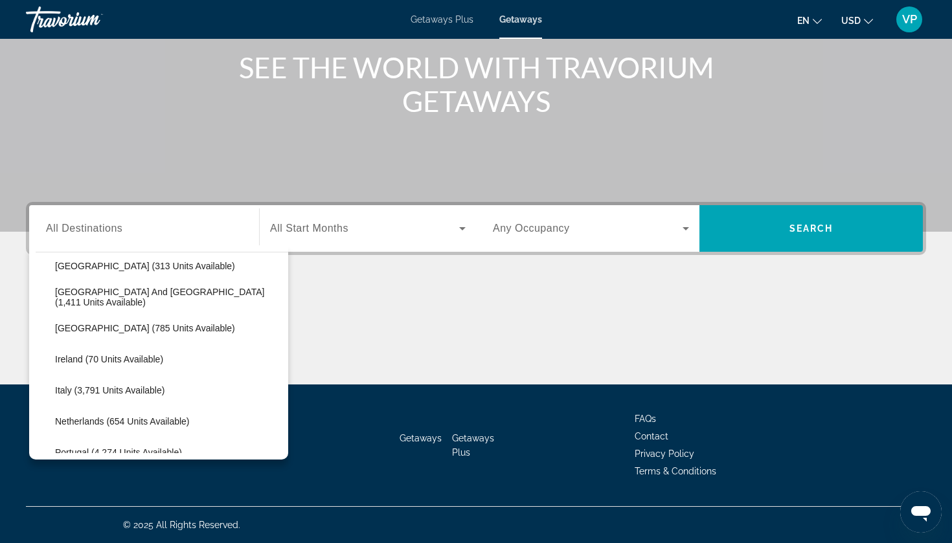
scroll to position [445, 0]
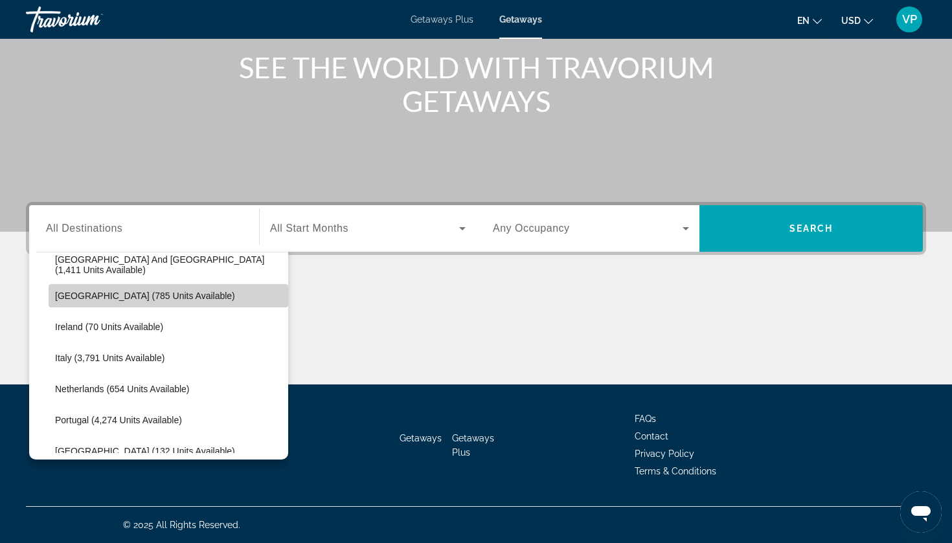
click at [127, 297] on span "Hungary (785 units available)" at bounding box center [145, 296] width 180 height 10
type input "**********"
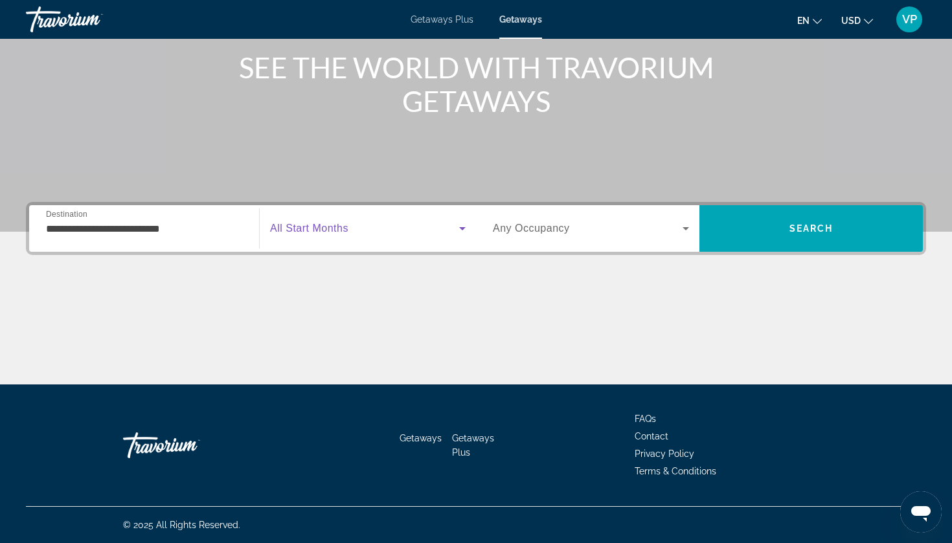
click at [394, 235] on span "Search widget" at bounding box center [364, 229] width 189 height 16
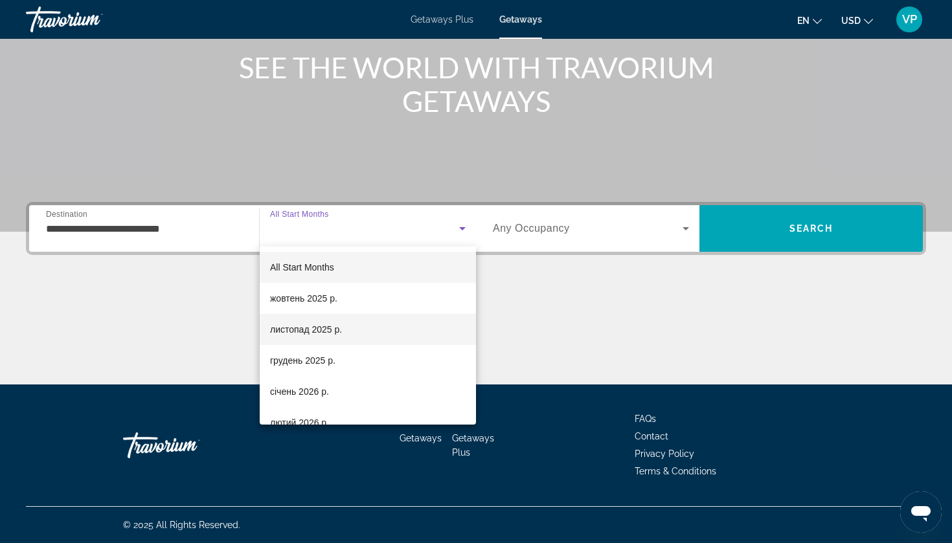
click at [339, 326] on span "листопад 2025 р." at bounding box center [306, 330] width 72 height 16
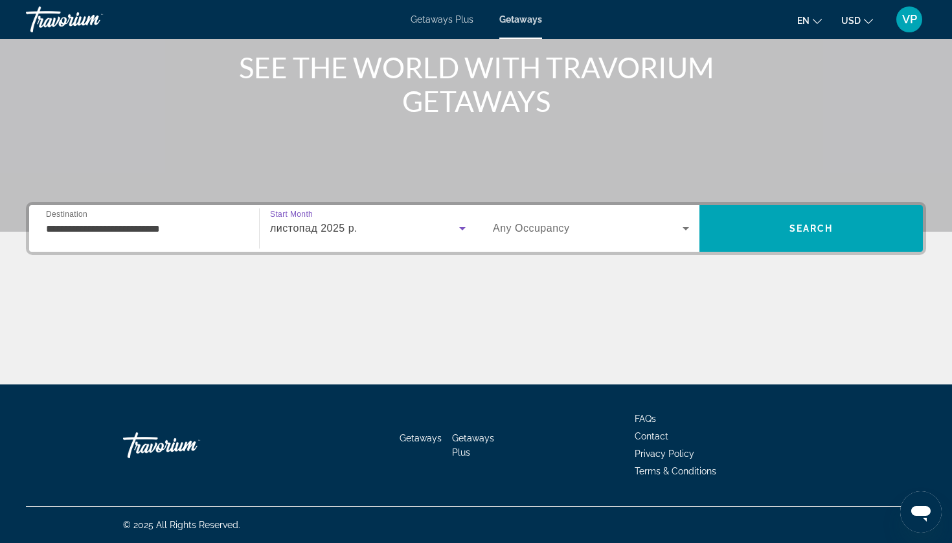
click at [551, 245] on div "Search widget" at bounding box center [591, 228] width 196 height 36
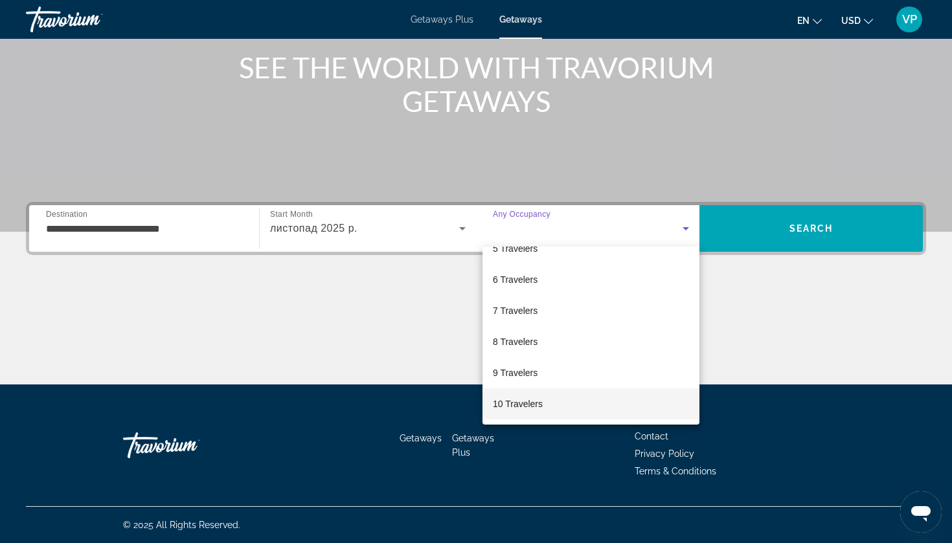
scroll to position [143, 0]
click at [527, 398] on span "10 Travelers" at bounding box center [518, 404] width 50 height 16
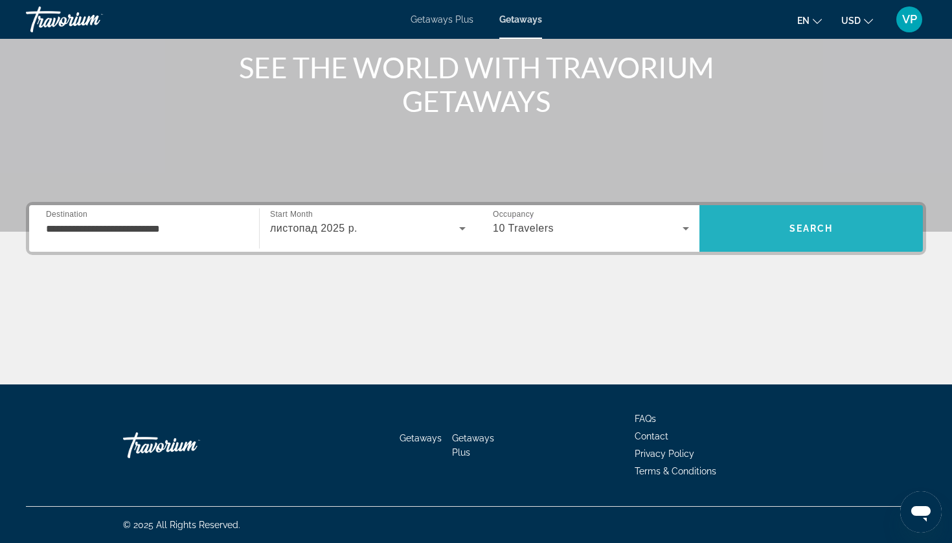
click at [766, 235] on span "Search" at bounding box center [810, 228] width 223 height 31
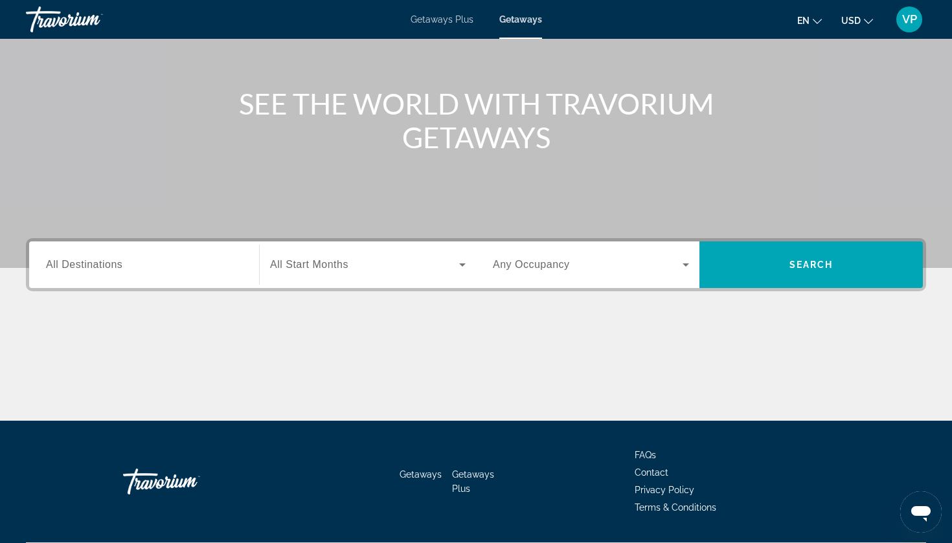
click at [118, 269] on span "All Destinations" at bounding box center [84, 264] width 76 height 11
click at [118, 269] on input "Destination All Destinations" at bounding box center [144, 266] width 196 height 16
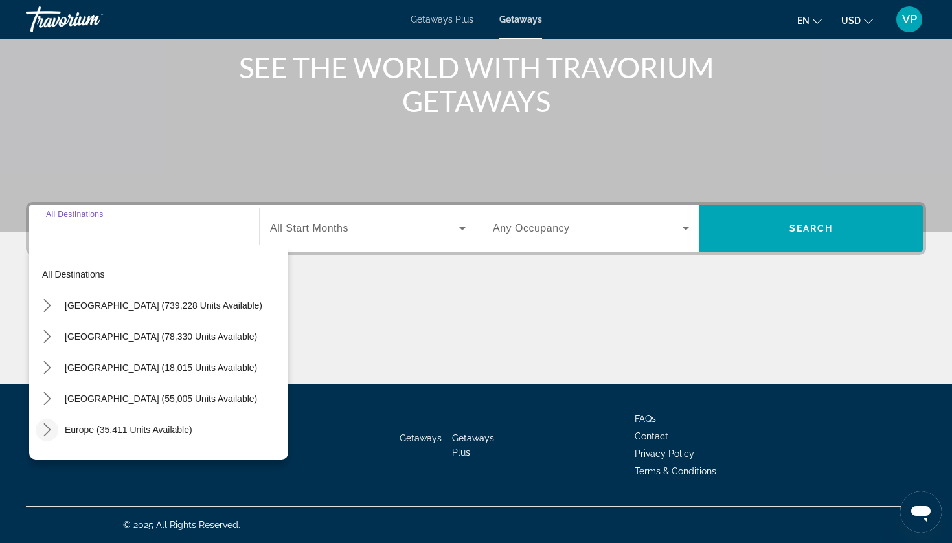
click at [46, 433] on icon "Toggle Europe (35,411 units available) submenu" at bounding box center [47, 430] width 13 height 13
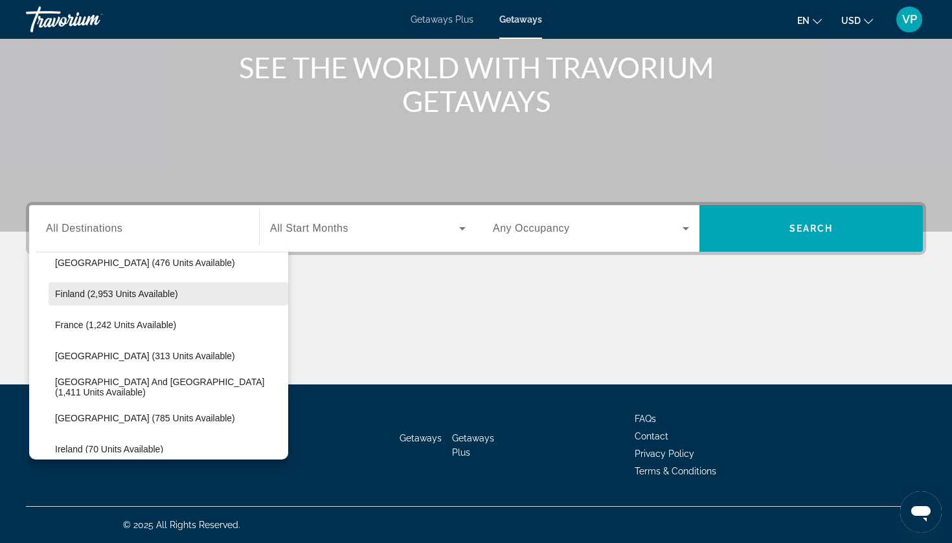
scroll to position [324, 0]
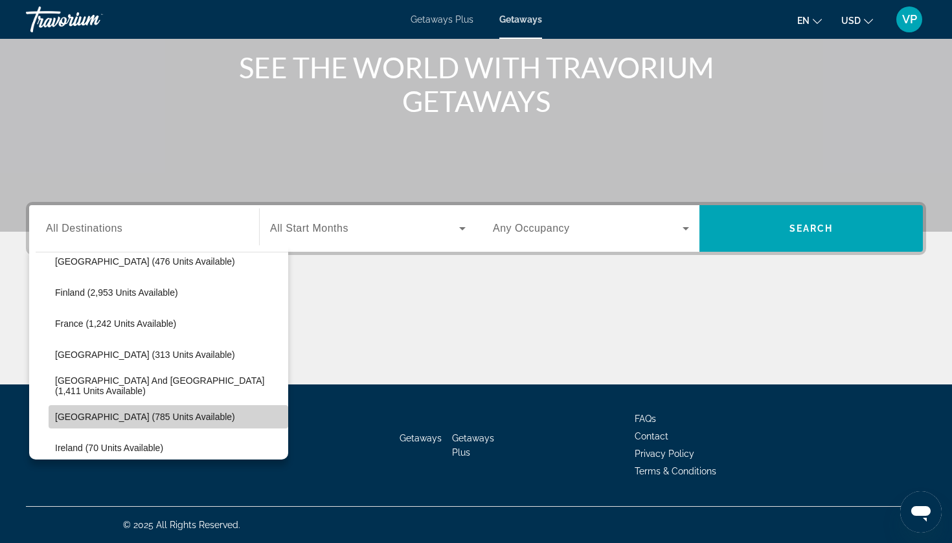
click at [94, 419] on span "Hungary (785 units available)" at bounding box center [145, 417] width 180 height 10
type input "**********"
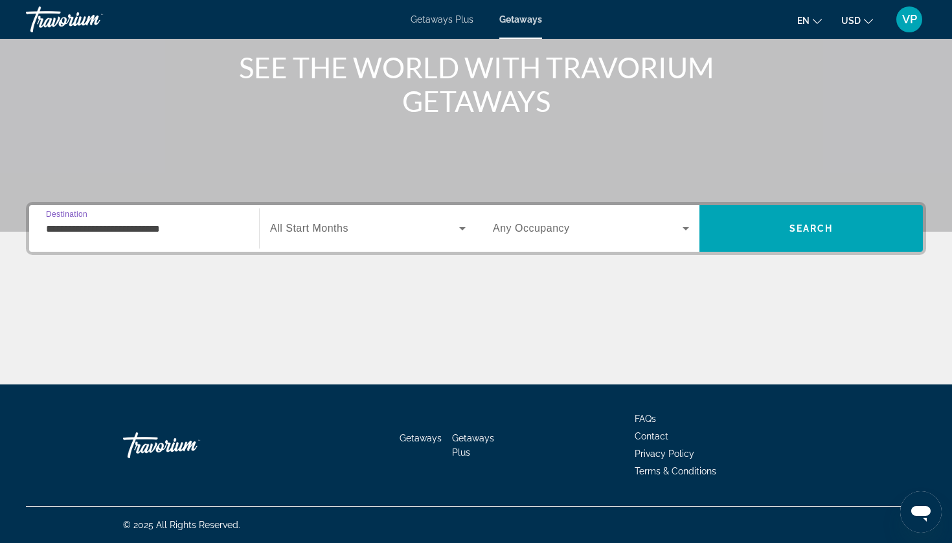
click at [352, 239] on div "Search widget" at bounding box center [368, 228] width 196 height 36
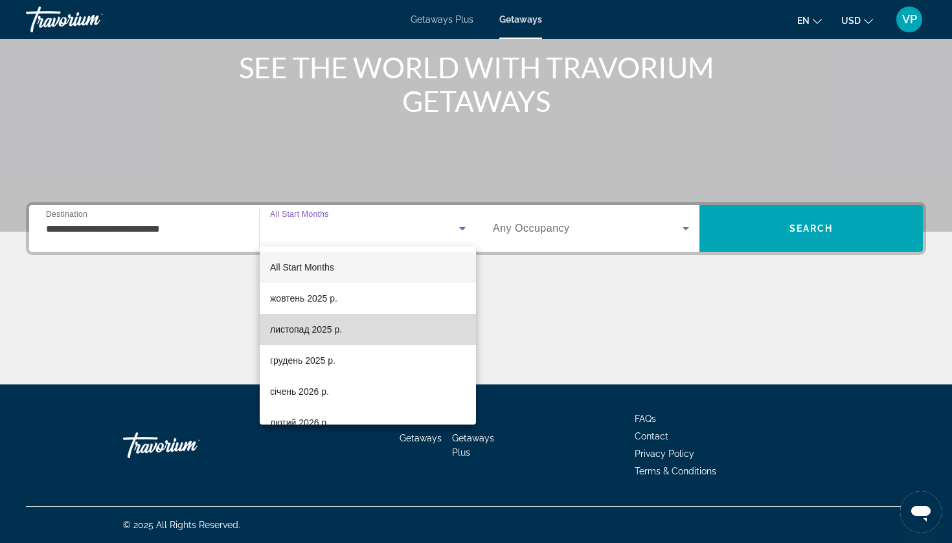
click at [312, 325] on span "листопад 2025 р." at bounding box center [306, 330] width 72 height 16
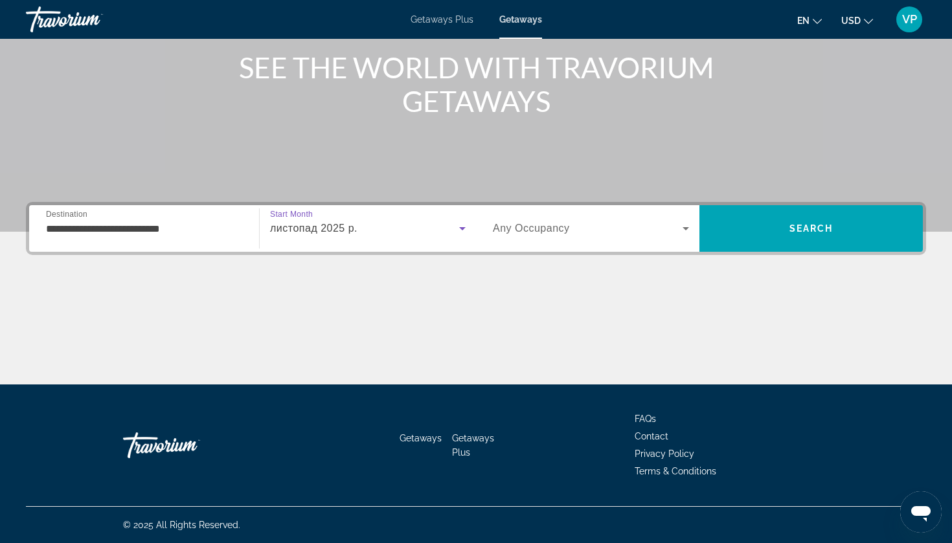
click at [525, 225] on span "Any Occupancy" at bounding box center [531, 228] width 77 height 11
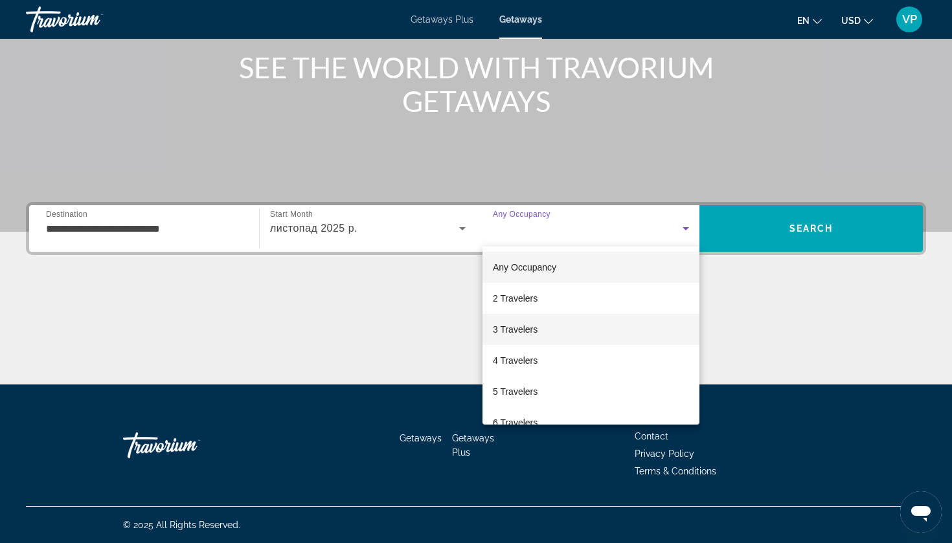
scroll to position [58, 0]
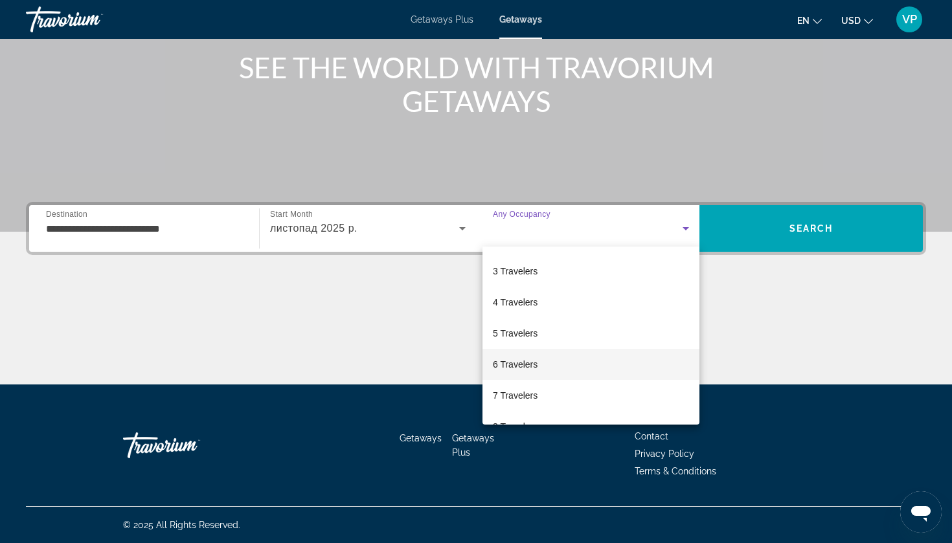
click at [528, 363] on span "6 Travelers" at bounding box center [515, 365] width 45 height 16
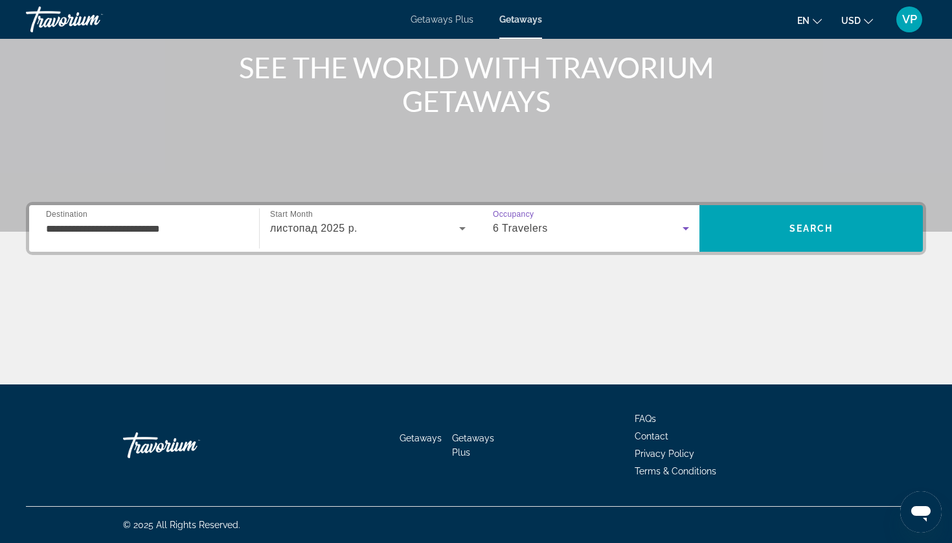
click at [658, 231] on div "6 Travelers" at bounding box center [588, 229] width 190 height 16
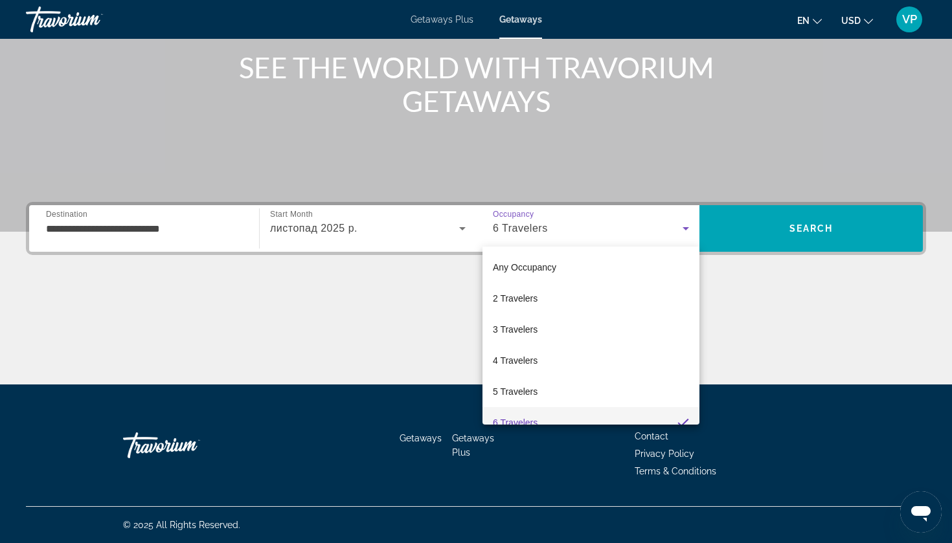
scroll to position [14, 0]
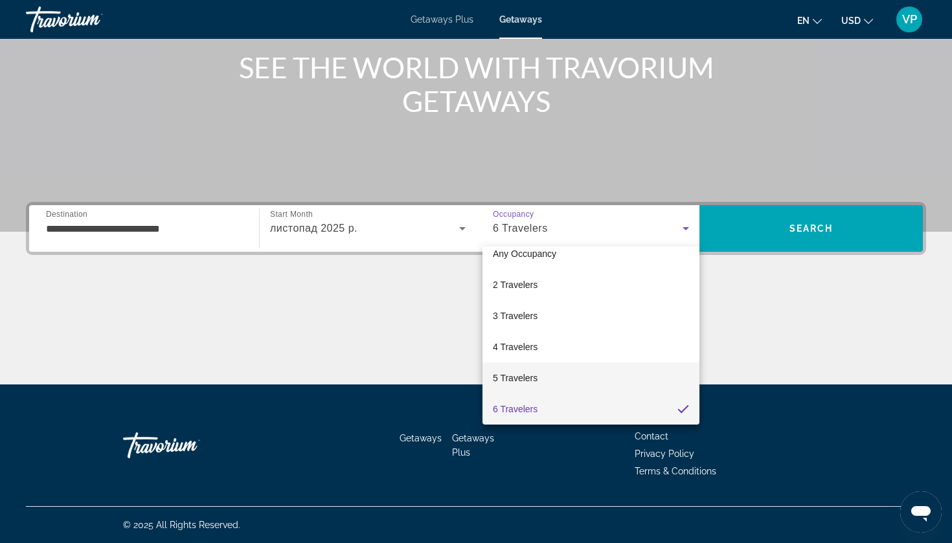
click at [549, 373] on mat-option "5 Travelers" at bounding box center [591, 378] width 217 height 31
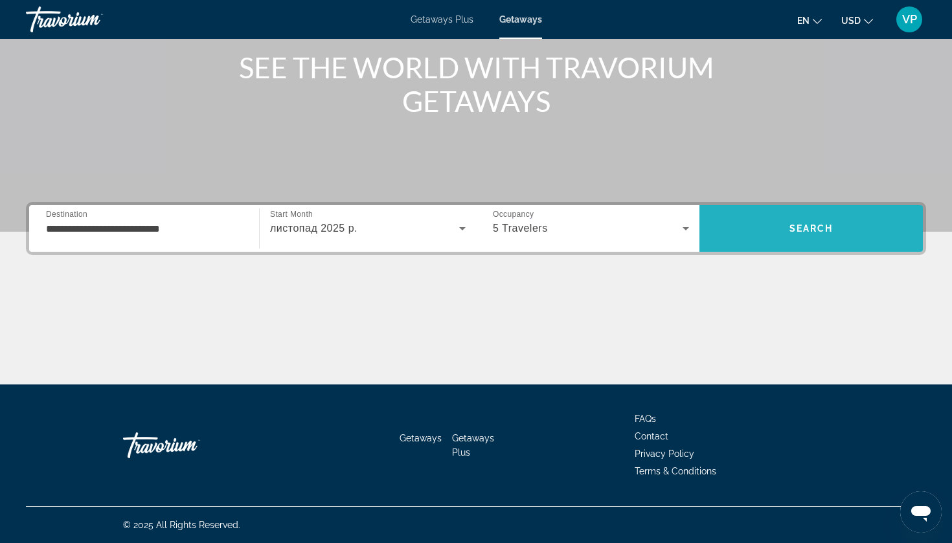
click at [784, 235] on span "Search" at bounding box center [810, 228] width 223 height 31
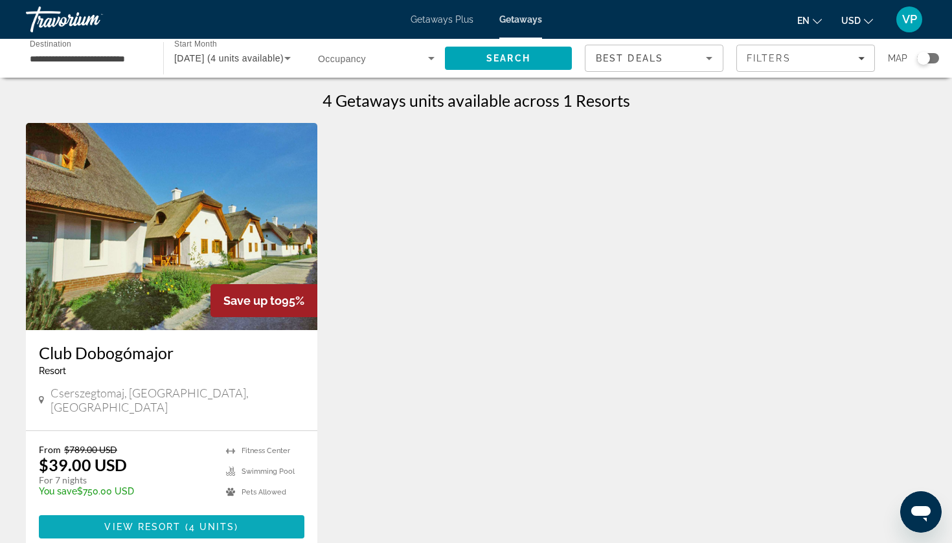
click at [218, 512] on span "Main content" at bounding box center [172, 527] width 266 height 31
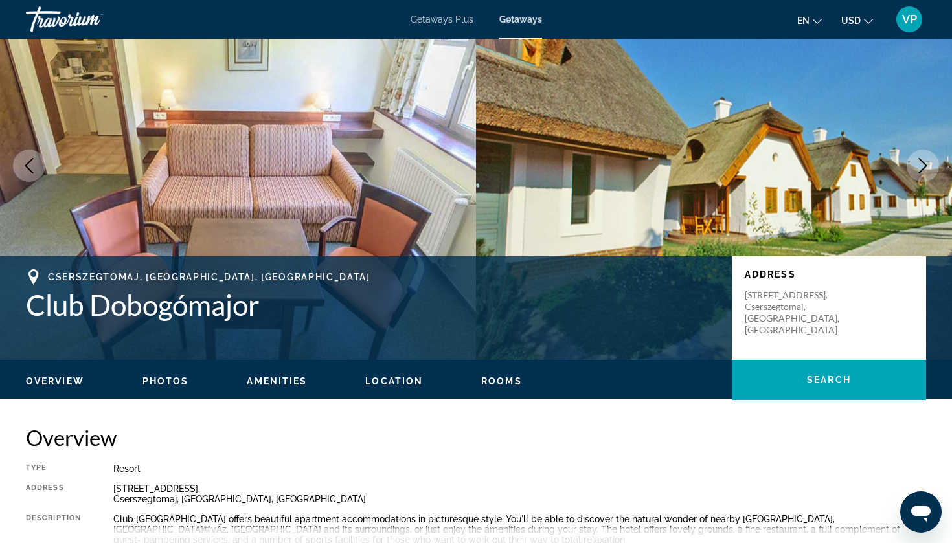
scroll to position [69, 0]
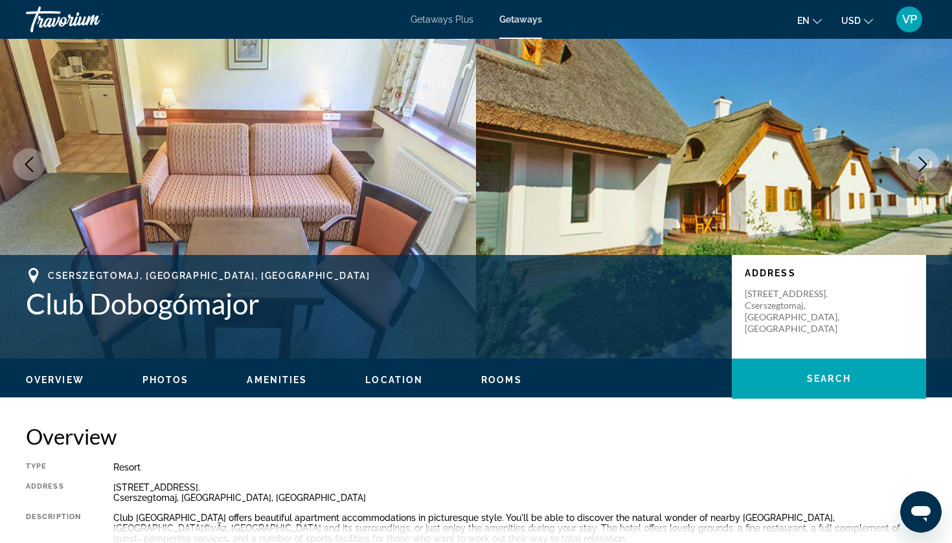
click at [448, 22] on span "Getaways Plus" at bounding box center [442, 19] width 63 height 10
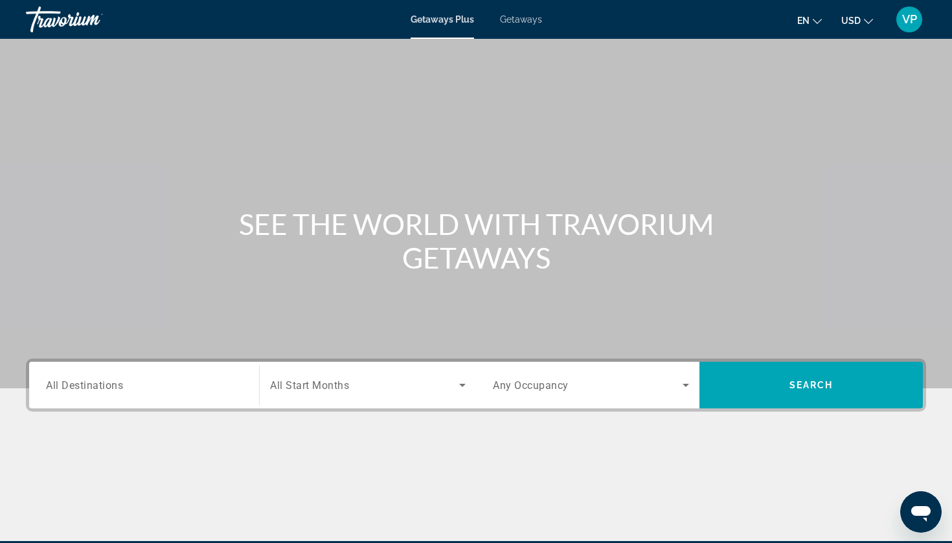
click at [536, 23] on span "Getaways" at bounding box center [521, 19] width 42 height 10
click at [148, 381] on input "Destination All Destinations" at bounding box center [144, 386] width 196 height 16
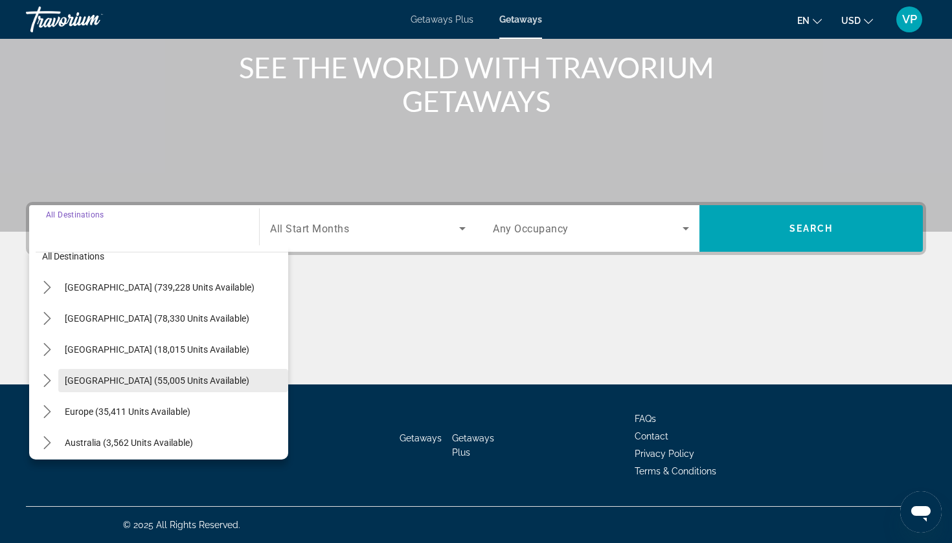
scroll to position [25, 0]
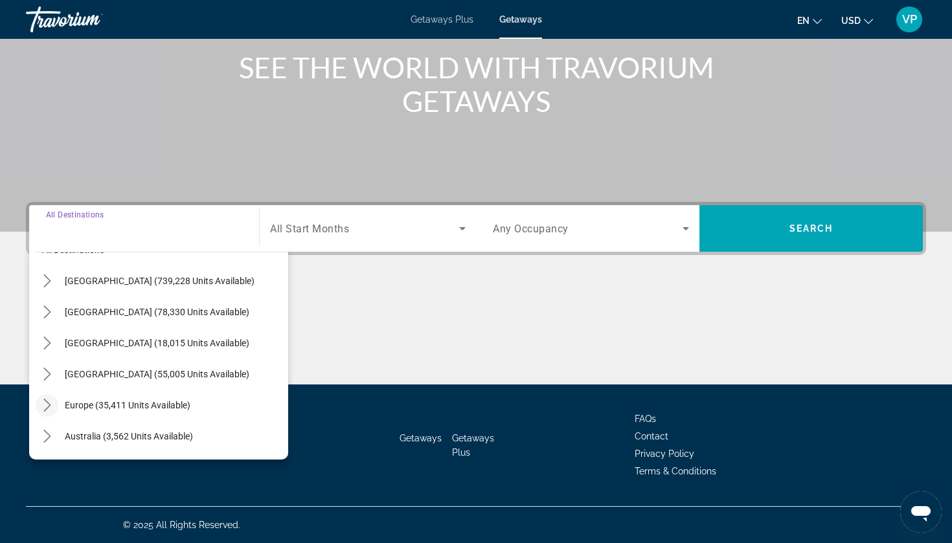
click at [48, 405] on icon "Toggle Europe (35,411 units available) submenu" at bounding box center [47, 405] width 13 height 13
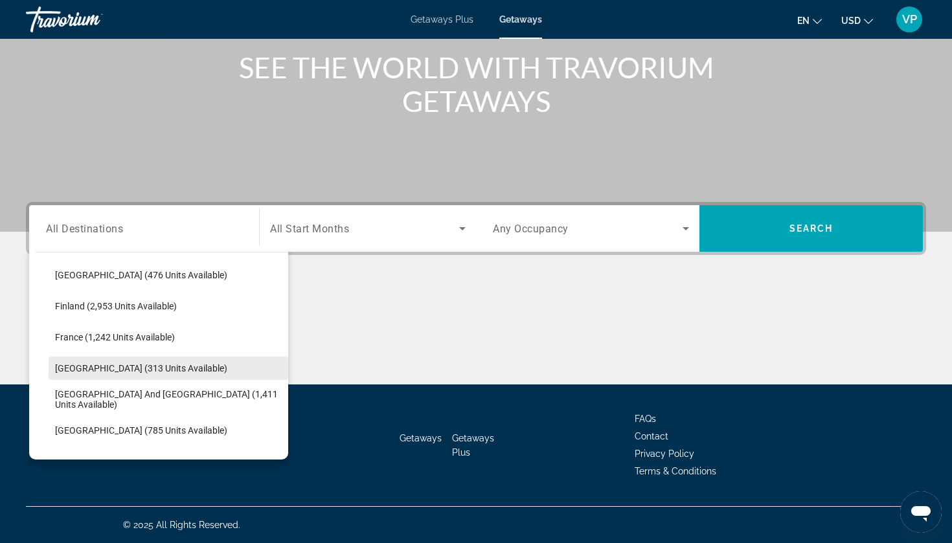
scroll to position [337, 0]
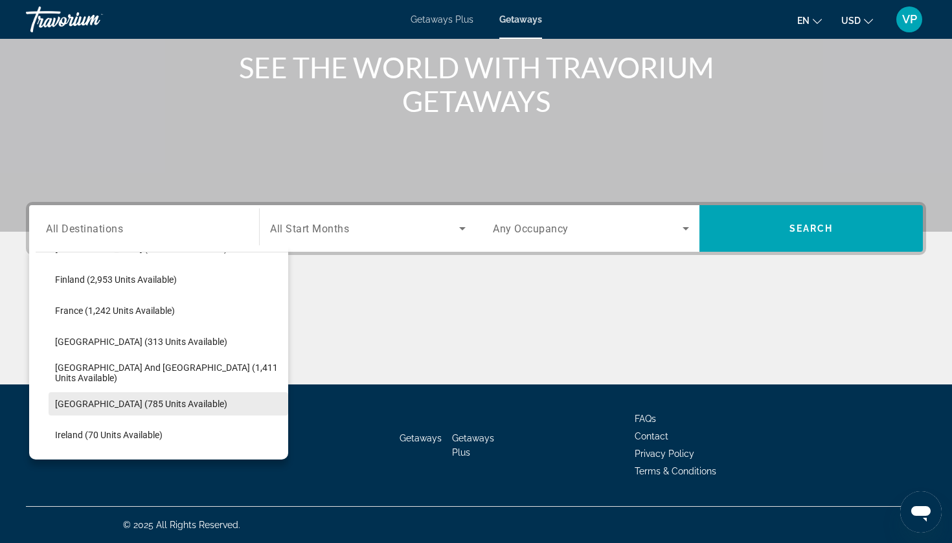
click at [89, 403] on span "Hungary (785 units available)" at bounding box center [141, 404] width 172 height 10
type input "**********"
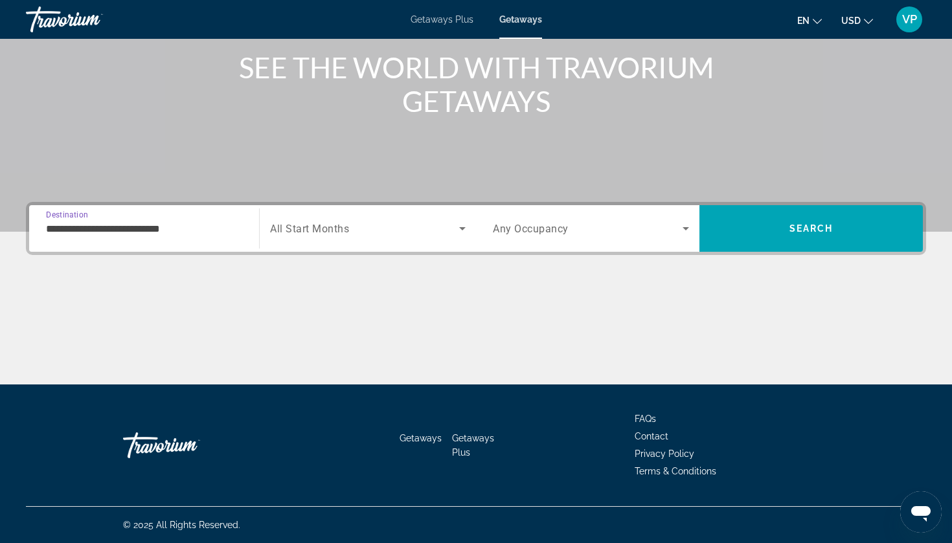
click at [391, 229] on span "Search widget" at bounding box center [364, 229] width 189 height 16
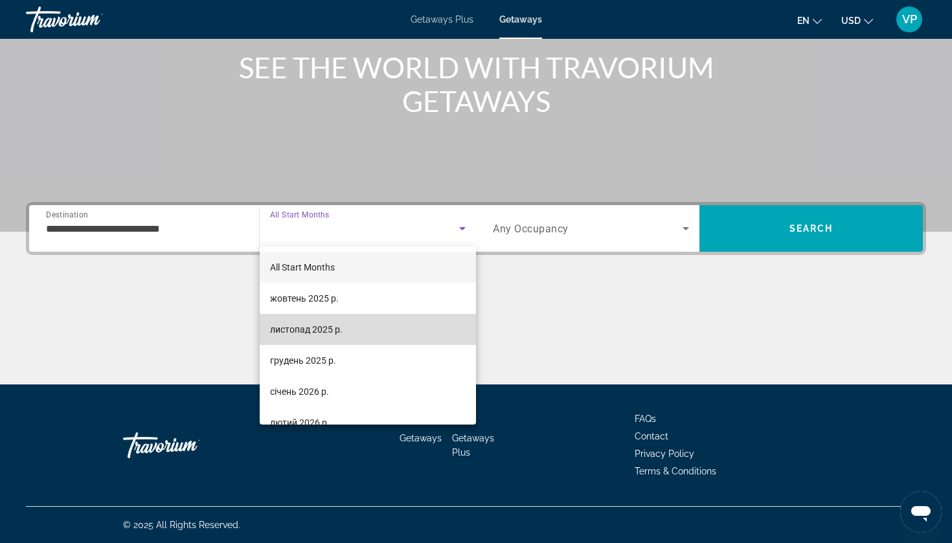
click at [328, 336] on span "листопад 2025 р." at bounding box center [306, 330] width 73 height 16
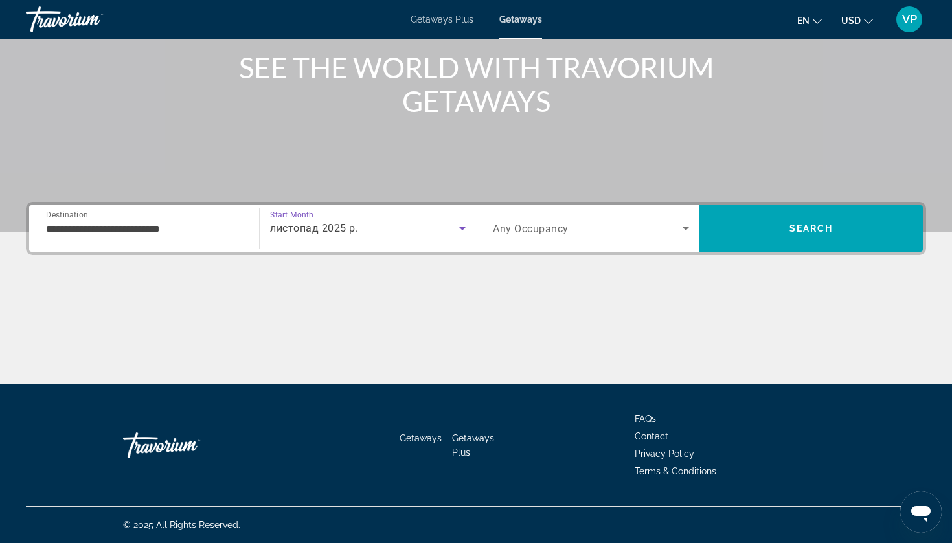
click at [569, 229] on span "Search widget" at bounding box center [588, 229] width 190 height 16
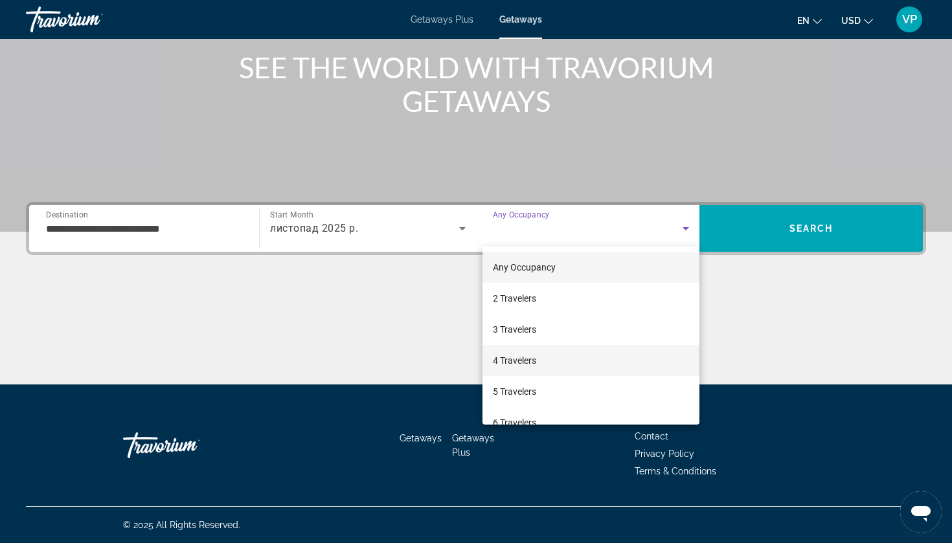
scroll to position [67, 0]
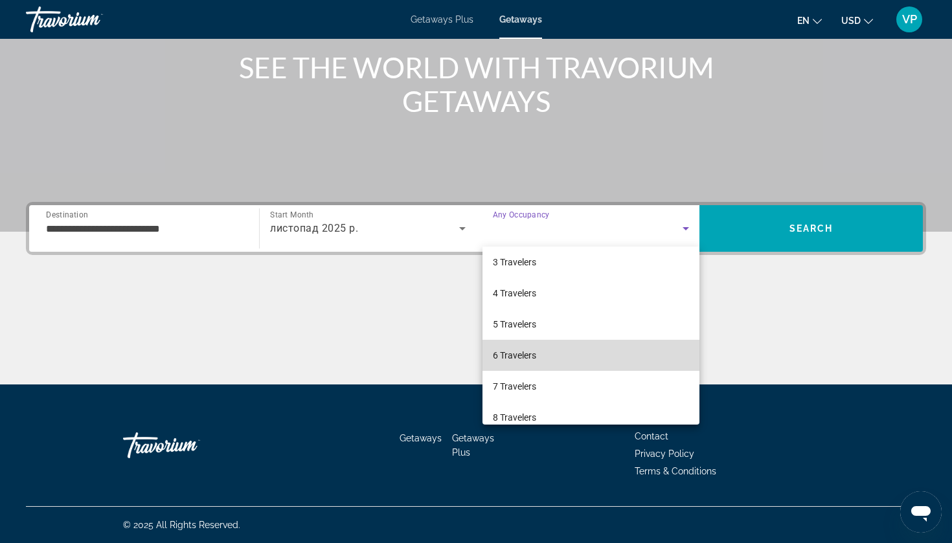
click at [532, 361] on span "6 Travelers" at bounding box center [514, 356] width 43 height 16
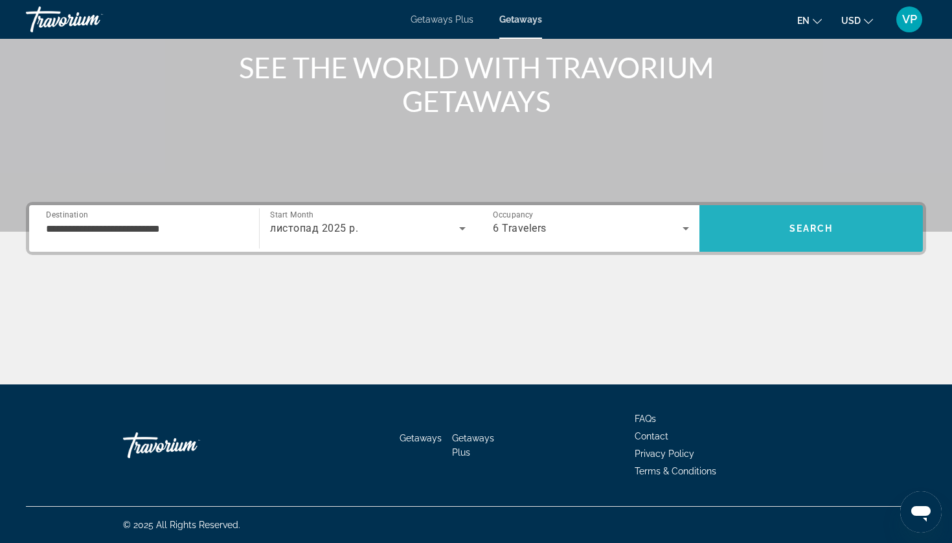
click at [769, 220] on span "Search" at bounding box center [810, 228] width 223 height 31
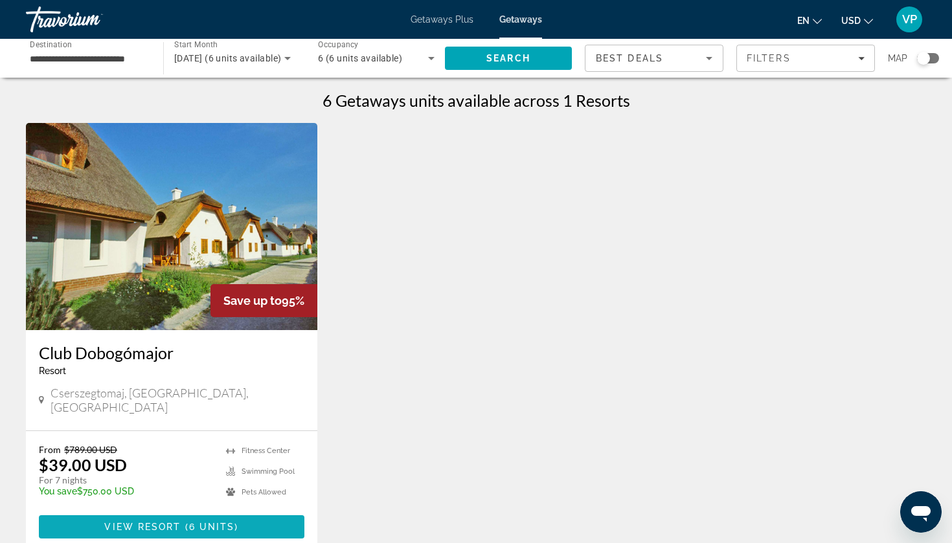
click at [205, 522] on span "6 units" at bounding box center [212, 527] width 46 height 10
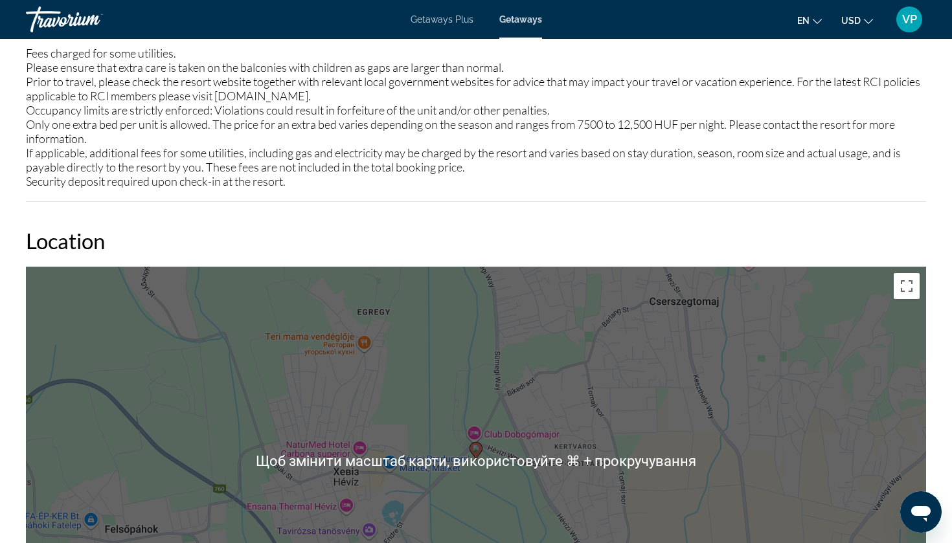
scroll to position [1472, 0]
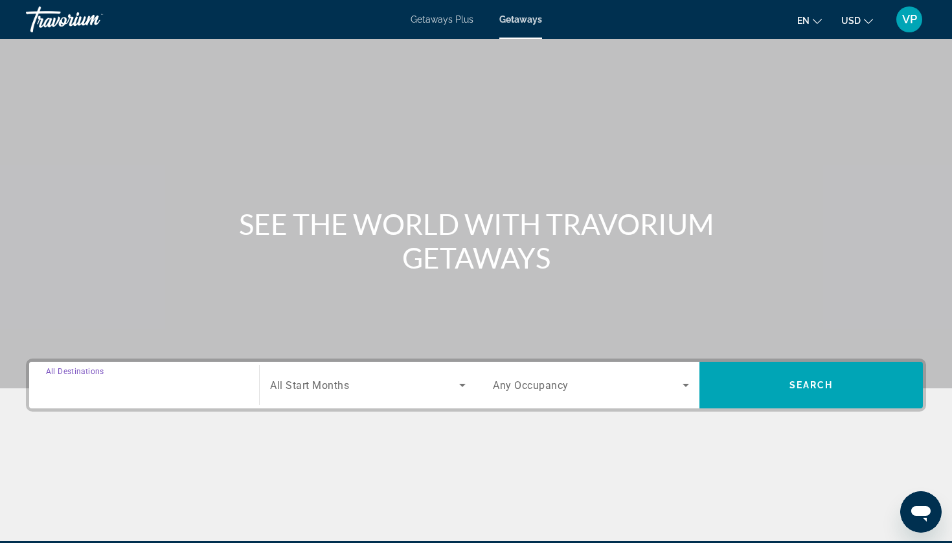
click at [120, 378] on input "Destination All Destinations" at bounding box center [144, 386] width 196 height 16
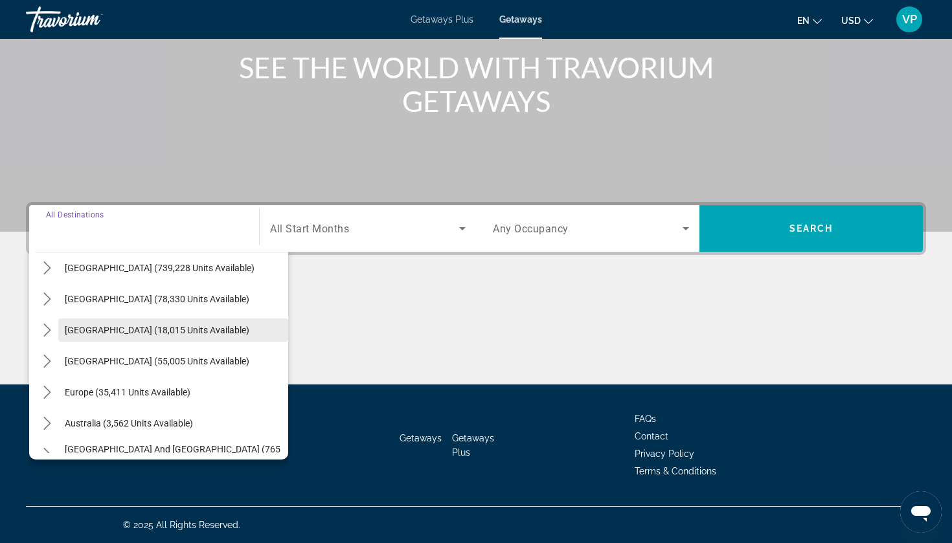
scroll to position [39, 0]
click at [51, 391] on icon "Toggle Europe (35,411 units available) submenu" at bounding box center [47, 391] width 13 height 13
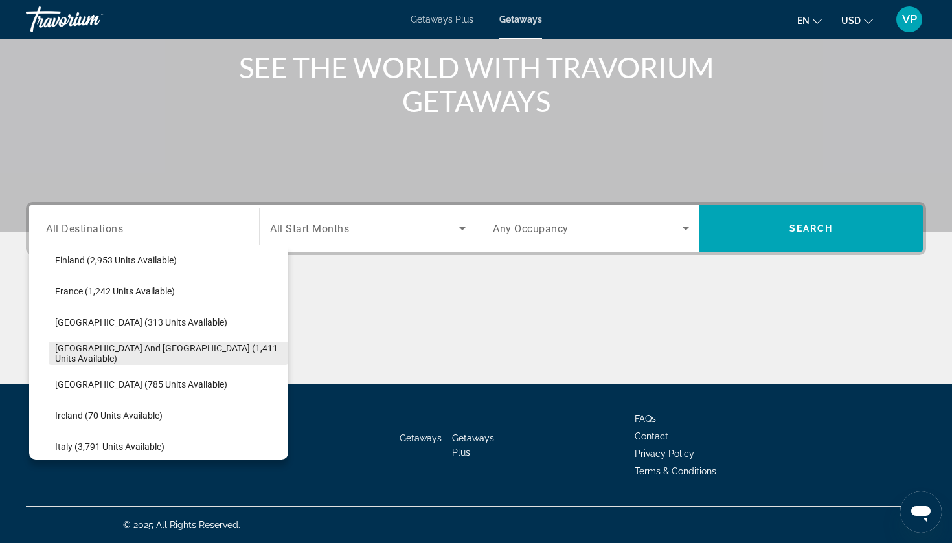
scroll to position [357, 0]
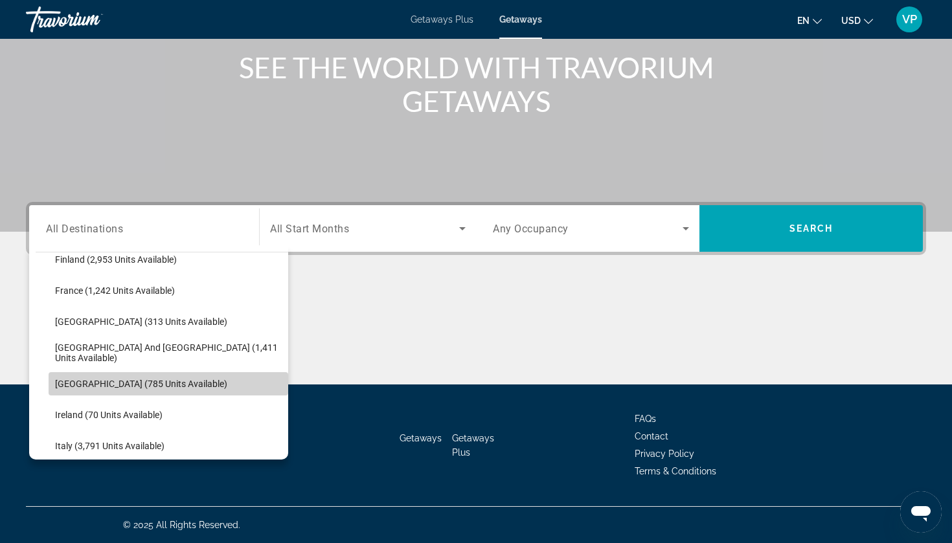
click at [106, 380] on span "Hungary (785 units available)" at bounding box center [141, 384] width 172 height 10
type input "**********"
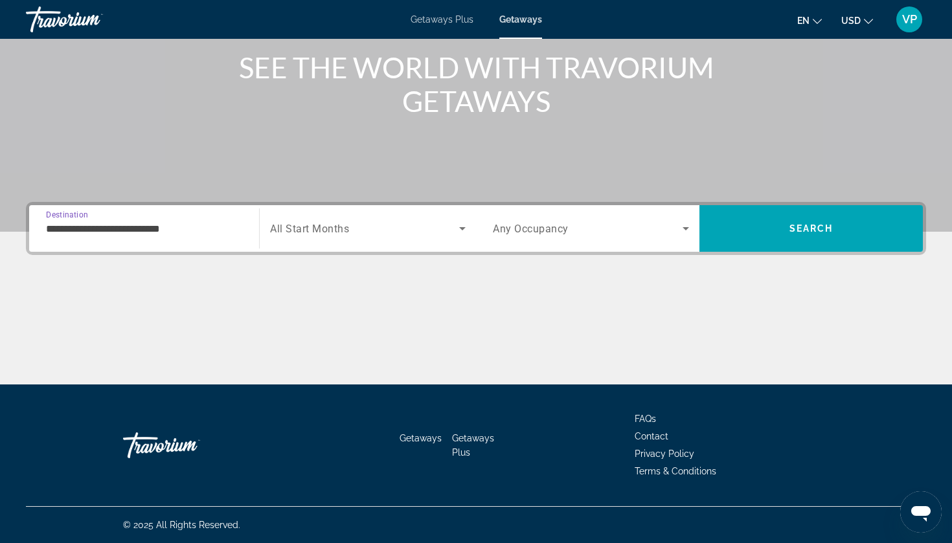
click at [359, 231] on span "Search widget" at bounding box center [364, 229] width 189 height 16
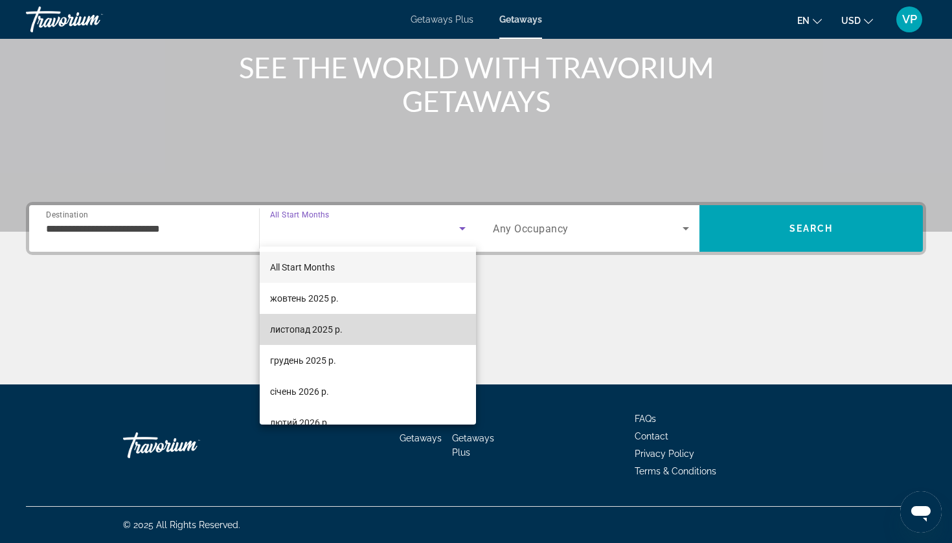
click at [337, 328] on span "листопад 2025 р." at bounding box center [306, 330] width 73 height 16
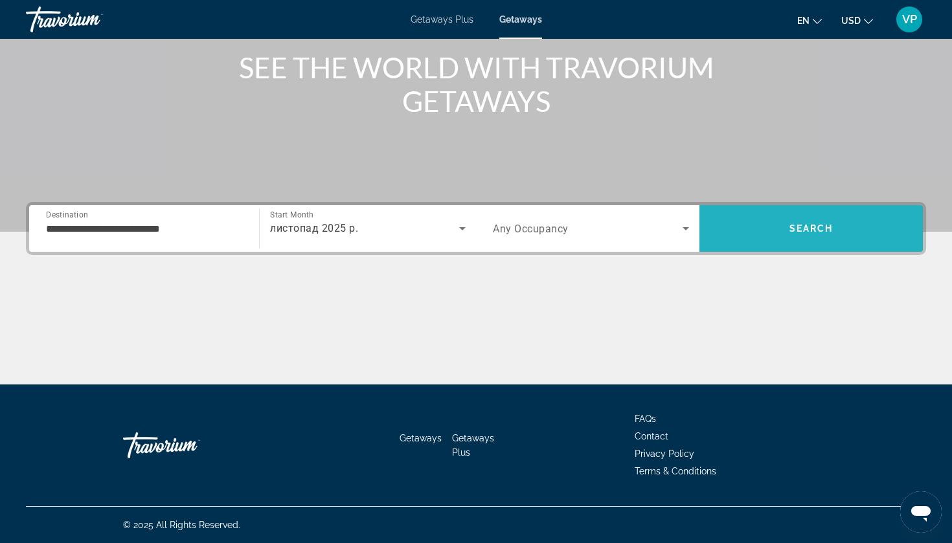
click at [791, 226] on span "Search" at bounding box center [811, 228] width 44 height 10
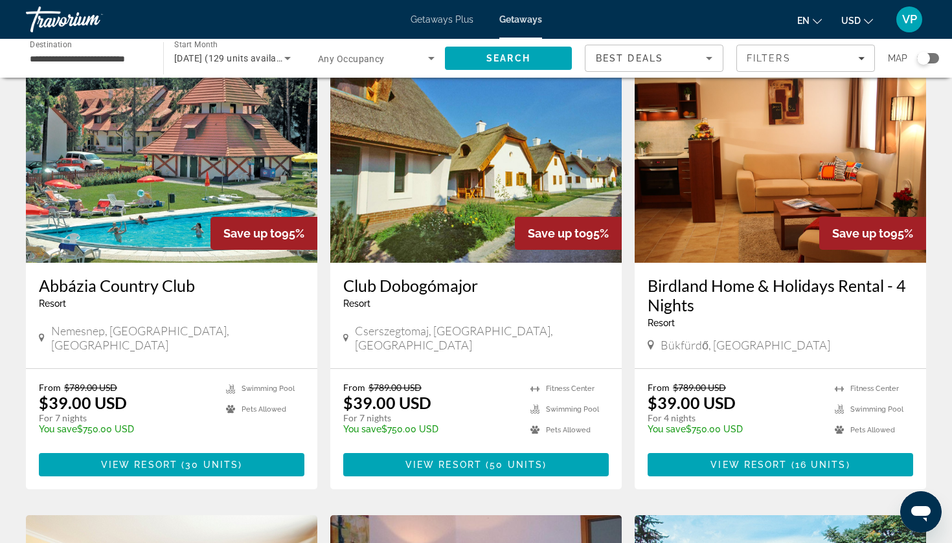
scroll to position [56, 0]
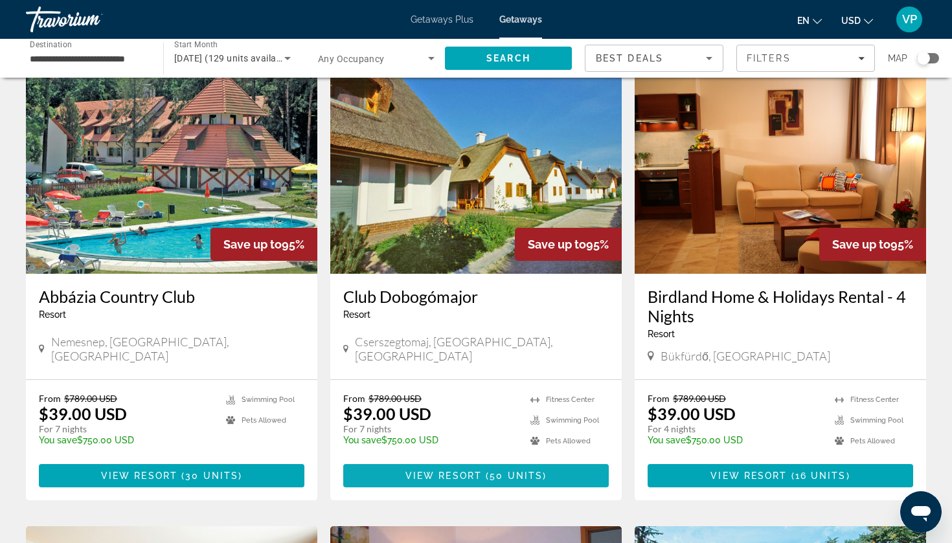
click at [473, 479] on span "View Resort" at bounding box center [443, 476] width 76 height 10
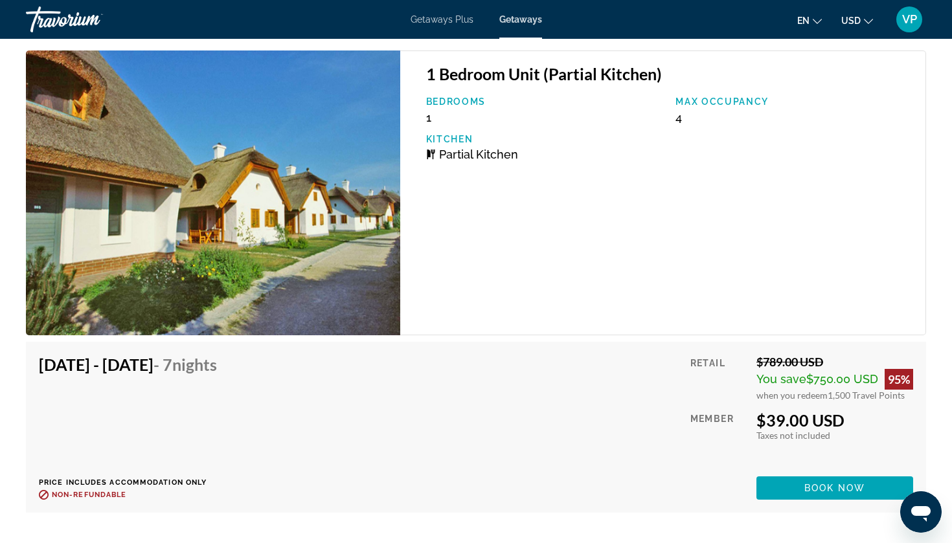
scroll to position [2480, 0]
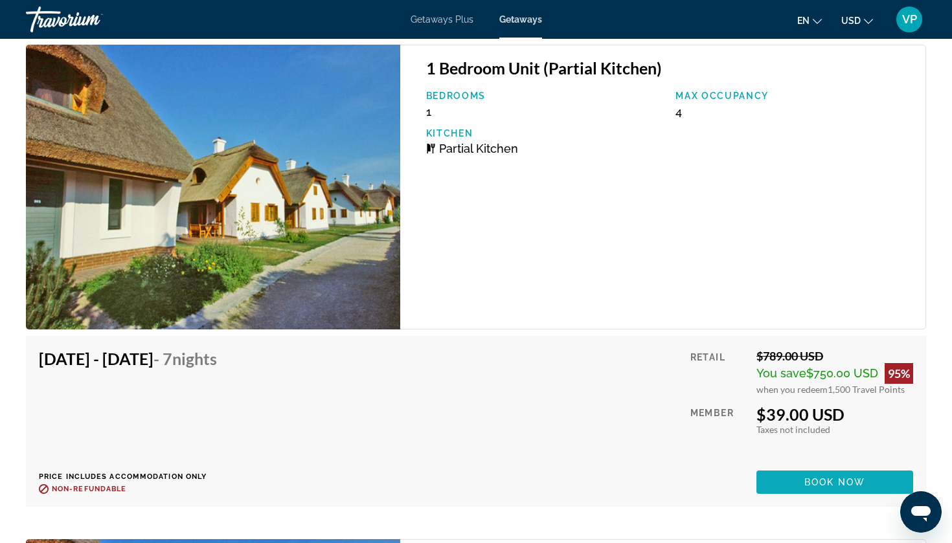
click at [810, 475] on span "Main content" at bounding box center [834, 482] width 157 height 31
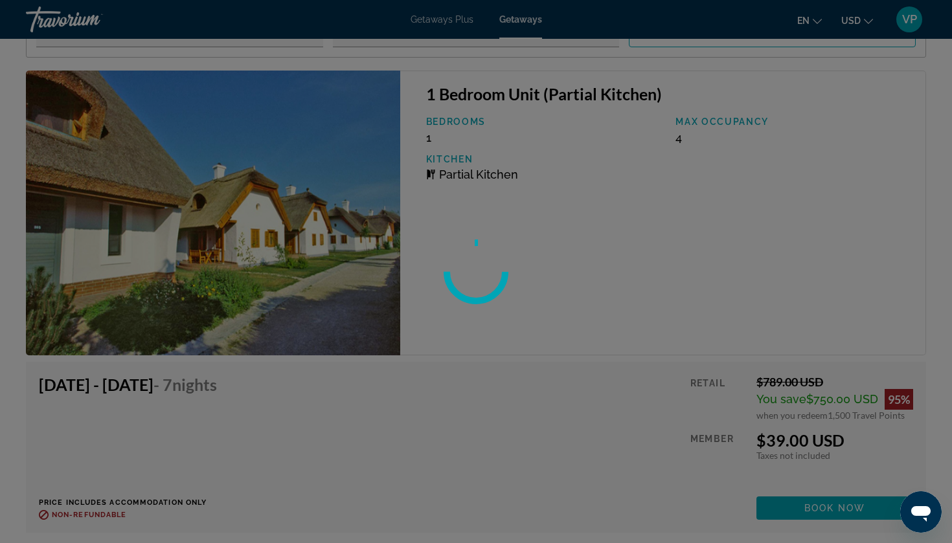
scroll to position [2453, 0]
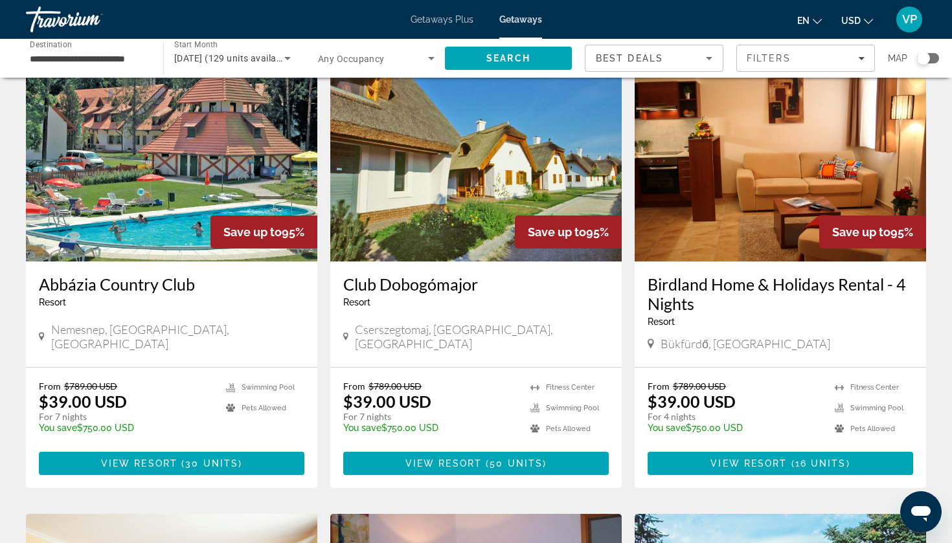
scroll to position [71, 0]
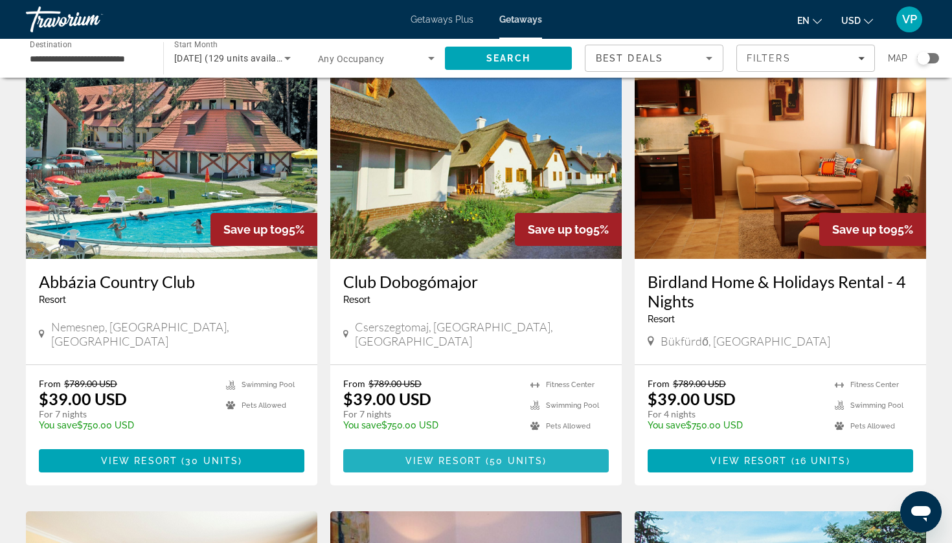
click at [478, 462] on span "View Resort" at bounding box center [443, 461] width 76 height 10
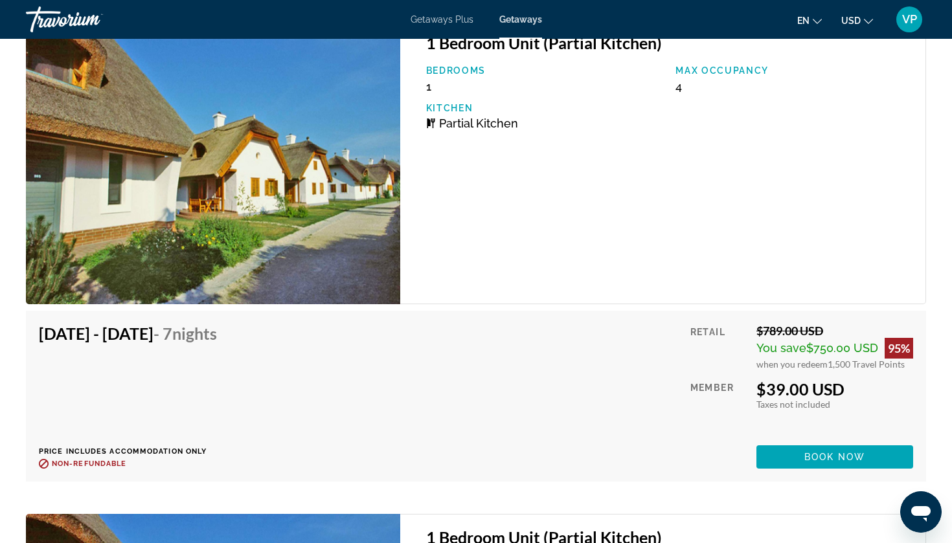
scroll to position [2518, 0]
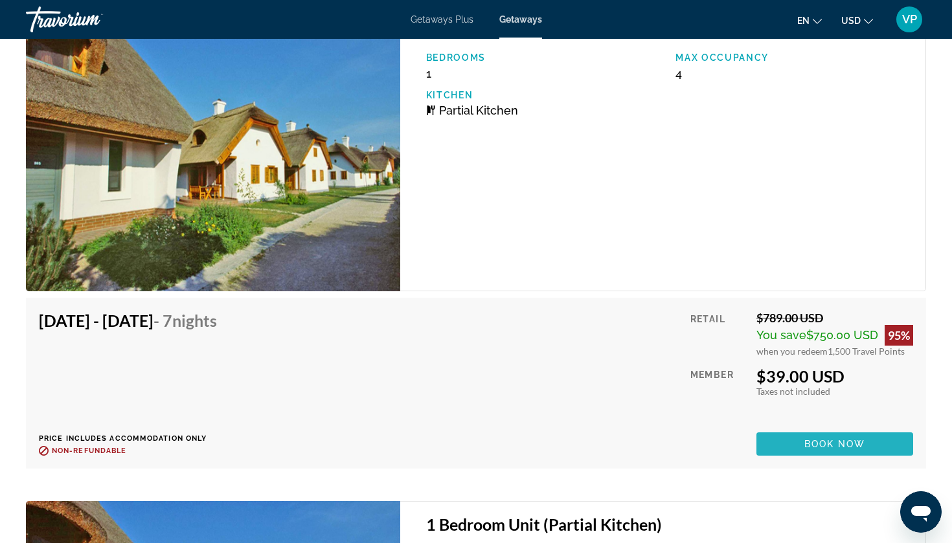
click at [817, 437] on span "Main content" at bounding box center [834, 444] width 157 height 31
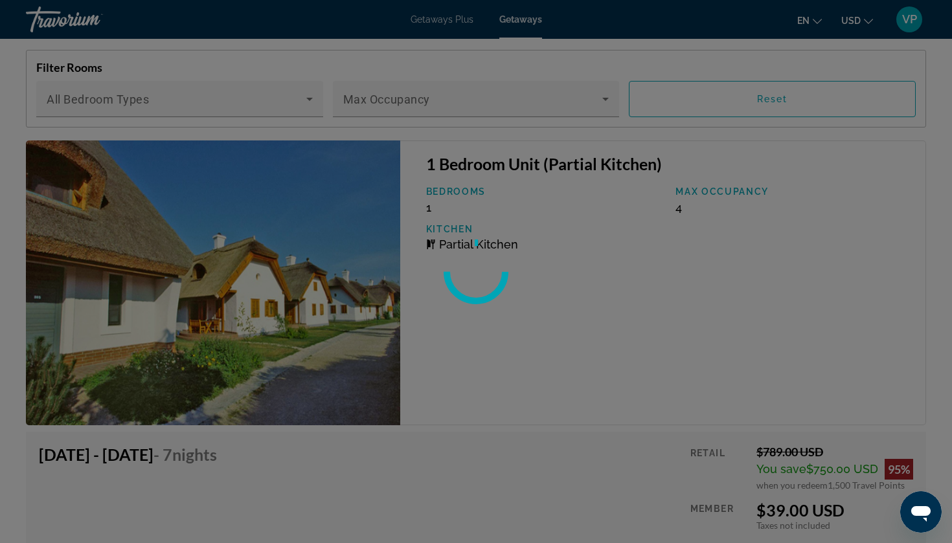
scroll to position [2383, 0]
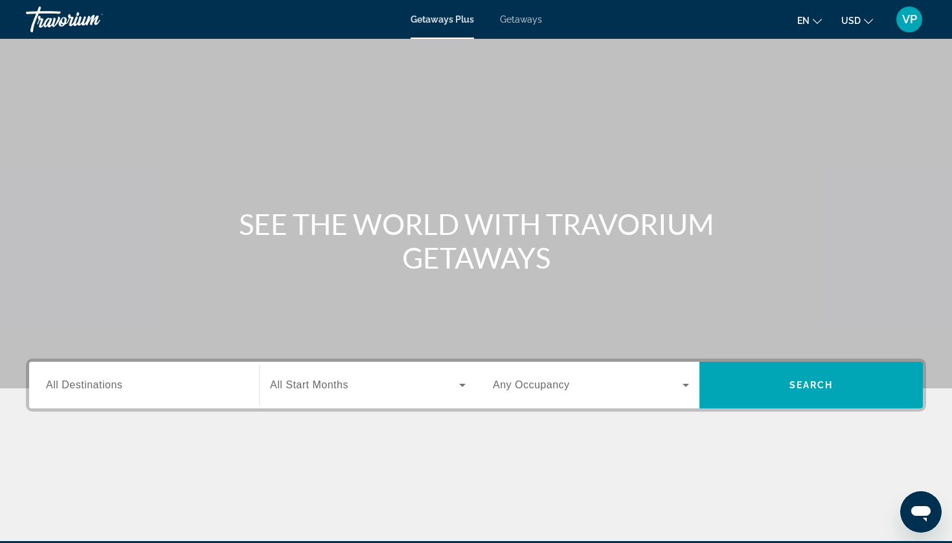
click at [520, 22] on span "Getaways" at bounding box center [521, 19] width 42 height 10
click at [134, 389] on input "Destination All Destinations" at bounding box center [144, 386] width 196 height 16
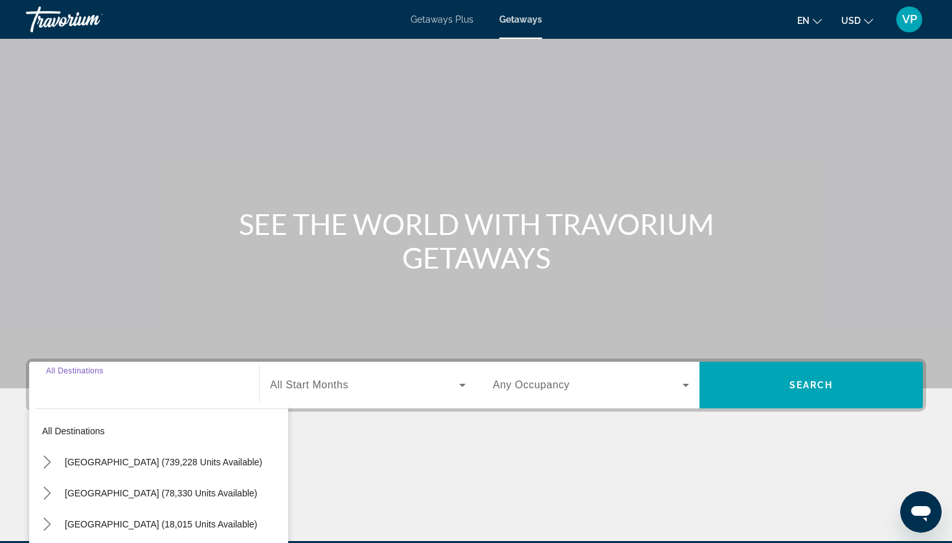
scroll to position [157, 0]
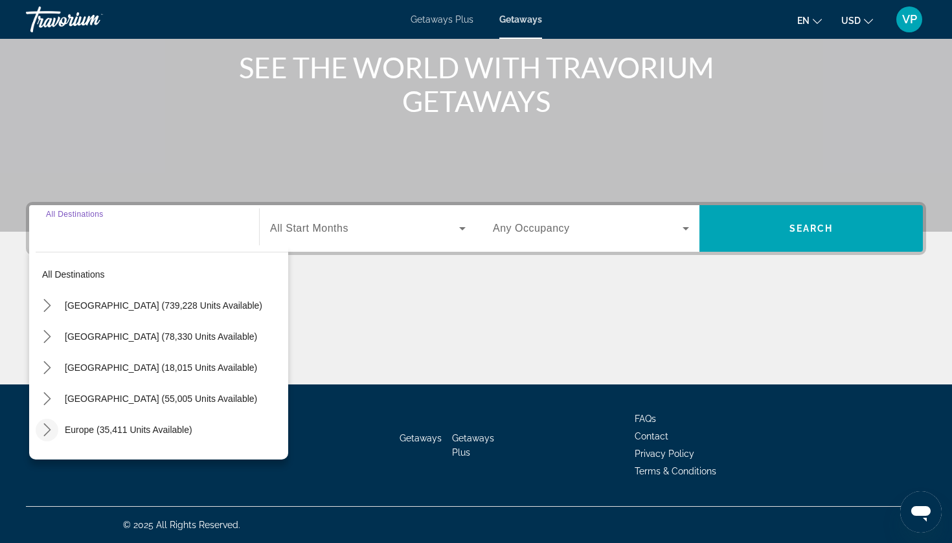
click at [47, 430] on icon "Toggle Europe (35,411 units available) submenu" at bounding box center [47, 430] width 13 height 13
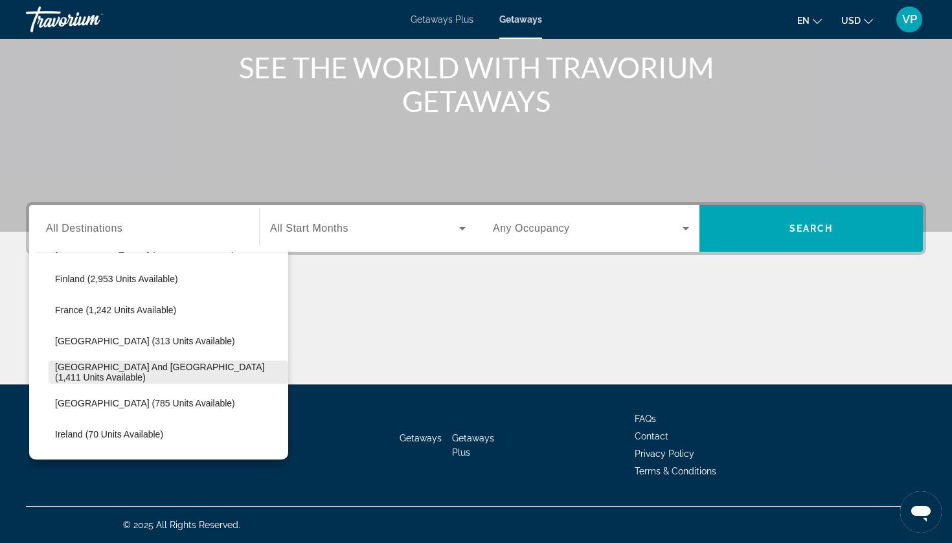
scroll to position [339, 0]
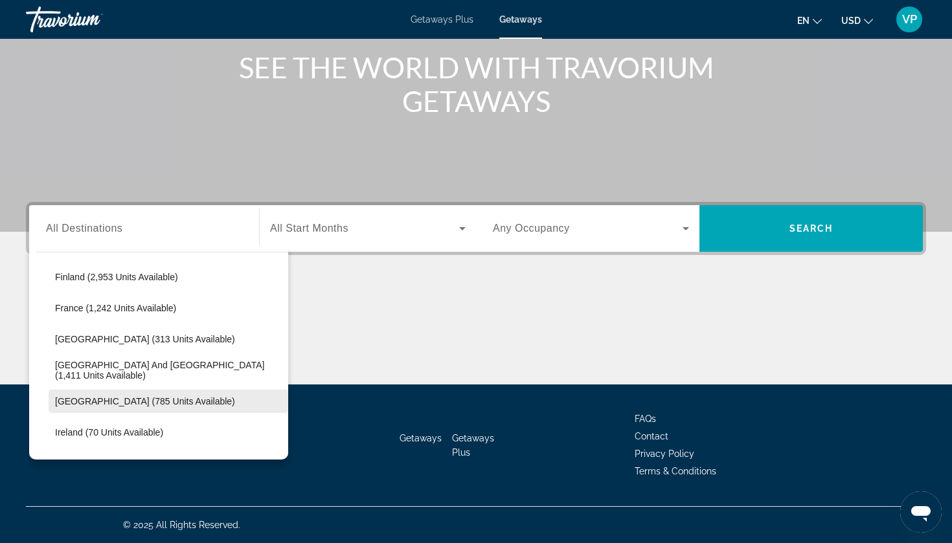
click at [102, 400] on span "[GEOGRAPHIC_DATA] (785 units available)" at bounding box center [145, 401] width 180 height 10
type input "**********"
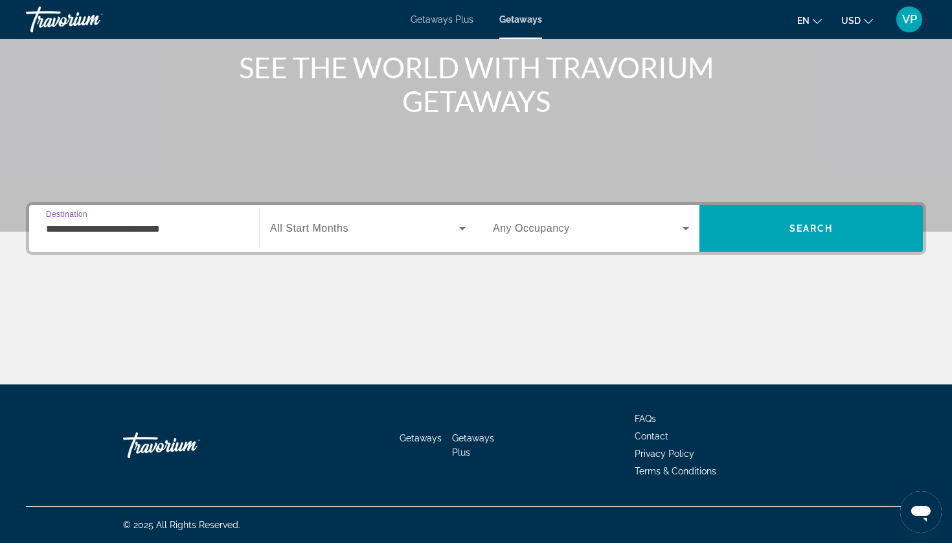
click at [363, 234] on span "Search widget" at bounding box center [364, 229] width 189 height 16
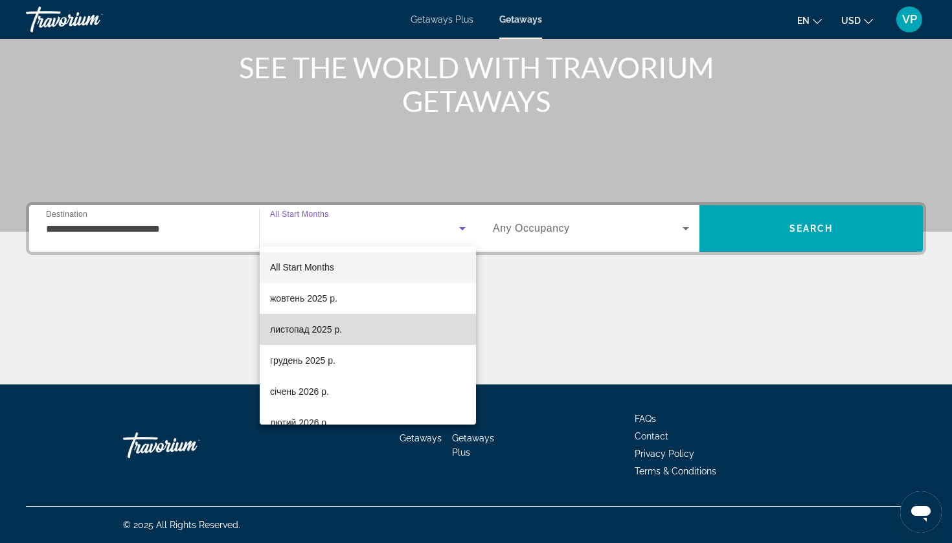
click at [296, 331] on span "листопад 2025 р." at bounding box center [306, 330] width 72 height 16
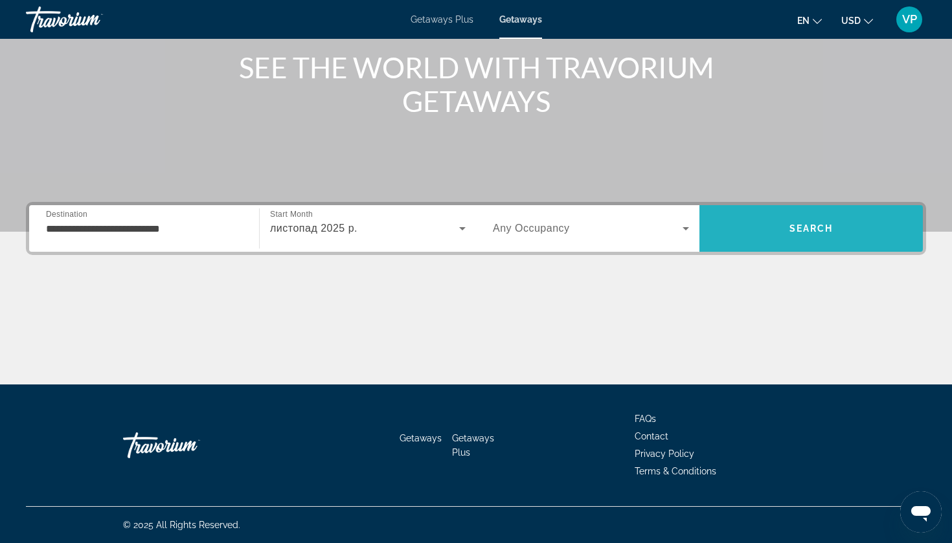
click at [795, 222] on span "Search" at bounding box center [810, 228] width 223 height 31
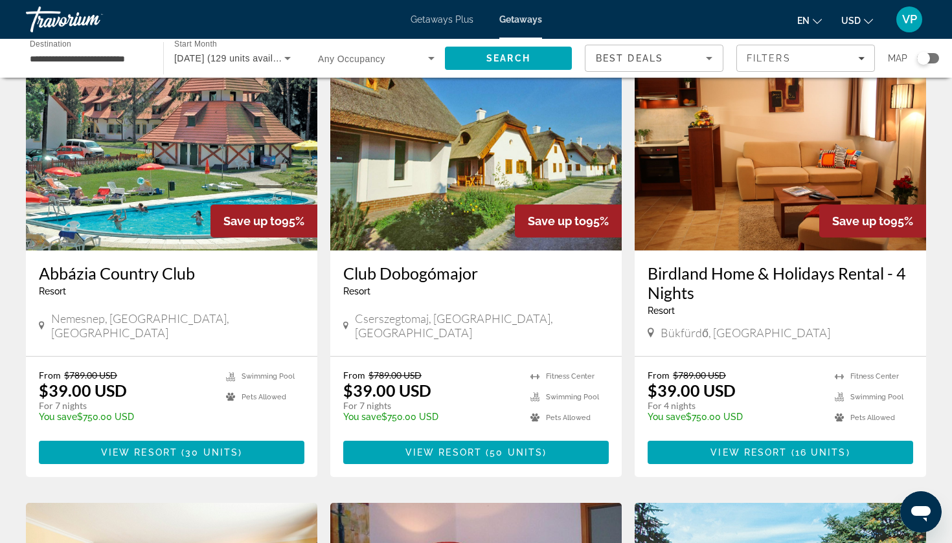
scroll to position [80, 0]
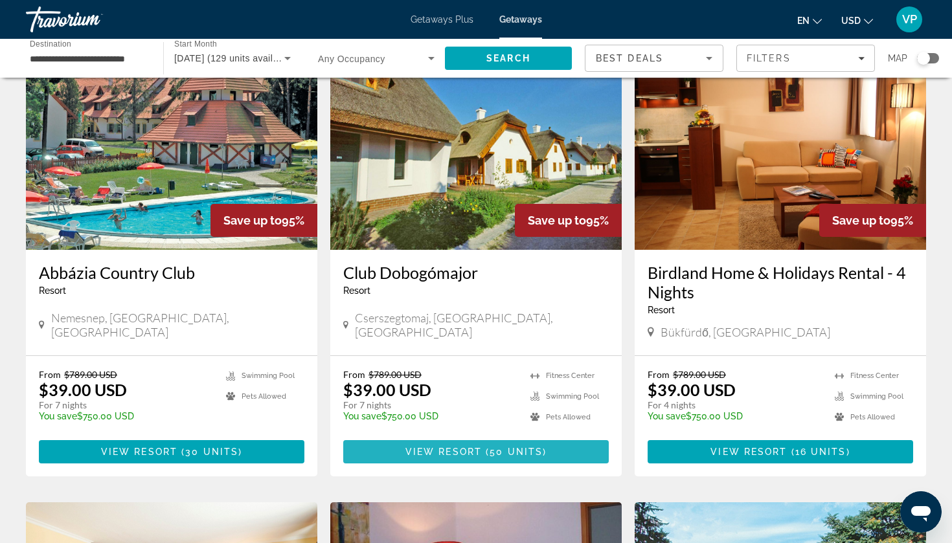
click at [455, 453] on span "View Resort" at bounding box center [443, 452] width 76 height 10
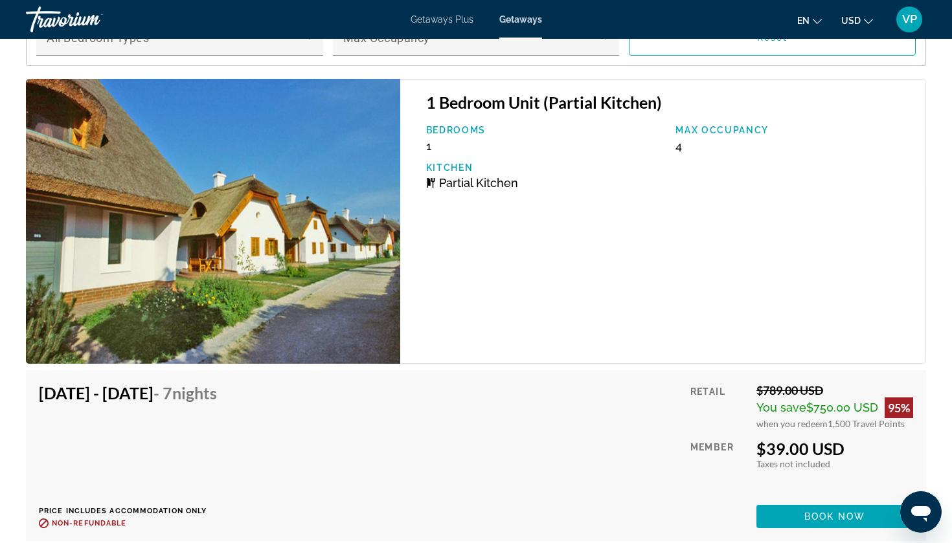
scroll to position [2448, 0]
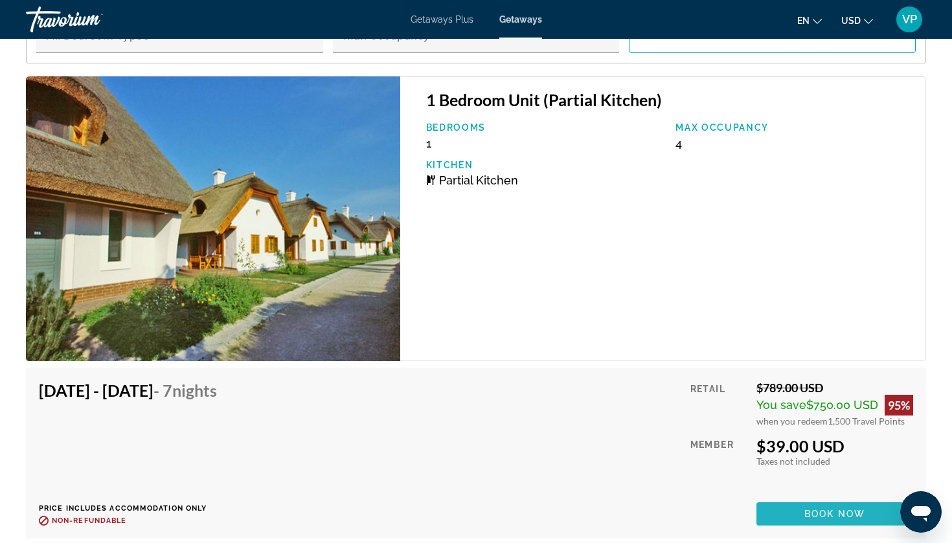
click at [805, 515] on span "Book now" at bounding box center [835, 514] width 62 height 10
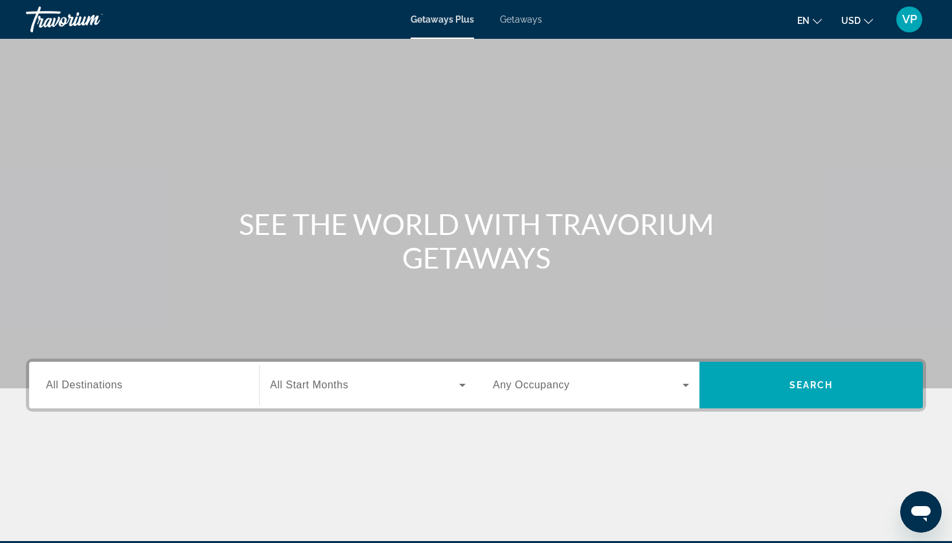
click at [532, 23] on span "Getaways" at bounding box center [521, 19] width 42 height 10
click at [177, 386] on input "Destination All Destinations" at bounding box center [144, 386] width 196 height 16
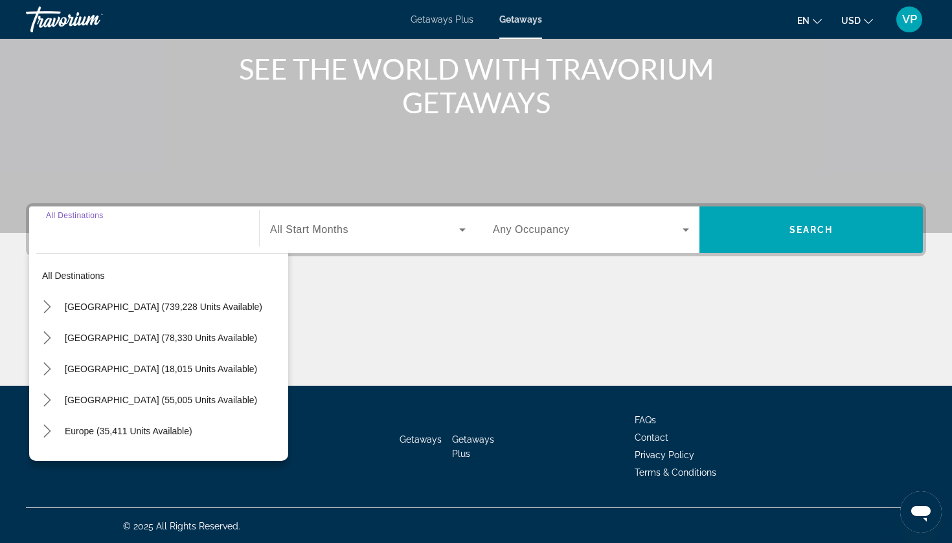
scroll to position [157, 0]
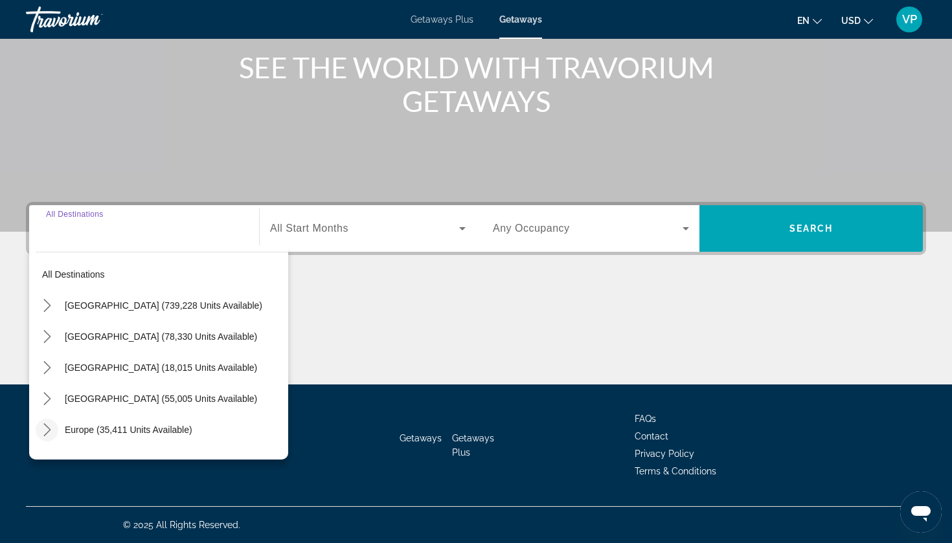
click at [49, 433] on icon "Toggle Europe (35,411 units available) submenu" at bounding box center [46, 430] width 7 height 13
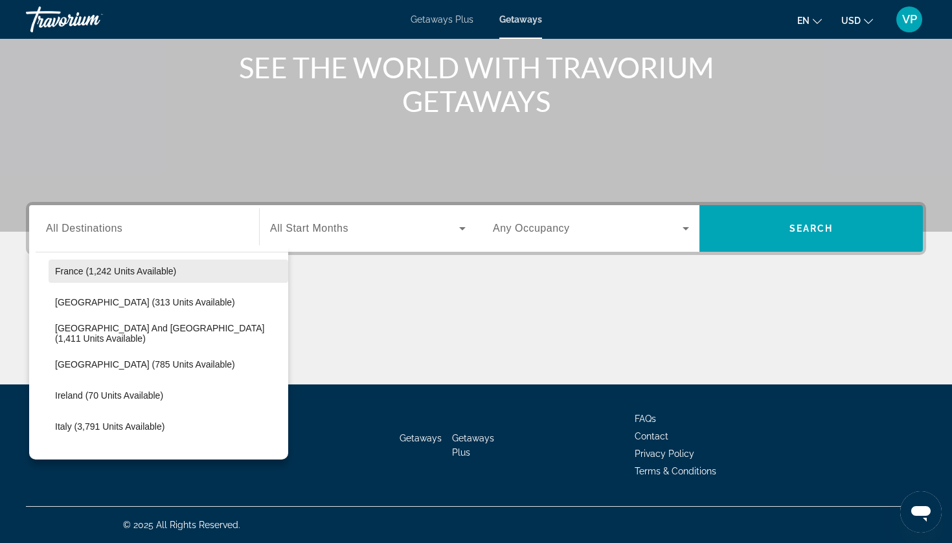
scroll to position [383, 0]
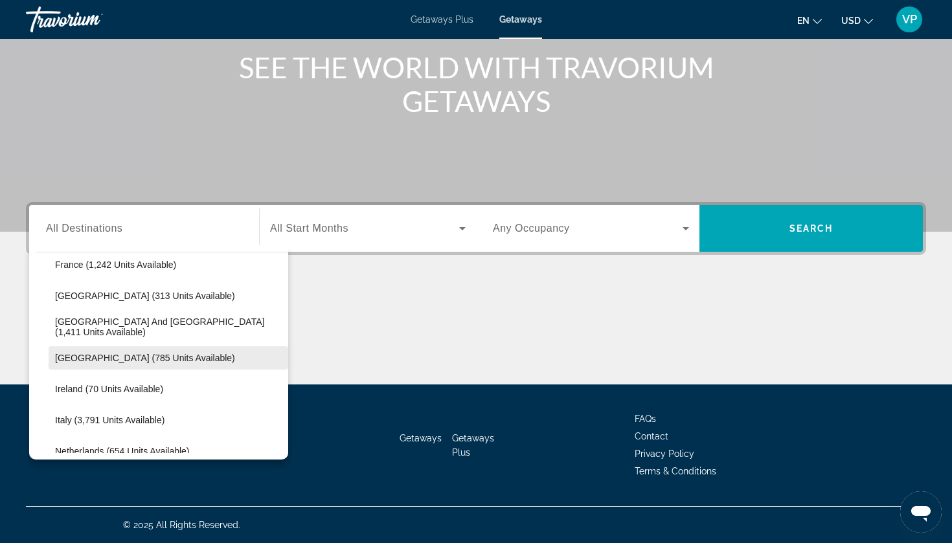
click at [155, 356] on span "[GEOGRAPHIC_DATA] (785 units available)" at bounding box center [145, 358] width 180 height 10
type input "**********"
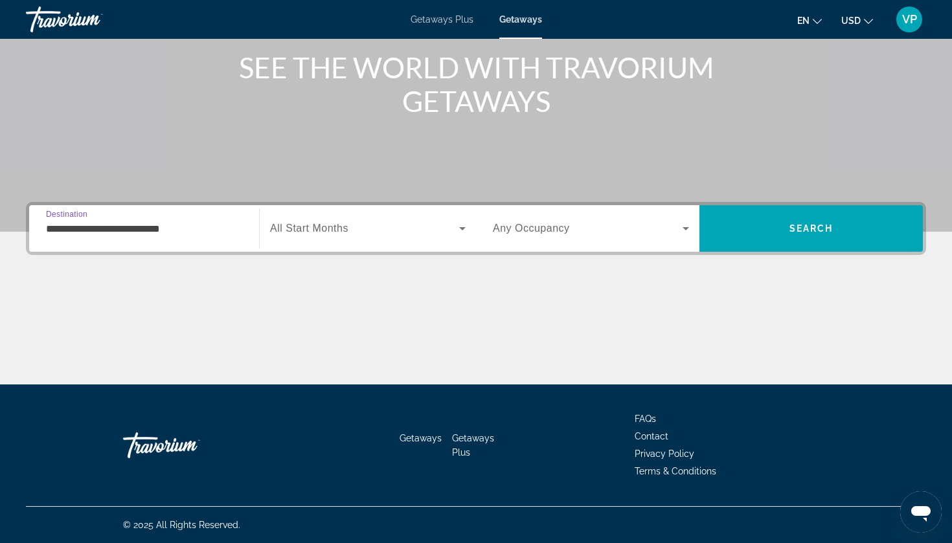
click at [340, 233] on span "All Start Months" at bounding box center [309, 228] width 78 height 11
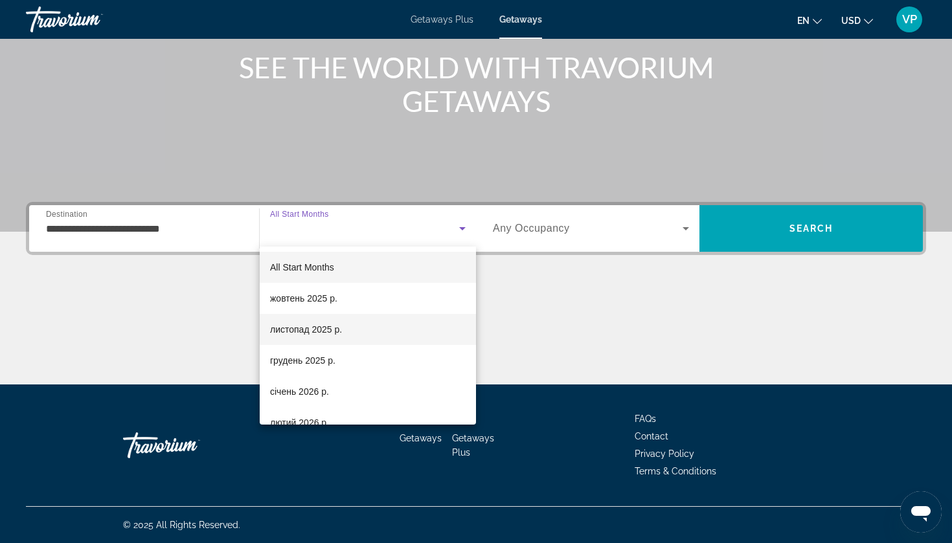
click at [304, 319] on mat-option "листопад 2025 р." at bounding box center [368, 329] width 216 height 31
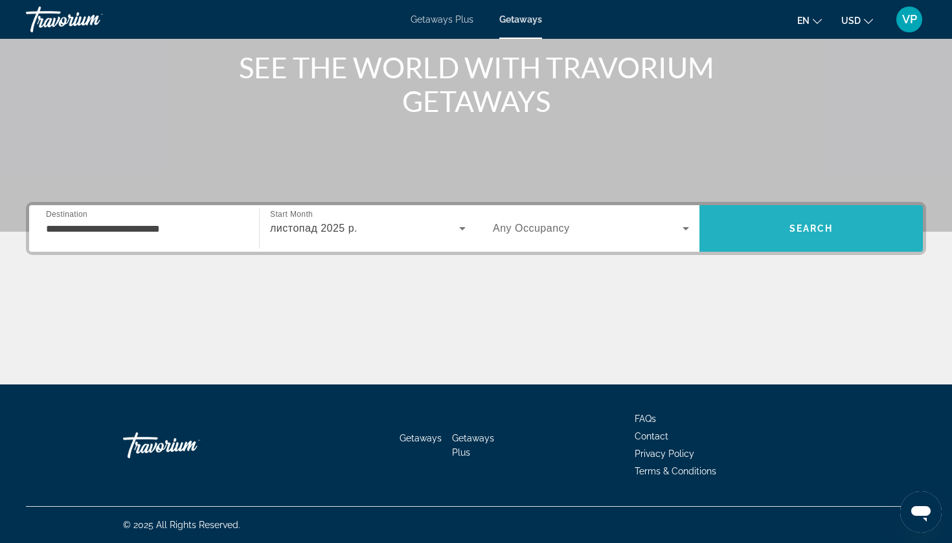
click at [801, 233] on span "Search" at bounding box center [811, 228] width 44 height 10
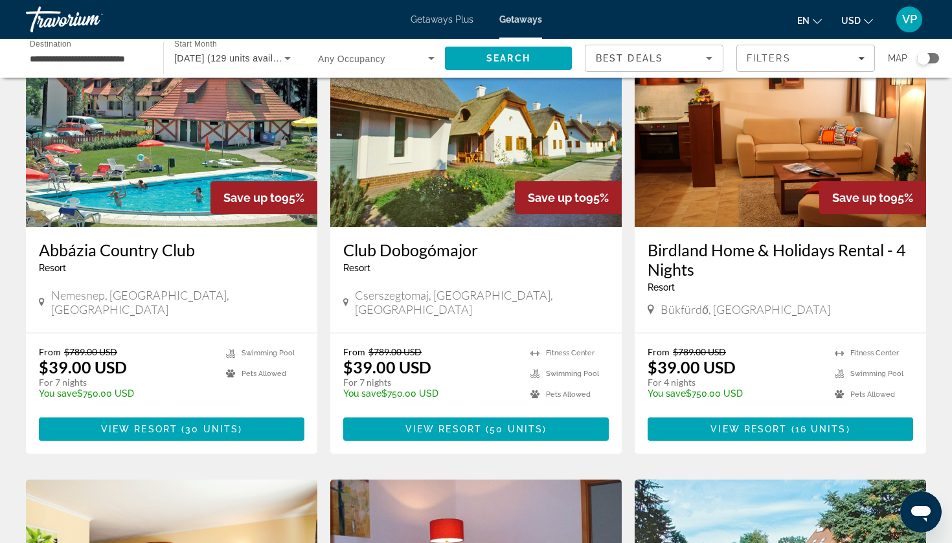
scroll to position [104, 0]
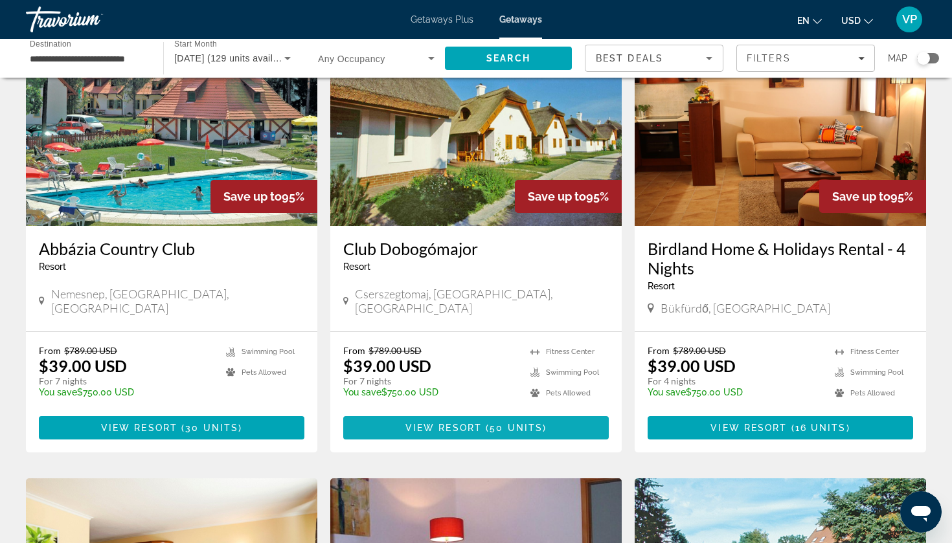
click at [514, 423] on span "50 units" at bounding box center [516, 428] width 53 height 10
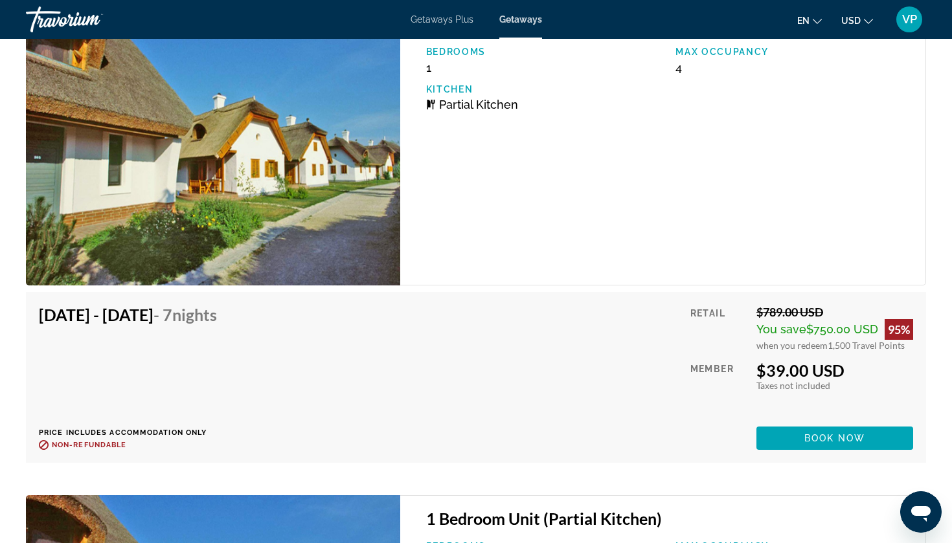
scroll to position [2554, 0]
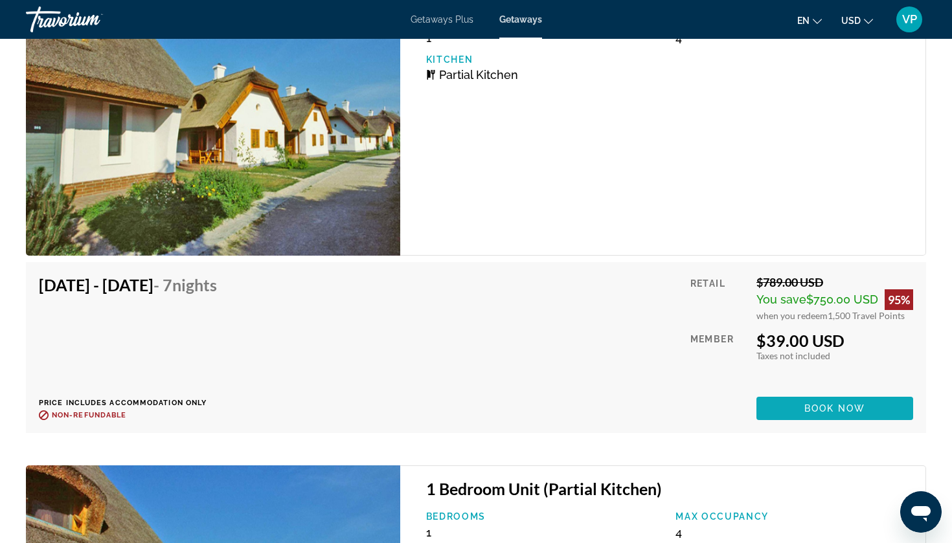
click at [792, 401] on span "Main content" at bounding box center [834, 408] width 157 height 31
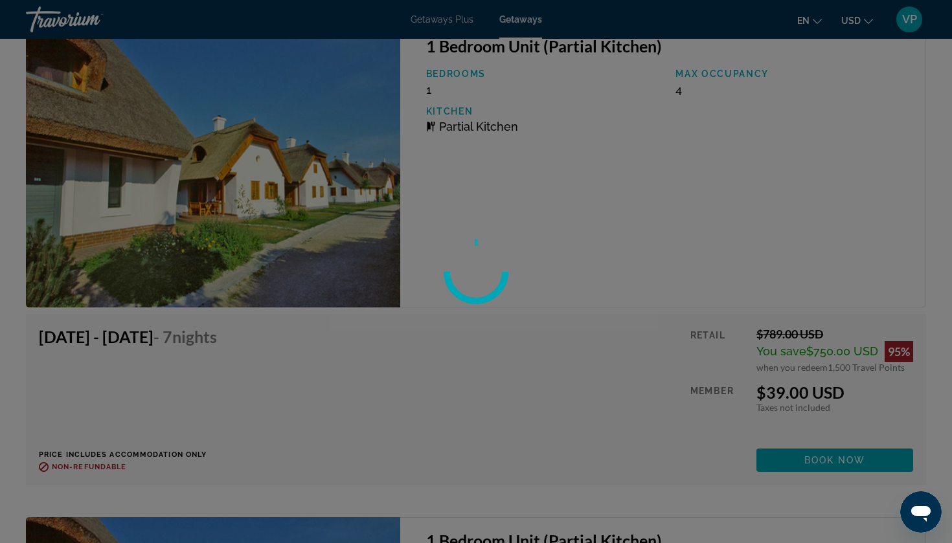
scroll to position [2497, 0]
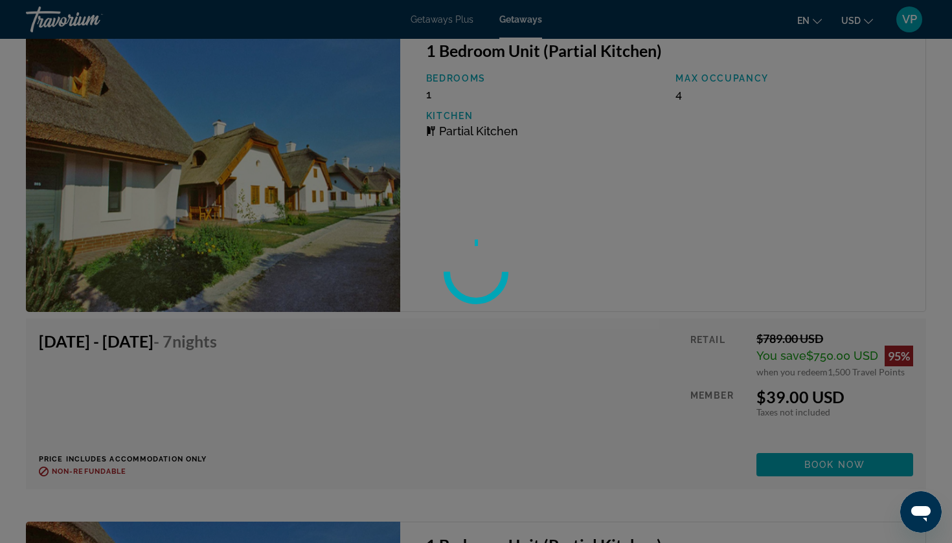
click at [449, 29] on div at bounding box center [476, 271] width 952 height 543
click at [438, 27] on div at bounding box center [476, 271] width 952 height 543
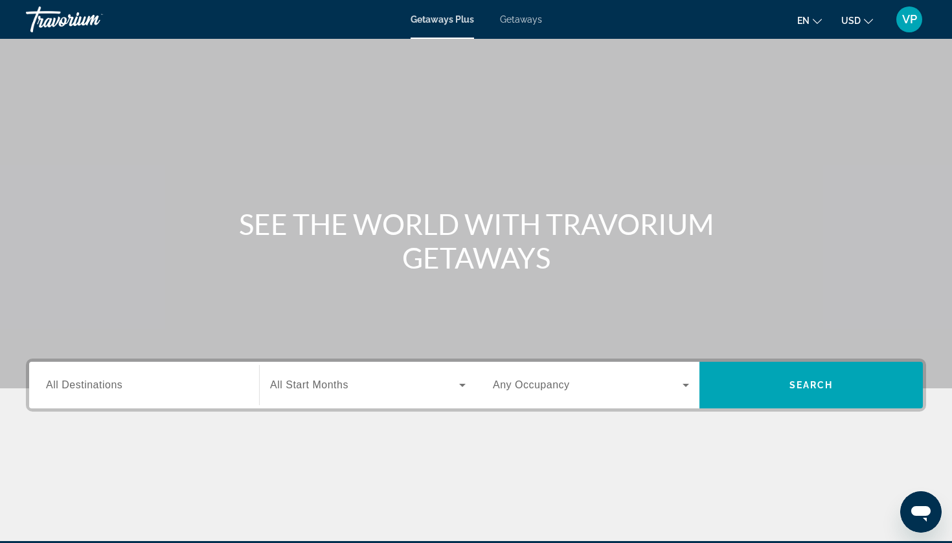
click at [519, 27] on div "Getaways Plus Getaways en English Español Français Italiano Português русский U…" at bounding box center [476, 20] width 952 height 34
click at [512, 23] on span "Getaways" at bounding box center [521, 19] width 42 height 10
click at [451, 23] on span "Getaways Plus" at bounding box center [442, 19] width 63 height 10
click at [124, 383] on input "Destination All Destinations" at bounding box center [144, 386] width 196 height 16
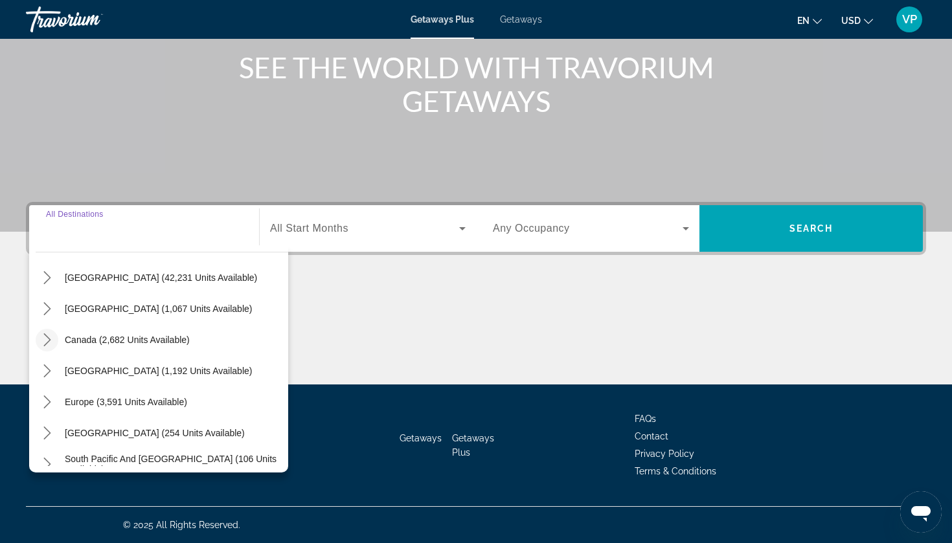
scroll to position [41, 0]
click at [49, 402] on icon "Toggle Europe (3,591 units available) submenu" at bounding box center [47, 401] width 13 height 13
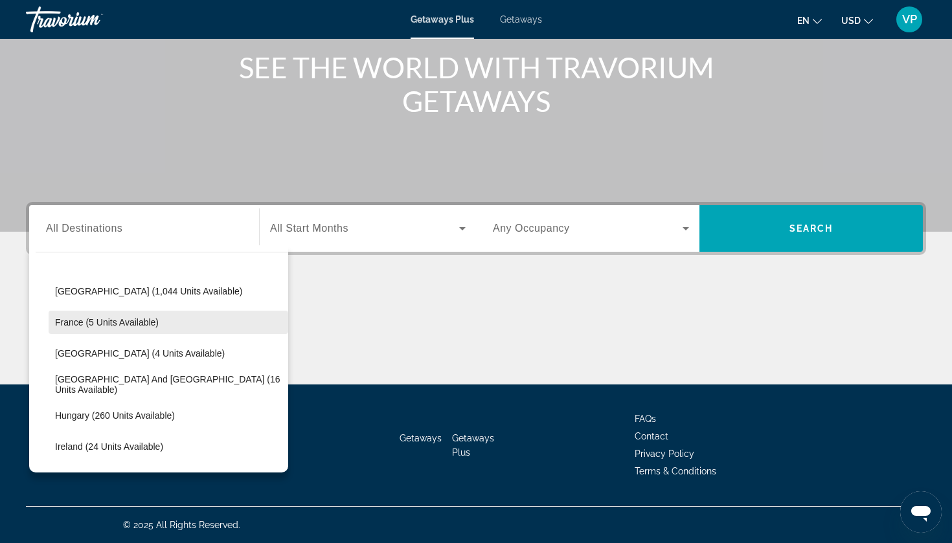
scroll to position [286, 0]
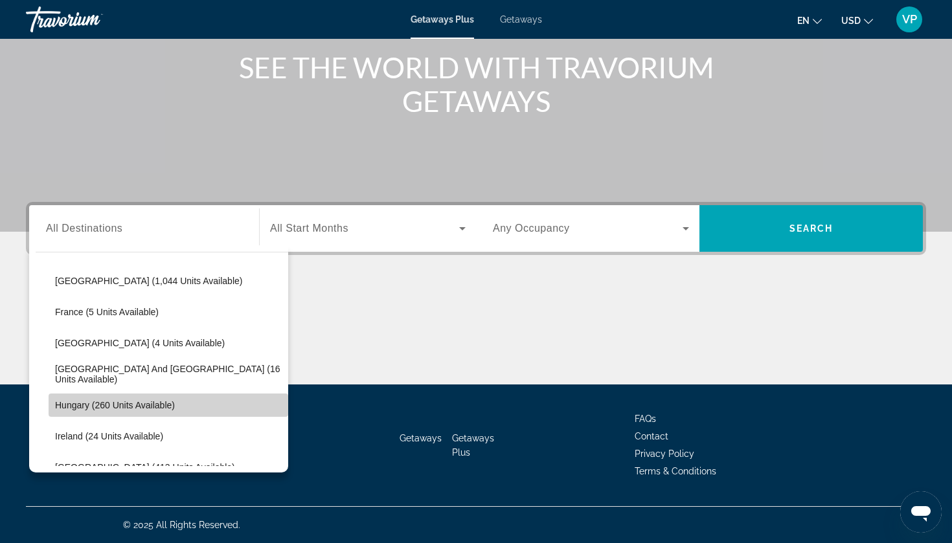
click at [79, 400] on span "Hungary (260 units available)" at bounding box center [115, 405] width 120 height 10
type input "**********"
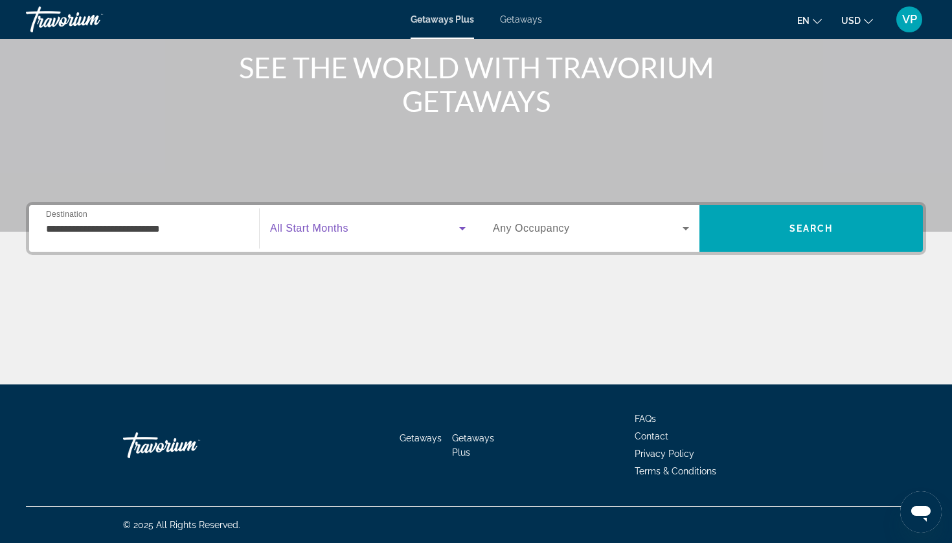
click at [364, 233] on span "Search widget" at bounding box center [364, 229] width 189 height 16
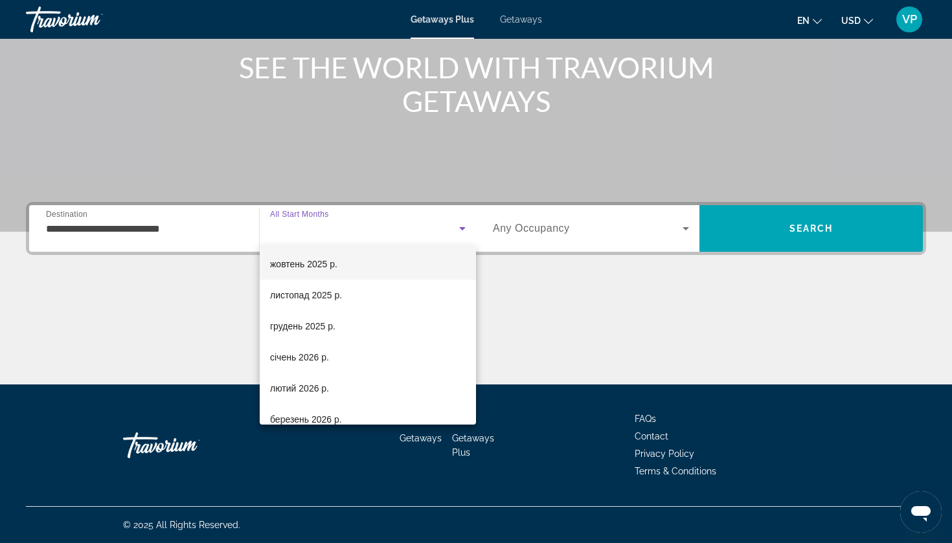
scroll to position [35, 0]
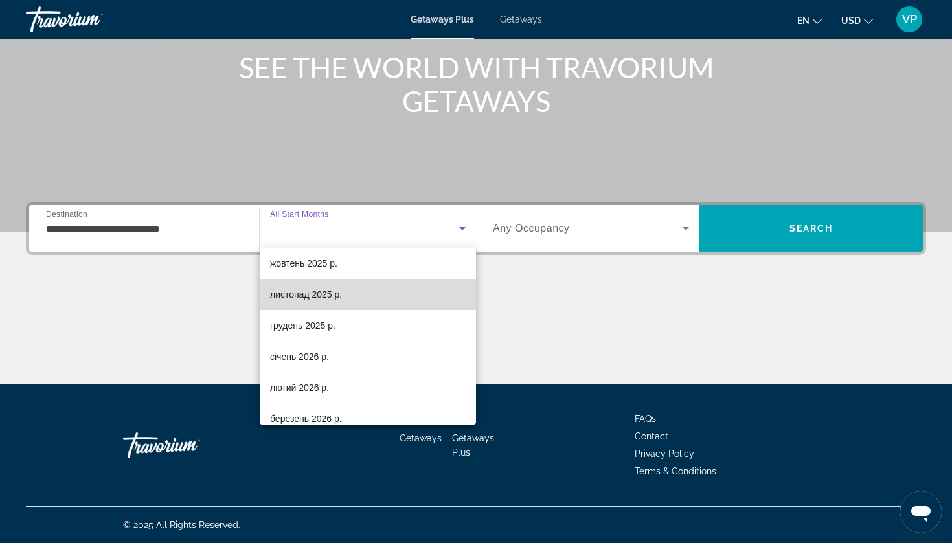
click at [313, 295] on span "листопад 2025 р." at bounding box center [306, 295] width 72 height 16
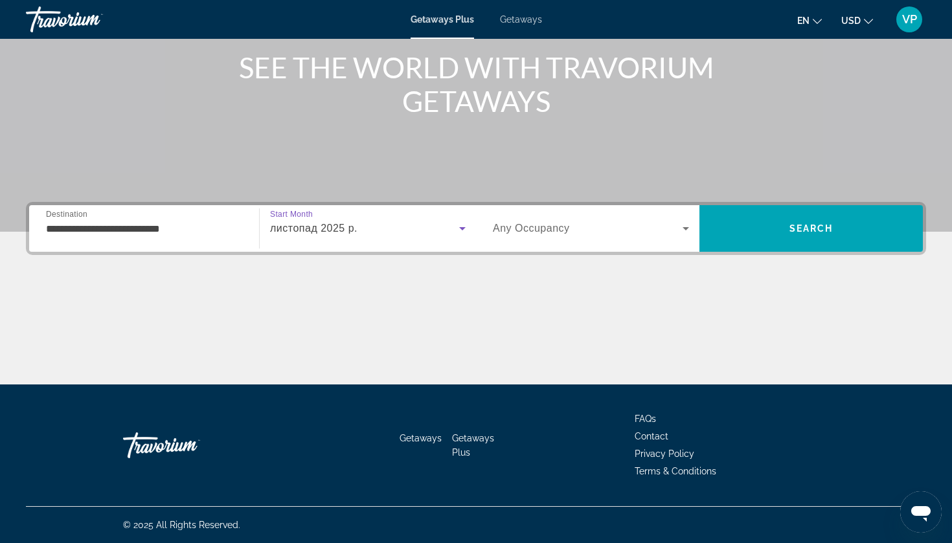
click at [547, 234] on span "Search widget" at bounding box center [588, 229] width 190 height 16
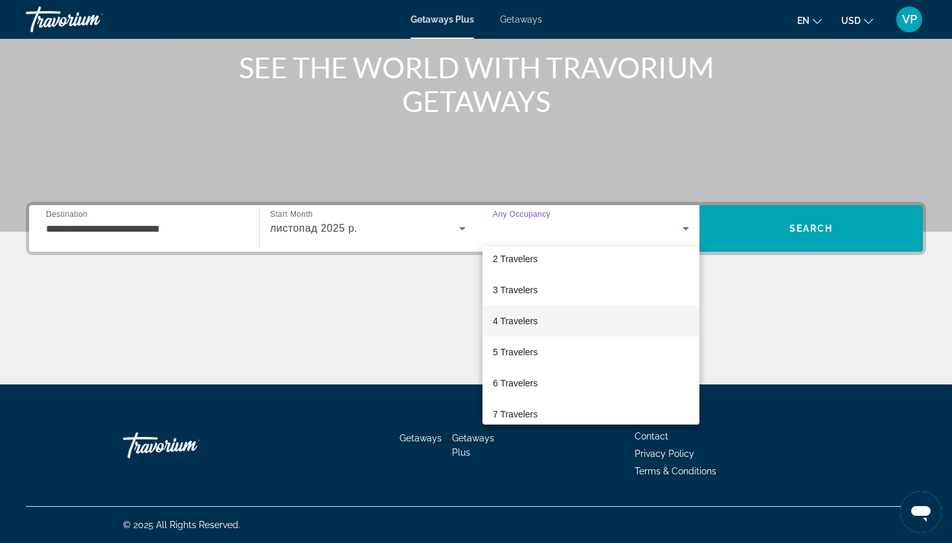
scroll to position [43, 0]
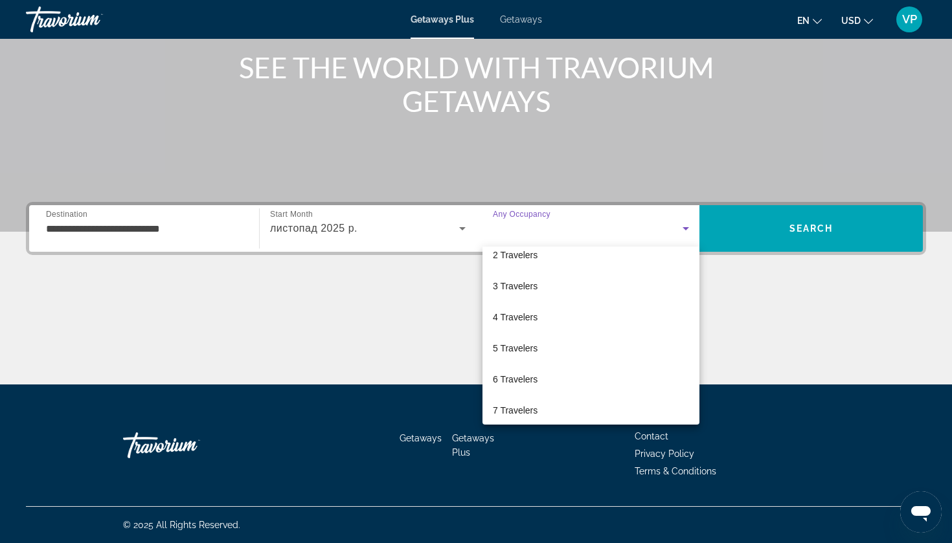
click at [801, 241] on div at bounding box center [476, 271] width 952 height 543
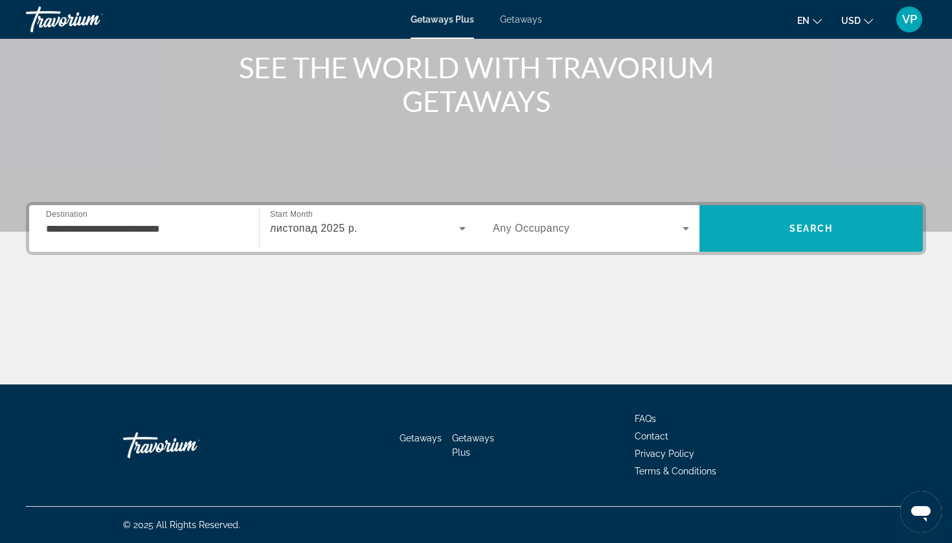
click at [802, 222] on span "Search" at bounding box center [810, 228] width 223 height 31
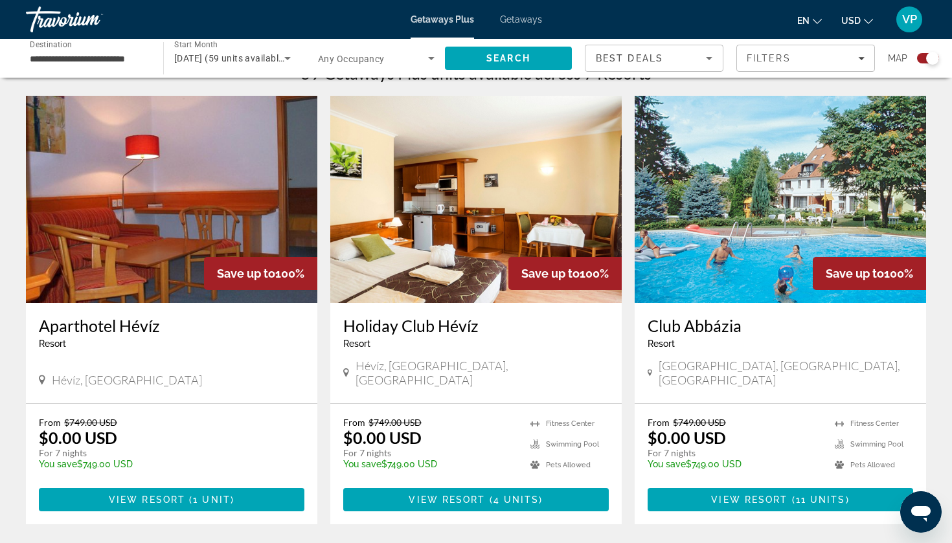
scroll to position [419, 0]
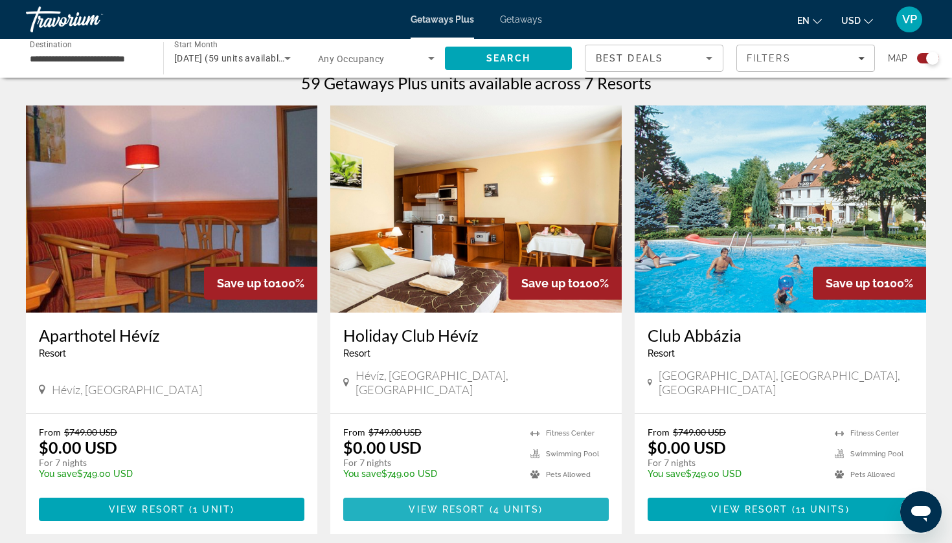
click at [468, 505] on span "View Resort" at bounding box center [447, 510] width 76 height 10
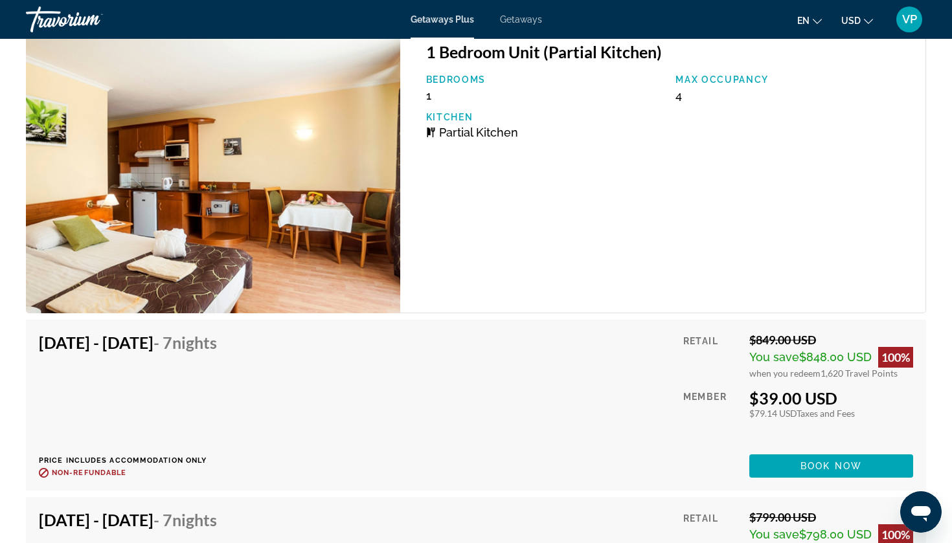
scroll to position [2448, 0]
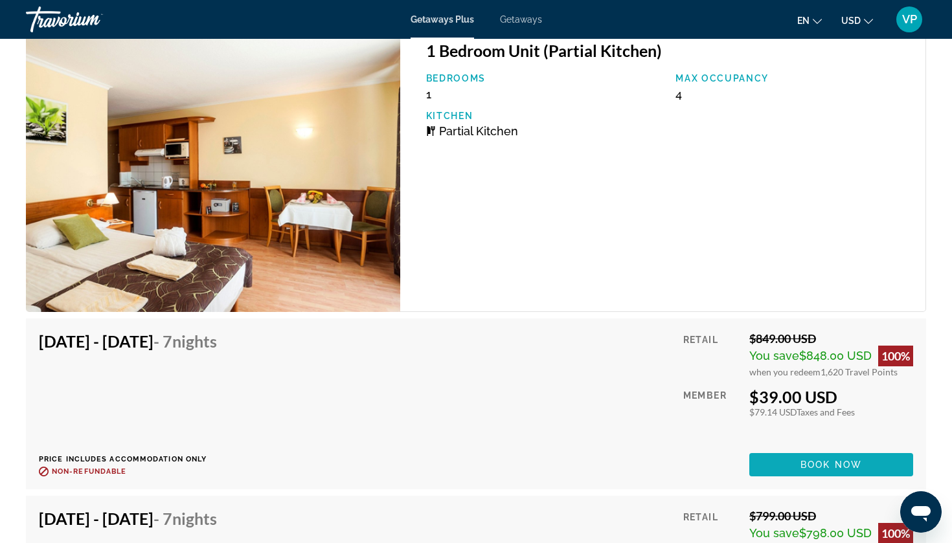
click at [813, 460] on span "Book now" at bounding box center [832, 465] width 62 height 10
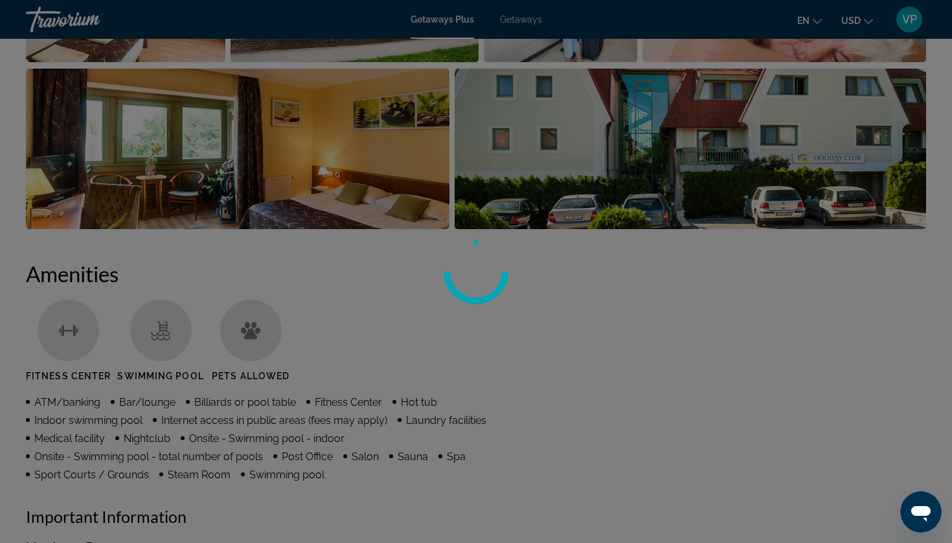
scroll to position [794, 0]
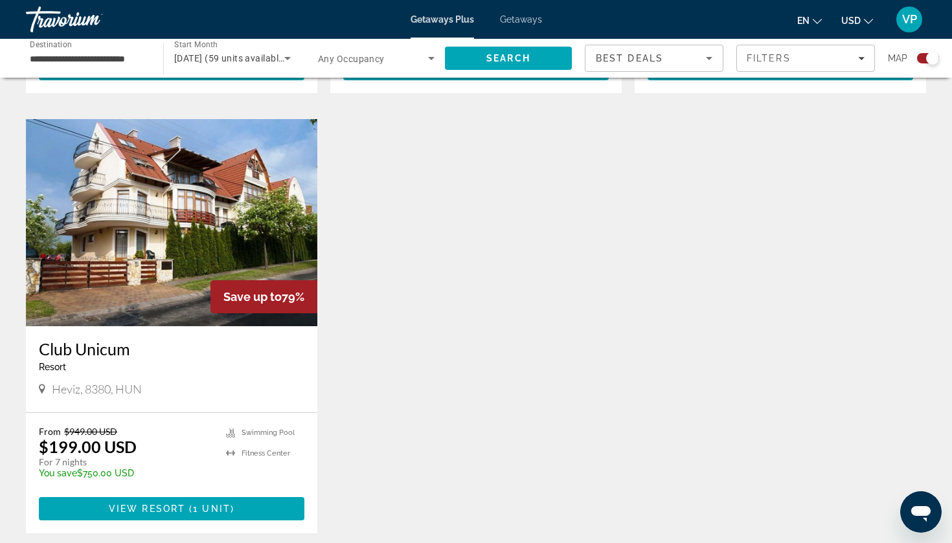
scroll to position [1322, 0]
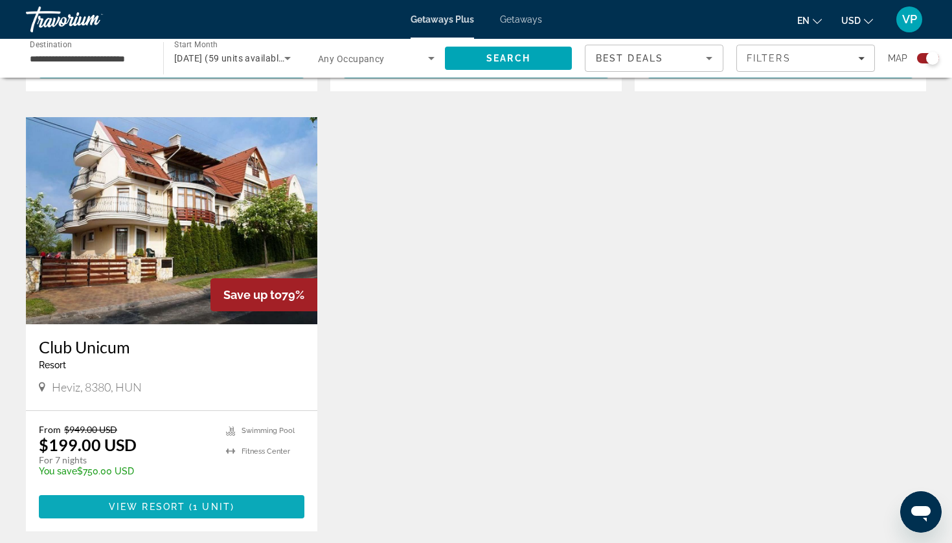
click at [252, 499] on span "Main content" at bounding box center [172, 507] width 266 height 31
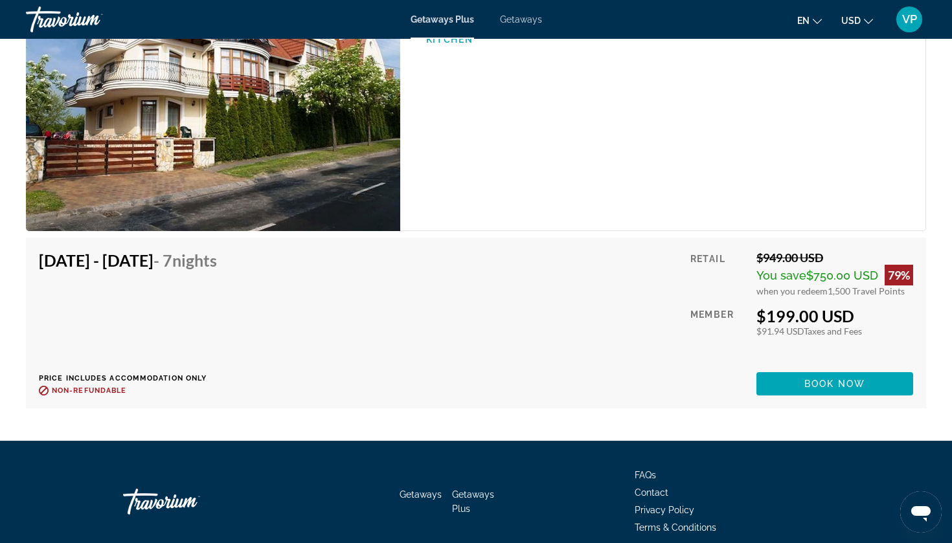
scroll to position [1837, 0]
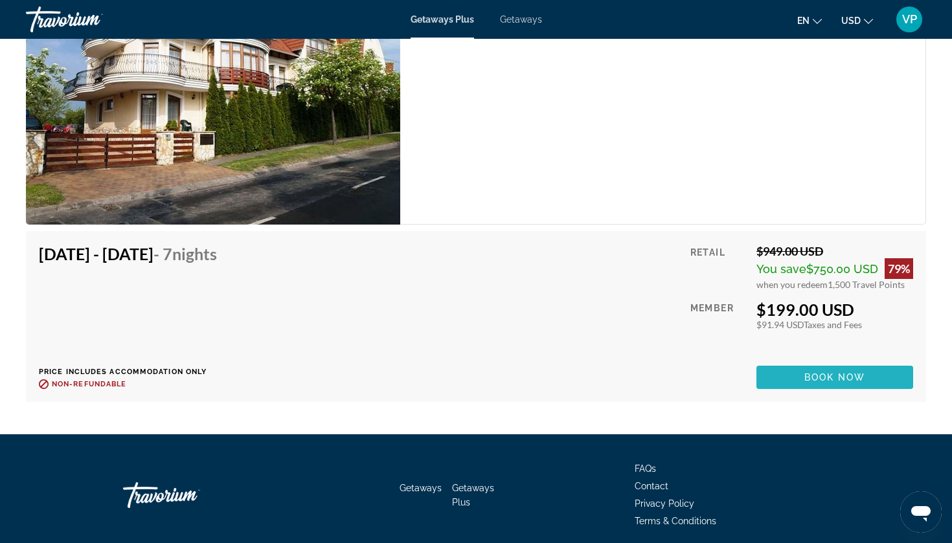
click at [831, 373] on span "Book now" at bounding box center [835, 377] width 62 height 10
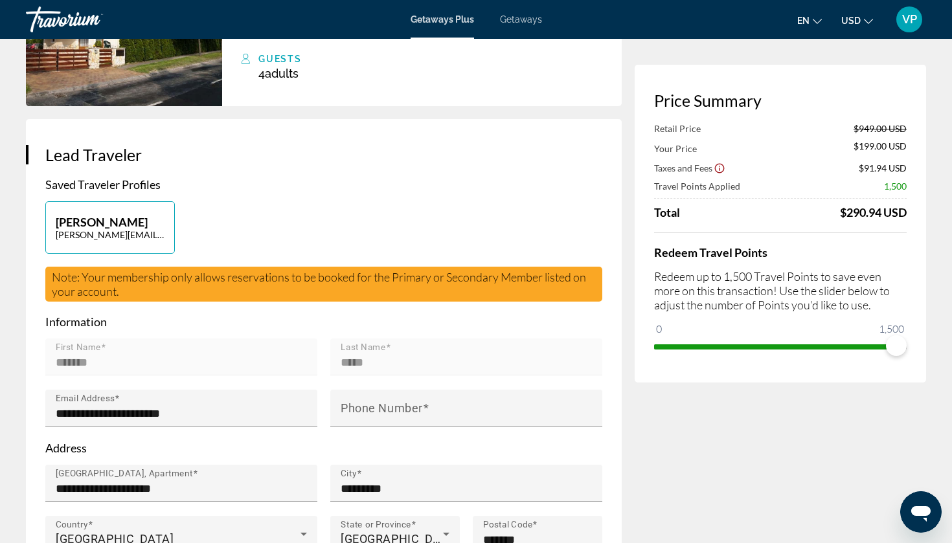
scroll to position [173, 0]
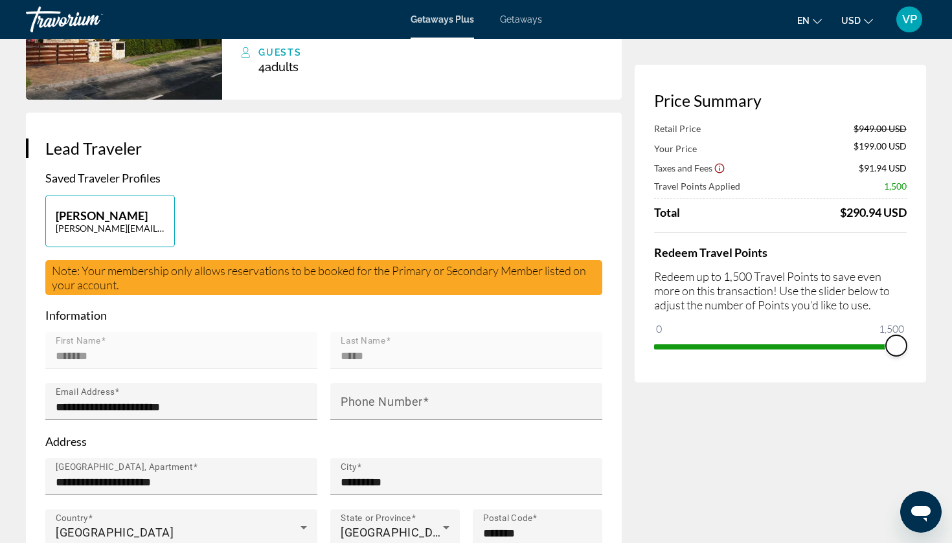
click at [900, 346] on span "ngx-slider" at bounding box center [896, 345] width 21 height 21
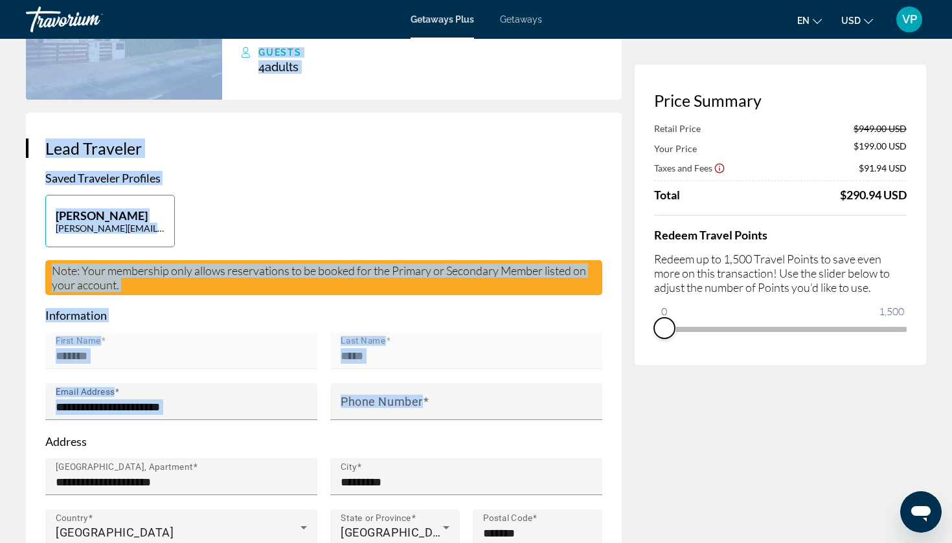
drag, startPoint x: 899, startPoint y: 345, endPoint x: 624, endPoint y: 430, distance: 287.4
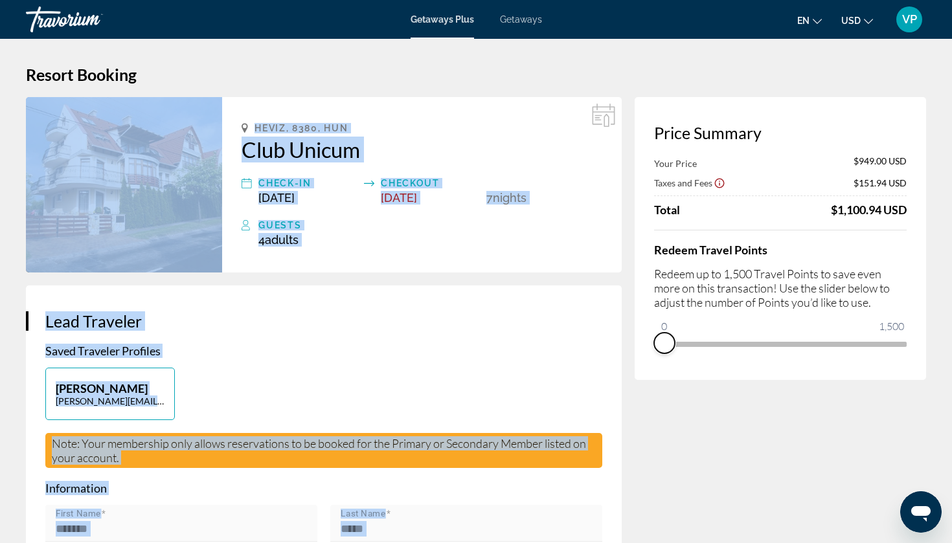
scroll to position [0, 0]
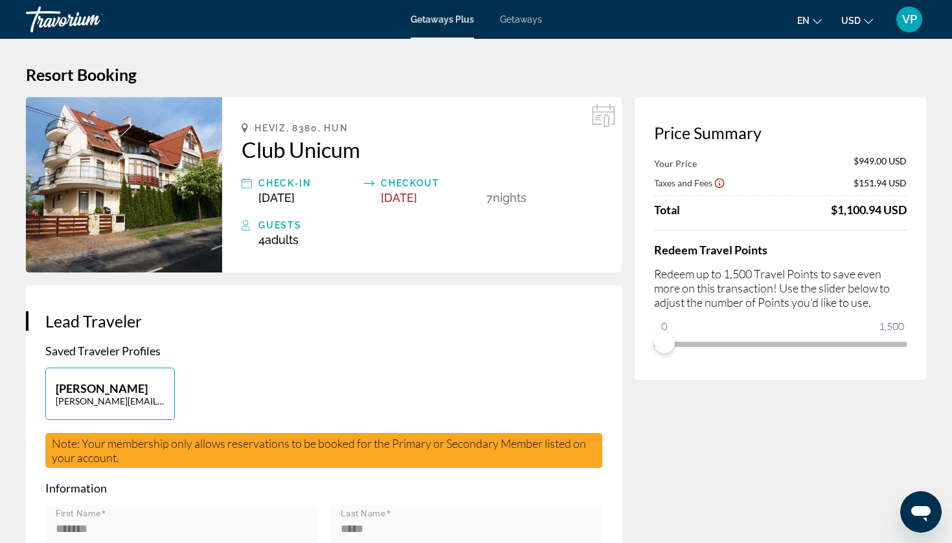
drag, startPoint x: 46, startPoint y: 315, endPoint x: 111, endPoint y: 317, distance: 64.8
drag, startPoint x: 184, startPoint y: 327, endPoint x: 113, endPoint y: 316, distance: 72.1
click at [119, 316] on h3 "Lead Traveler" at bounding box center [323, 321] width 557 height 19
click at [185, 313] on h3 "Lead Traveler" at bounding box center [323, 321] width 557 height 19
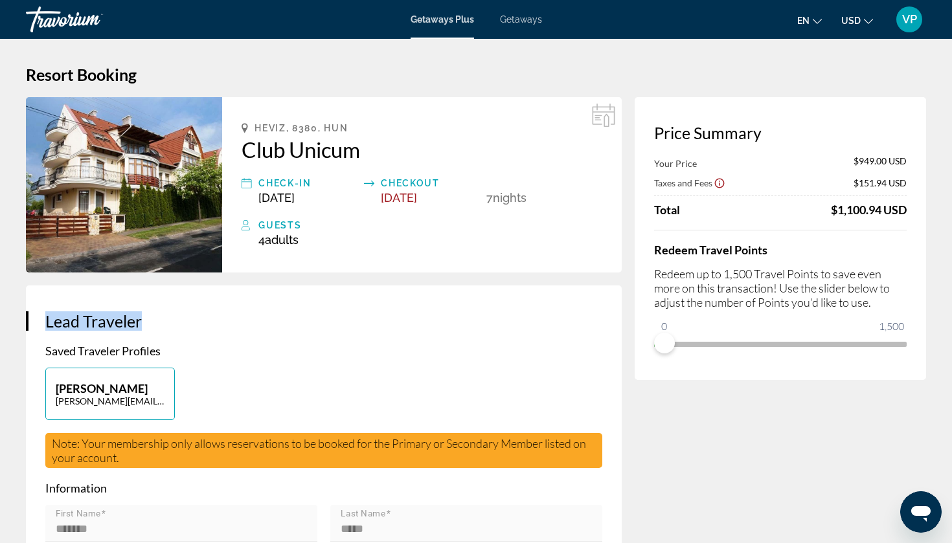
drag, startPoint x: 185, startPoint y: 313, endPoint x: 37, endPoint y: 327, distance: 148.9
click at [37, 327] on div "**********" at bounding box center [324, 535] width 596 height 499
copy h3 "Lead Traveler"
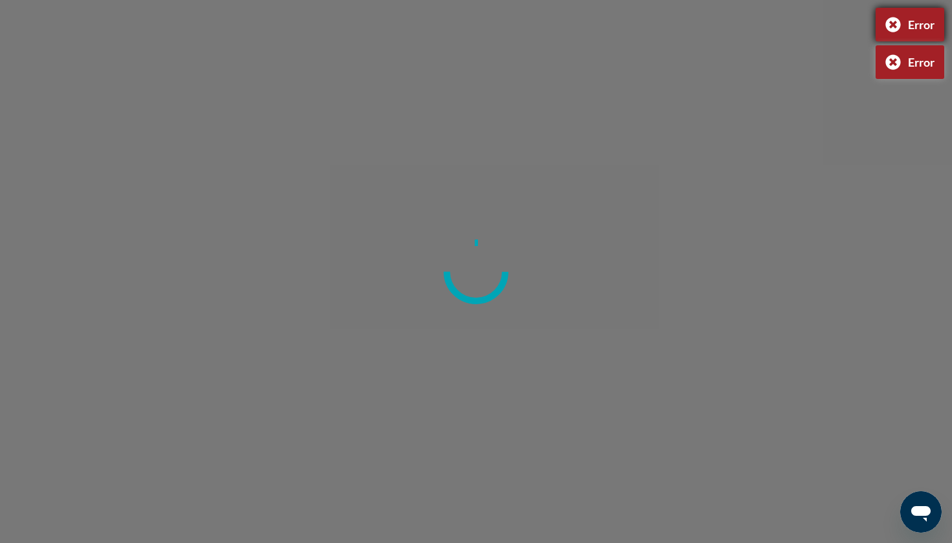
click at [885, 24] on div "Error" at bounding box center [910, 25] width 69 height 34
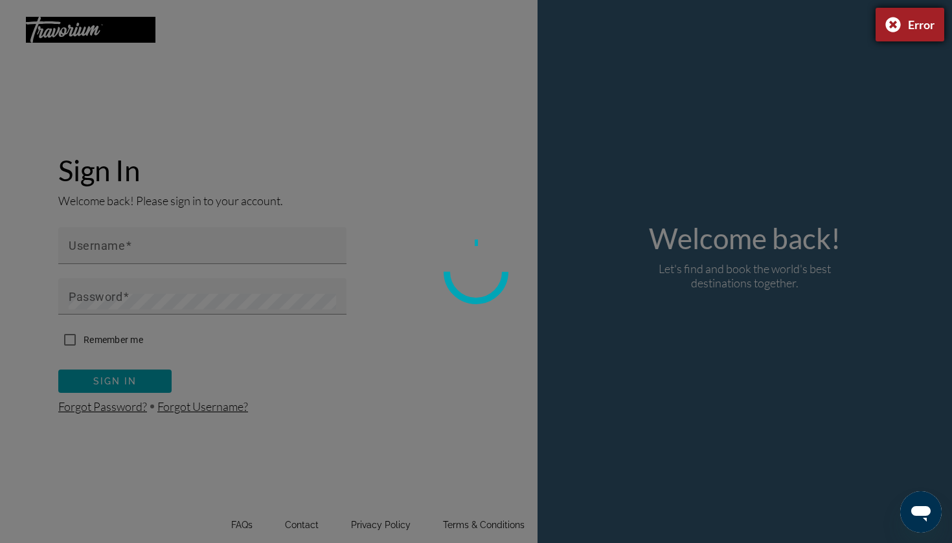
click at [892, 27] on div "Error" at bounding box center [910, 25] width 69 height 34
